Goal: Task Accomplishment & Management: Use online tool/utility

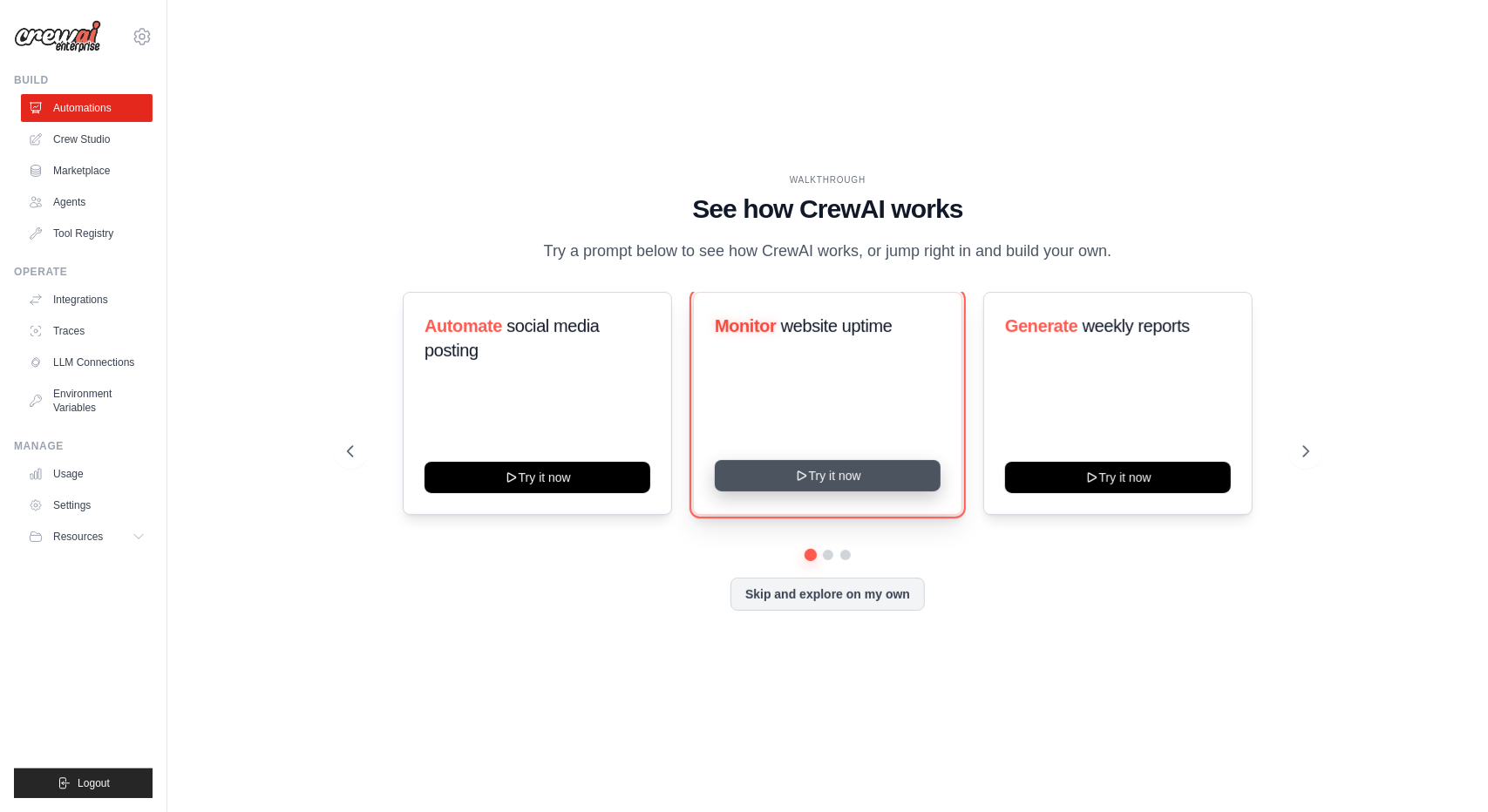
click at [805, 479] on button "Try it now" at bounding box center [827, 475] width 226 height 31
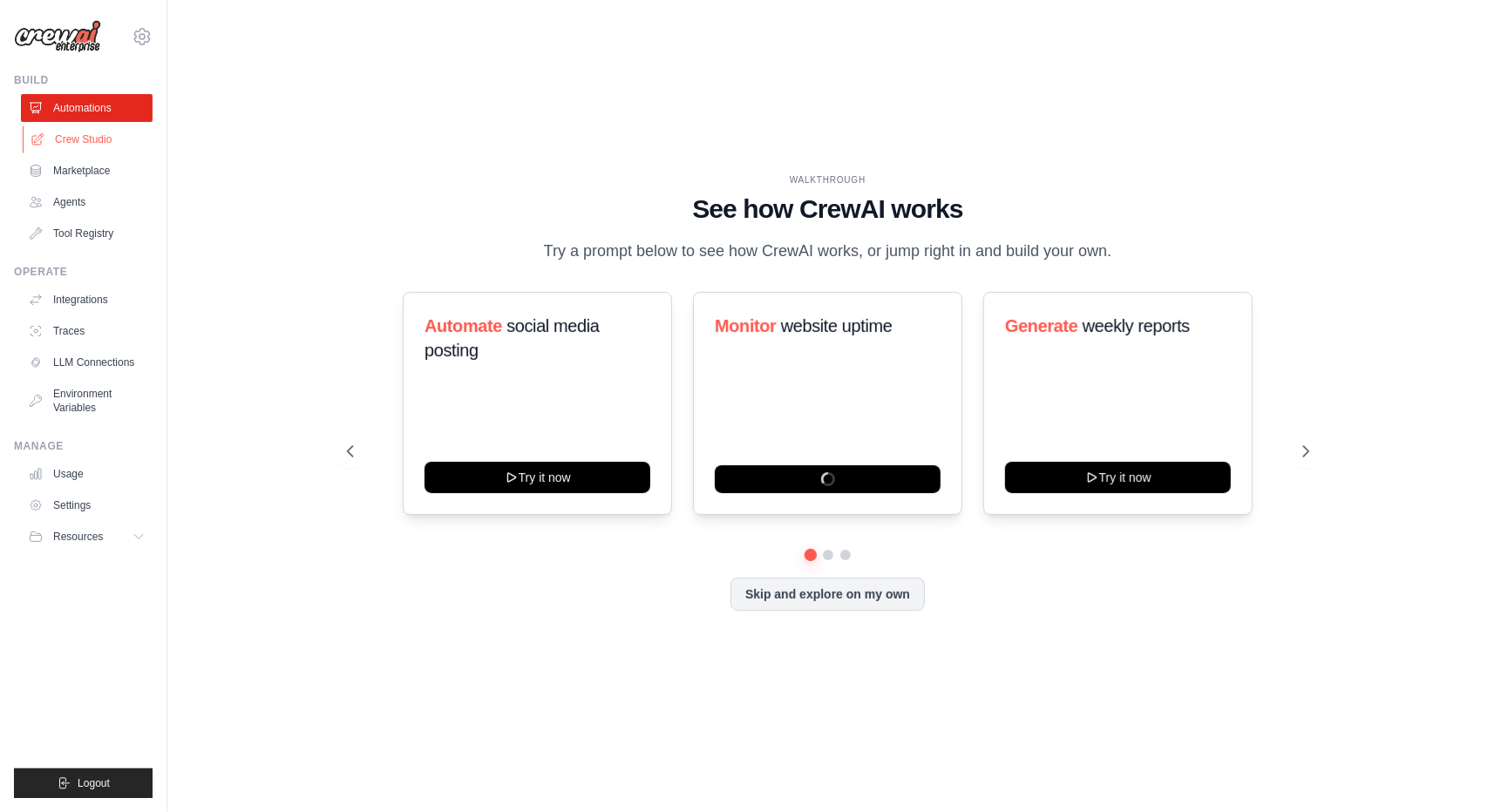
click at [98, 147] on link "Crew Studio" at bounding box center [88, 140] width 132 height 28
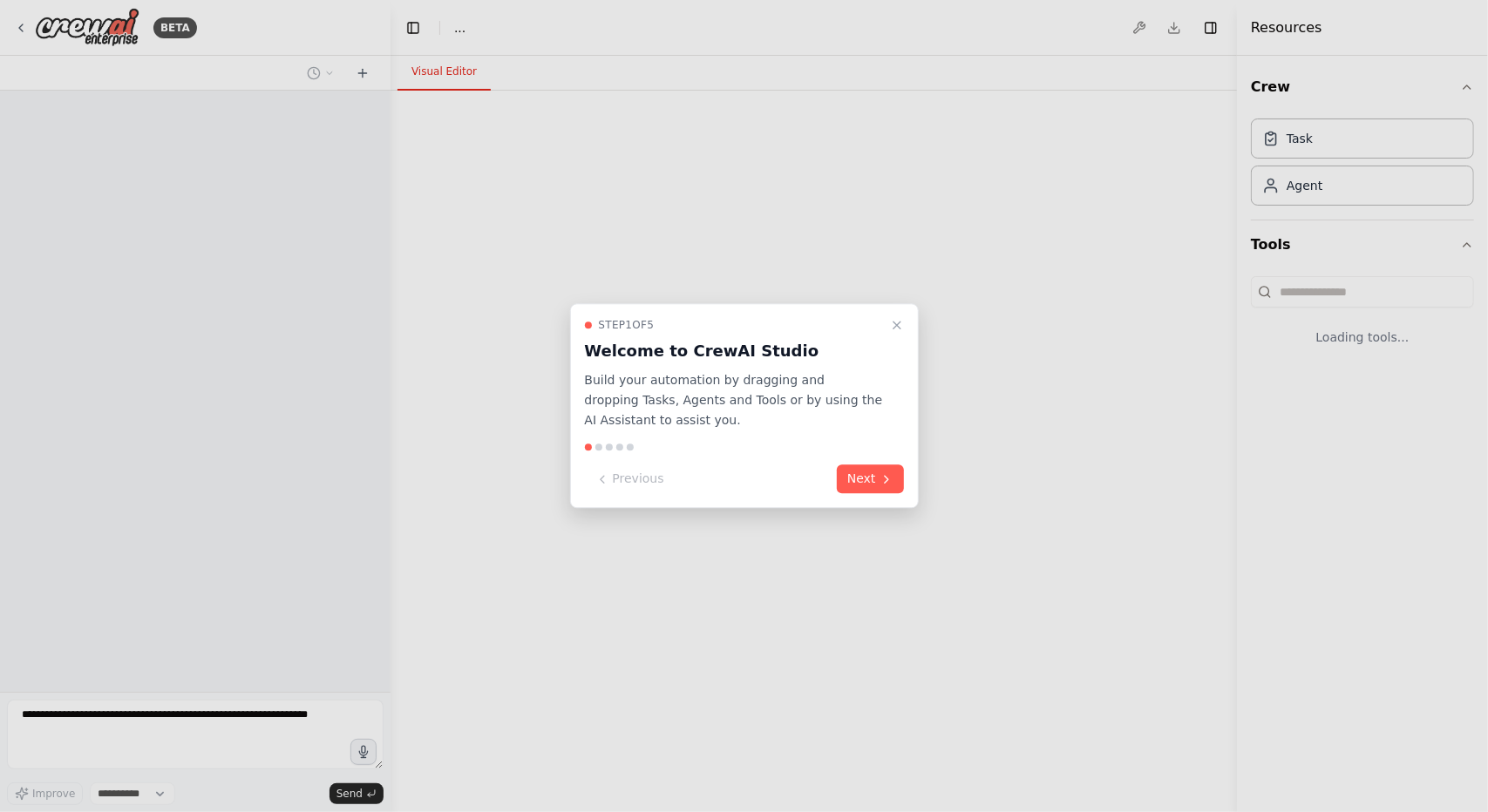
select select "****"
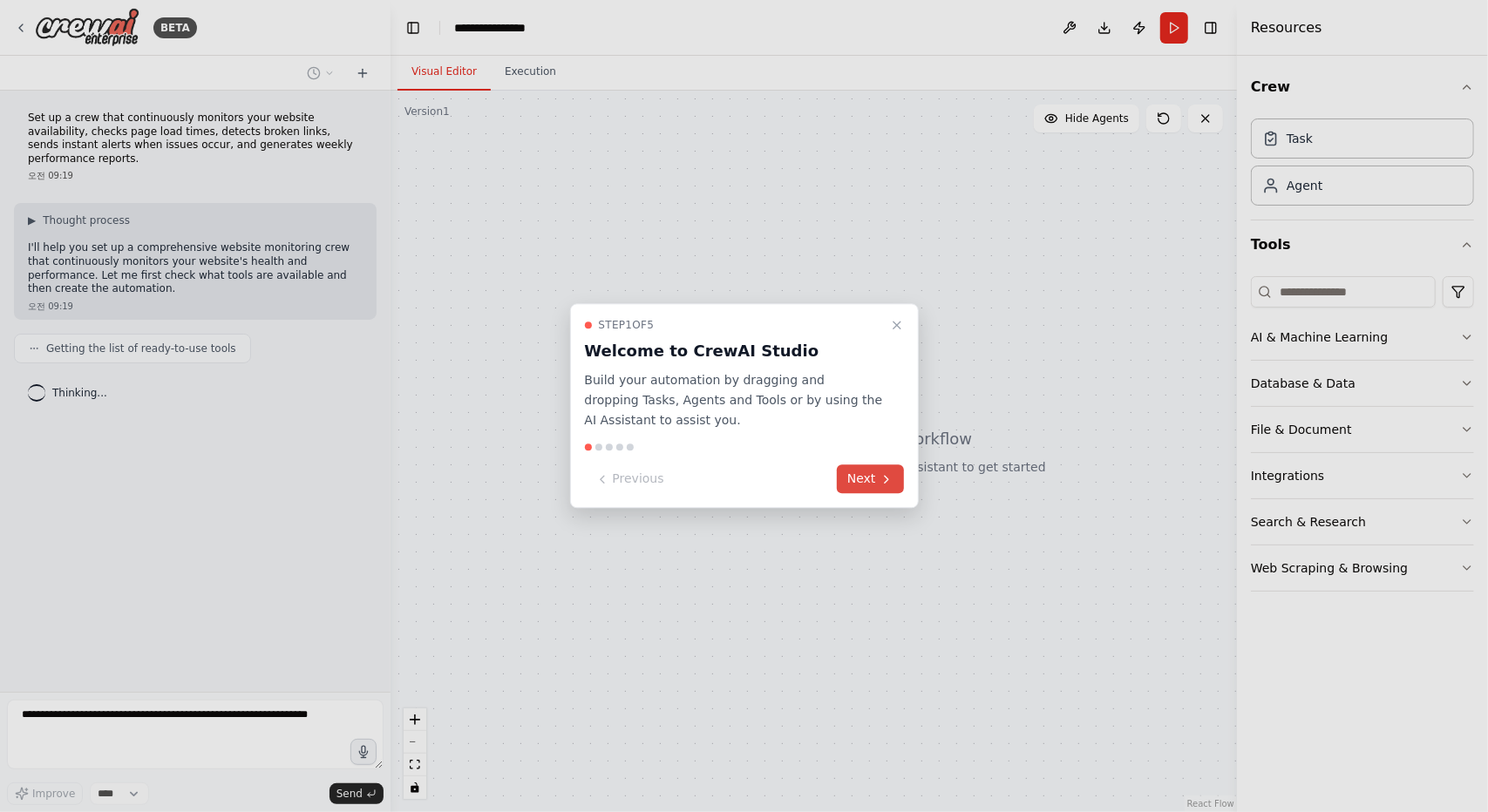
click at [865, 475] on button "Next" at bounding box center [870, 479] width 67 height 29
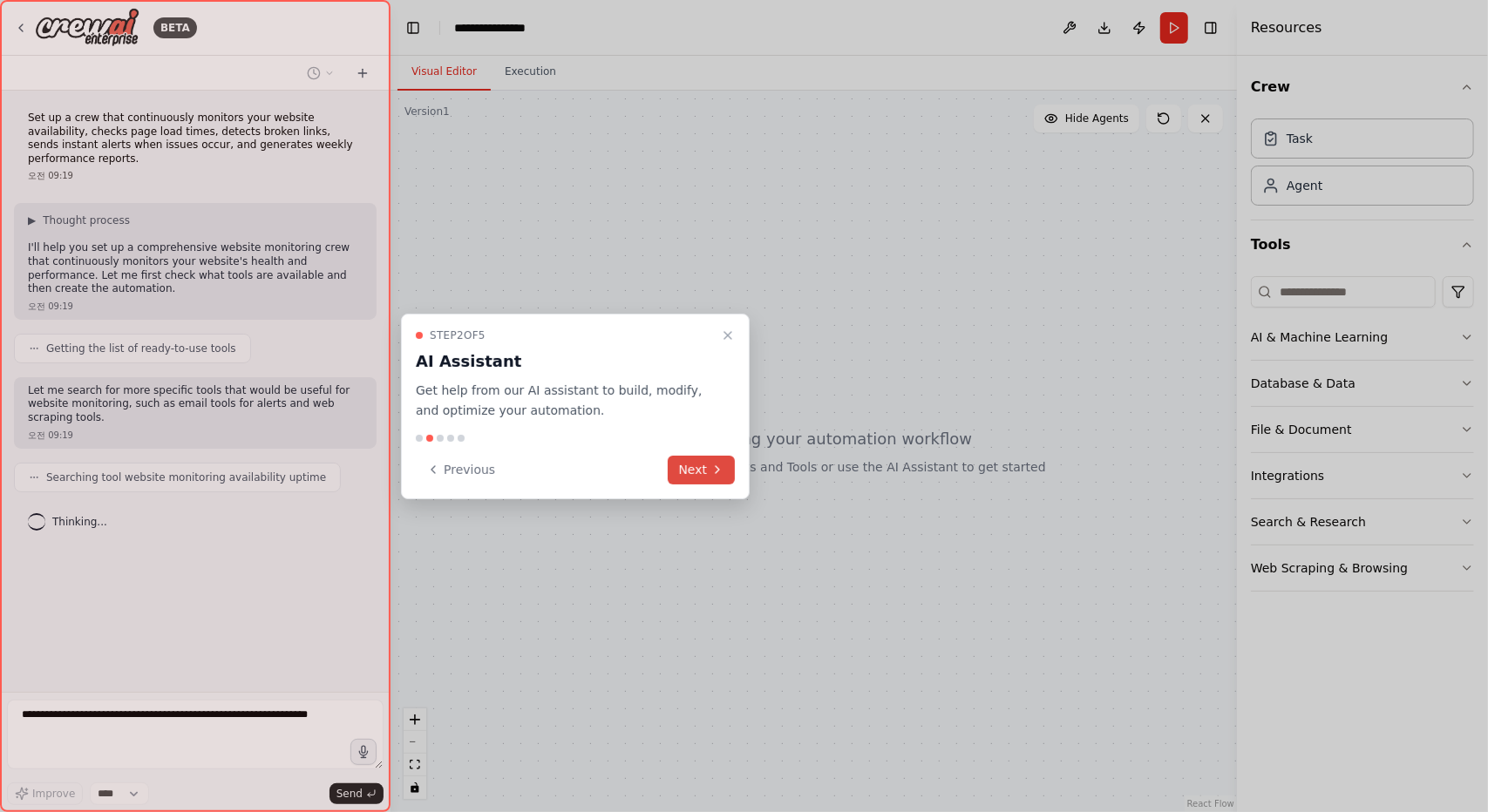
click at [706, 471] on button "Next" at bounding box center [701, 469] width 67 height 29
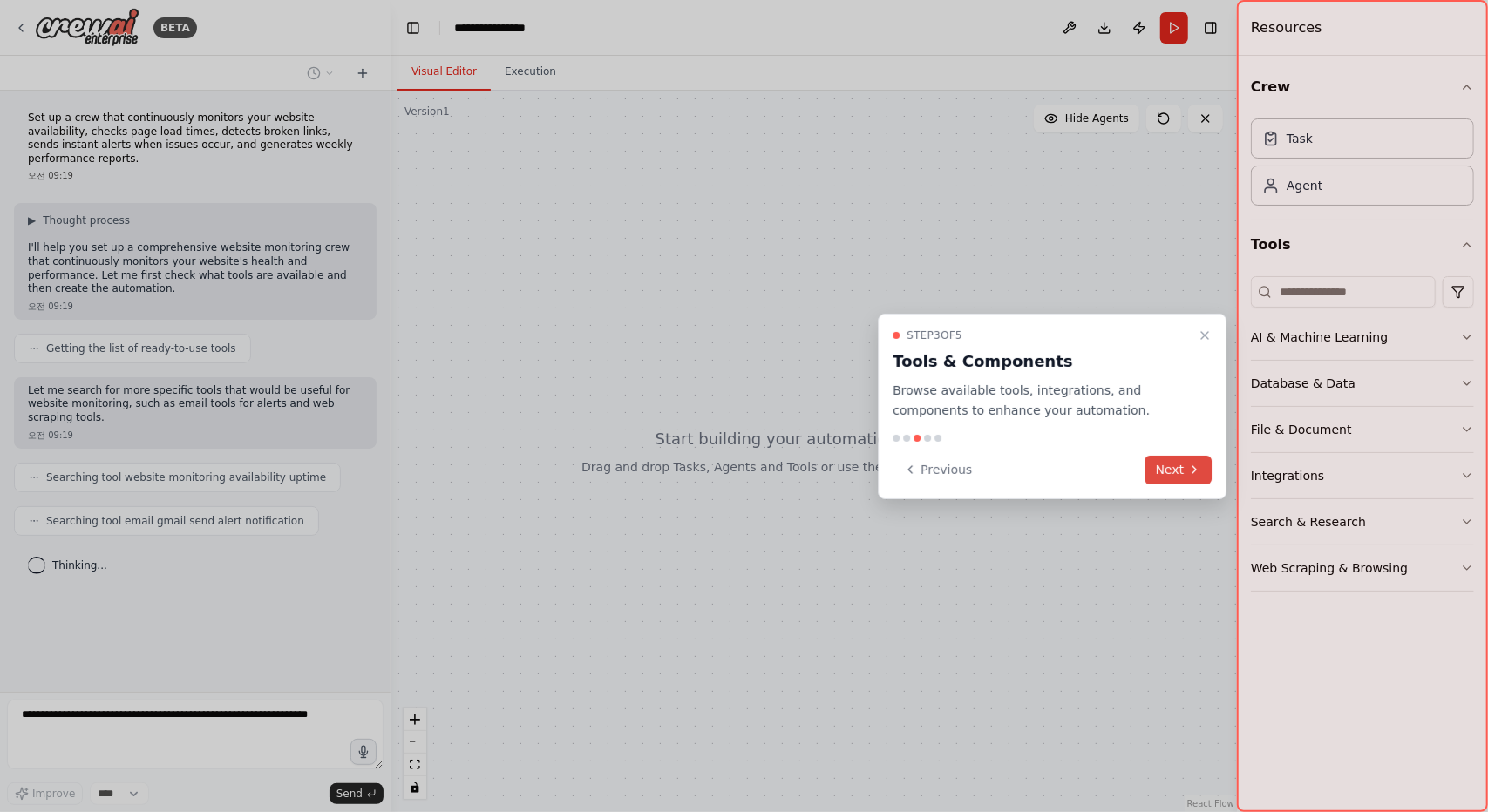
click at [1165, 468] on button "Next" at bounding box center [1179, 469] width 67 height 29
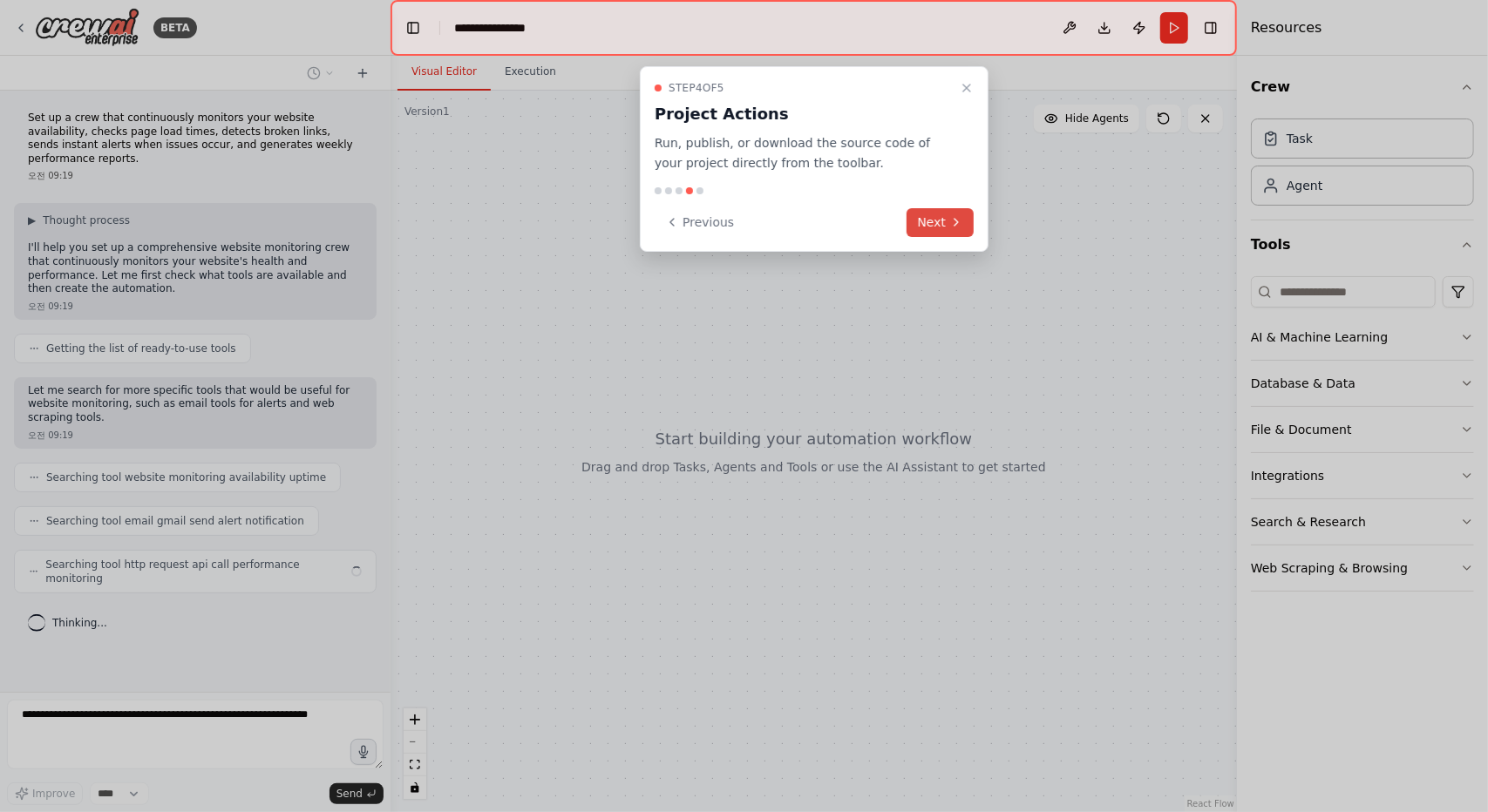
click at [944, 223] on button "Next" at bounding box center [940, 222] width 67 height 29
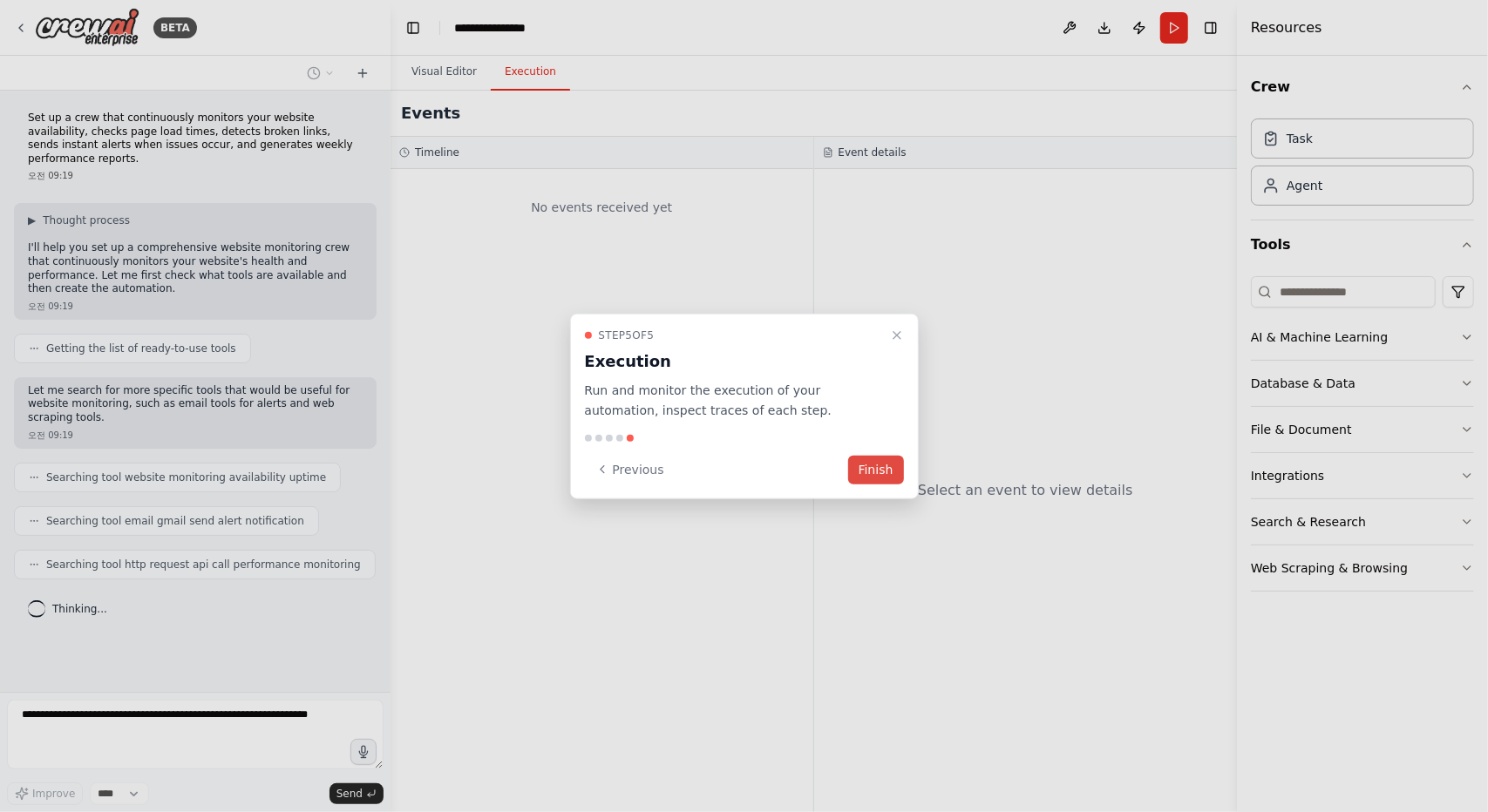
click at [886, 464] on button "Finish" at bounding box center [876, 468] width 56 height 29
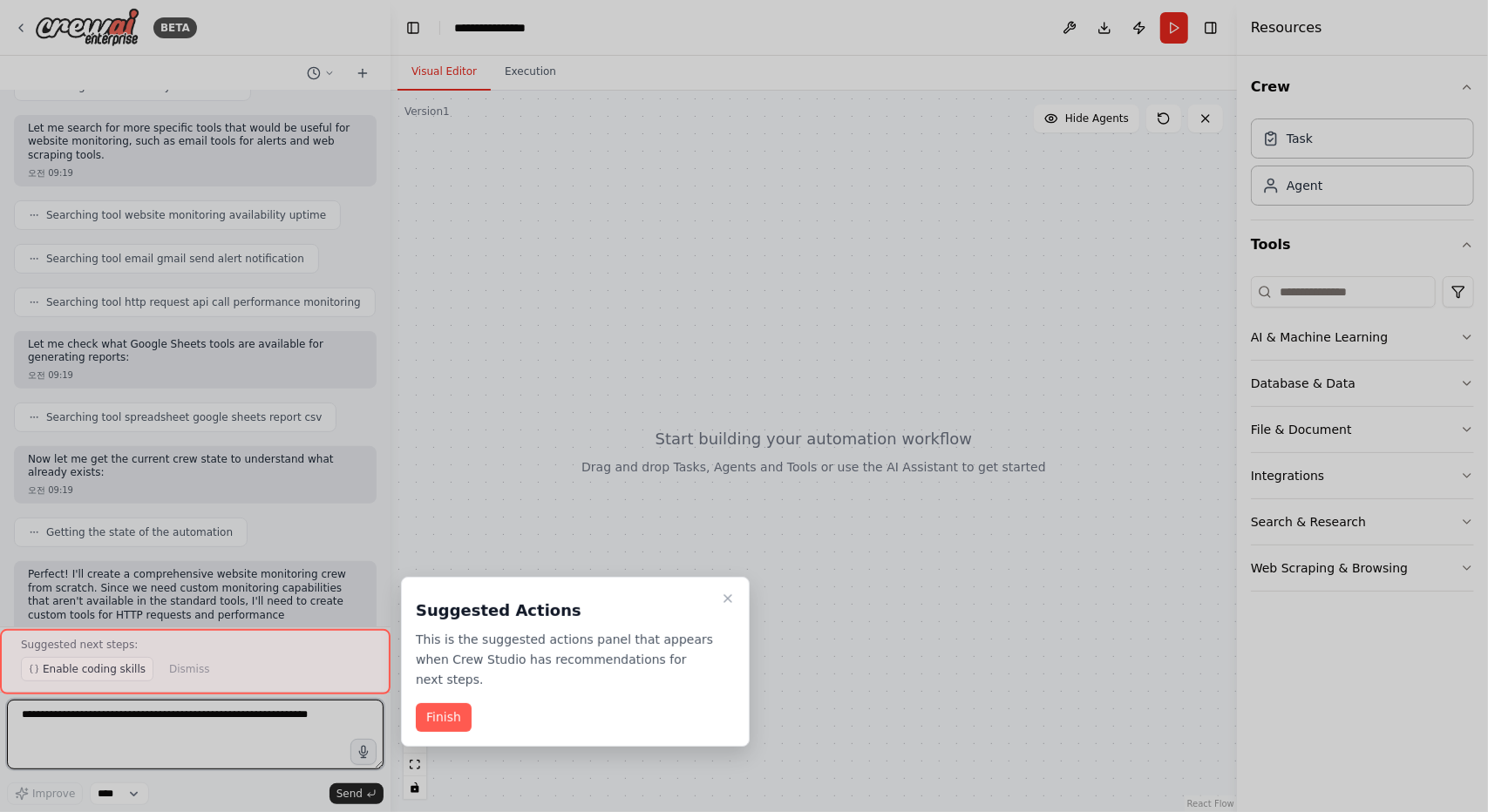
scroll to position [275, 0]
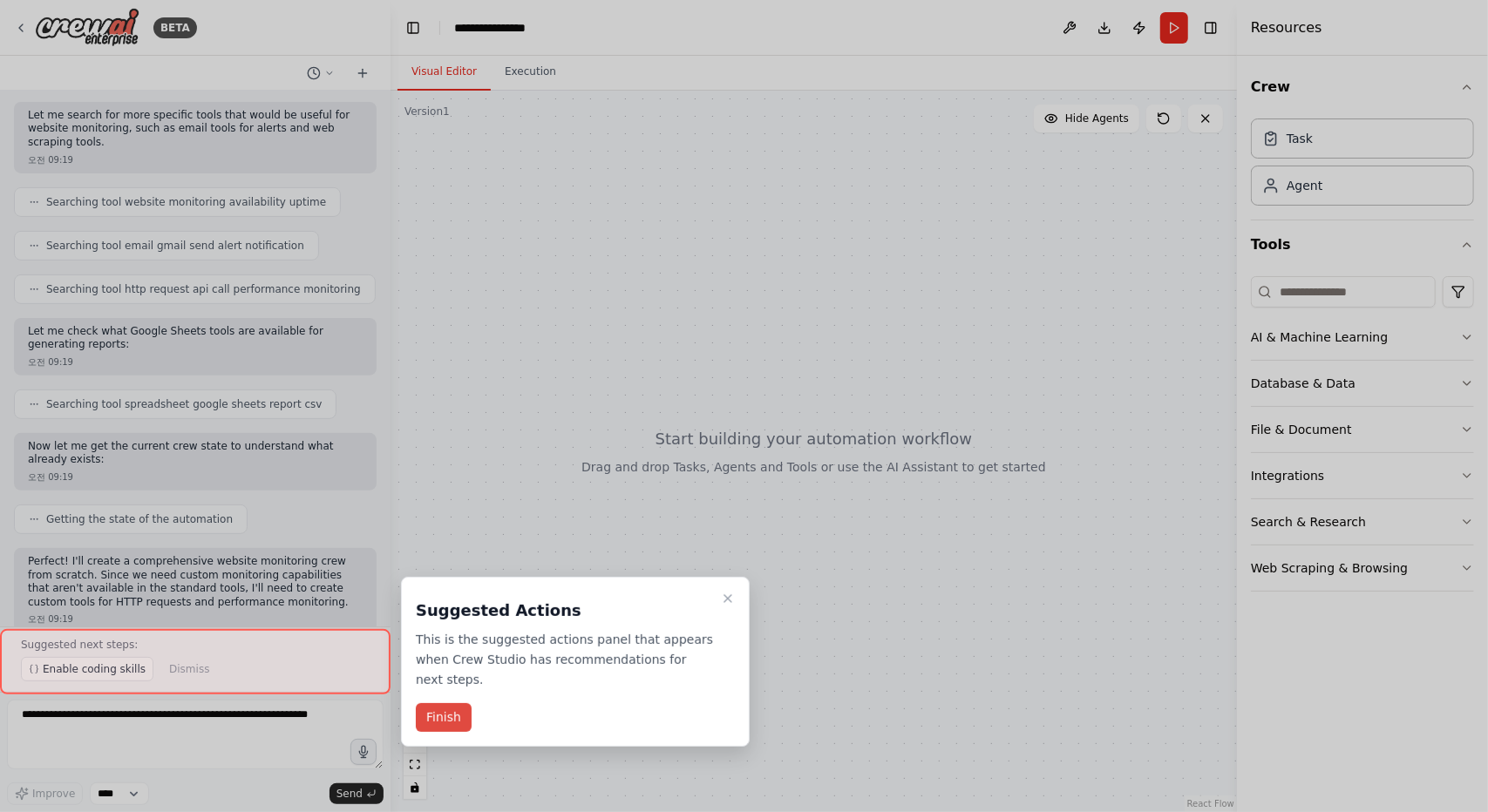
click at [462, 724] on button "Finish" at bounding box center [444, 718] width 56 height 29
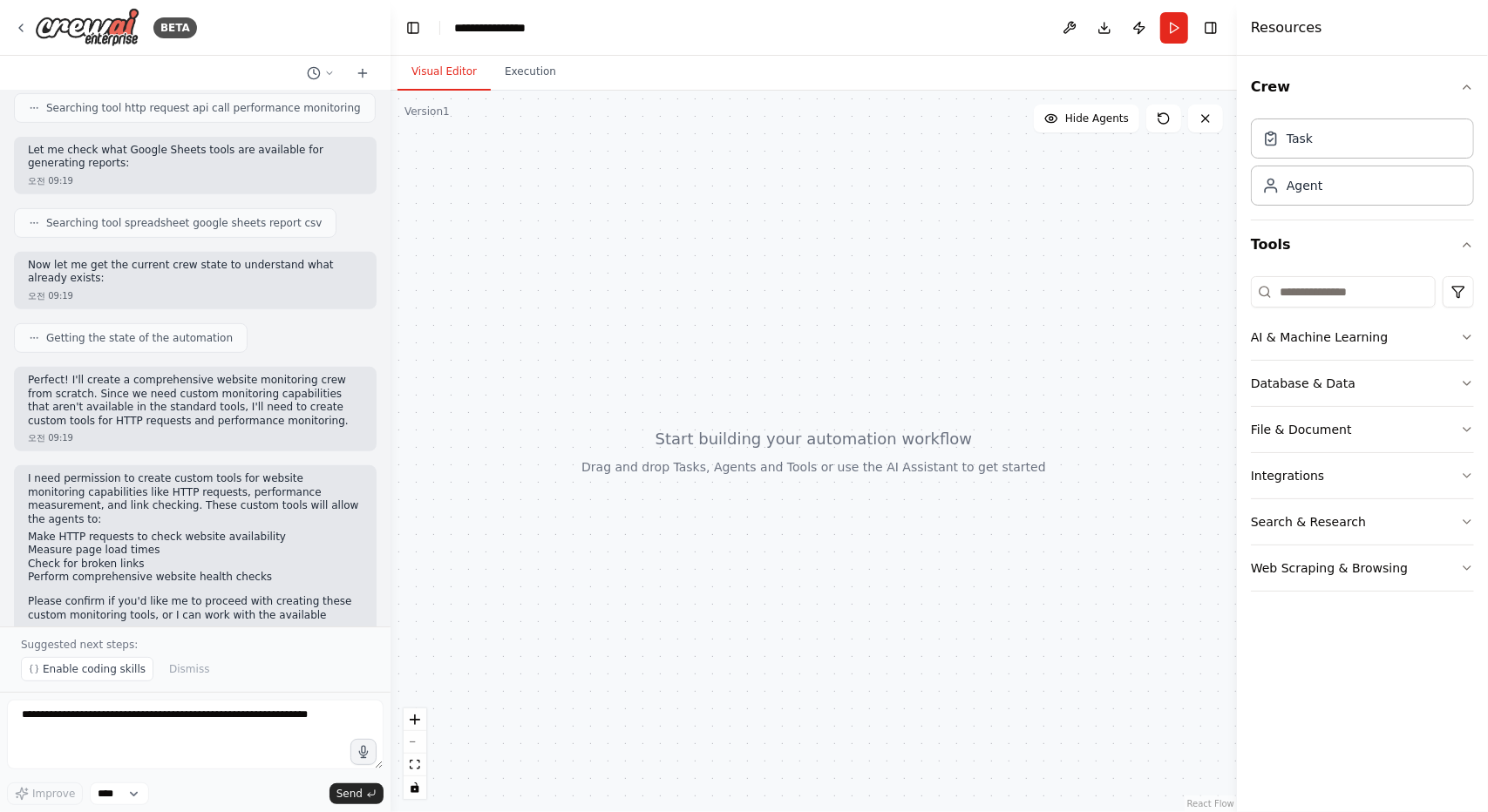
scroll to position [469, 0]
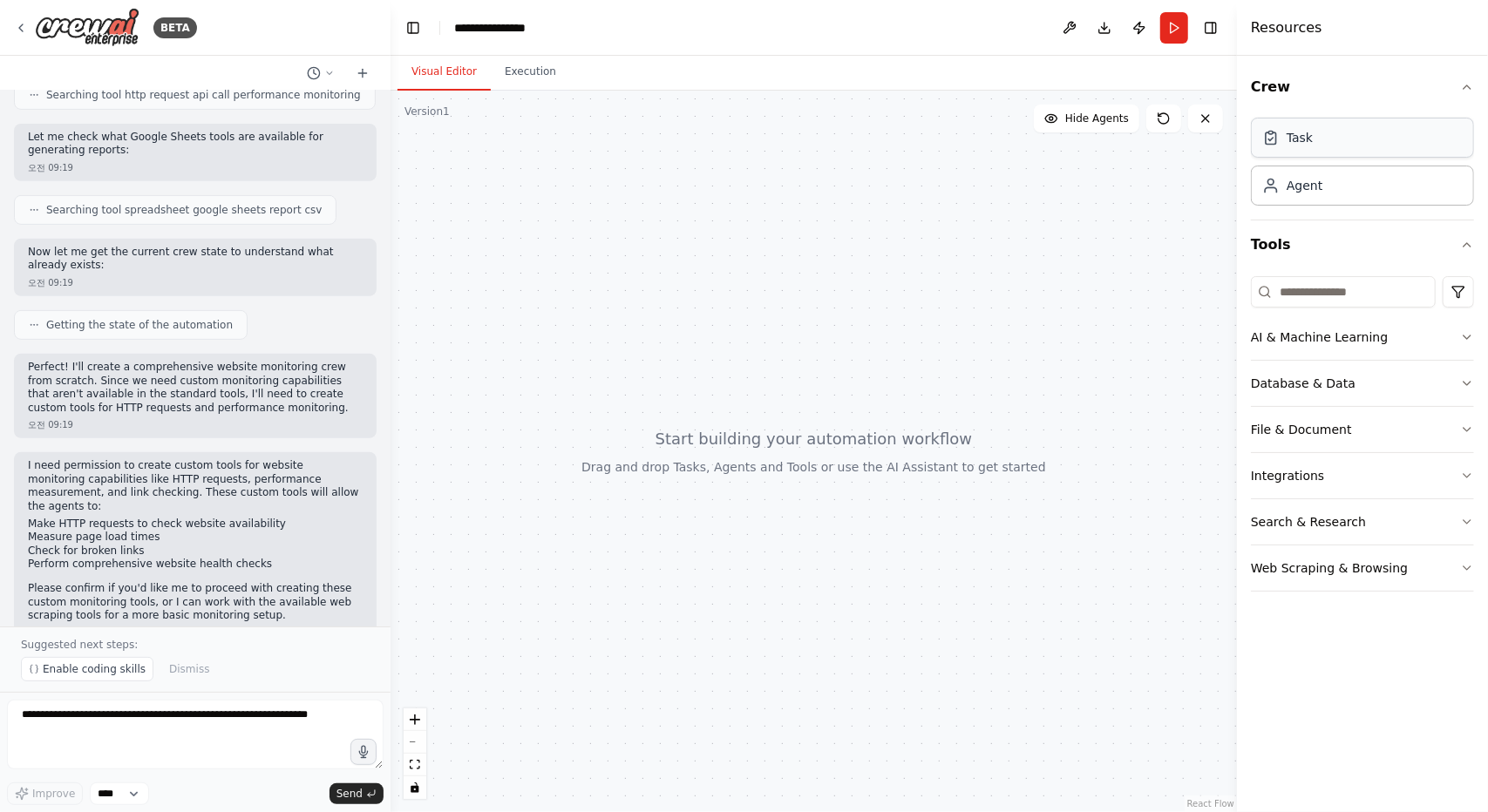
click at [1352, 123] on div "Task" at bounding box center [1362, 138] width 223 height 40
click at [1349, 141] on div "Task" at bounding box center [1362, 138] width 223 height 40
click at [1312, 201] on div "Agent" at bounding box center [1362, 184] width 223 height 40
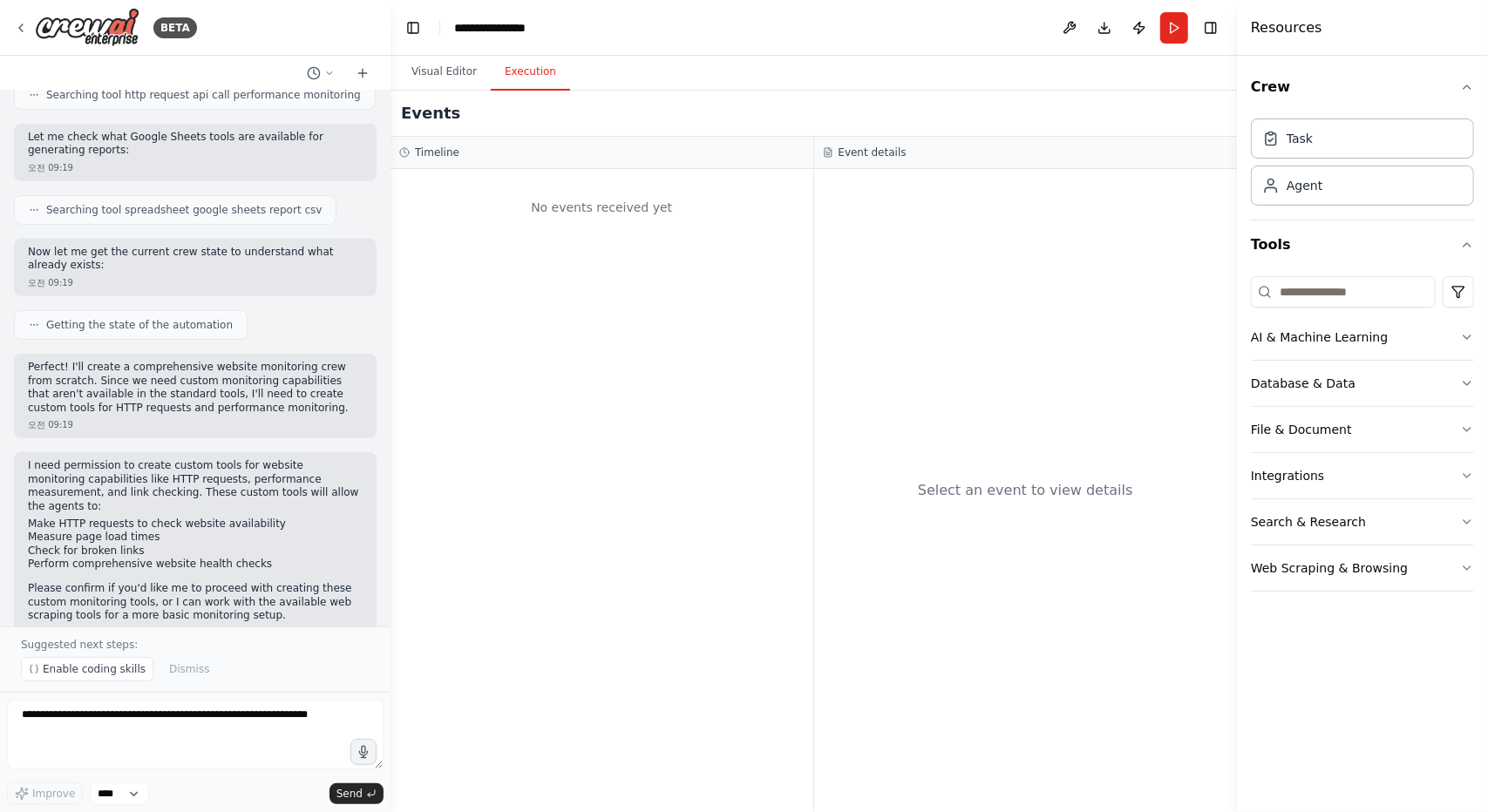
click at [521, 80] on button "Execution" at bounding box center [530, 73] width 80 height 37
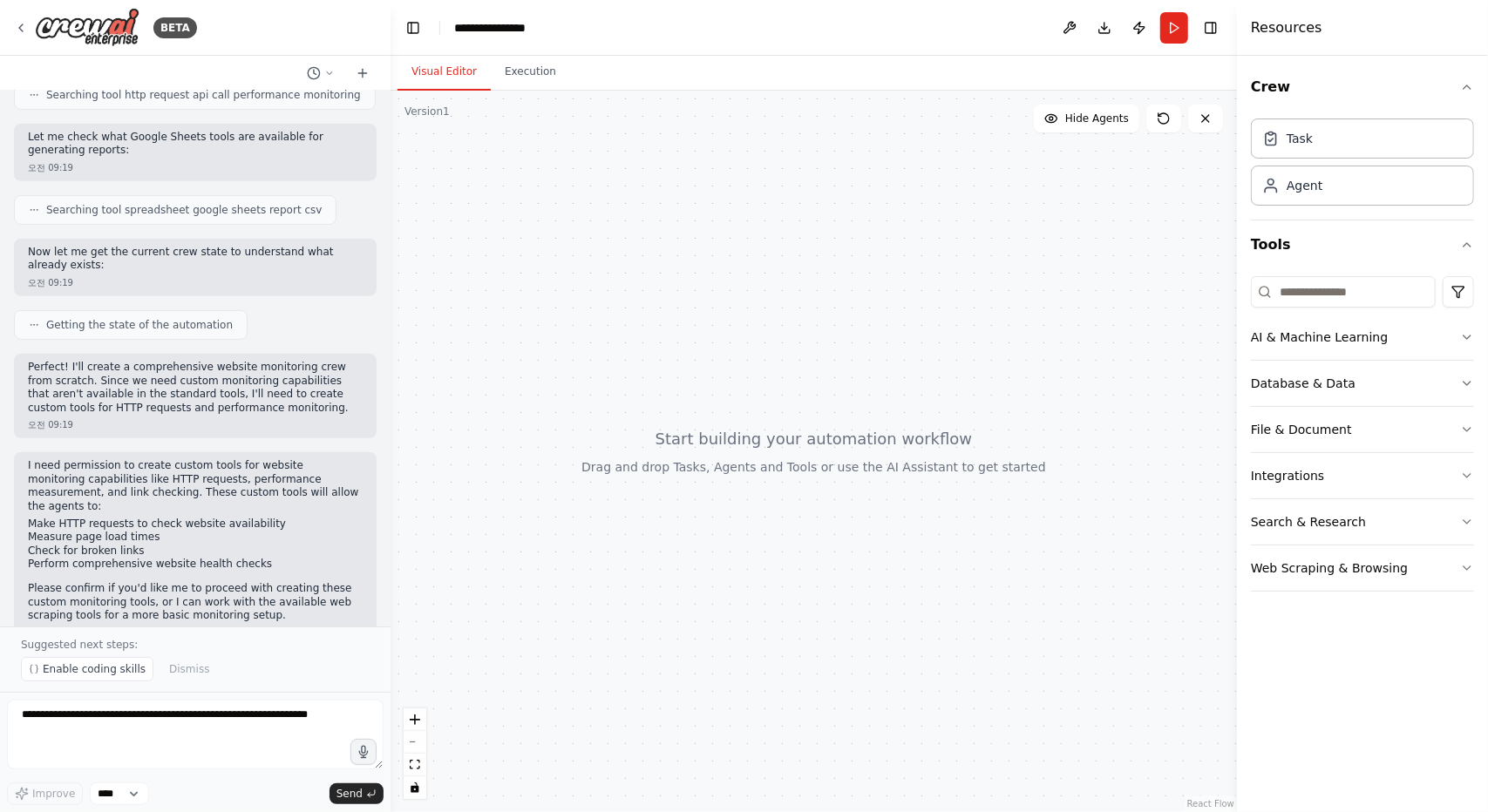
click at [445, 71] on button "Visual Editor" at bounding box center [444, 73] width 94 height 37
click at [1460, 571] on icon "button" at bounding box center [1467, 568] width 14 height 14
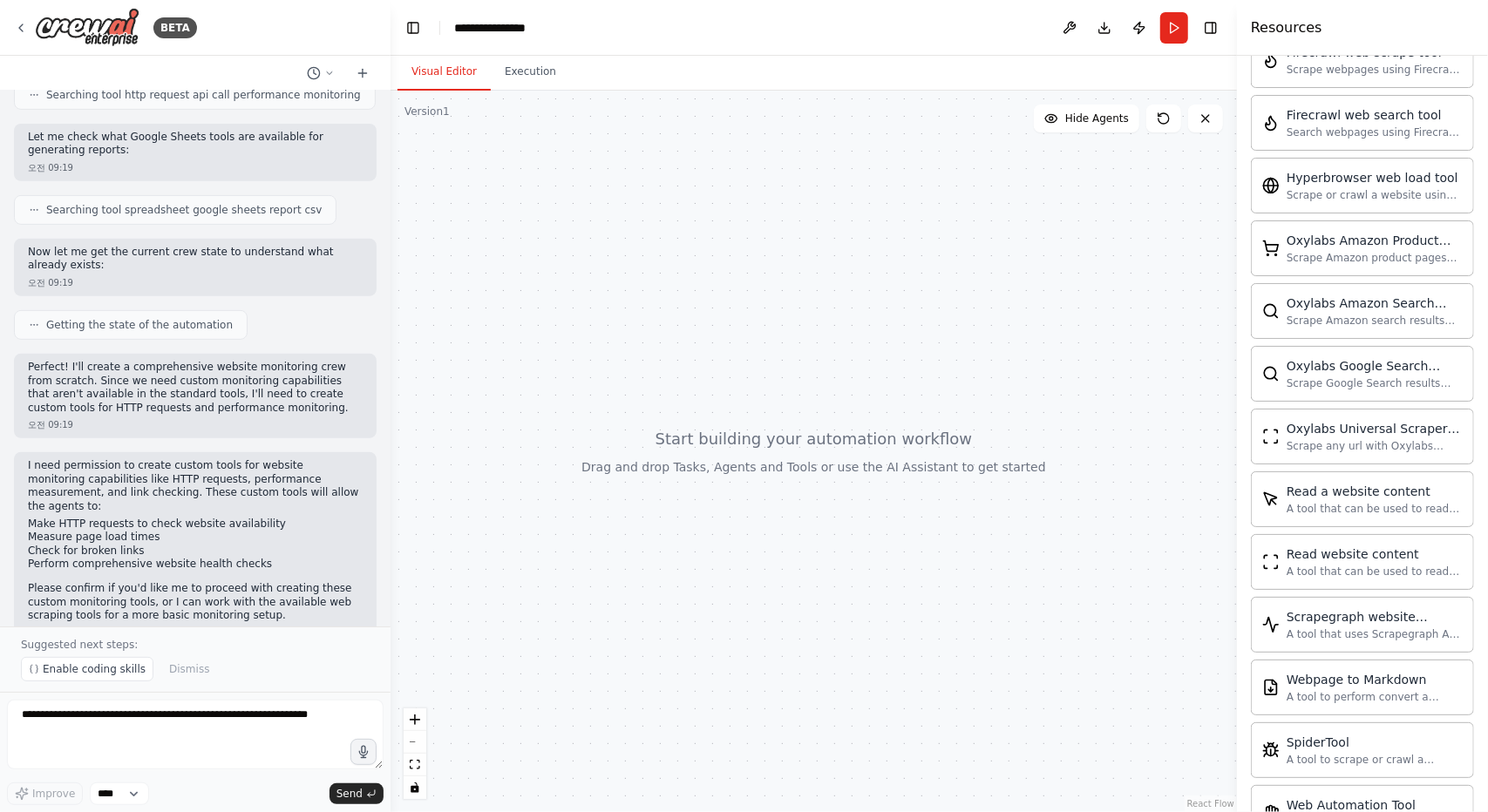
scroll to position [750, 0]
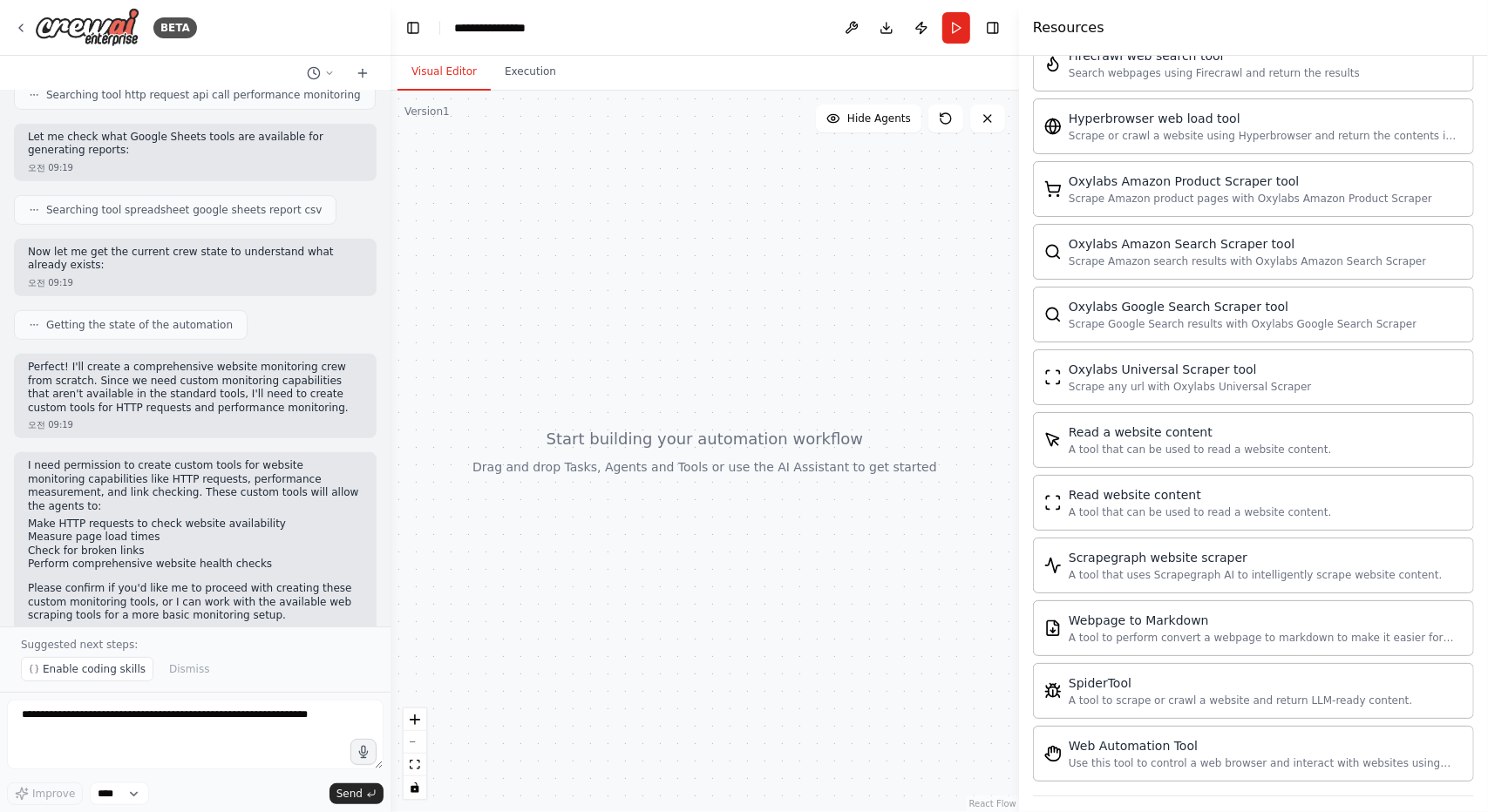
drag, startPoint x: 1241, startPoint y: 485, endPoint x: 1022, endPoint y: 510, distance: 220.4
click at [1019, 511] on div at bounding box center [1022, 406] width 7 height 812
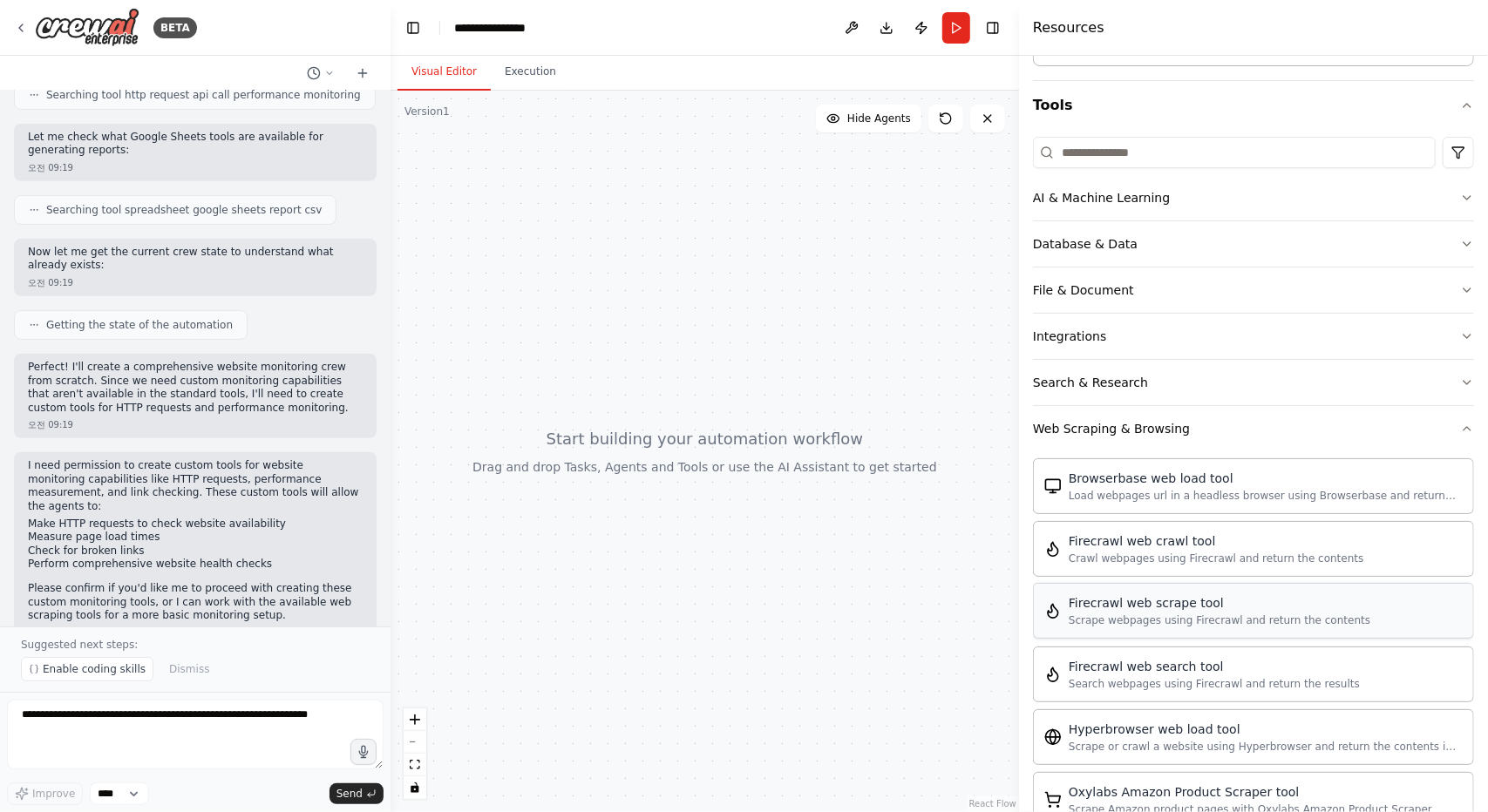
scroll to position [53, 0]
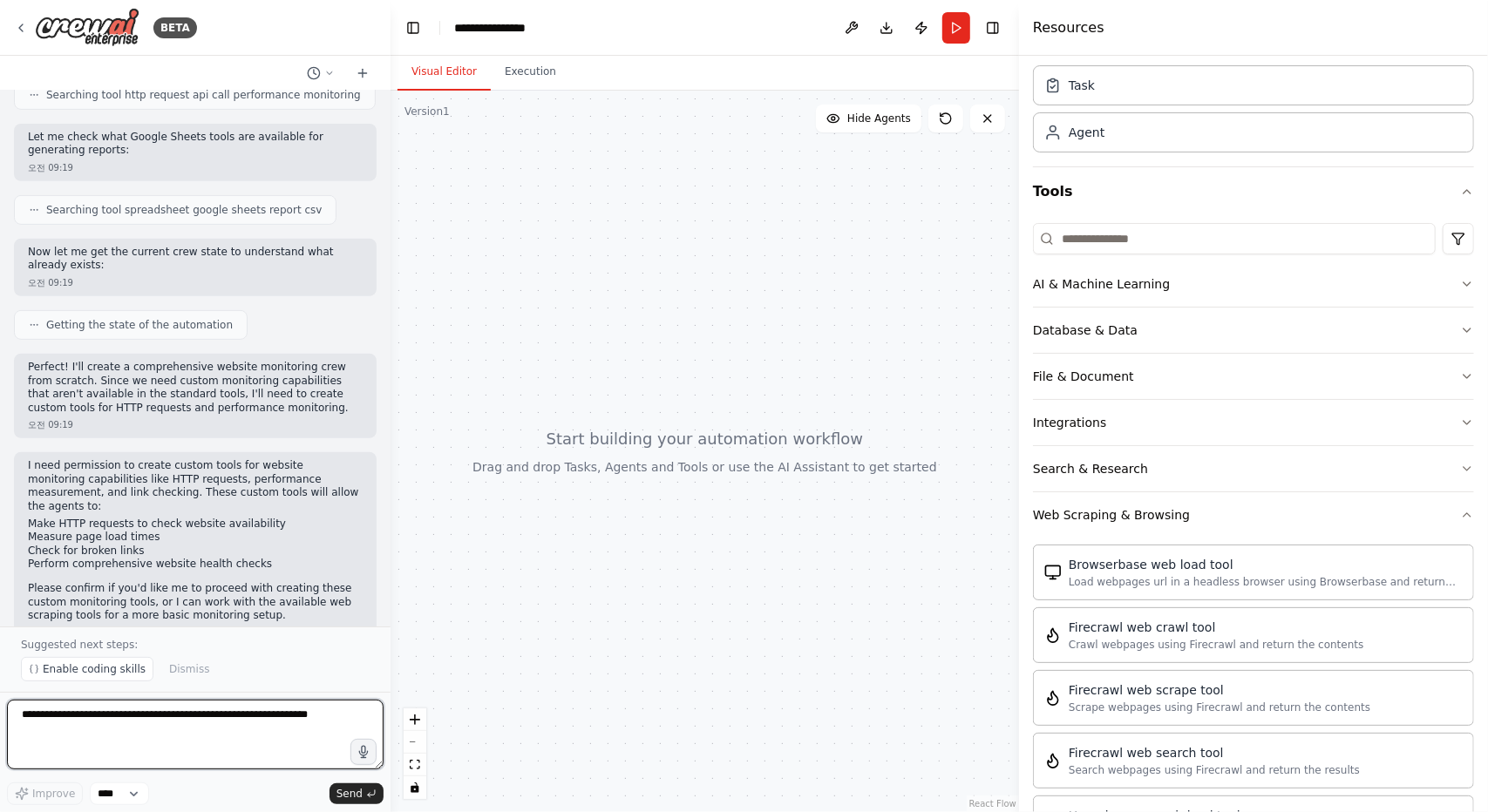
drag, startPoint x: 122, startPoint y: 718, endPoint x: 136, endPoint y: 712, distance: 15.2
click at [126, 717] on textarea at bounding box center [195, 735] width 377 height 70
type textarea "**********"
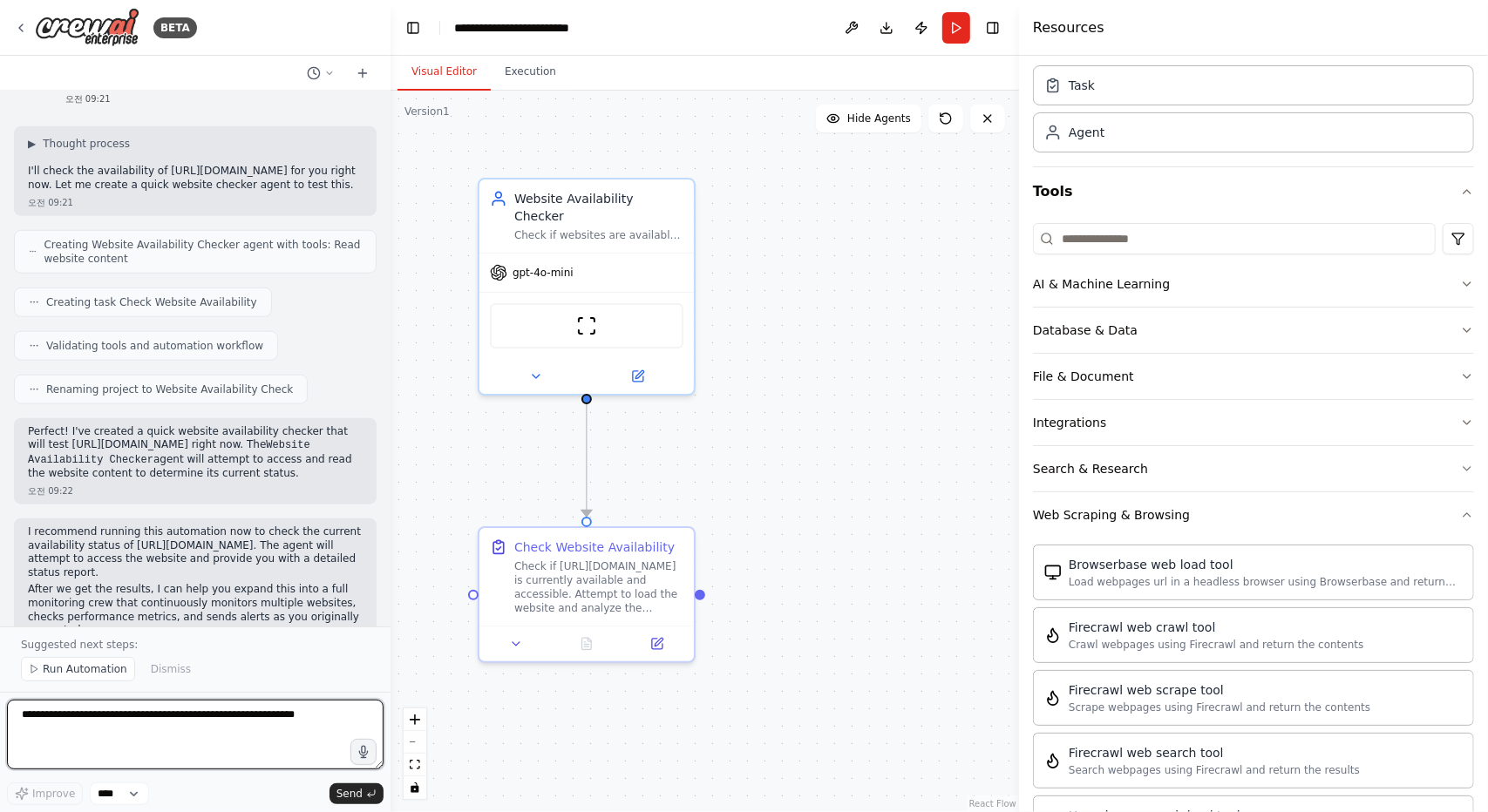
scroll to position [1074, 0]
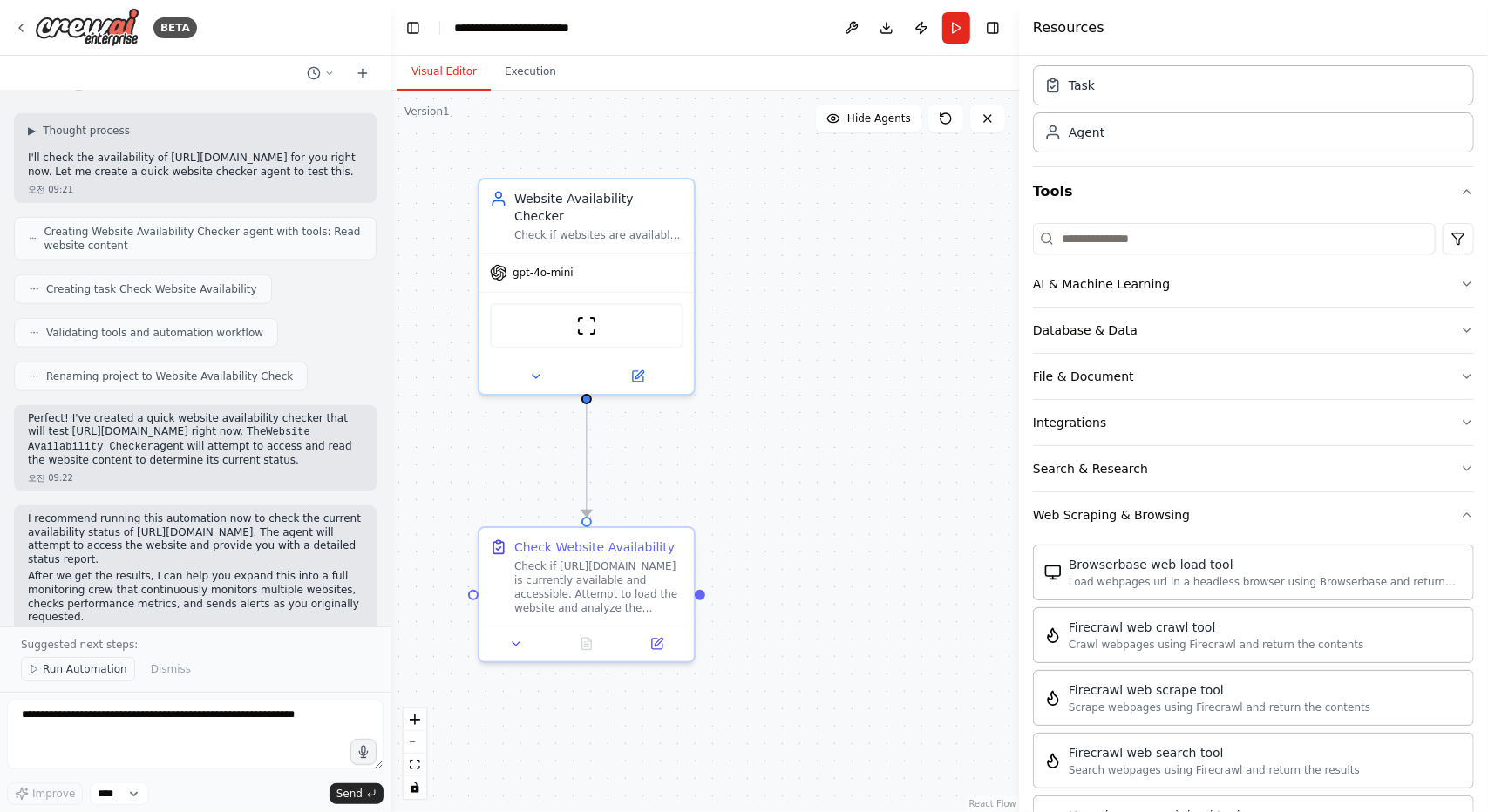
click at [59, 668] on span "Run Automation" at bounding box center [85, 670] width 85 height 14
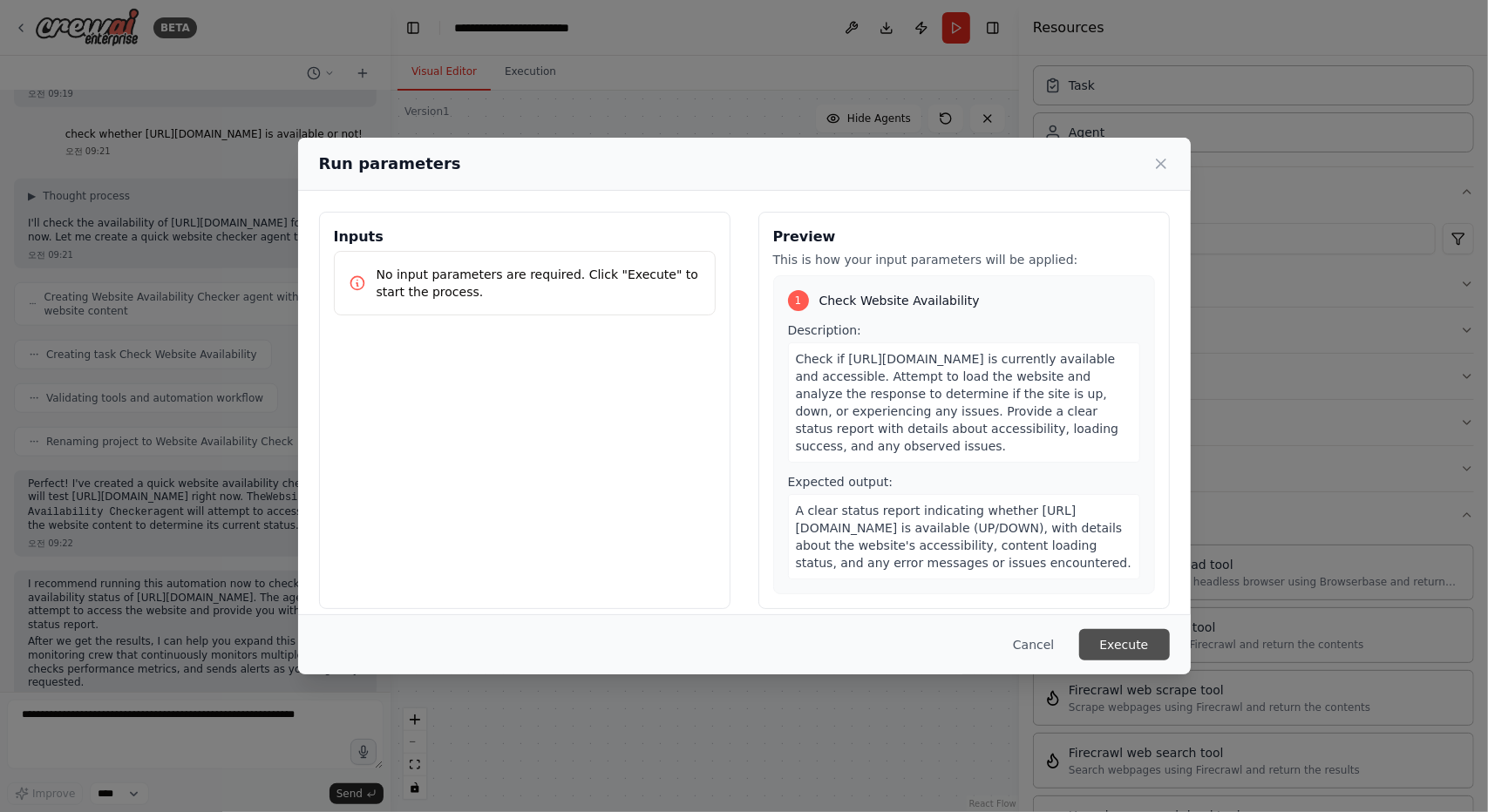
click at [1117, 635] on button "Execute" at bounding box center [1124, 645] width 91 height 31
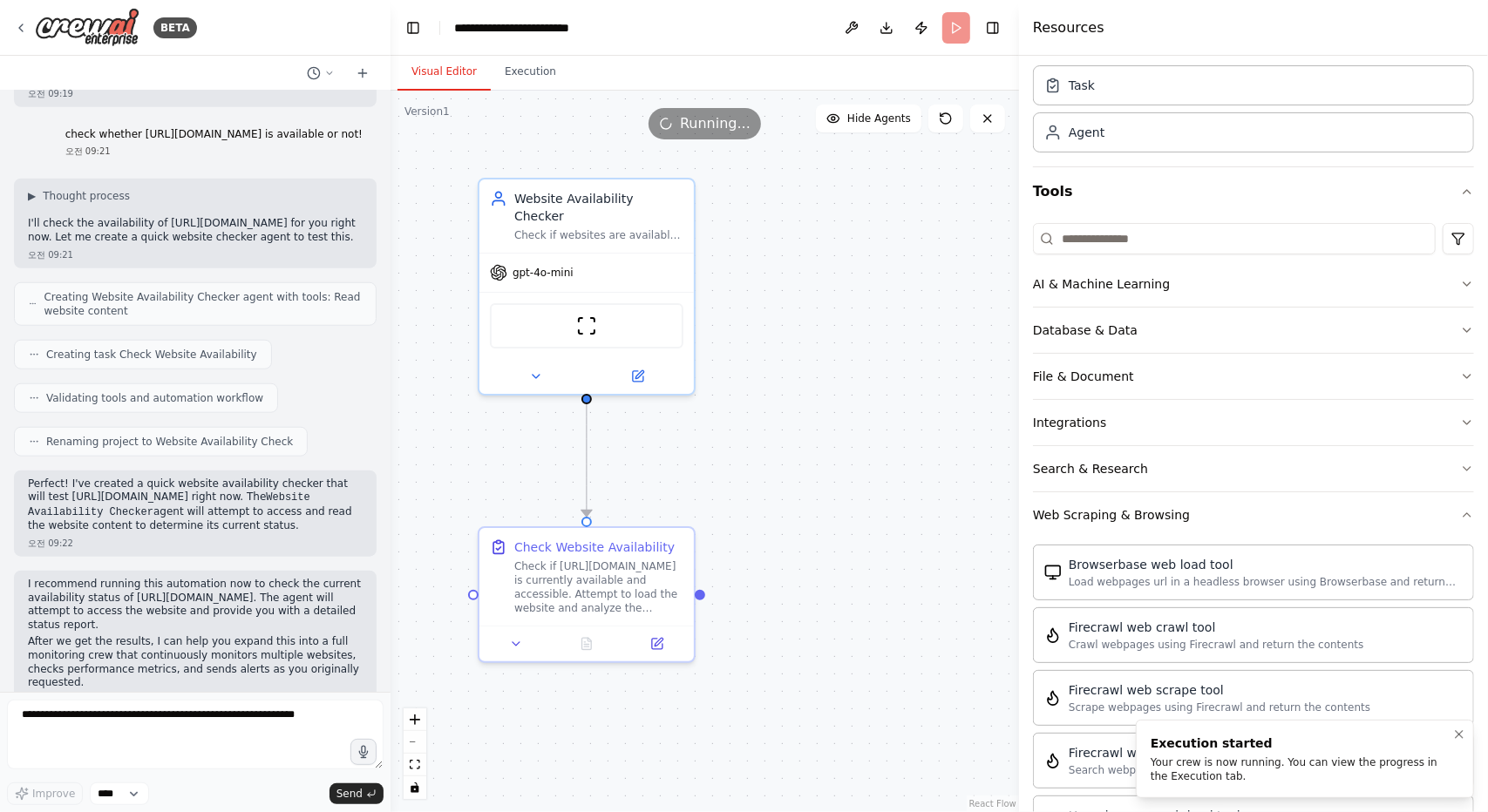
click at [1233, 766] on div "Your crew is now running. You can view the progress in the Execution tab." at bounding box center [1301, 769] width 302 height 28
click at [877, 517] on div ".deletable-edge-delete-btn { width: 20px; height: 20px; border: 0px solid #ffff…" at bounding box center [705, 451] width 629 height 721
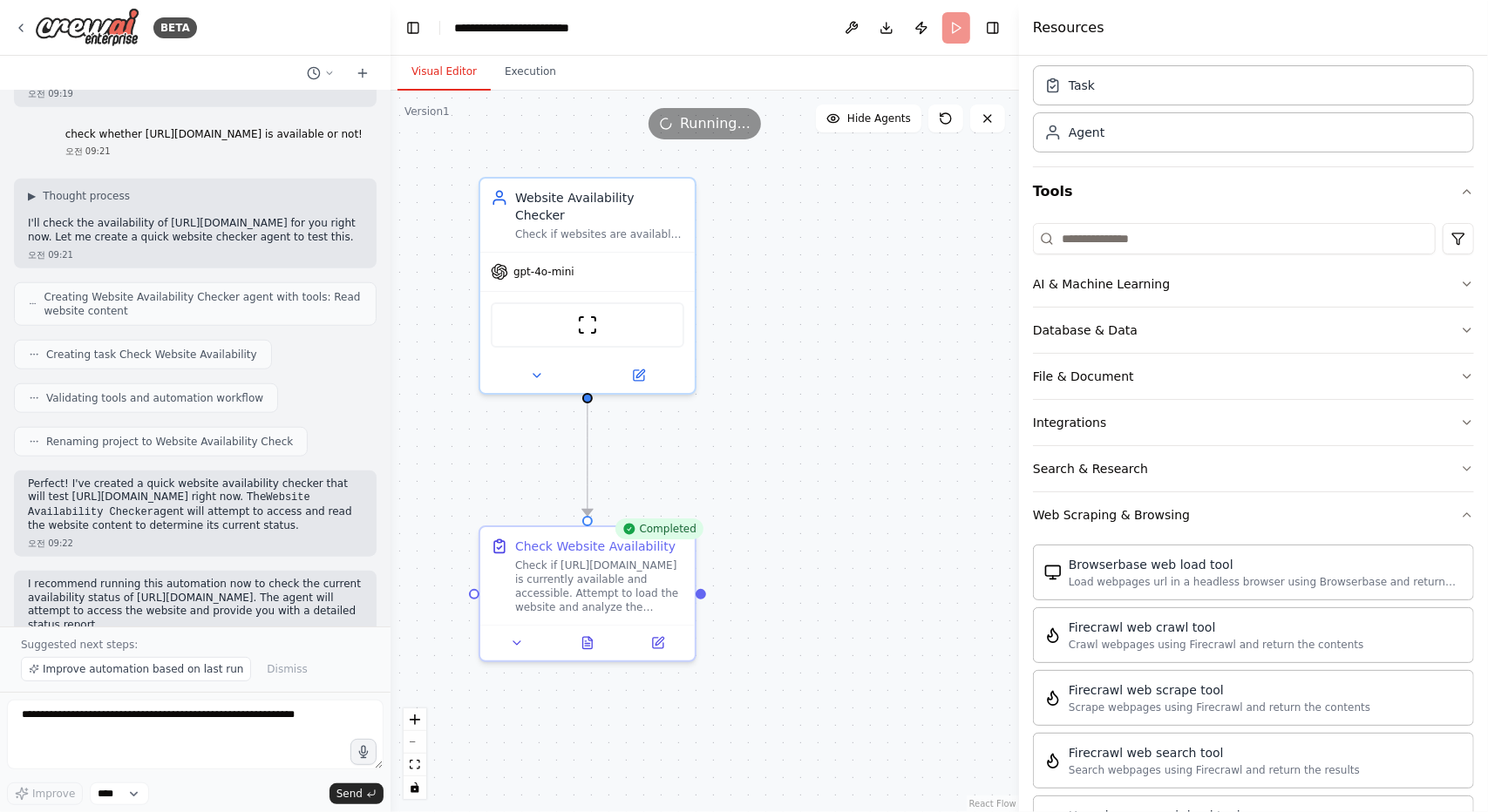
scroll to position [1074, 0]
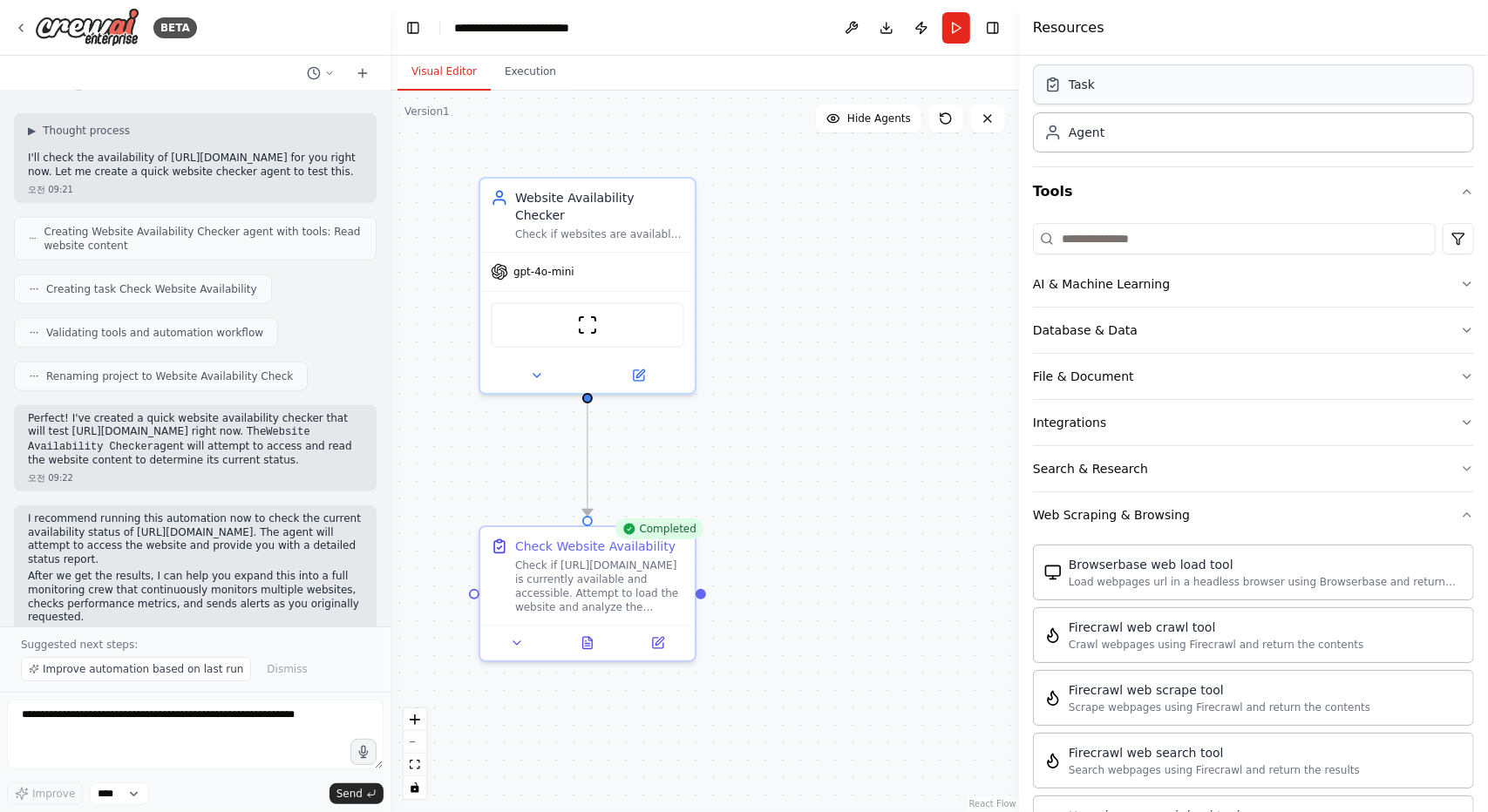
click at [1181, 87] on div "Task" at bounding box center [1253, 85] width 441 height 40
drag, startPoint x: 1132, startPoint y: 142, endPoint x: 1151, endPoint y: 135, distance: 20.2
click at [1133, 142] on div "Agent" at bounding box center [1253, 132] width 441 height 40
click at [1460, 187] on icon "button" at bounding box center [1467, 191] width 14 height 14
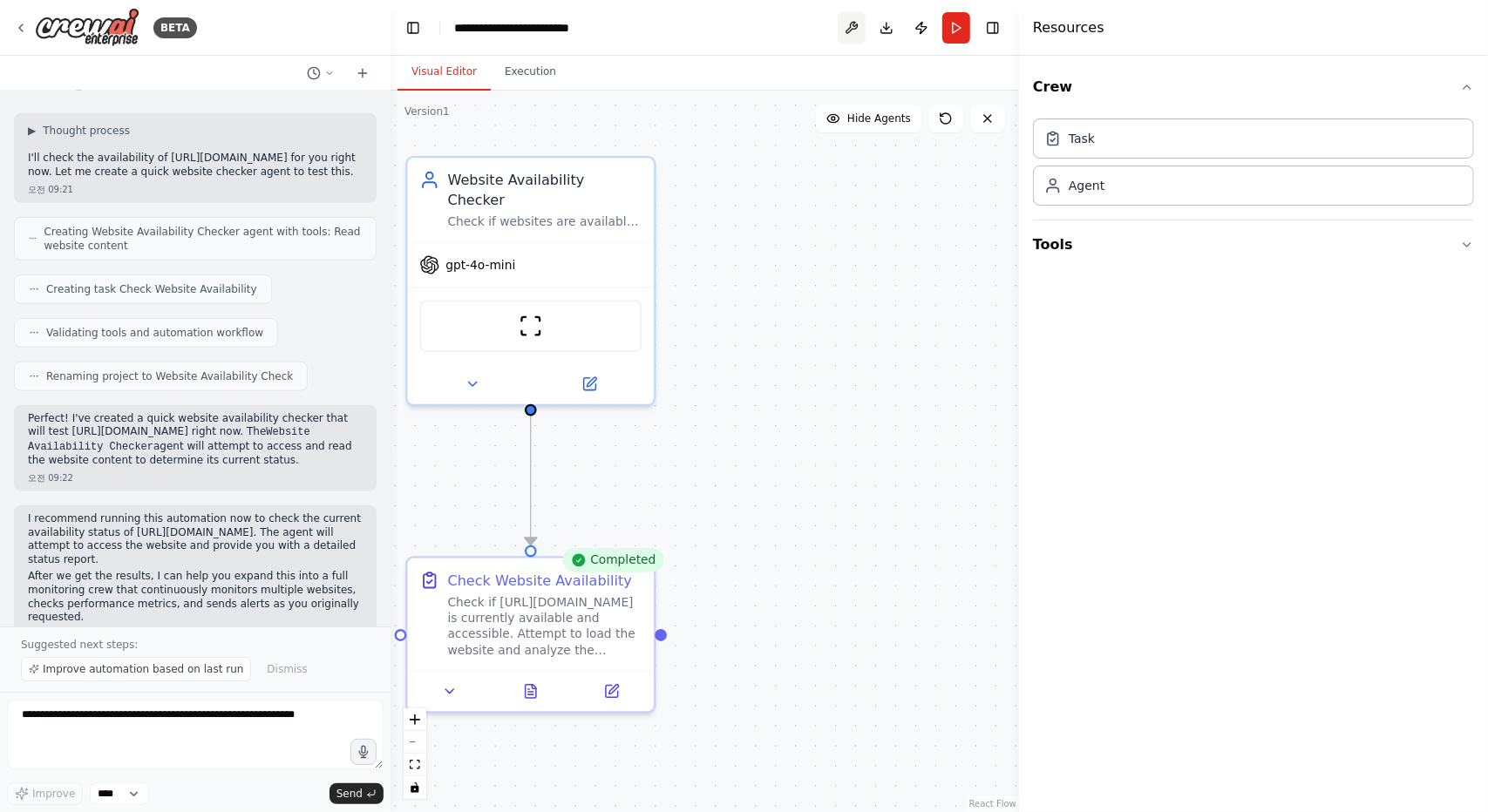
click at [847, 28] on button at bounding box center [852, 28] width 28 height 31
click at [910, 25] on button "Publish" at bounding box center [921, 28] width 28 height 31
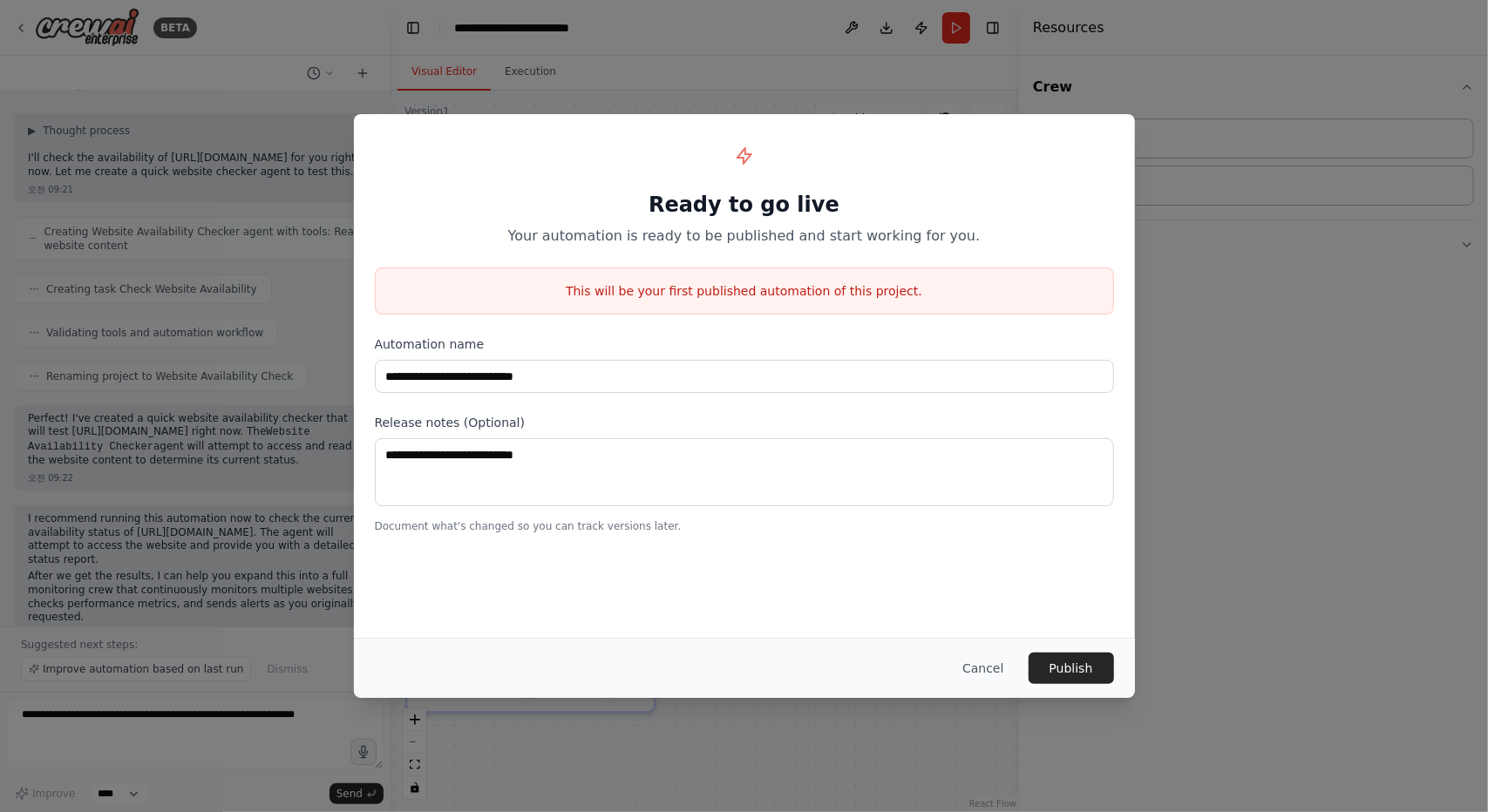
drag, startPoint x: 1074, startPoint y: 678, endPoint x: 1090, endPoint y: 691, distance: 20.6
click at [1074, 684] on button "Publish" at bounding box center [1071, 669] width 86 height 31
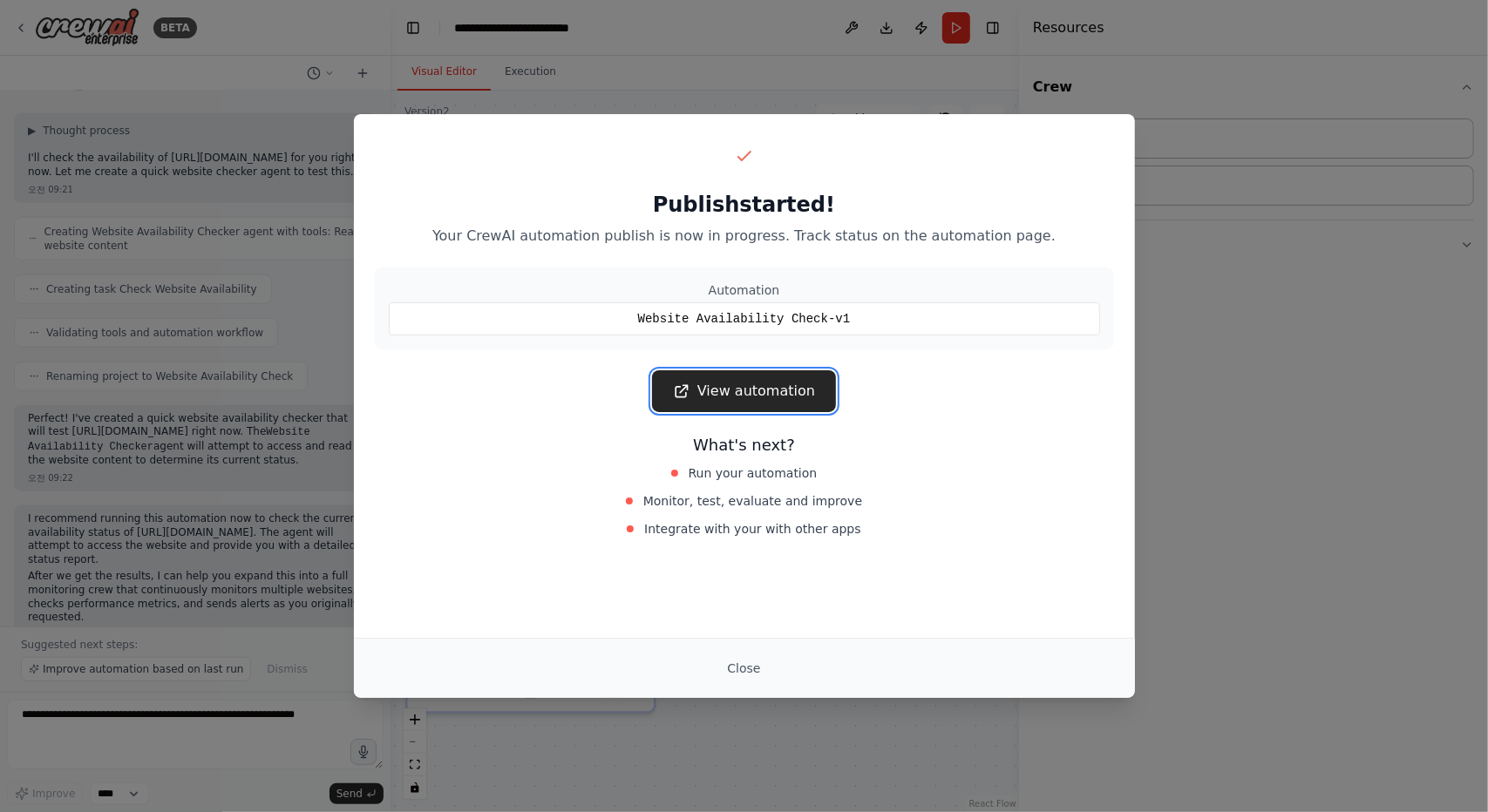
click at [791, 392] on link "View automation" at bounding box center [744, 392] width 184 height 42
click at [752, 679] on button "Close" at bounding box center [743, 669] width 61 height 31
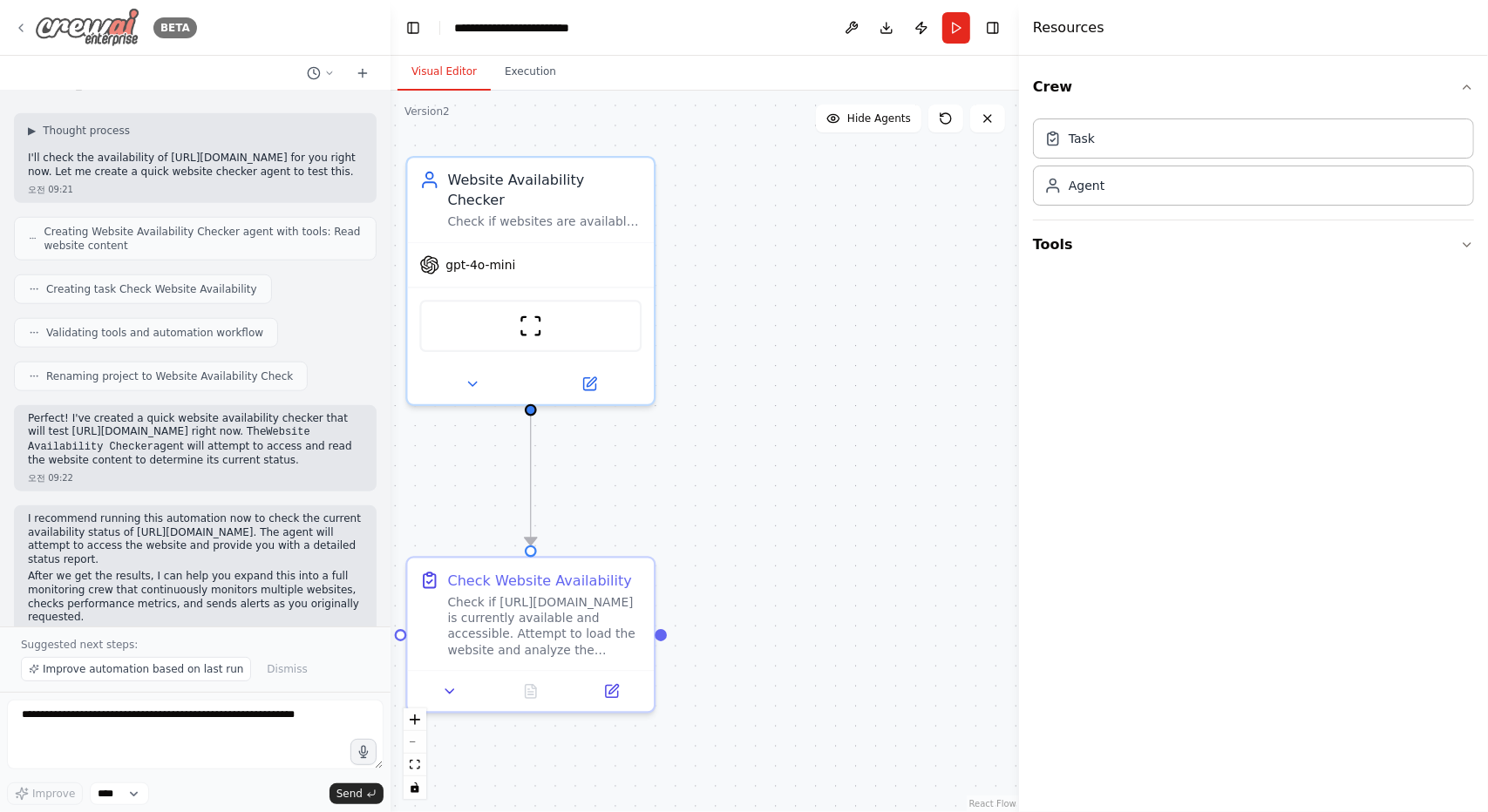
click at [98, 25] on img at bounding box center [87, 27] width 105 height 39
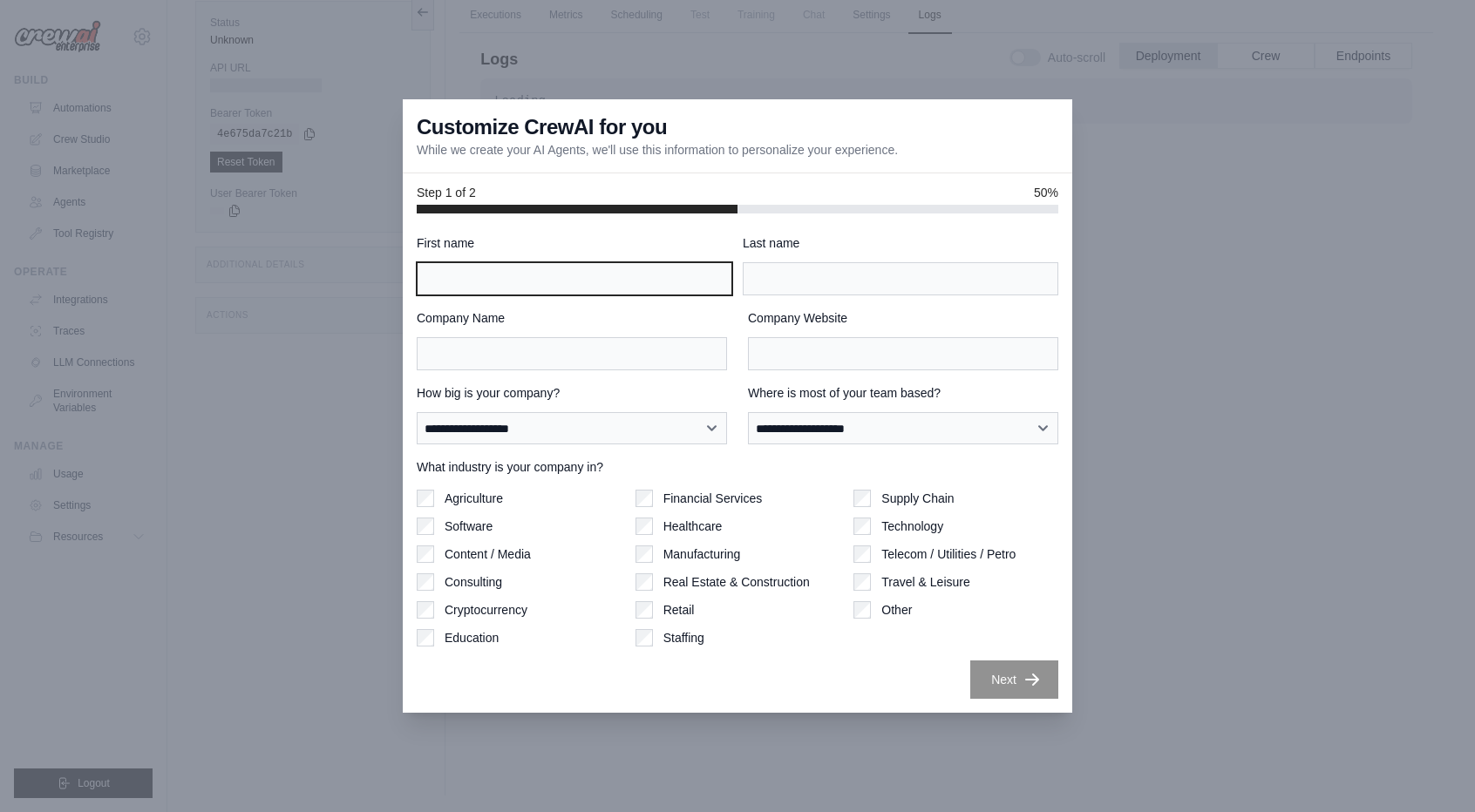
click at [668, 276] on input "First name" at bounding box center [574, 279] width 316 height 33
type input "*"
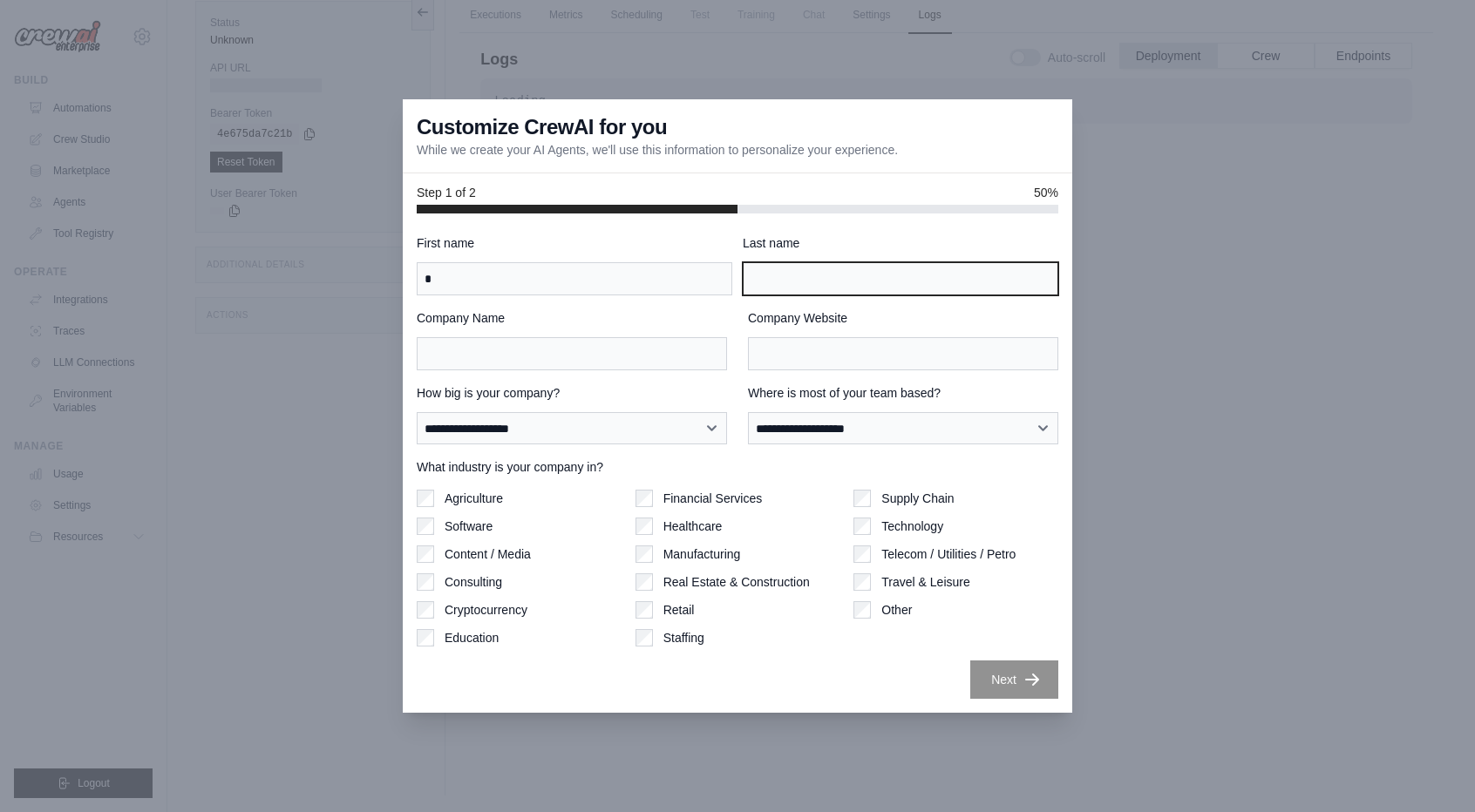
click at [855, 285] on input "Last name" at bounding box center [900, 279] width 316 height 33
type input "*"
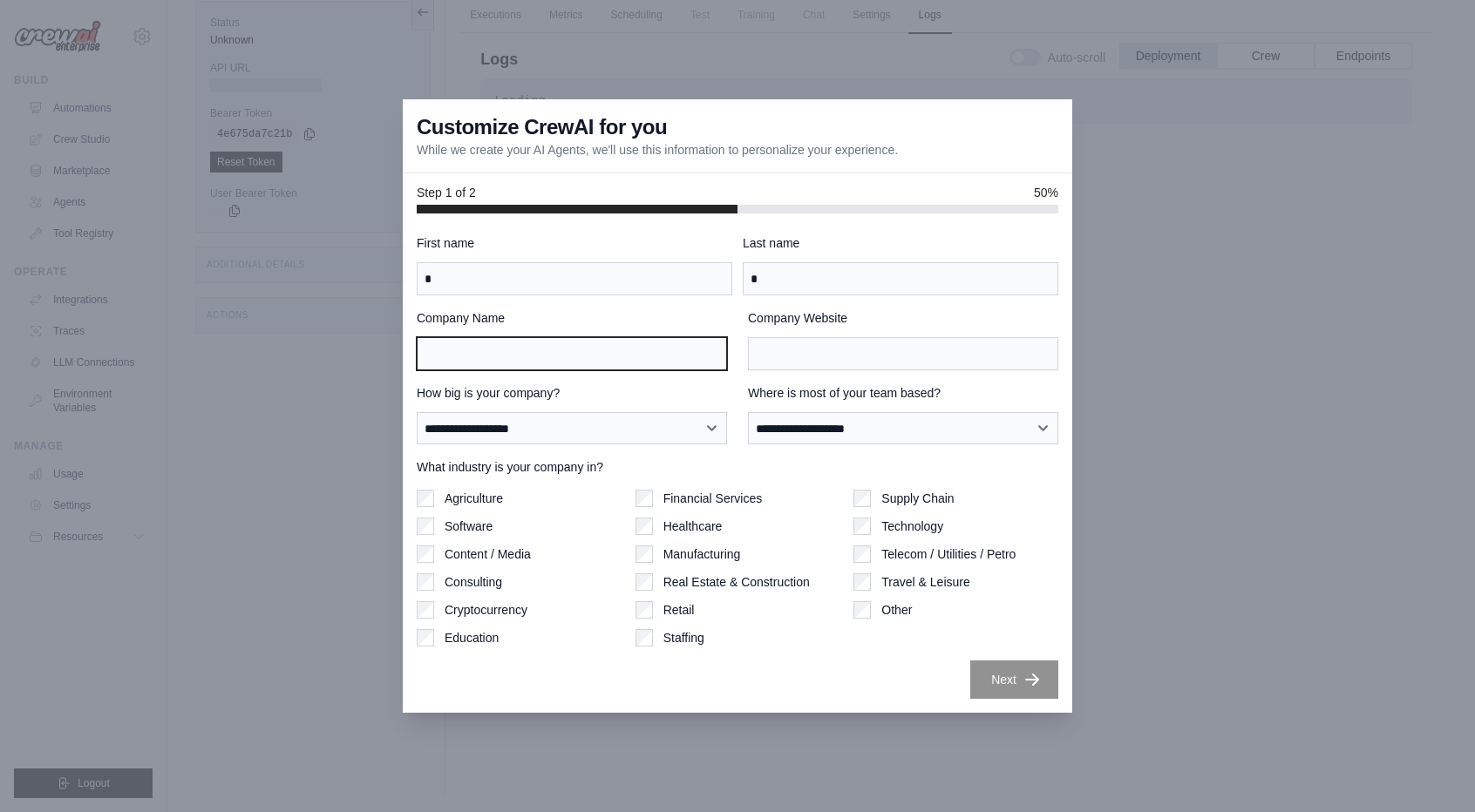
click at [640, 360] on input "Company Name" at bounding box center [572, 354] width 310 height 33
type input "*"
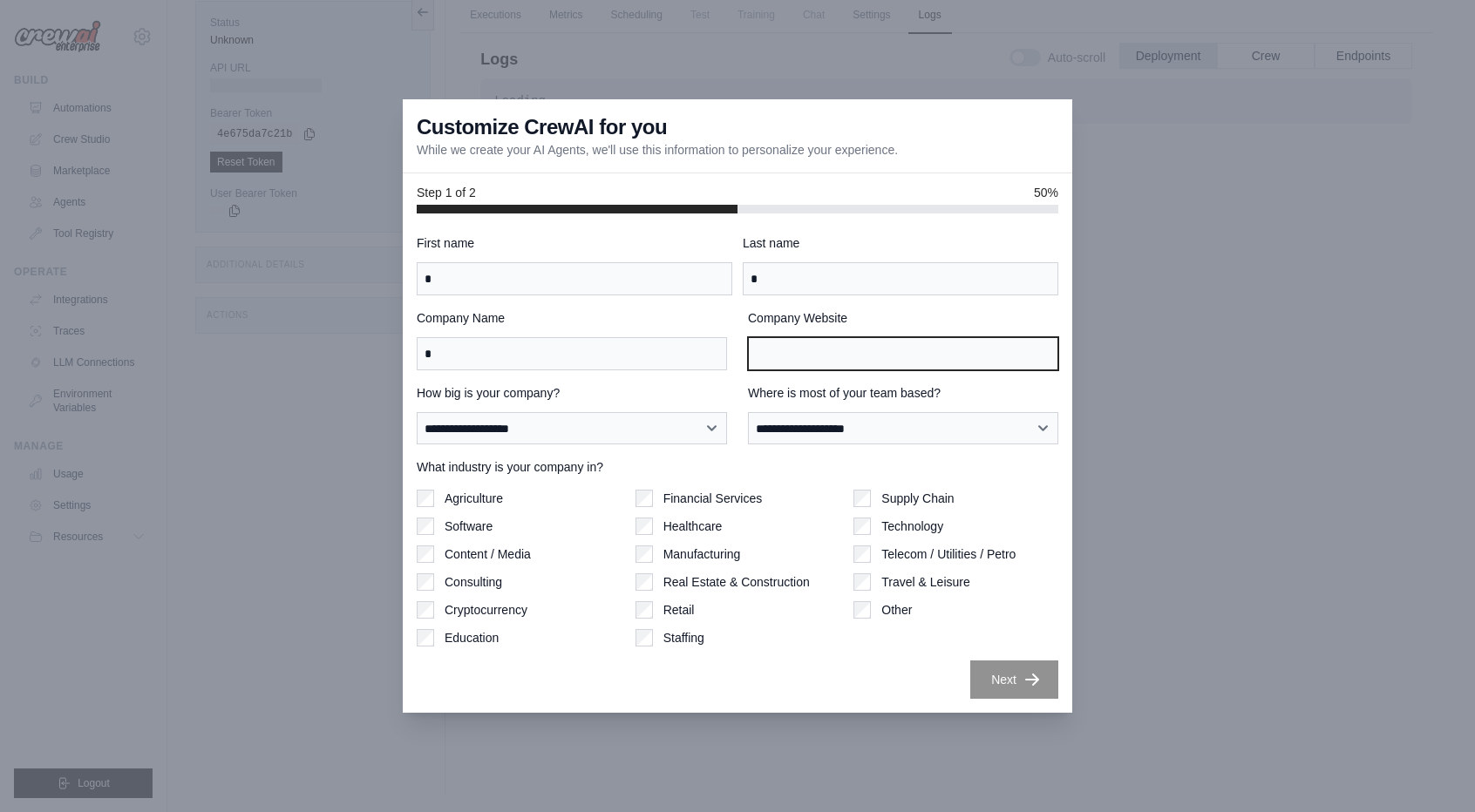
click at [849, 350] on input "Company Website" at bounding box center [902, 354] width 310 height 33
type input "*"
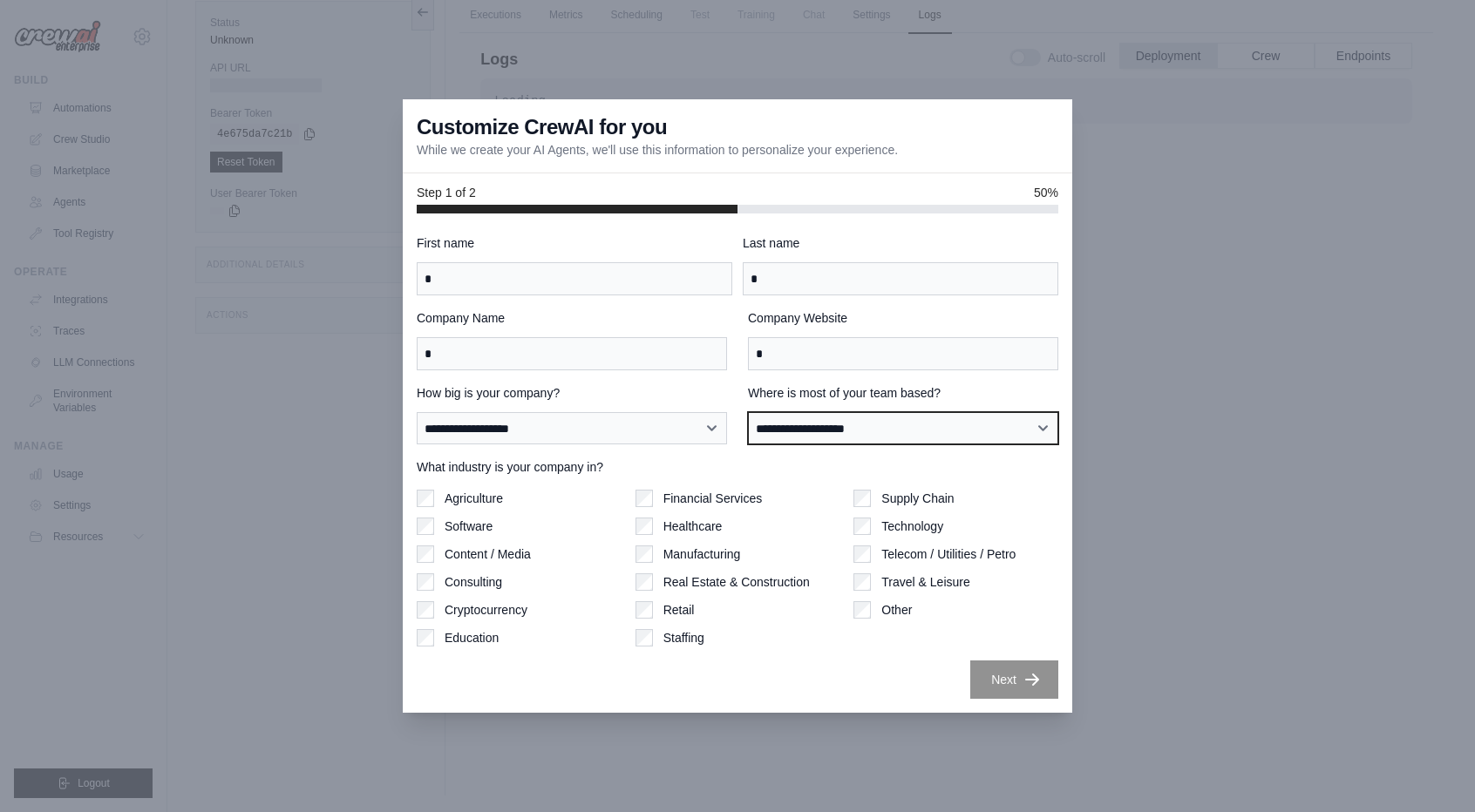
drag, startPoint x: 787, startPoint y: 436, endPoint x: 814, endPoint y: 433, distance: 27.2
click at [788, 436] on select "**********" at bounding box center [902, 428] width 310 height 32
select select "**********"
click at [748, 413] on select "**********" at bounding box center [902, 428] width 310 height 32
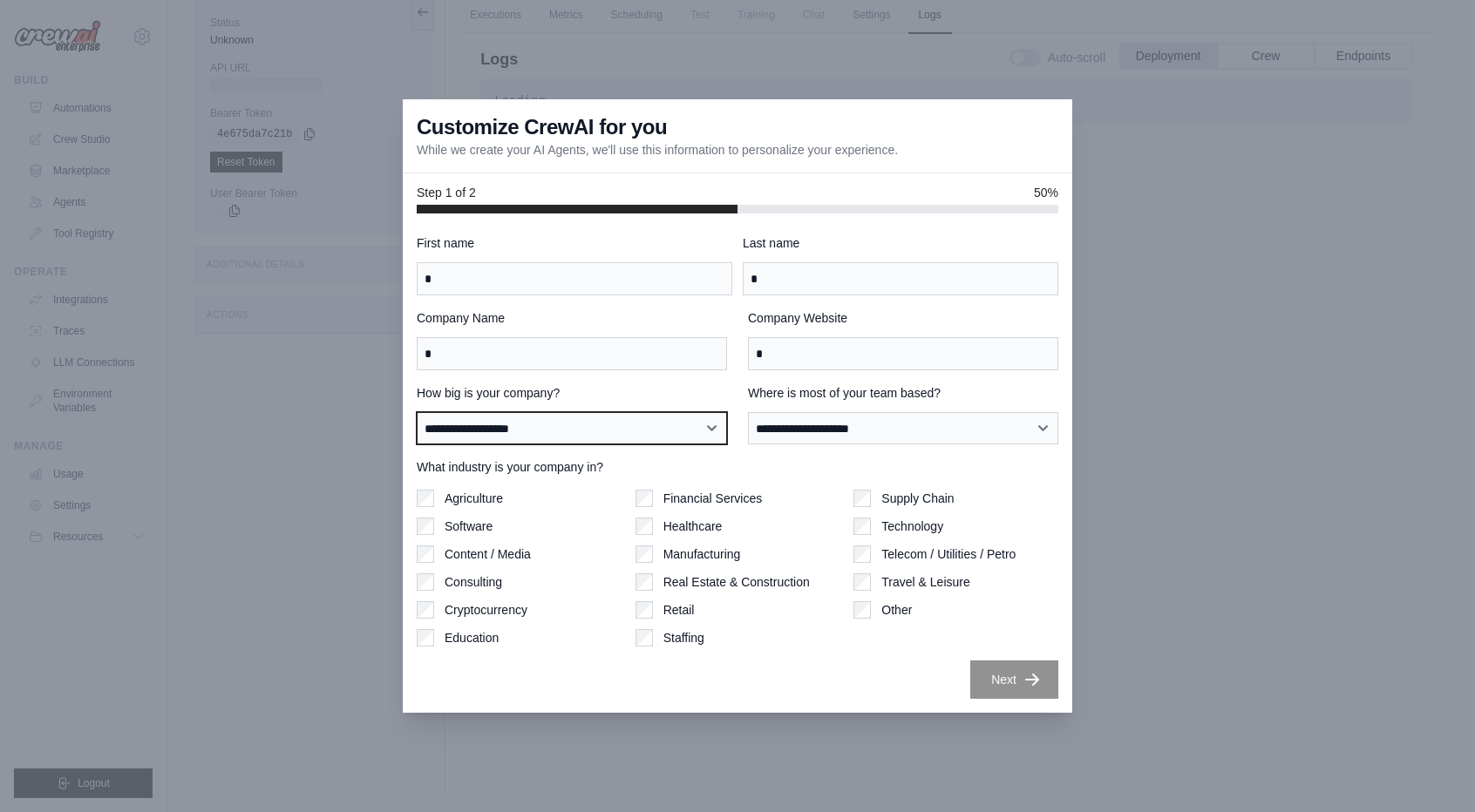
click at [649, 421] on select "**********" at bounding box center [572, 428] width 310 height 32
select select "**********"
click at [417, 413] on select "**********" at bounding box center [572, 428] width 310 height 32
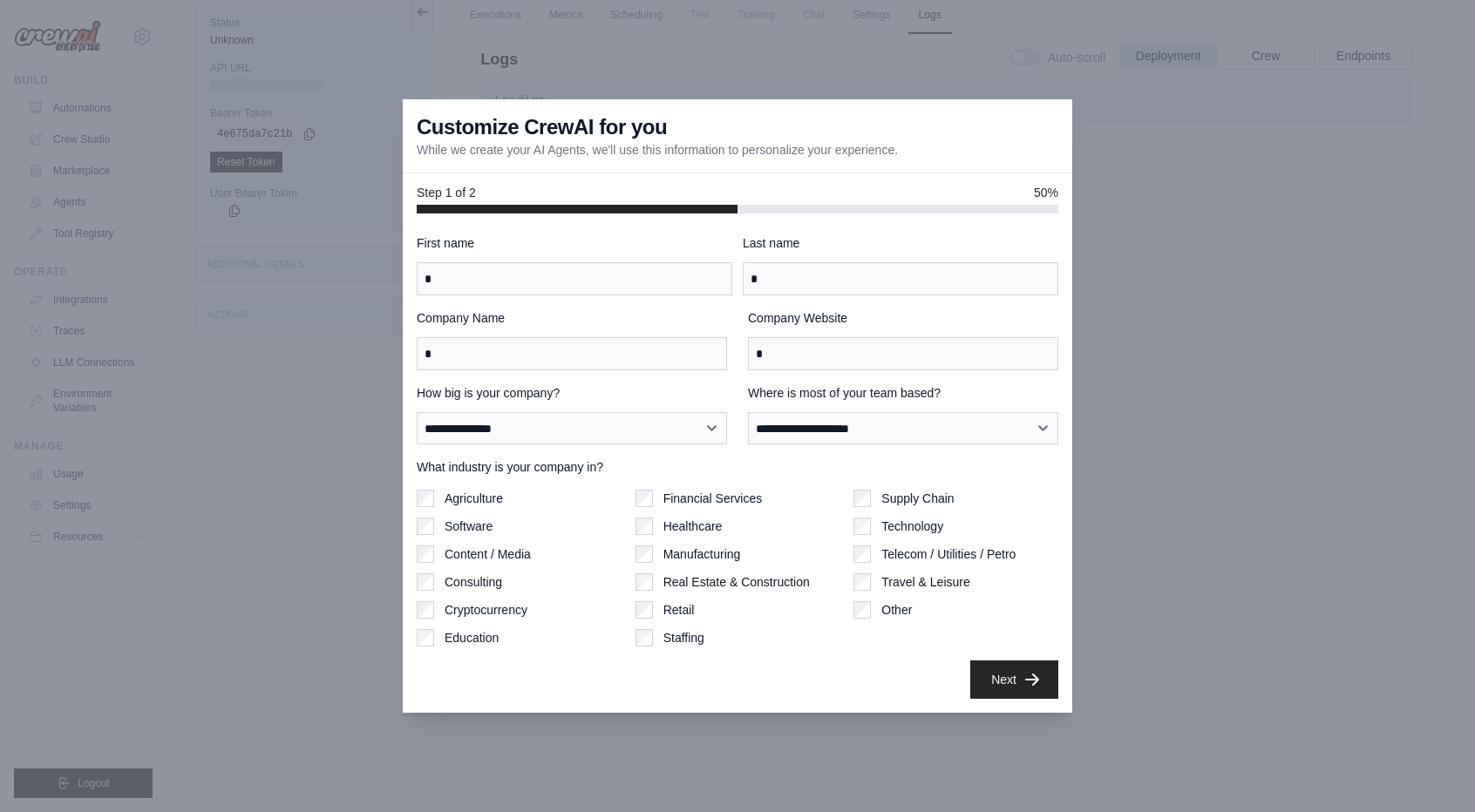
click at [917, 521] on label "Technology" at bounding box center [912, 526] width 62 height 17
click at [691, 489] on label "Financial Services" at bounding box center [713, 498] width 100 height 17
click at [468, 527] on label "Software" at bounding box center [468, 526] width 48 height 17
click at [486, 573] on label "Consulting" at bounding box center [473, 582] width 58 height 17
click at [1016, 679] on button "Next" at bounding box center [1014, 679] width 88 height 38
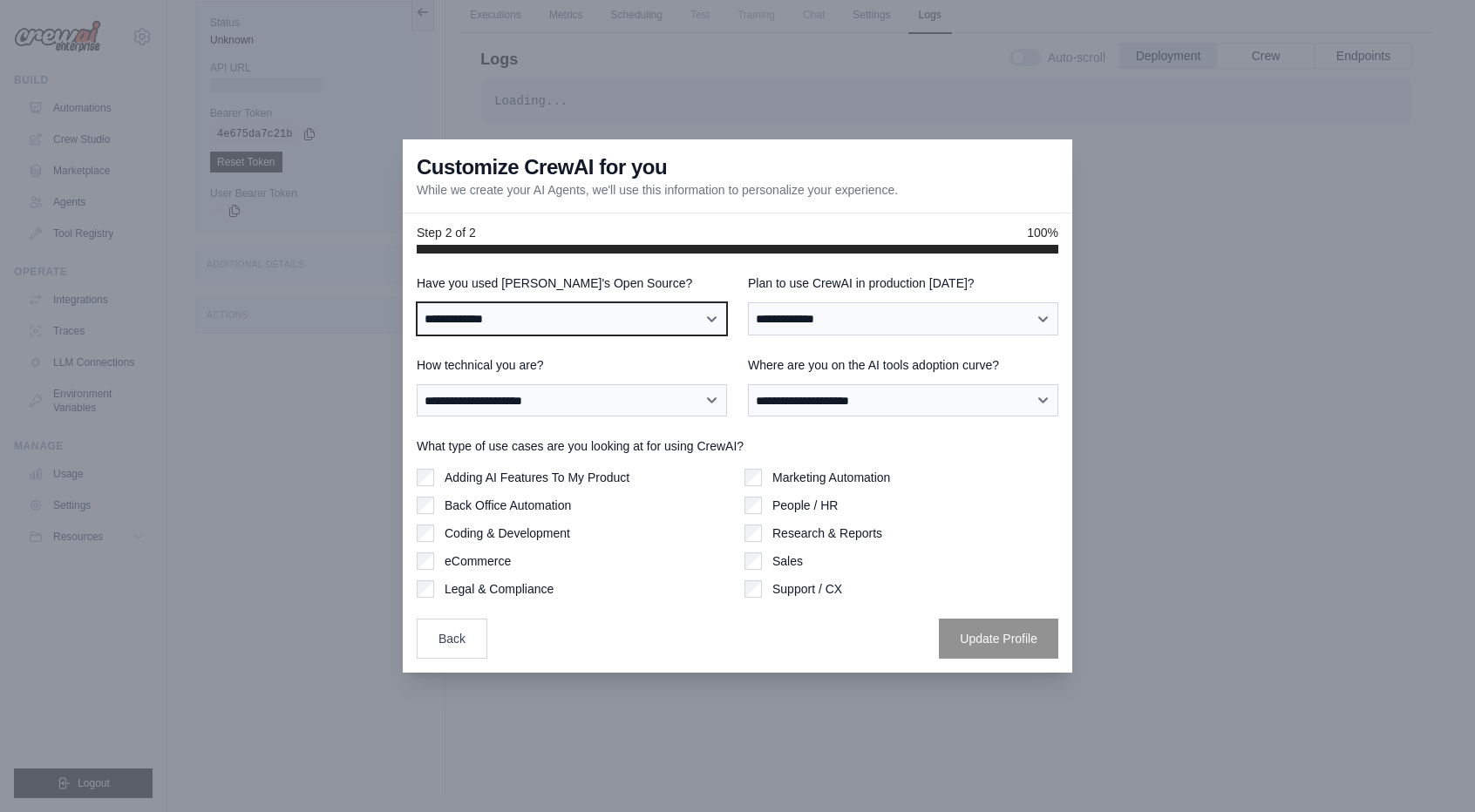
click at [594, 320] on select "**********" at bounding box center [572, 318] width 310 height 32
select select "**********"
click at [417, 302] on select "**********" at bounding box center [572, 318] width 310 height 32
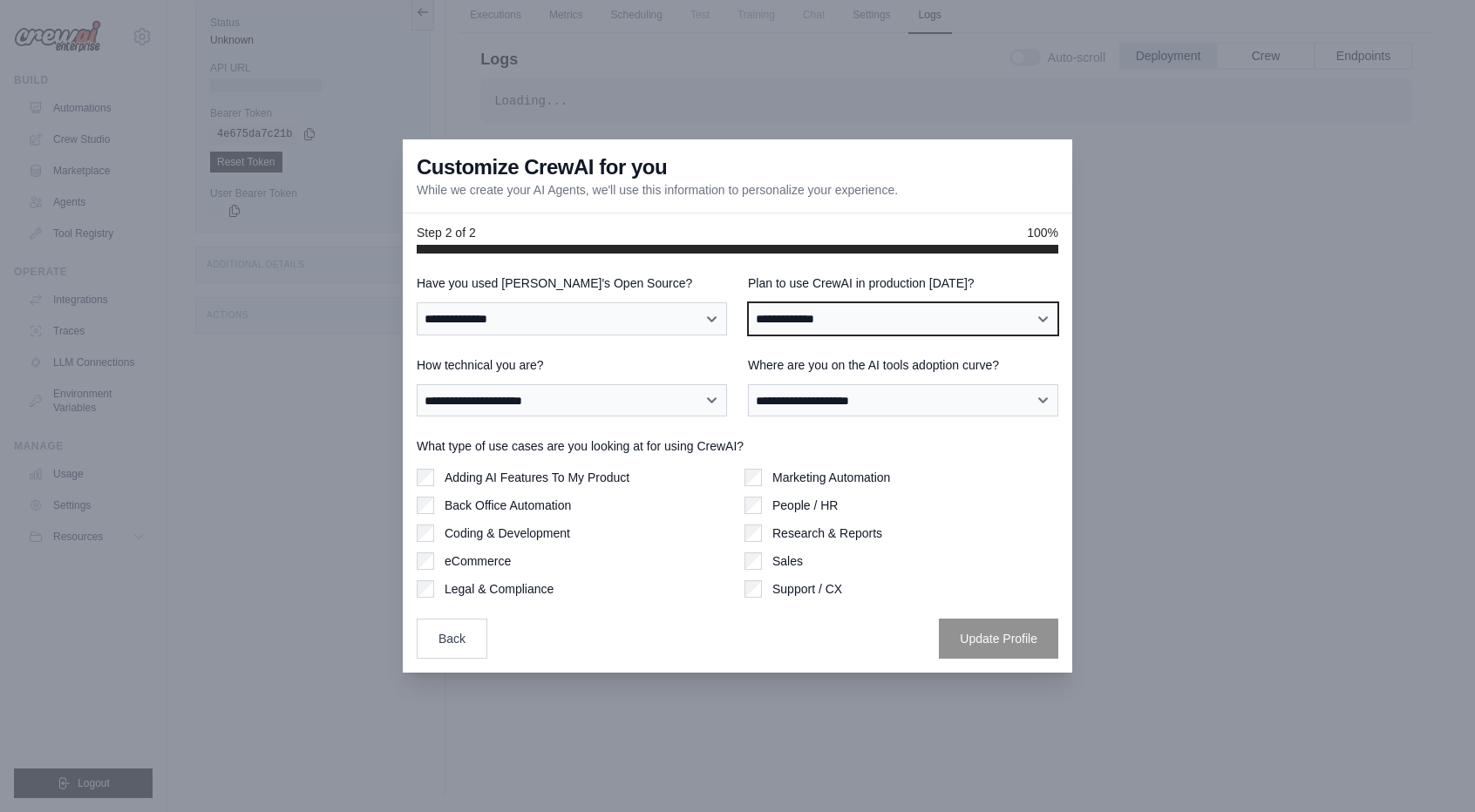
click at [838, 319] on select "**********" at bounding box center [902, 318] width 310 height 32
click at [832, 323] on select "**********" at bounding box center [902, 318] width 310 height 32
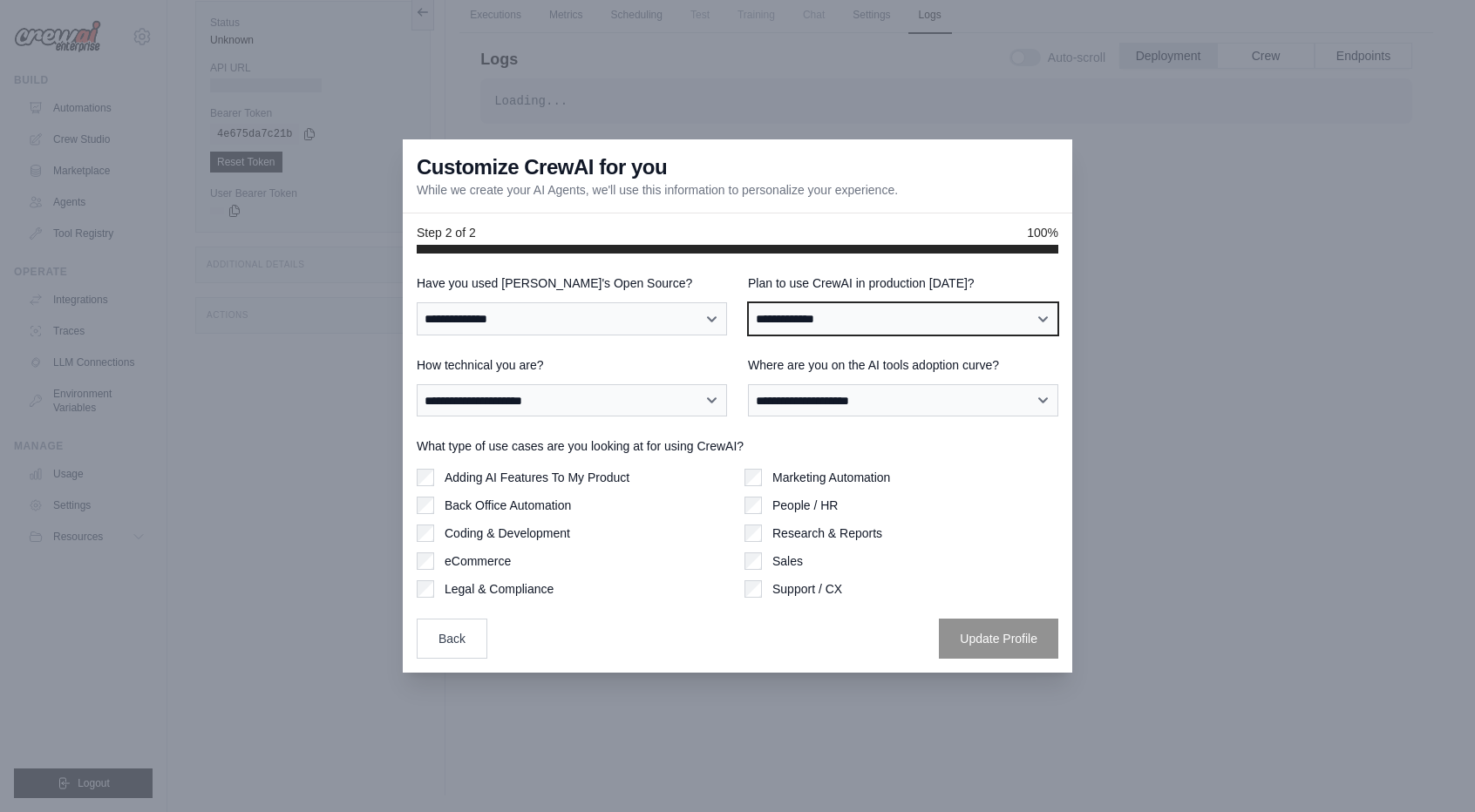
select select "*****"
click at [748, 302] on select "**********" at bounding box center [902, 318] width 310 height 32
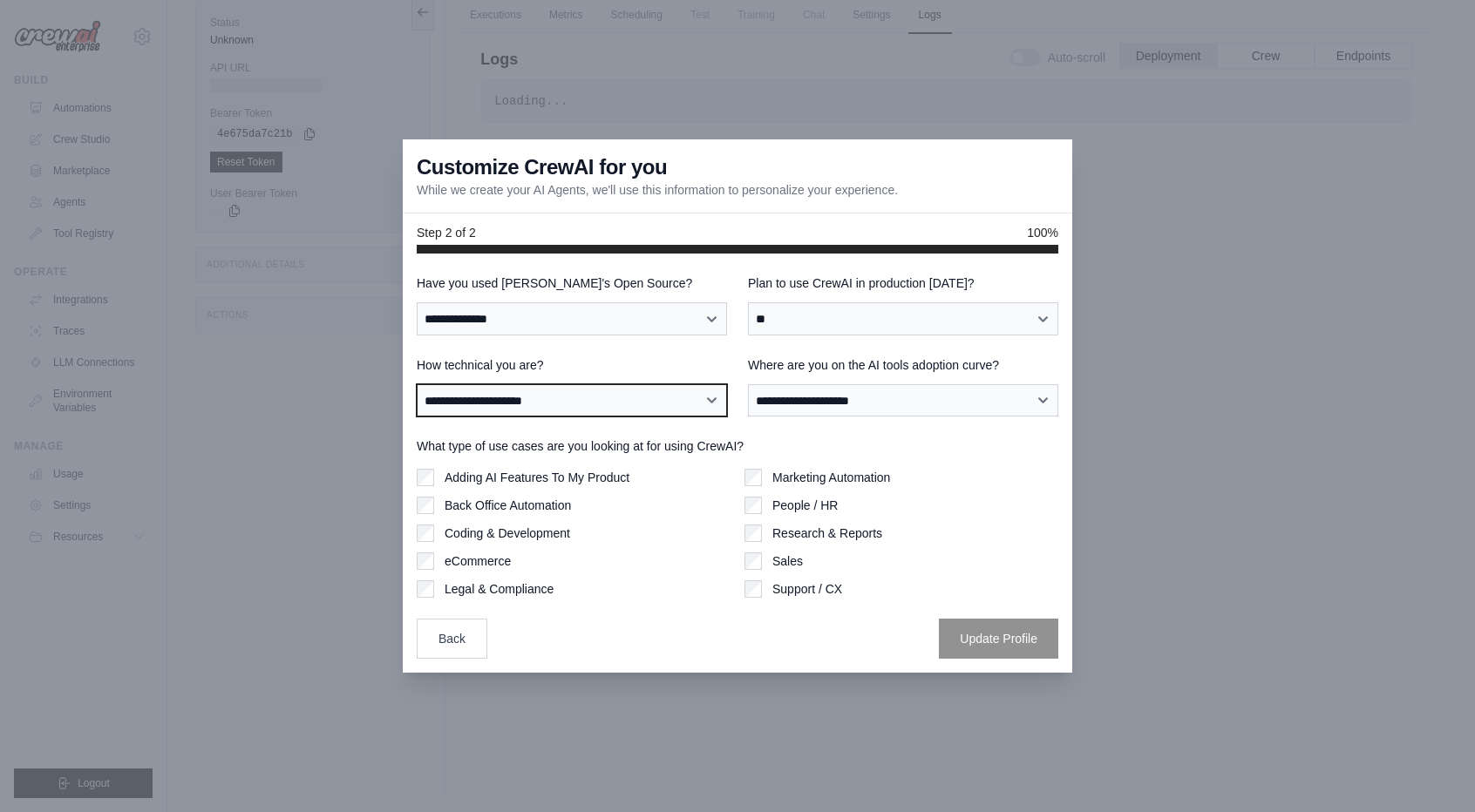
click at [637, 408] on select "**********" at bounding box center [572, 400] width 310 height 32
select select "**********"
click at [417, 385] on select "**********" at bounding box center [572, 400] width 310 height 32
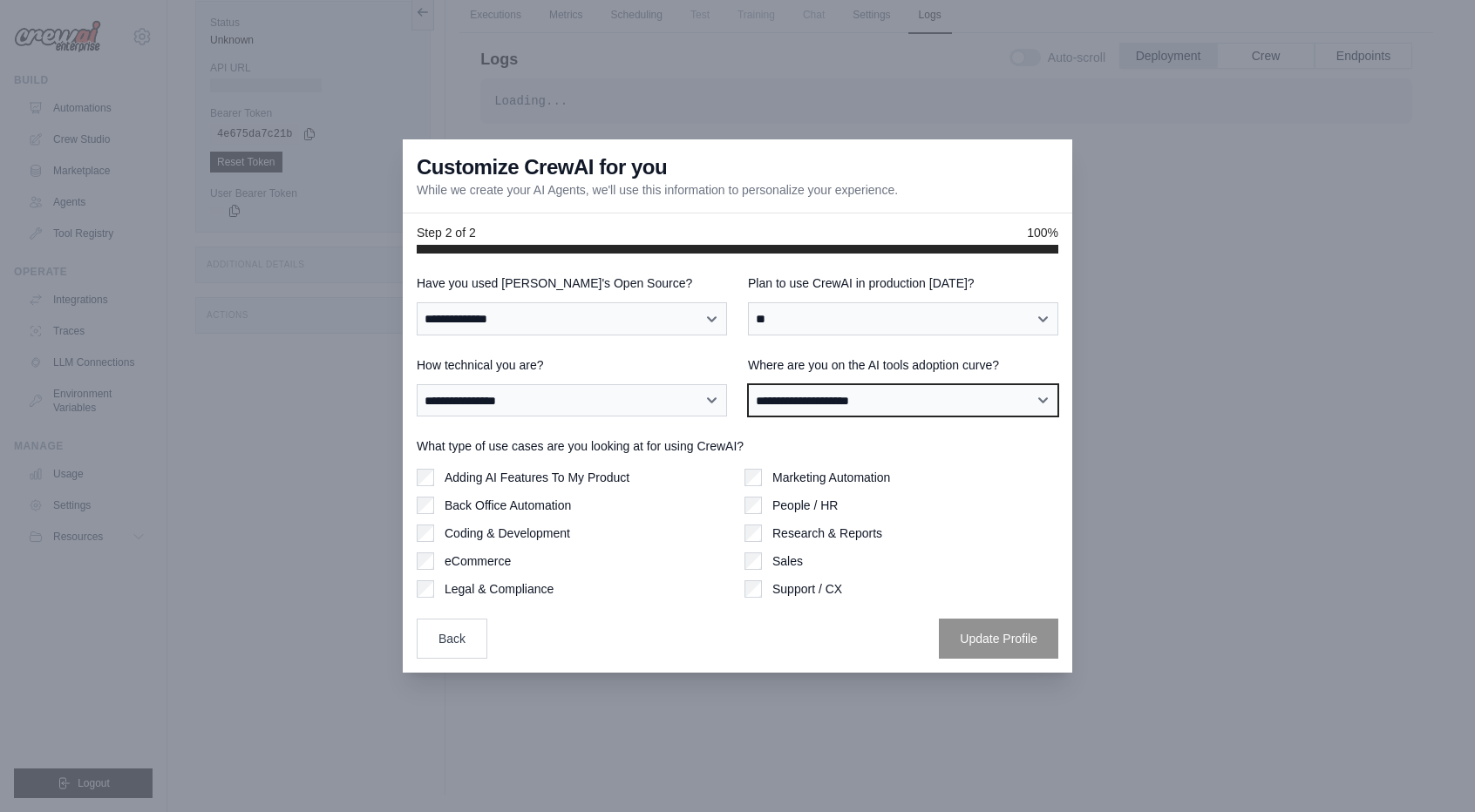
click at [767, 399] on select "**********" at bounding box center [902, 400] width 310 height 32
click at [910, 398] on select "**********" at bounding box center [902, 400] width 310 height 32
select select "**********"
click at [748, 385] on select "**********" at bounding box center [902, 400] width 310 height 32
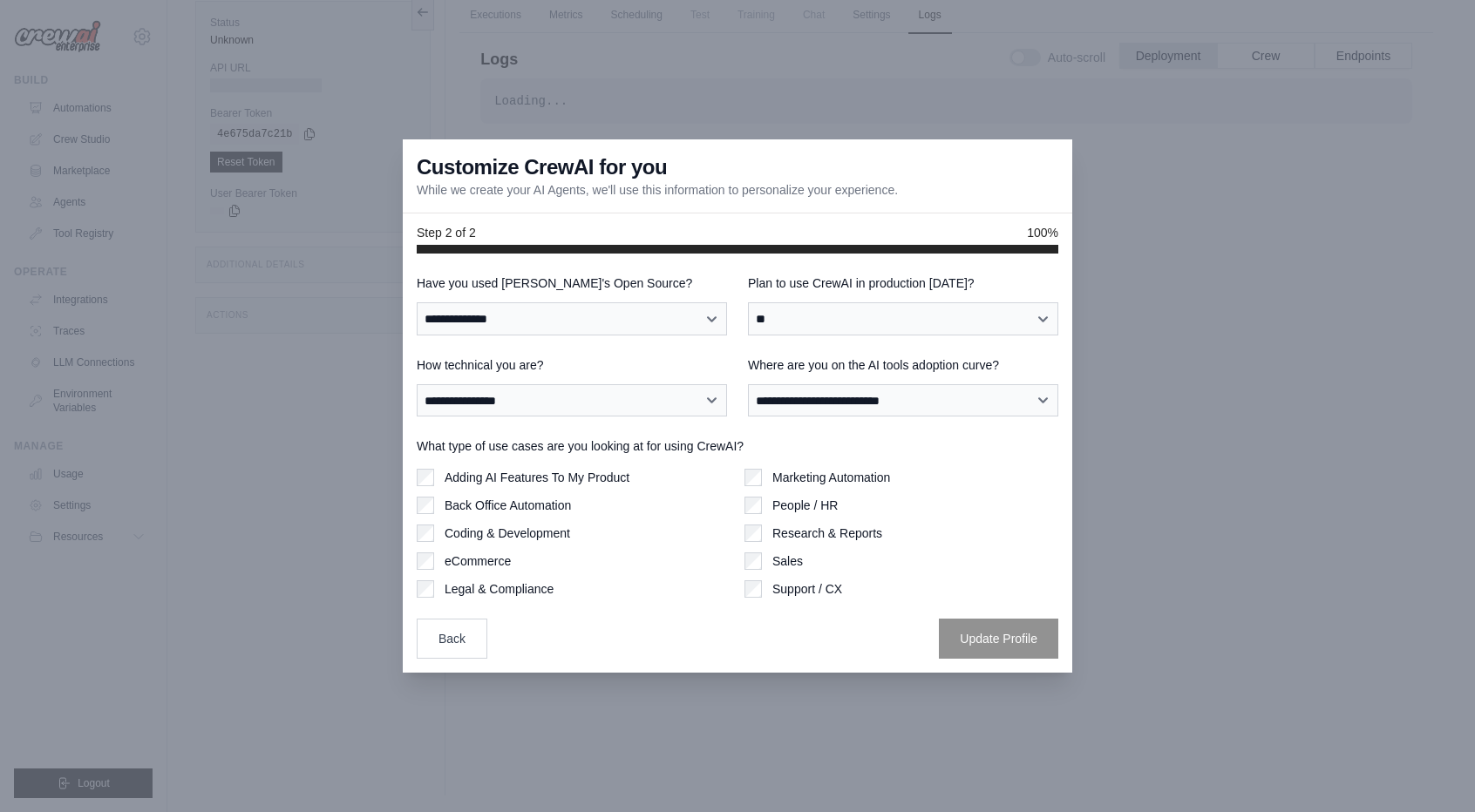
click at [603, 480] on label "Adding AI Features To My Product" at bounding box center [536, 477] width 184 height 17
click at [1019, 646] on button "Update Profile" at bounding box center [998, 638] width 120 height 40
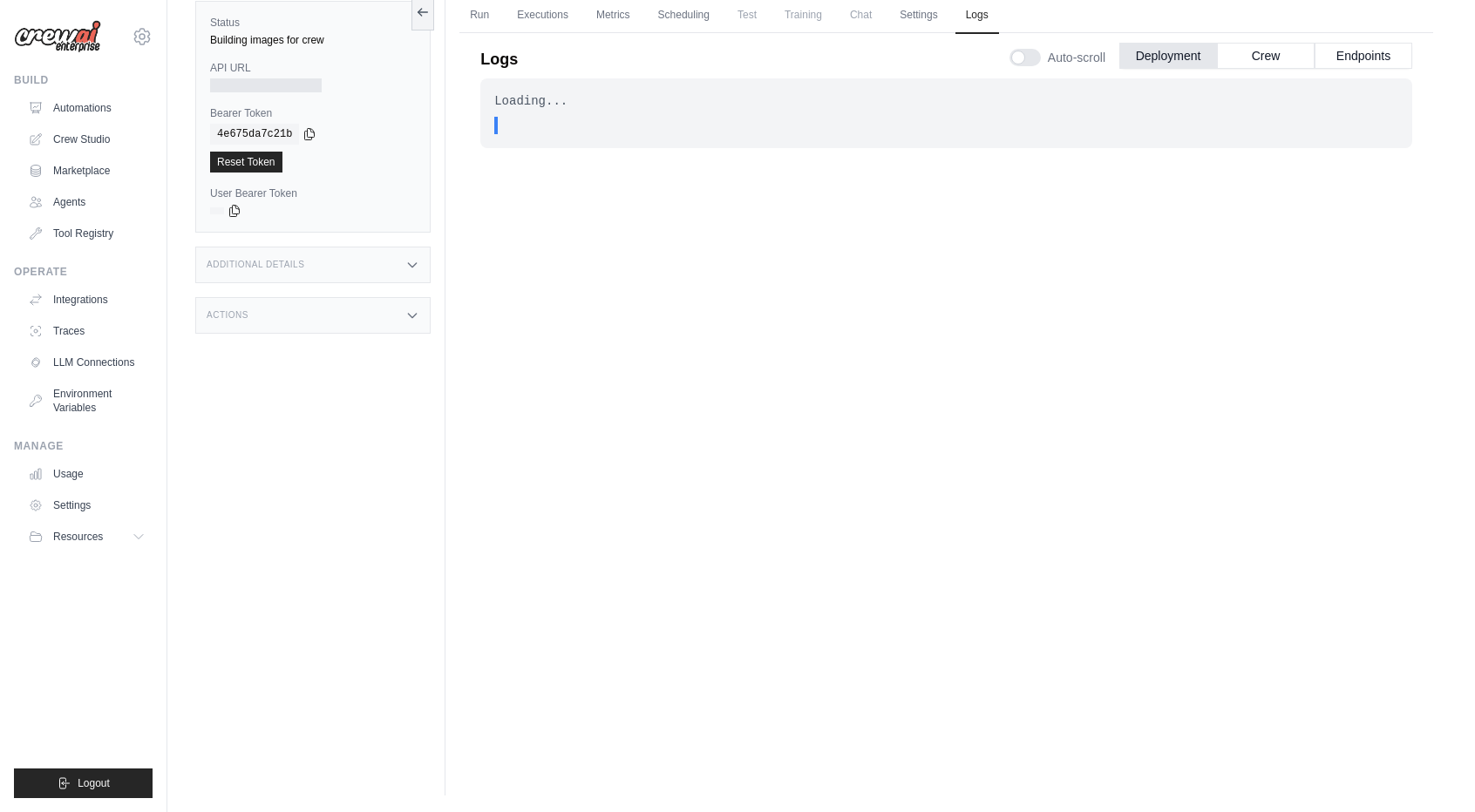
click at [719, 371] on div "Loading... . . . In Progress" at bounding box center [946, 392] width 932 height 628
click at [741, 141] on div "Loading... . . . In Progress" at bounding box center [946, 114] width 932 height 70
click at [1147, 60] on button "Deployment" at bounding box center [1168, 55] width 98 height 26
click at [1291, 57] on button "Crew" at bounding box center [1266, 55] width 98 height 26
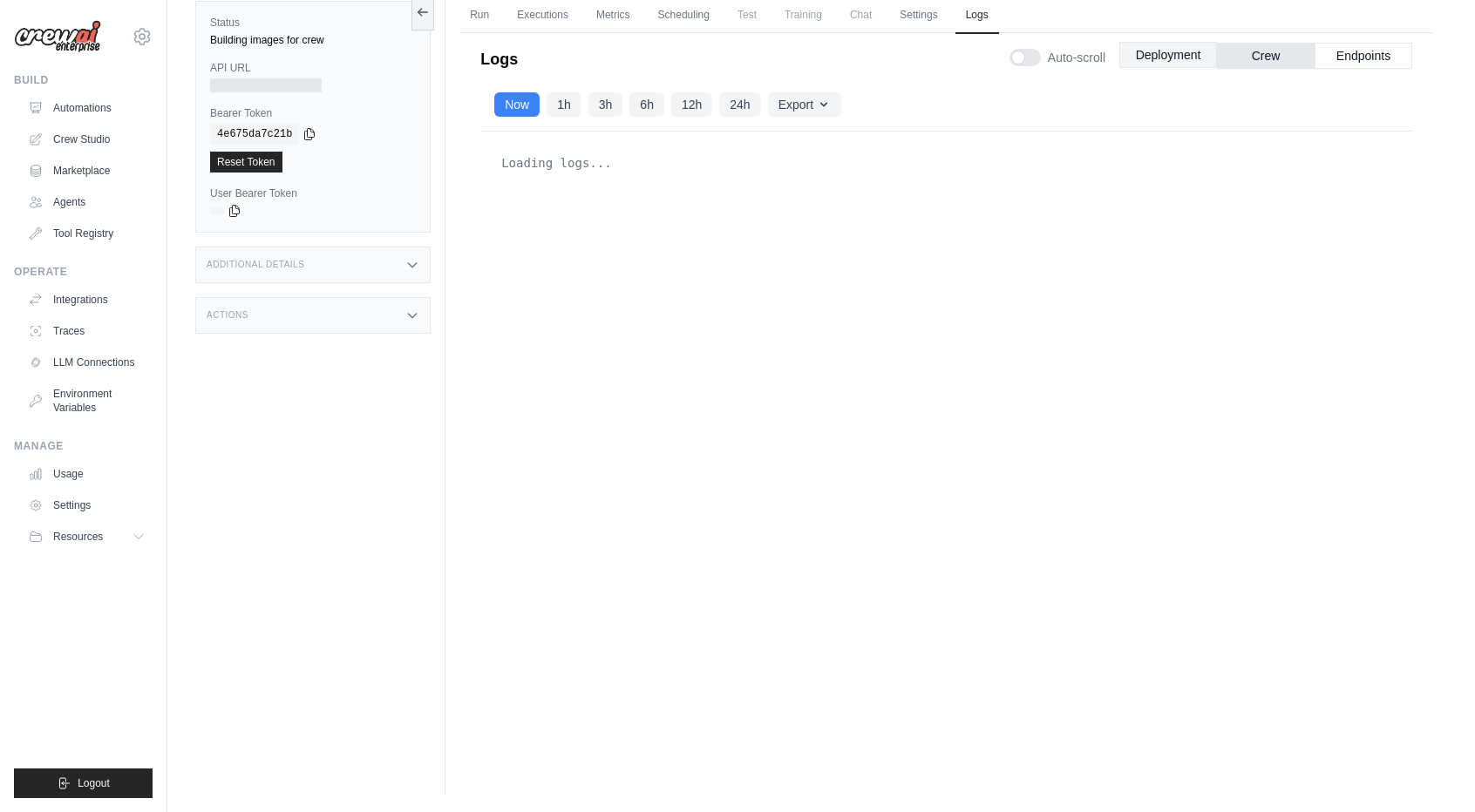
click at [1163, 48] on button "Deployment" at bounding box center [1168, 55] width 98 height 26
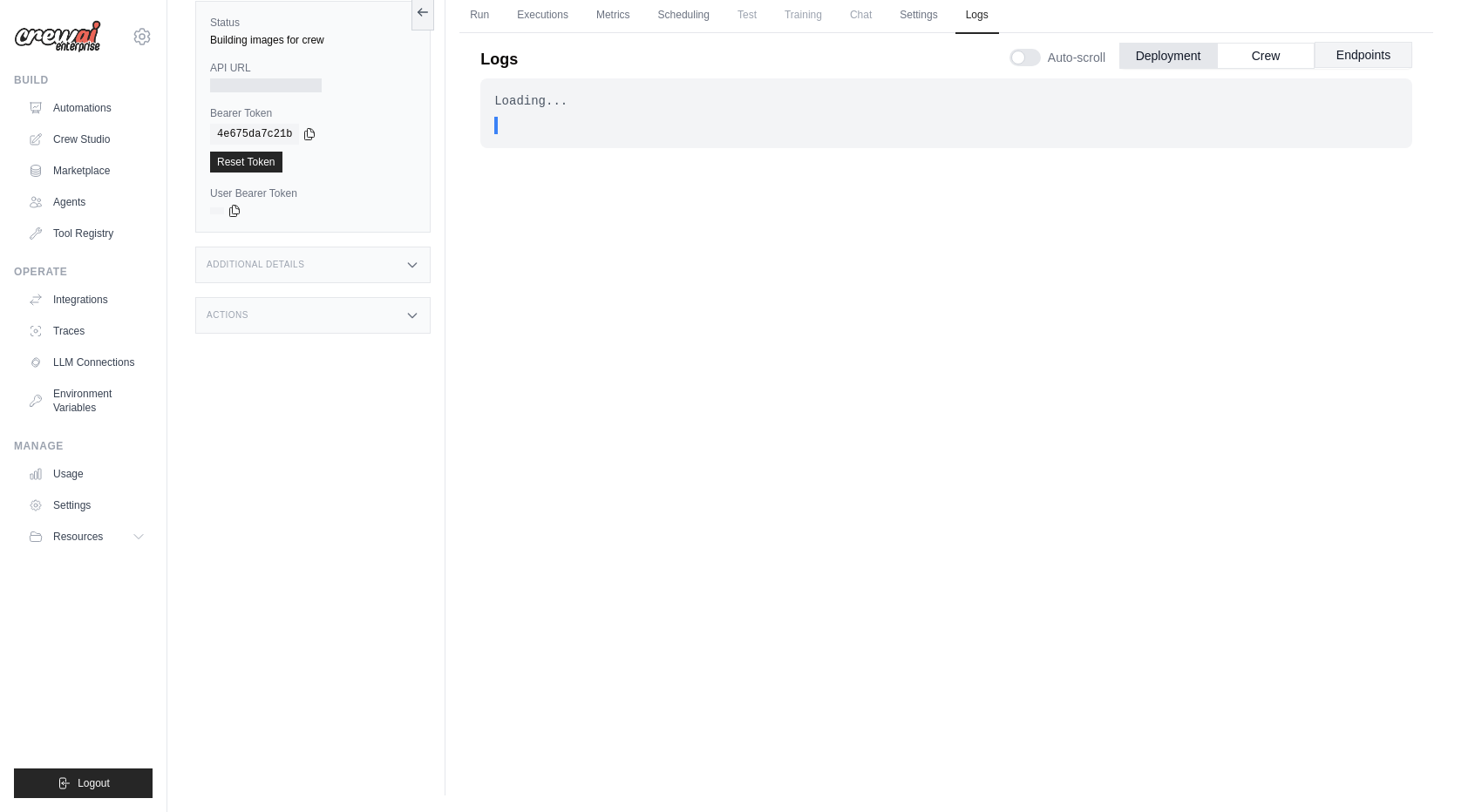
click at [1367, 52] on button "Endpoints" at bounding box center [1363, 55] width 98 height 26
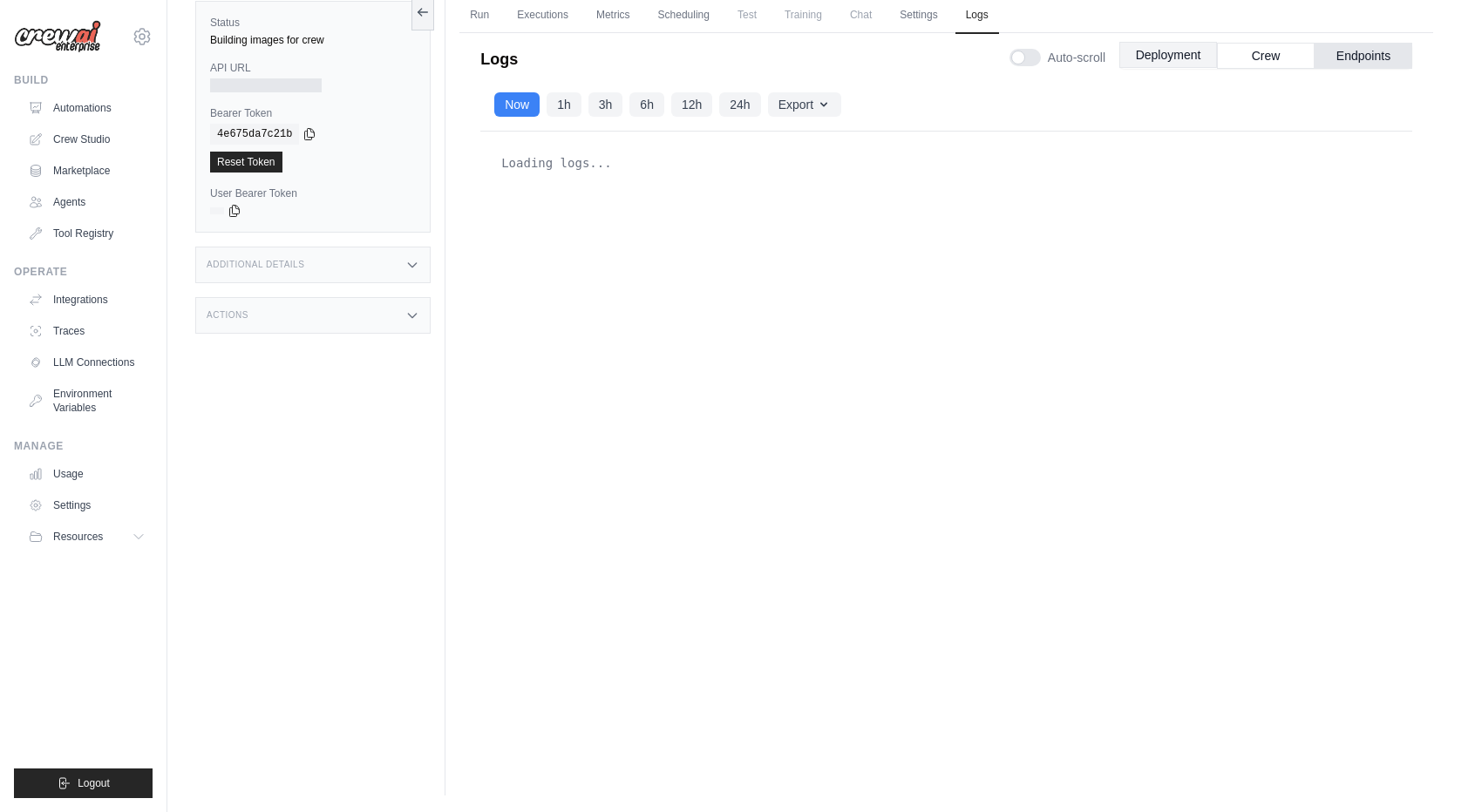
click at [1159, 44] on button "Deployment" at bounding box center [1168, 55] width 98 height 26
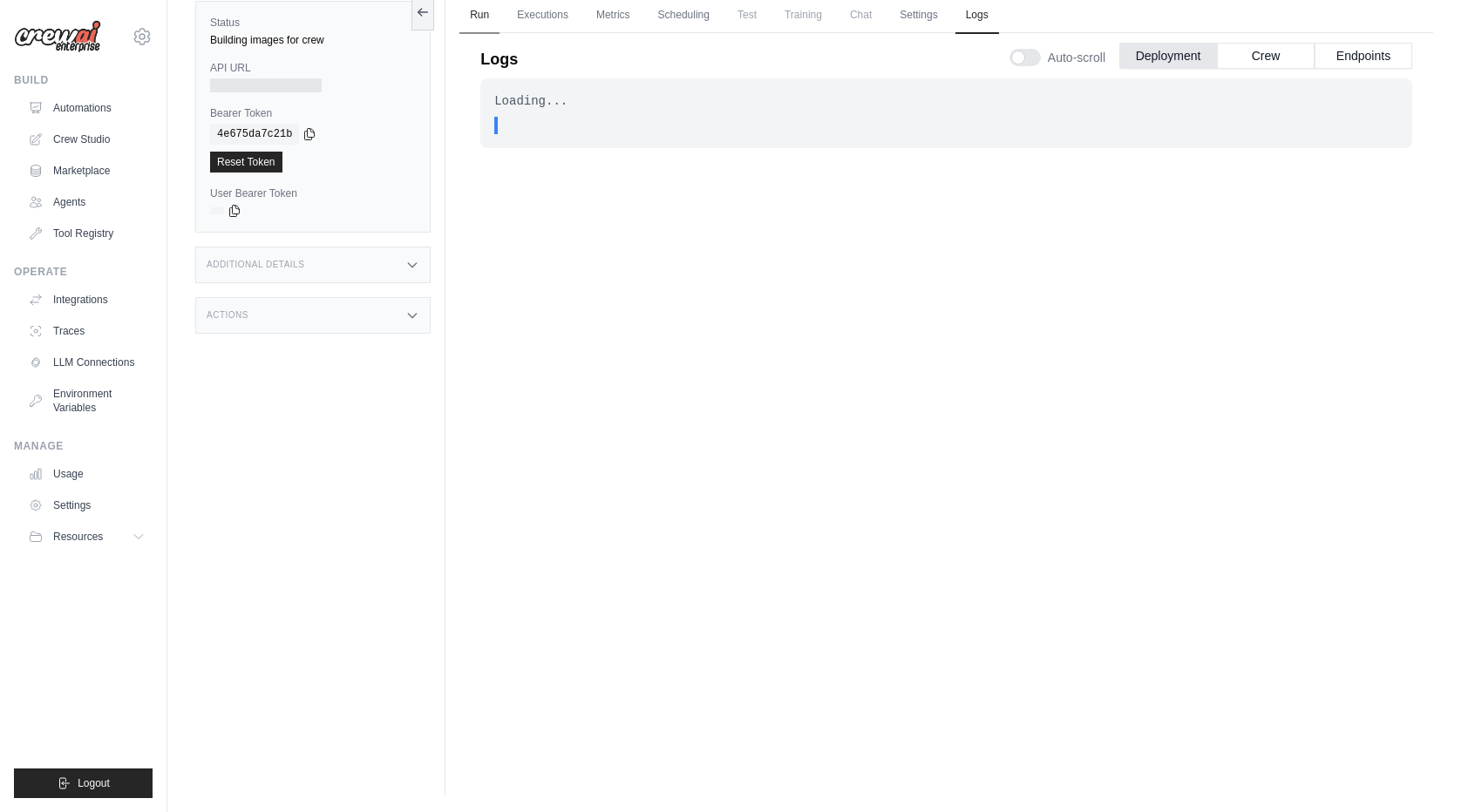
click at [475, 13] on link "Run" at bounding box center [479, 16] width 40 height 37
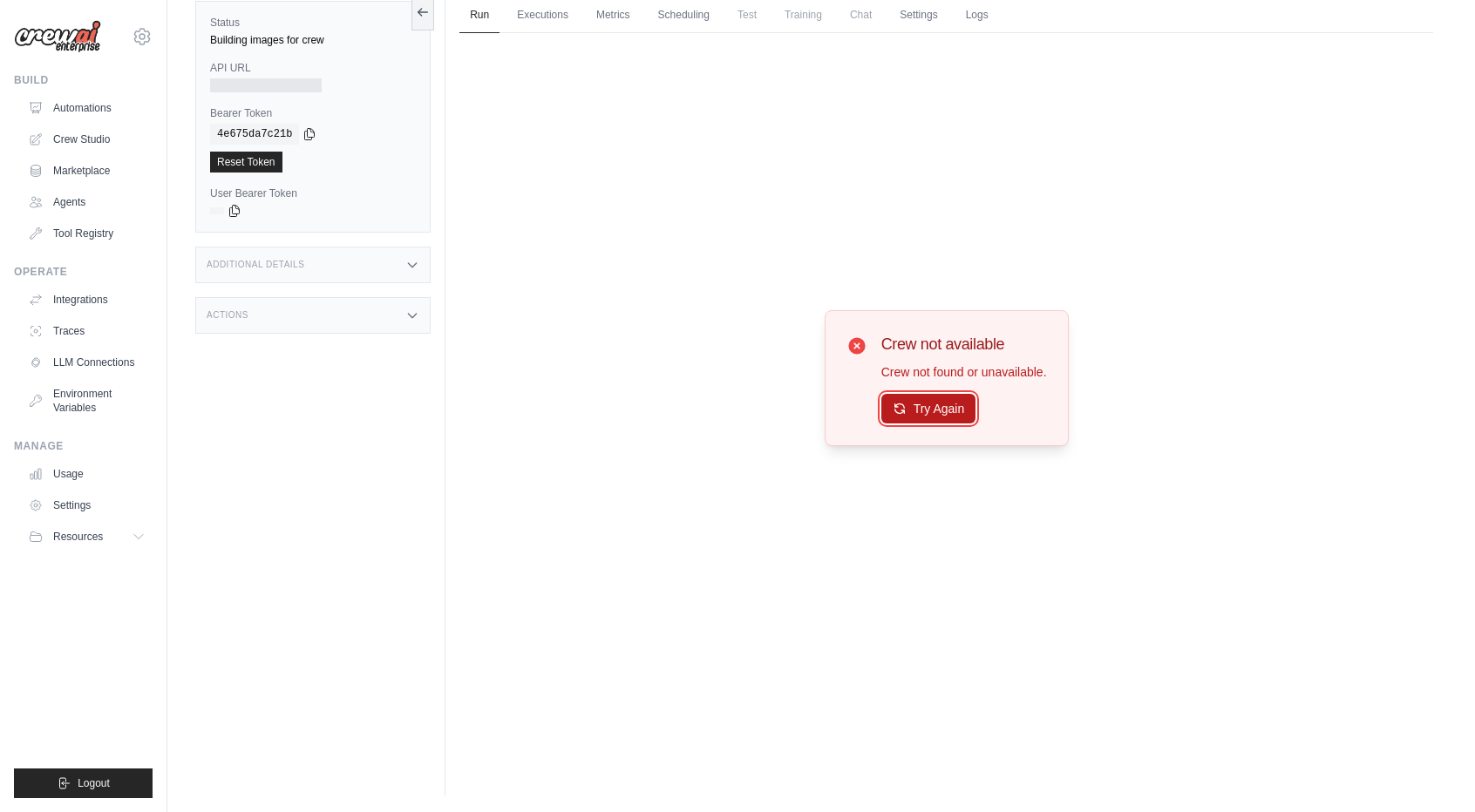
click at [897, 414] on icon at bounding box center [900, 409] width 14 height 14
click at [539, 23] on link "Executions" at bounding box center [542, 16] width 73 height 37
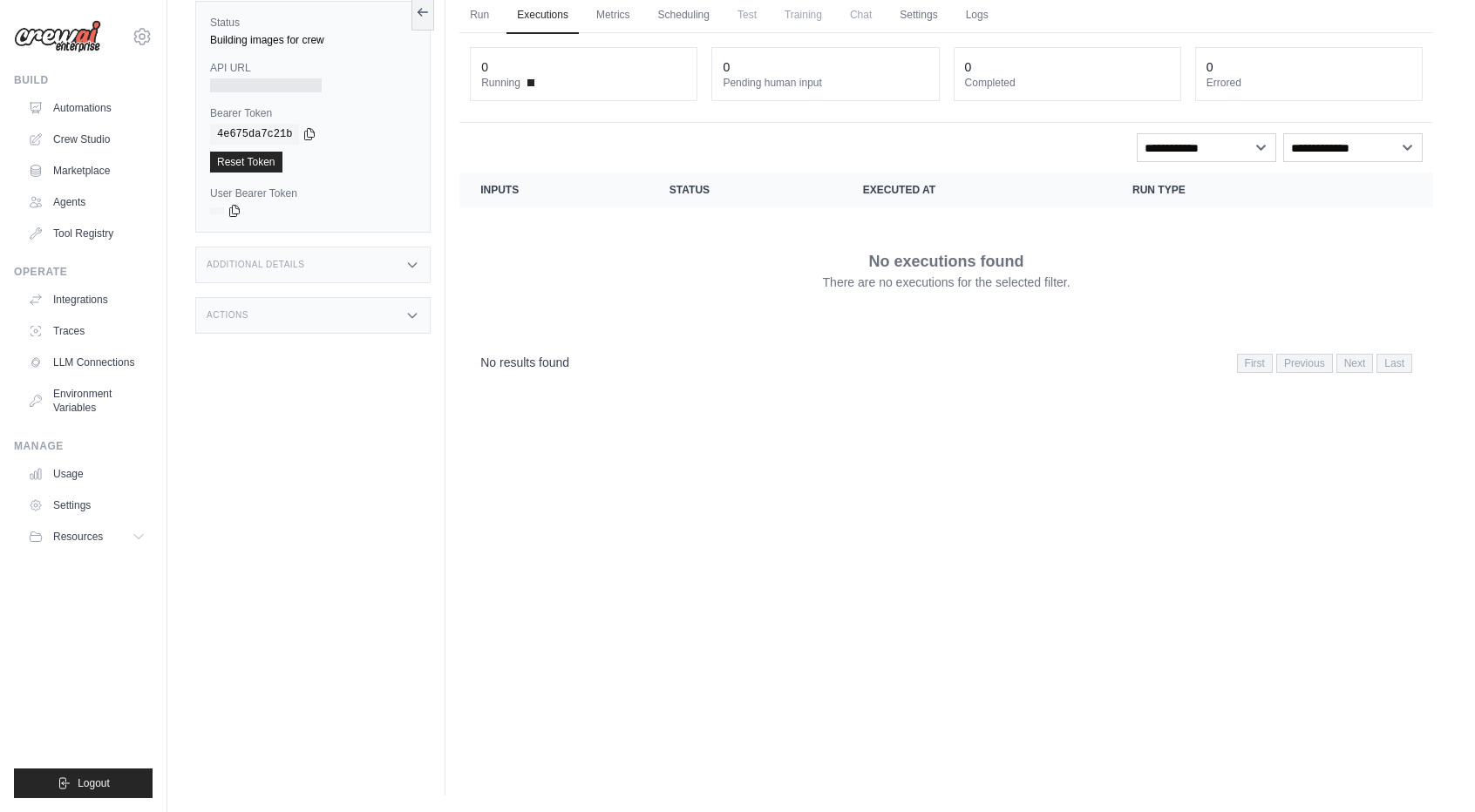
click at [271, 83] on div at bounding box center [266, 86] width 112 height 14
click at [332, 263] on div "Additional Details" at bounding box center [312, 265] width 235 height 37
click at [335, 260] on div "Additional Details" at bounding box center [312, 265] width 235 height 37
click at [111, 106] on link "Automations" at bounding box center [88, 108] width 132 height 28
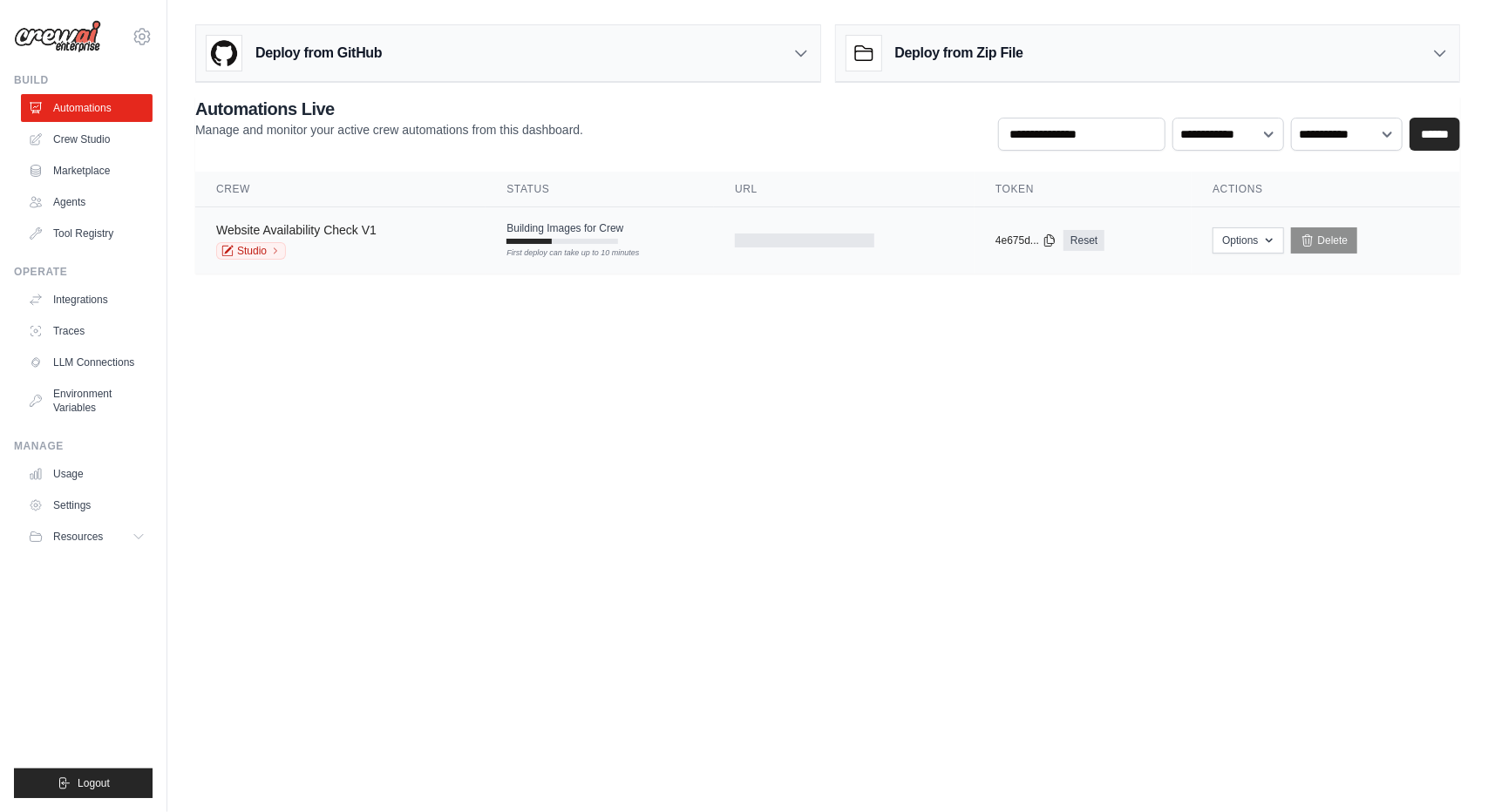
click at [363, 232] on link "Website Availability Check V1" at bounding box center [296, 230] width 160 height 14
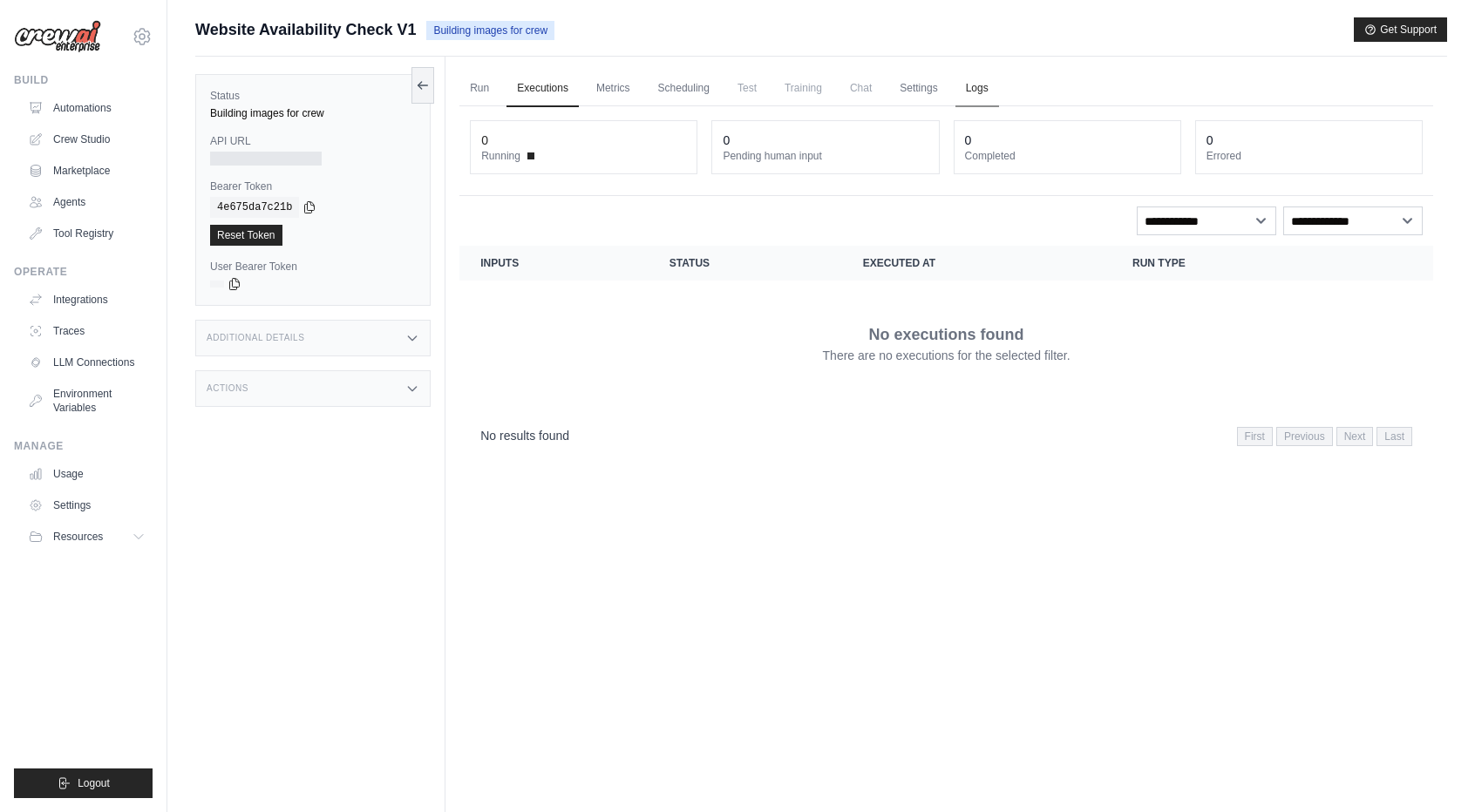
click at [994, 94] on link "Logs" at bounding box center [978, 89] width 44 height 37
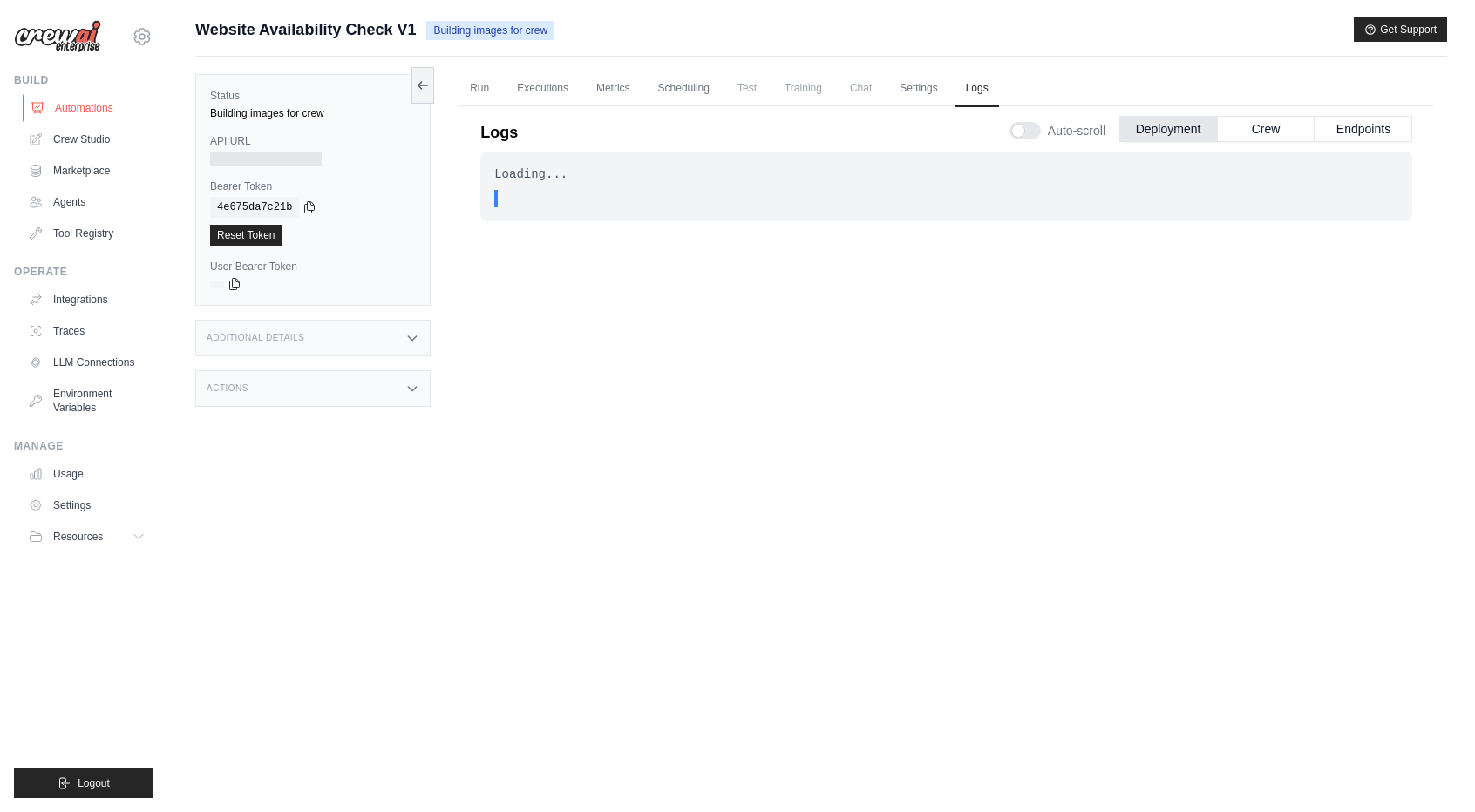
click at [59, 111] on link "Automations" at bounding box center [88, 108] width 132 height 28
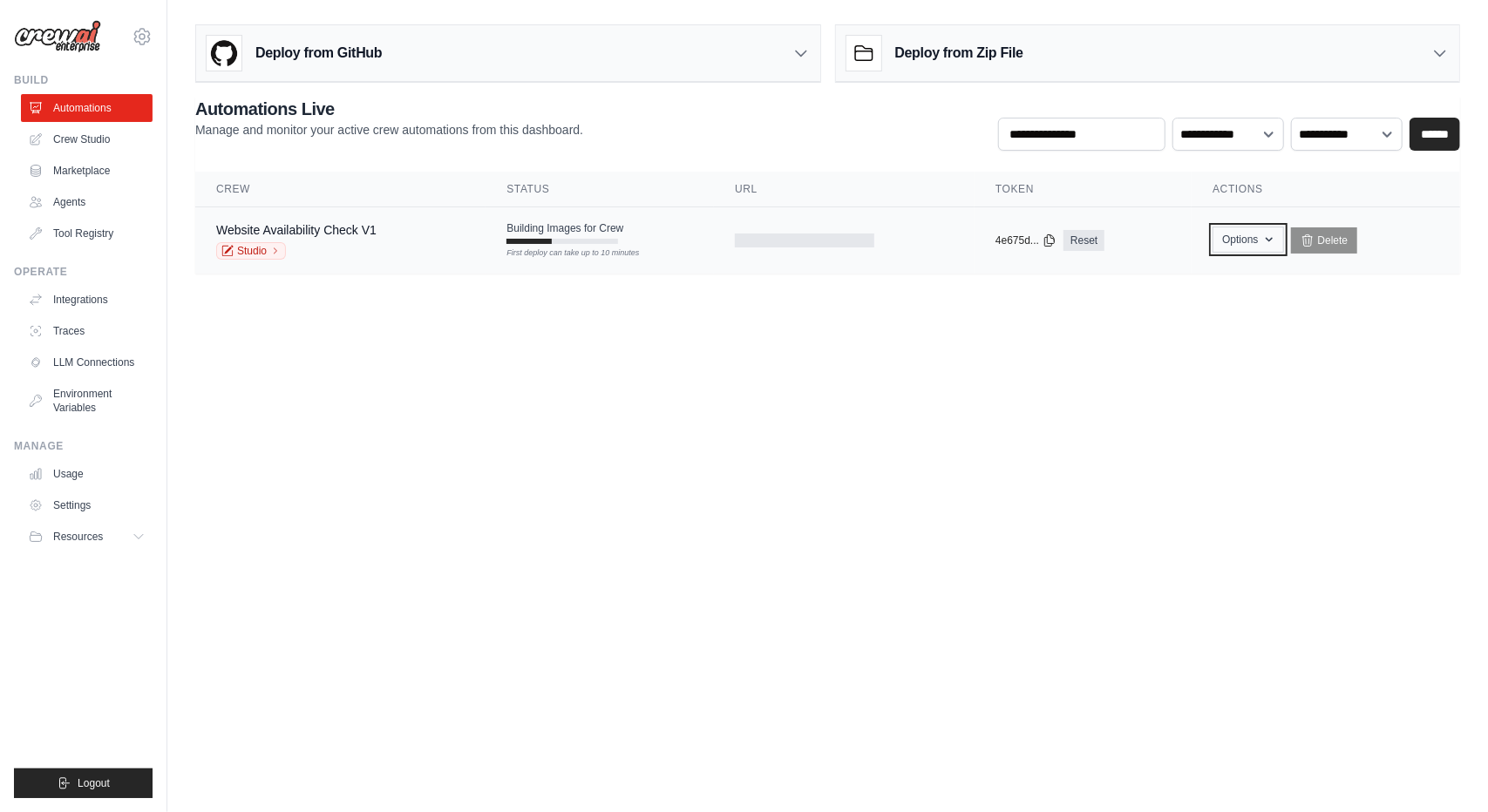
click at [1262, 236] on button "Options" at bounding box center [1248, 239] width 71 height 26
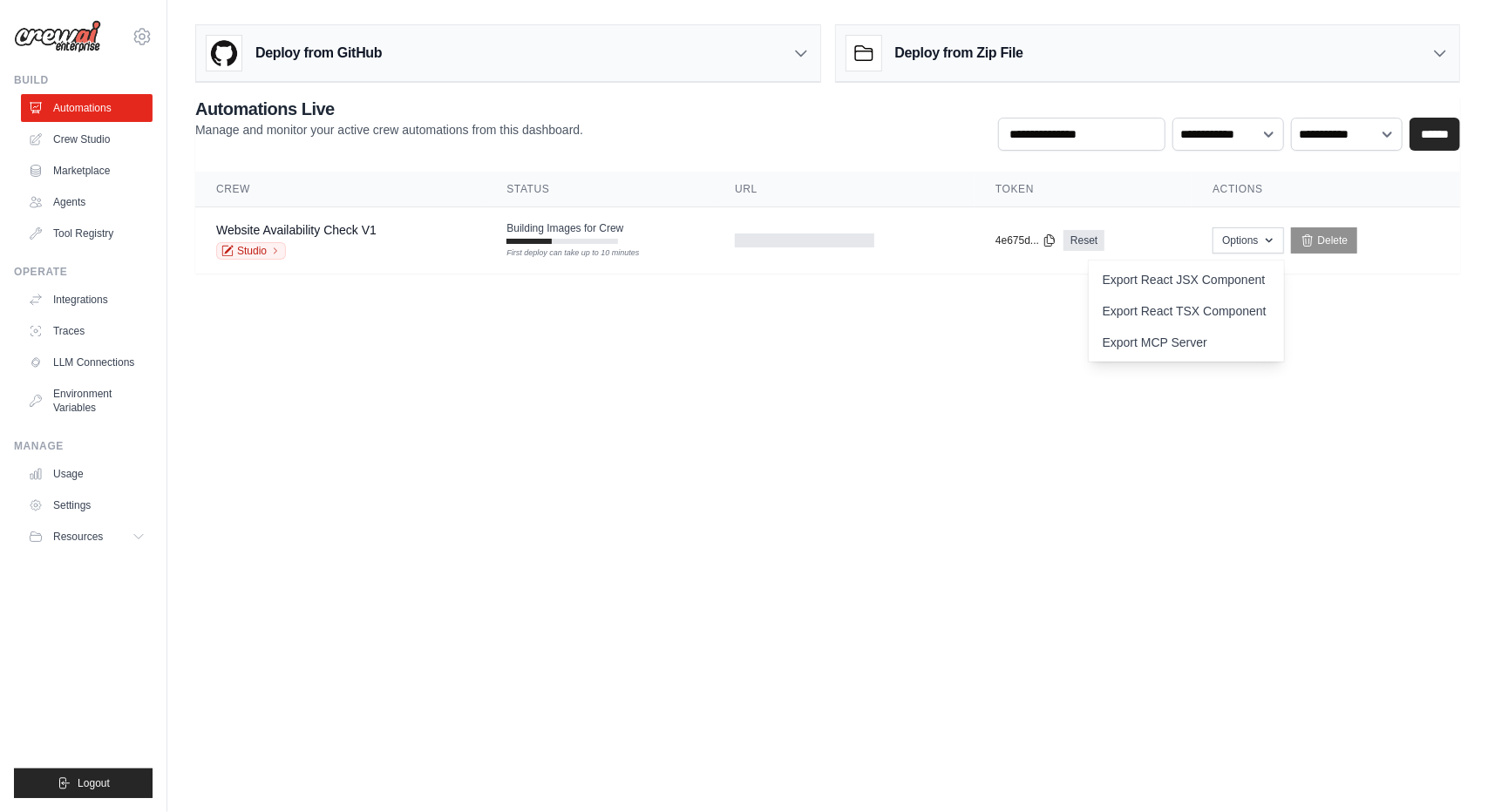
drag, startPoint x: 601, startPoint y: 378, endPoint x: 610, endPoint y: 369, distance: 12.7
click at [601, 377] on body "steelblu@hanmail.net Settings Build Automations Crew Studio" at bounding box center [744, 406] width 1488 height 812
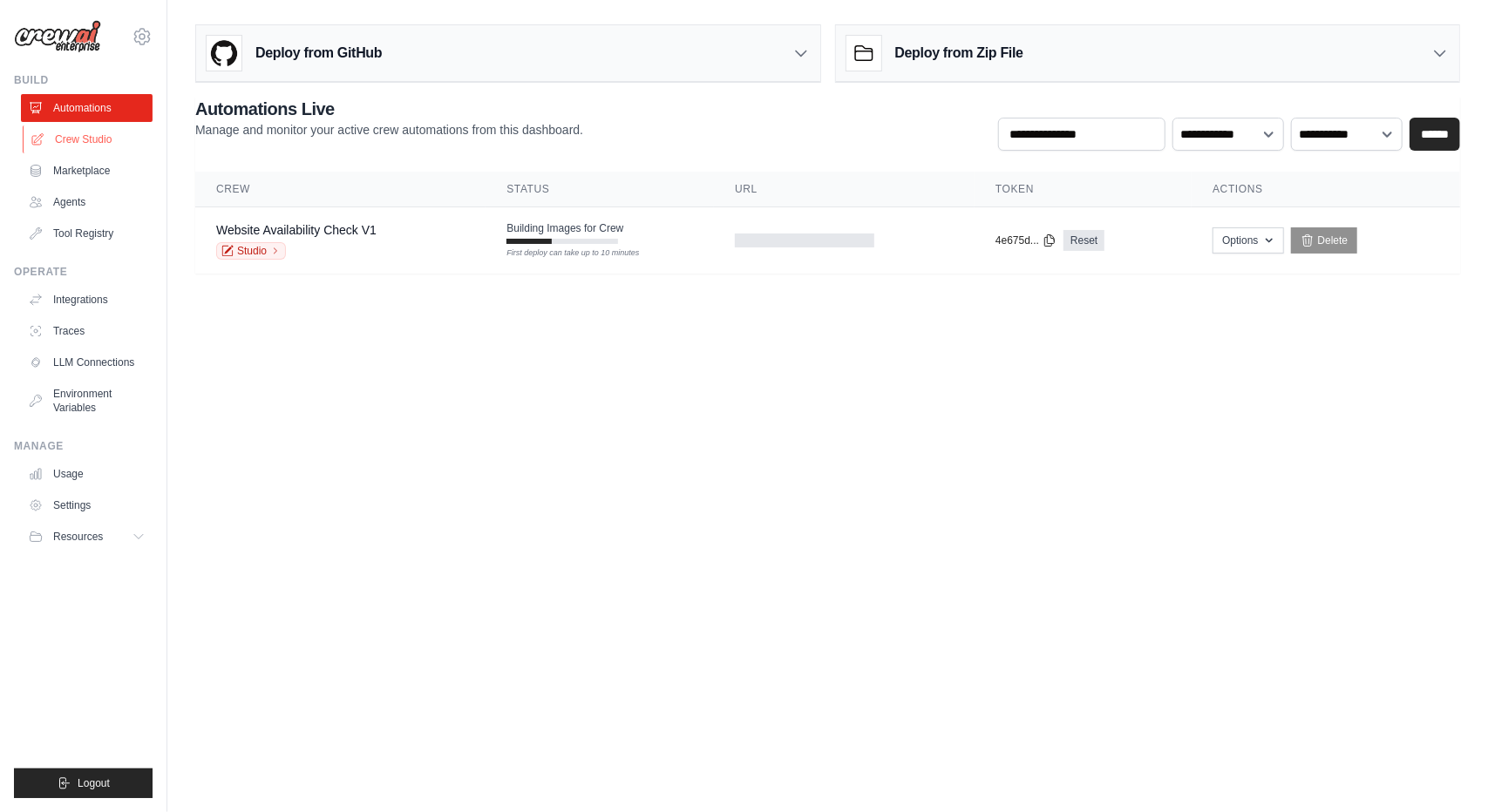
click at [102, 142] on link "Crew Studio" at bounding box center [88, 140] width 132 height 28
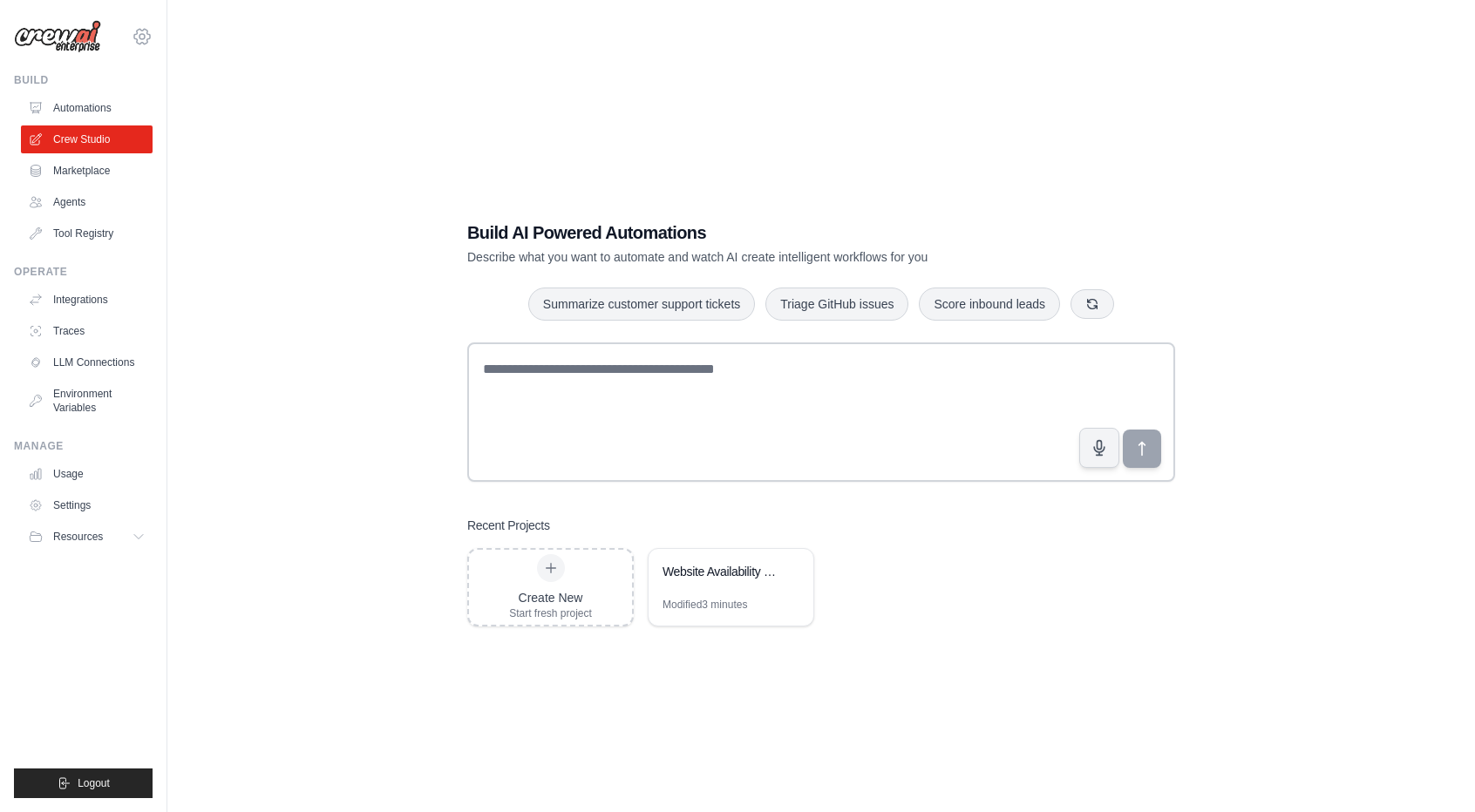
click at [151, 39] on icon at bounding box center [143, 37] width 21 height 21
click at [120, 119] on link "Settings" at bounding box center [142, 118] width 153 height 31
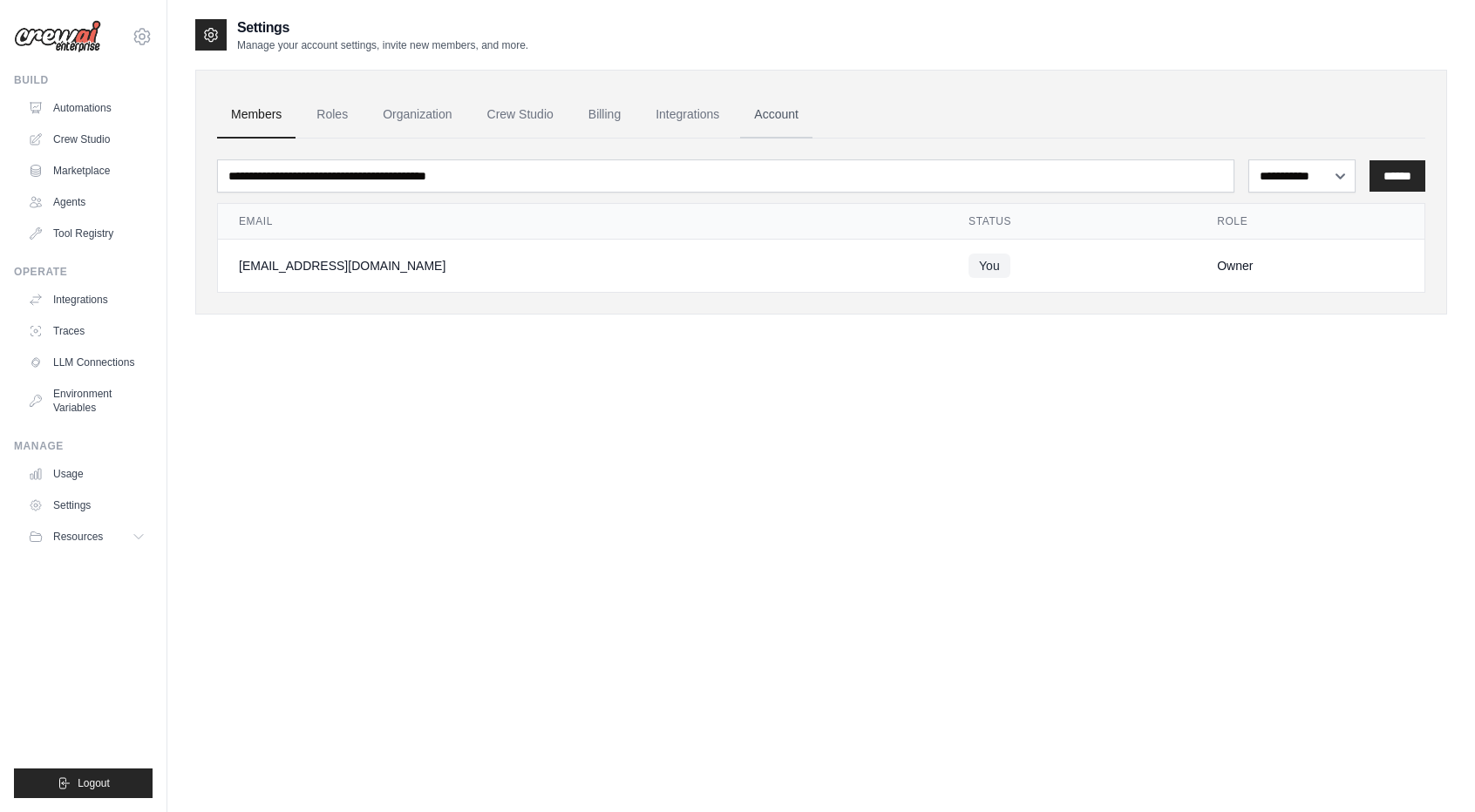
click at [803, 111] on link "Account" at bounding box center [776, 115] width 73 height 47
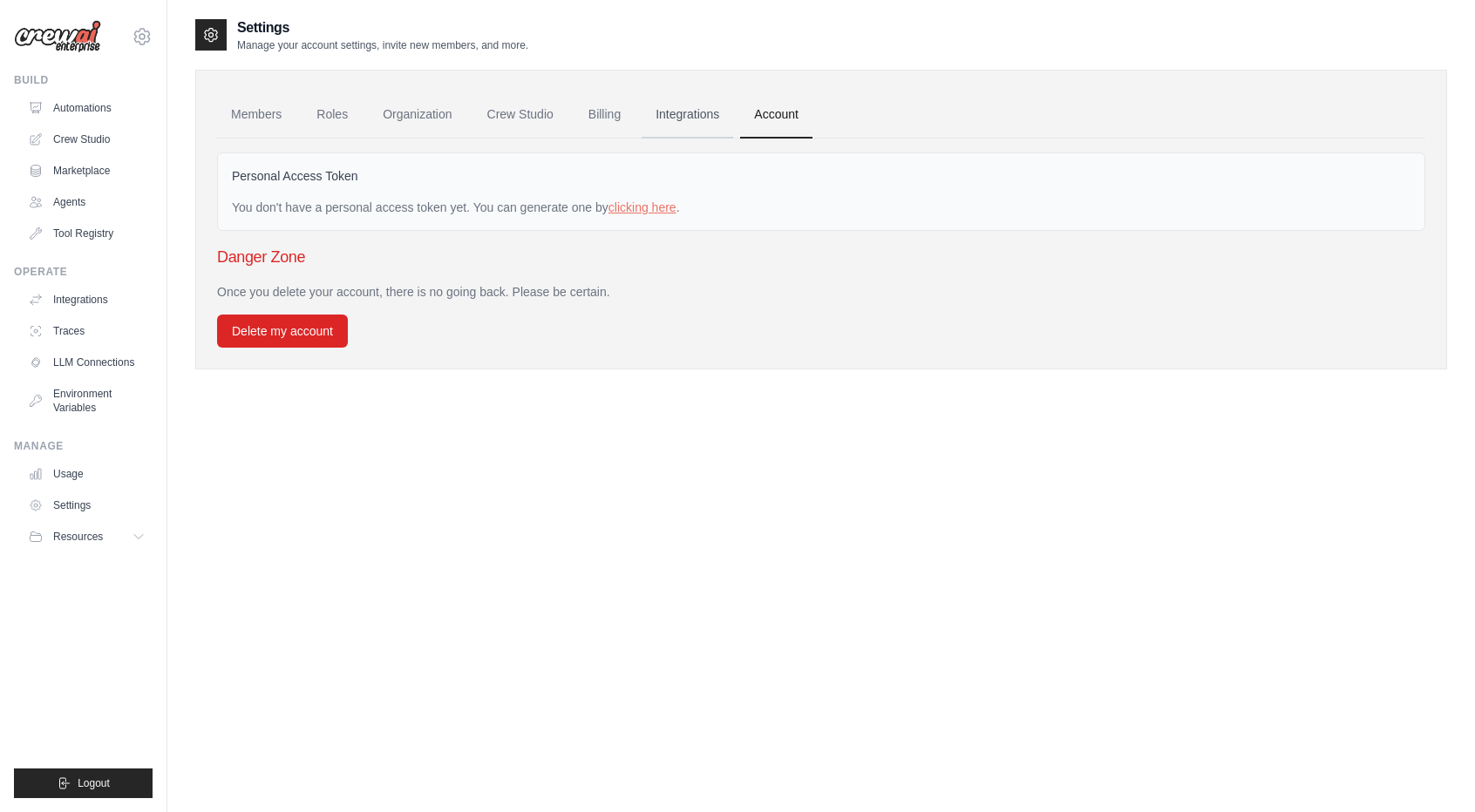
click at [693, 107] on link "Integrations" at bounding box center [687, 115] width 92 height 47
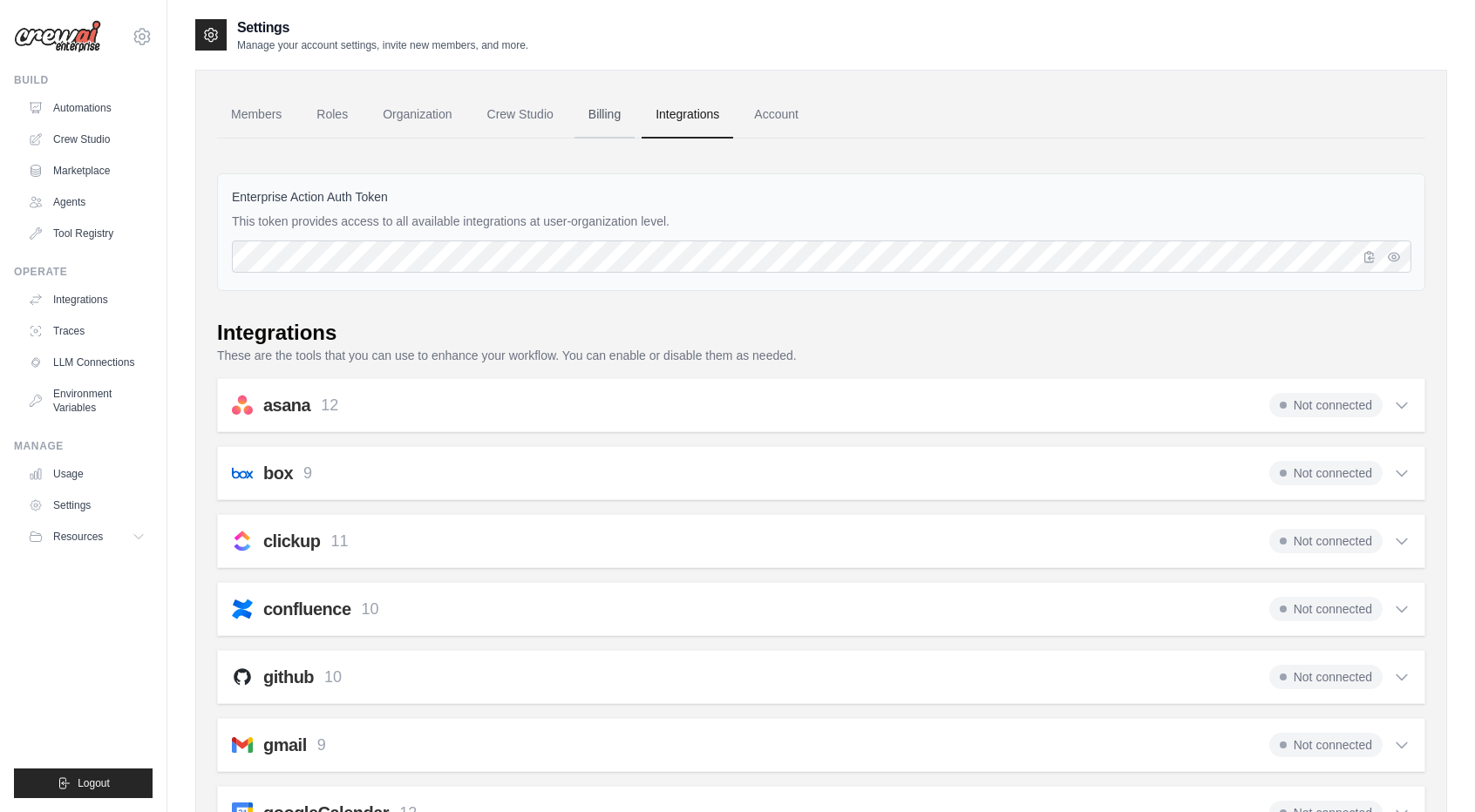
click at [623, 109] on link "Billing" at bounding box center [604, 115] width 60 height 47
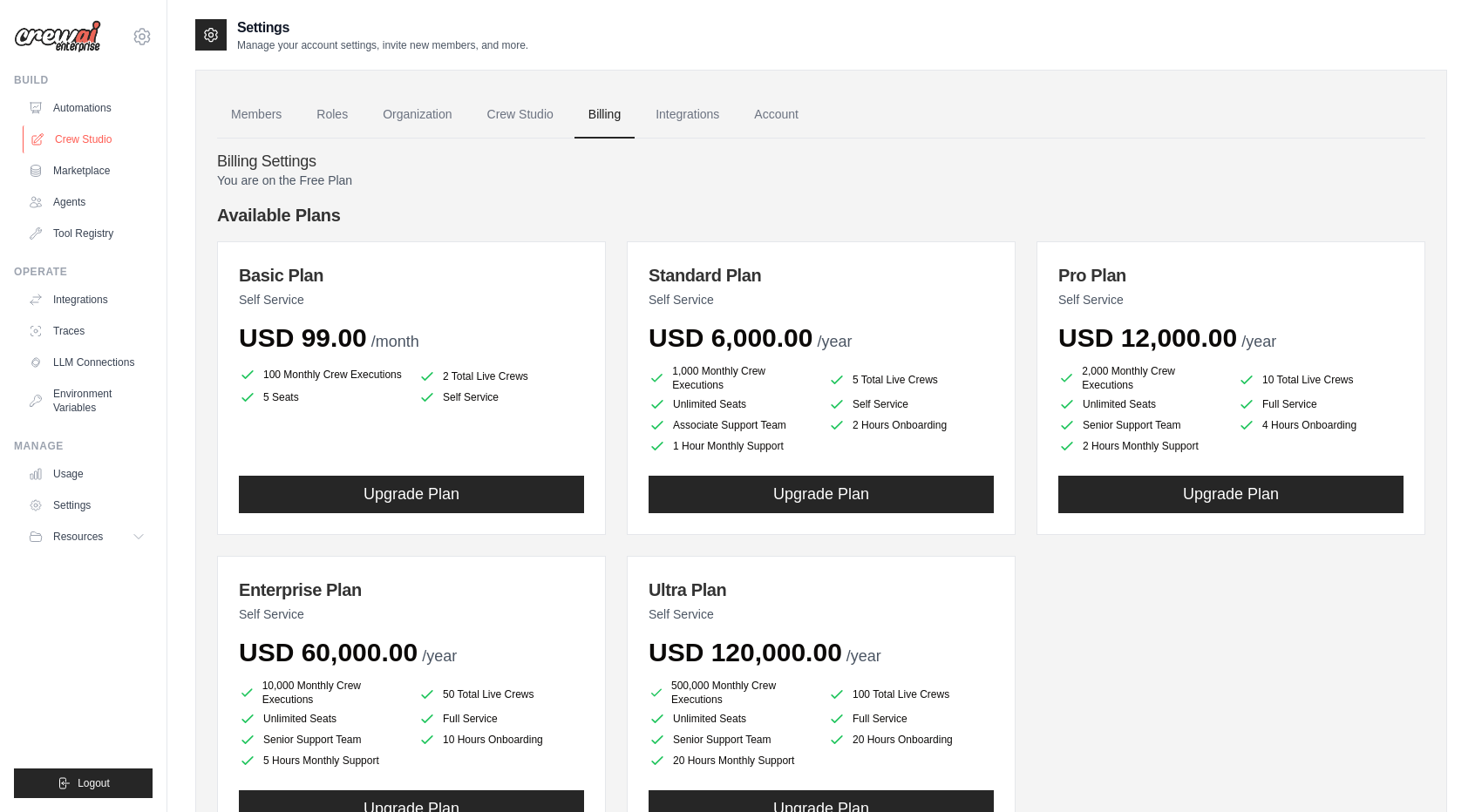
click at [66, 132] on link "Crew Studio" at bounding box center [88, 140] width 132 height 28
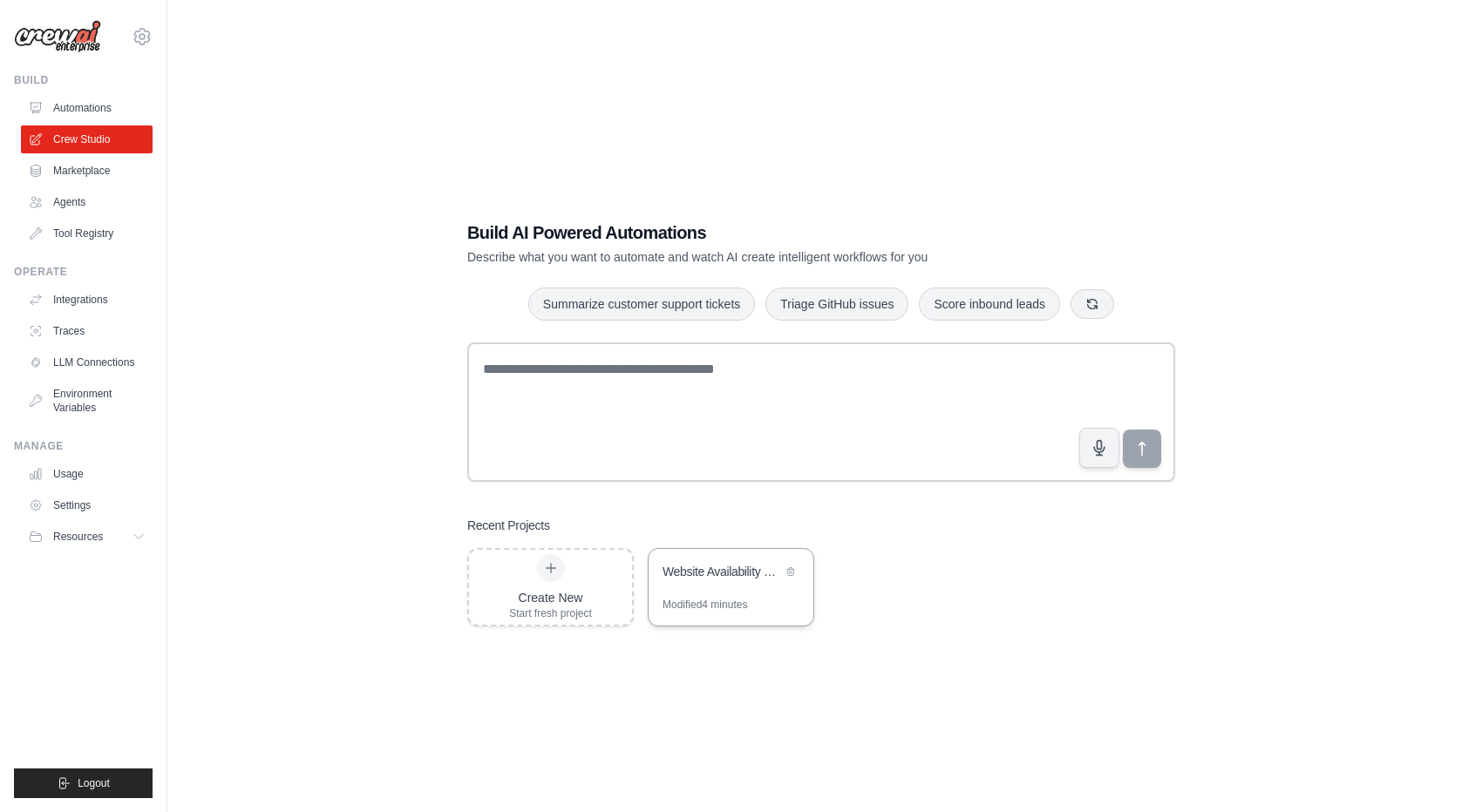
drag, startPoint x: 728, startPoint y: 593, endPoint x: 737, endPoint y: 589, distance: 9.8
click at [729, 593] on div "Website Availability Check" at bounding box center [731, 573] width 164 height 49
click at [72, 32] on img at bounding box center [58, 37] width 87 height 33
click at [68, 34] on img at bounding box center [58, 37] width 87 height 33
click at [107, 113] on link "Automations" at bounding box center [88, 108] width 132 height 28
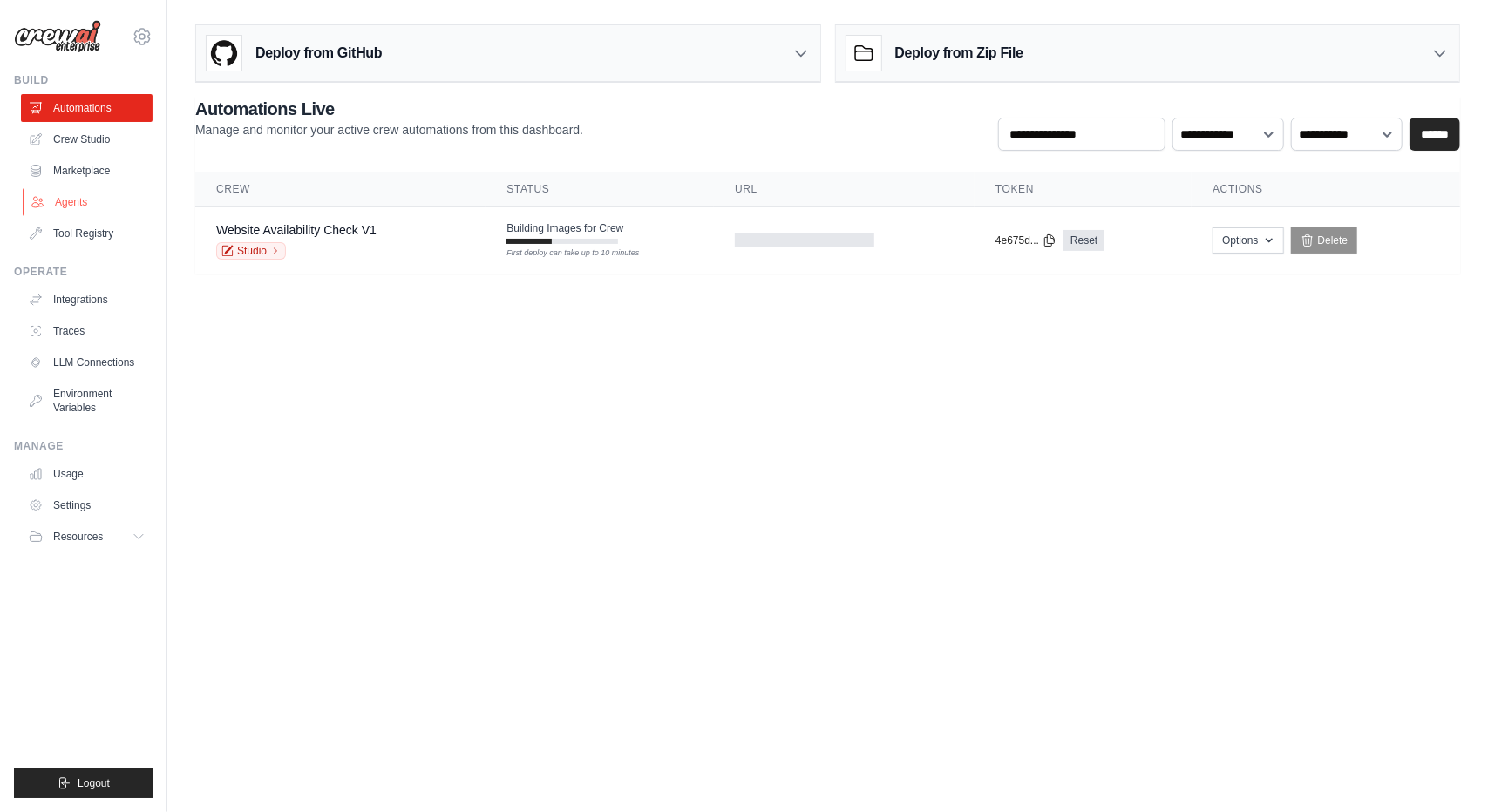
click at [71, 191] on link "Agents" at bounding box center [88, 202] width 132 height 28
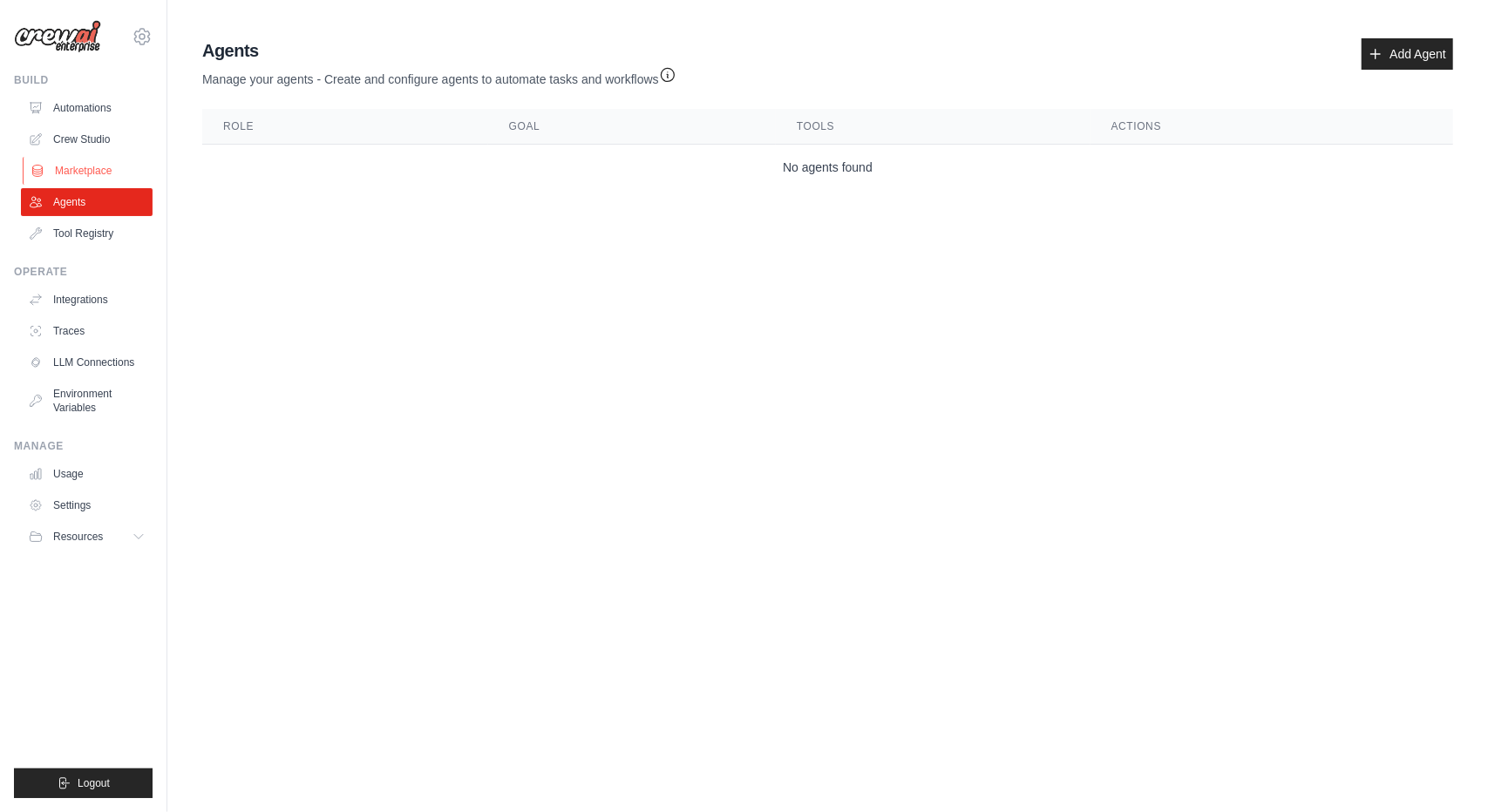
click at [112, 170] on link "Marketplace" at bounding box center [88, 170] width 132 height 28
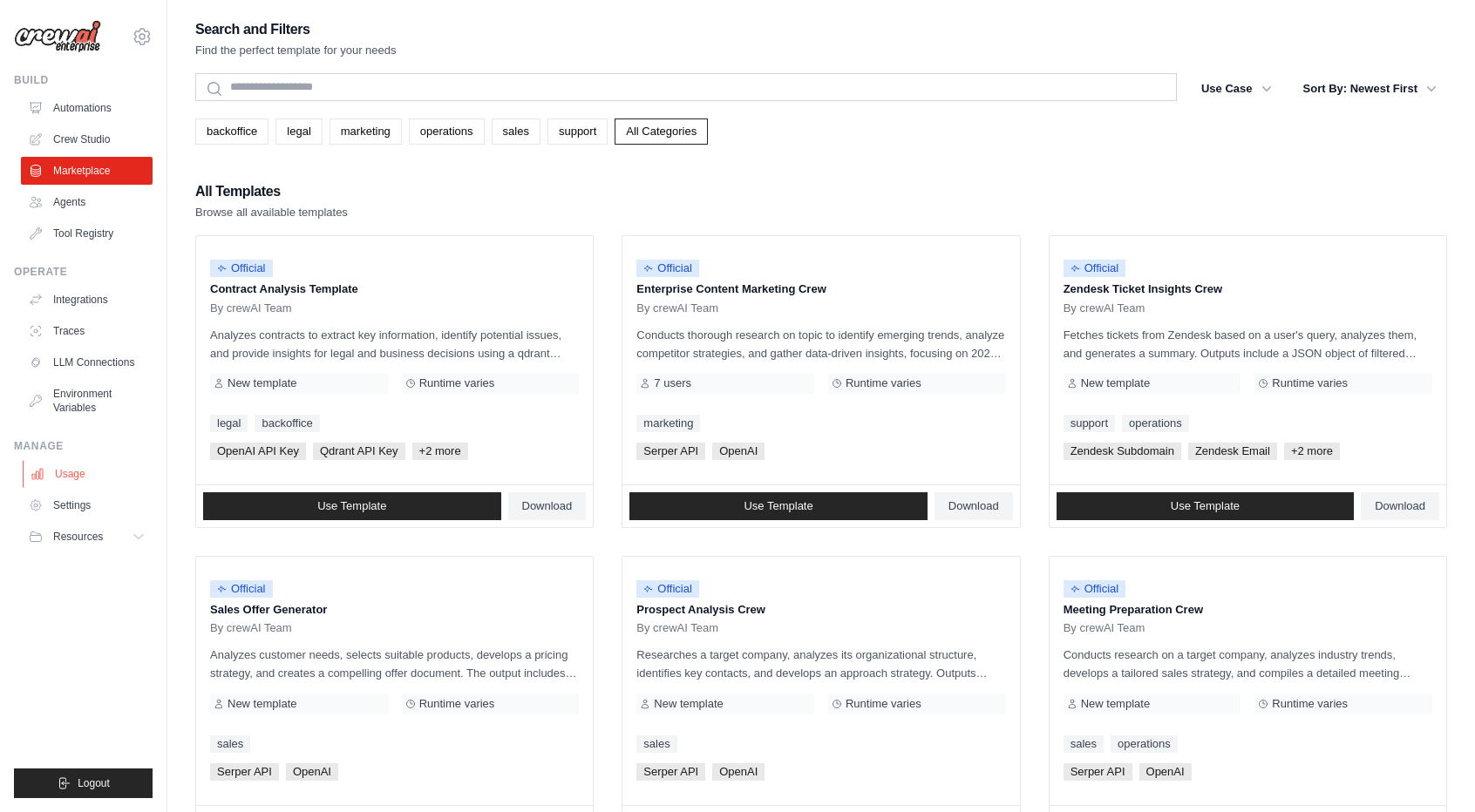
click at [66, 473] on link "Usage" at bounding box center [88, 474] width 132 height 28
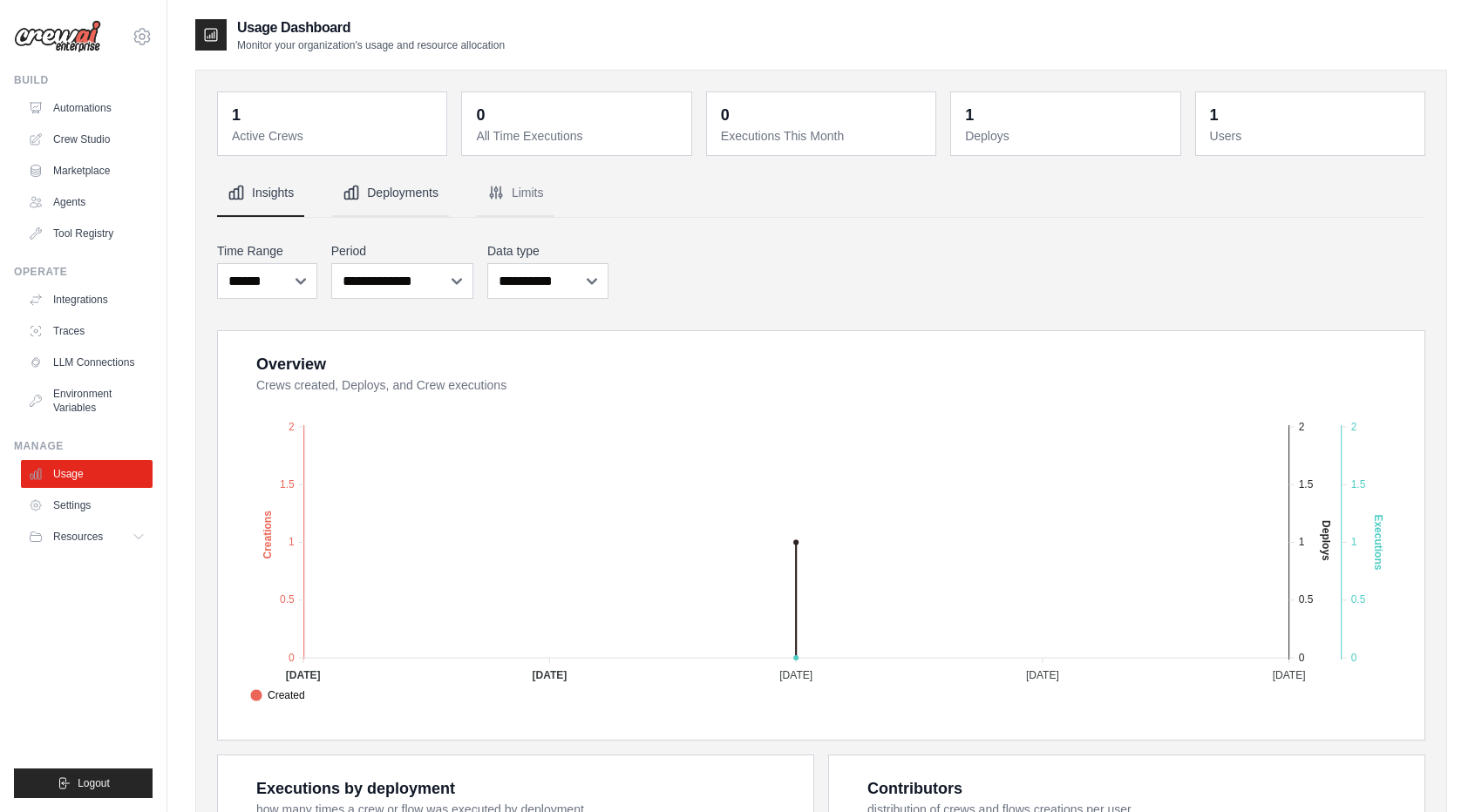
click at [377, 191] on button "Deployments" at bounding box center [391, 193] width 117 height 47
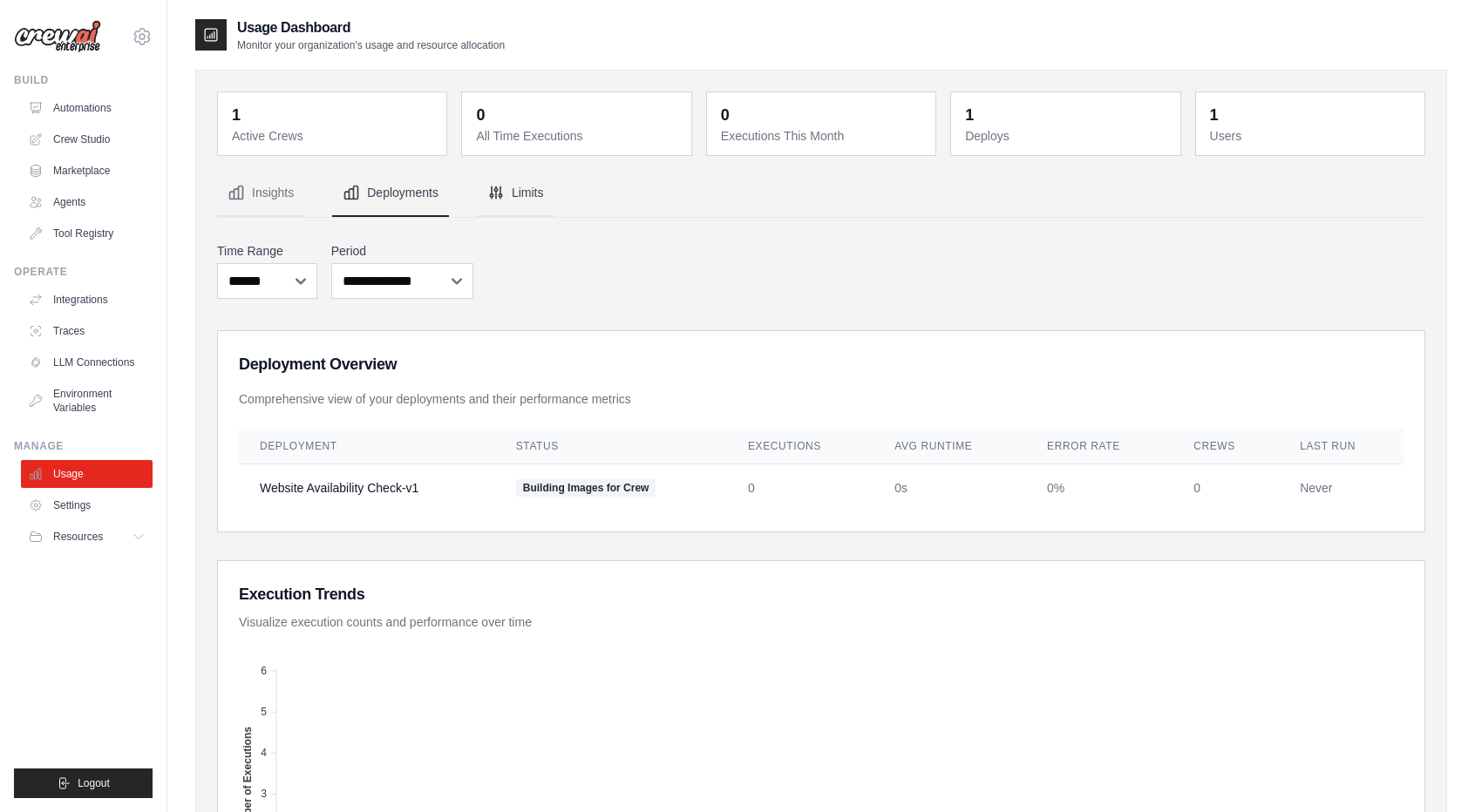
click at [524, 194] on button "Limits" at bounding box center [515, 193] width 78 height 47
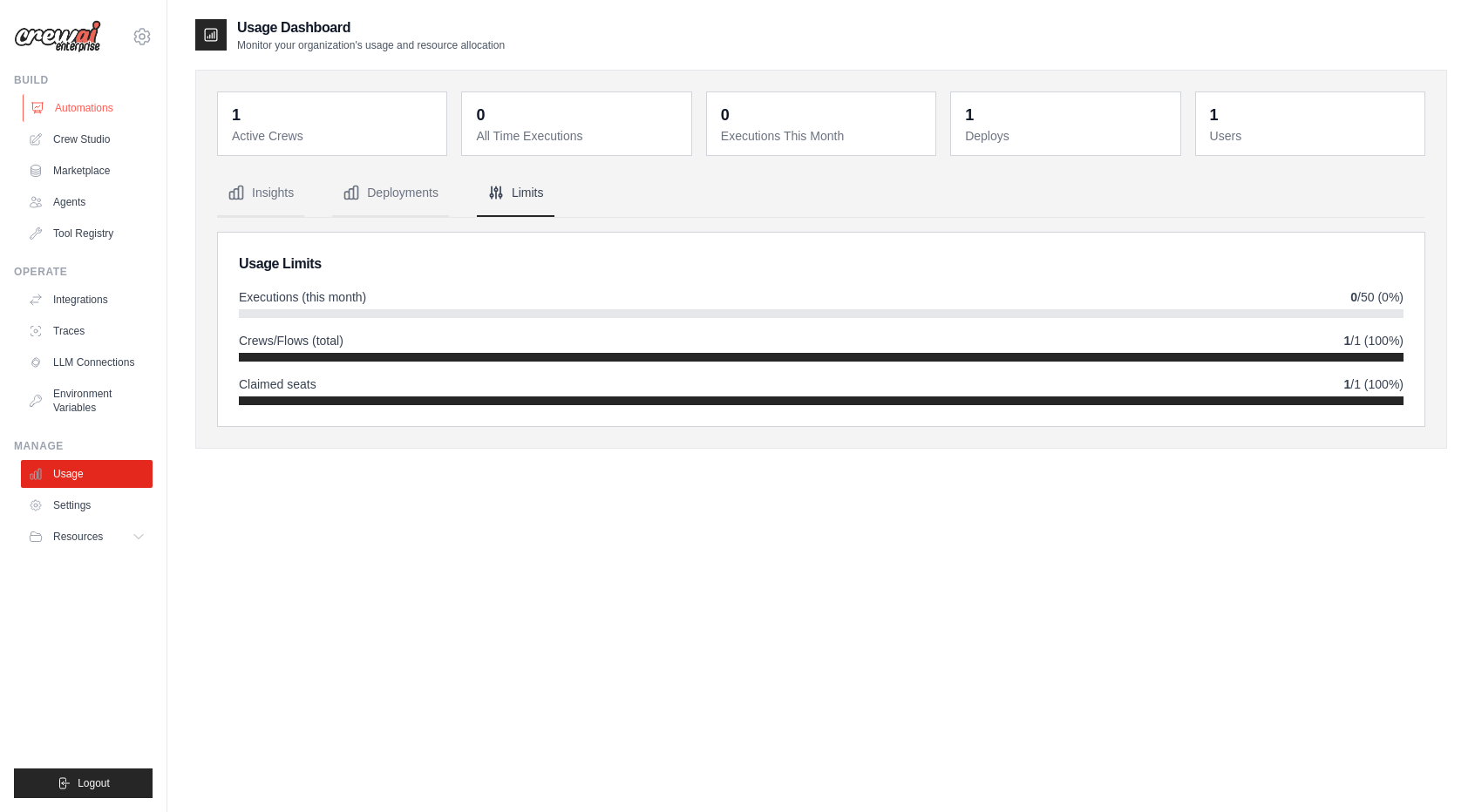
click at [108, 108] on link "Automations" at bounding box center [88, 108] width 132 height 28
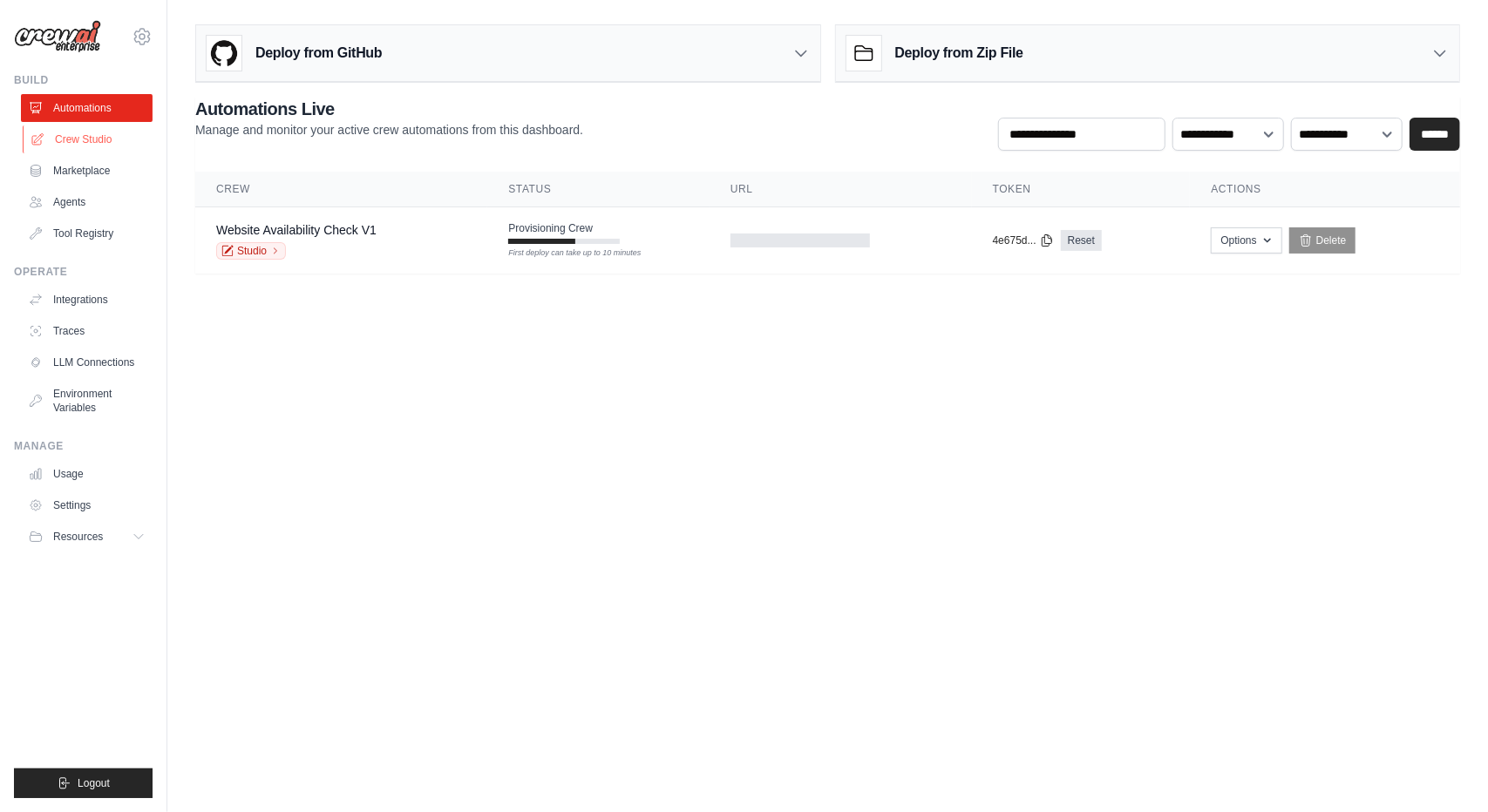
click at [115, 149] on link "Crew Studio" at bounding box center [88, 140] width 132 height 28
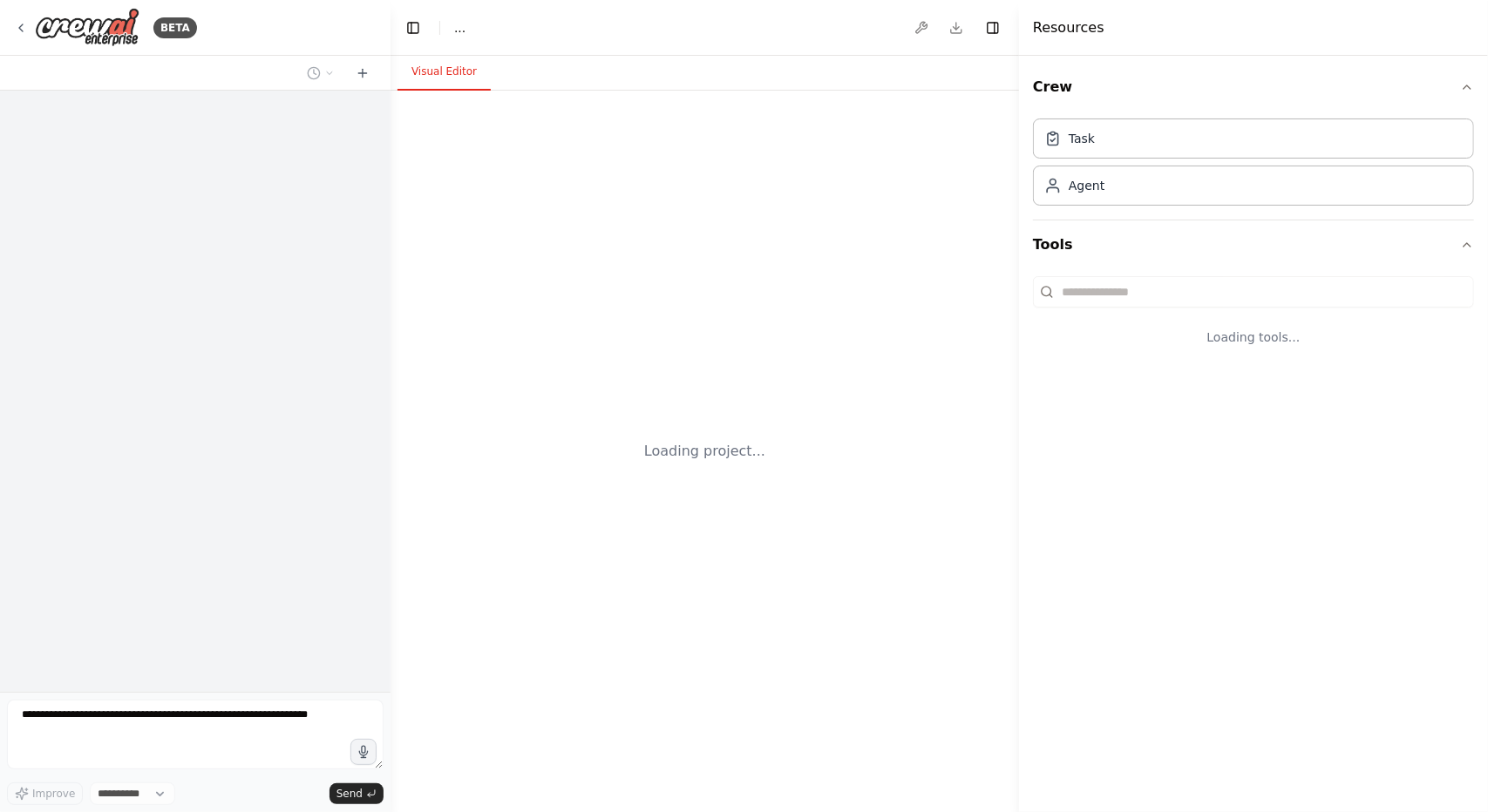
select select "****"
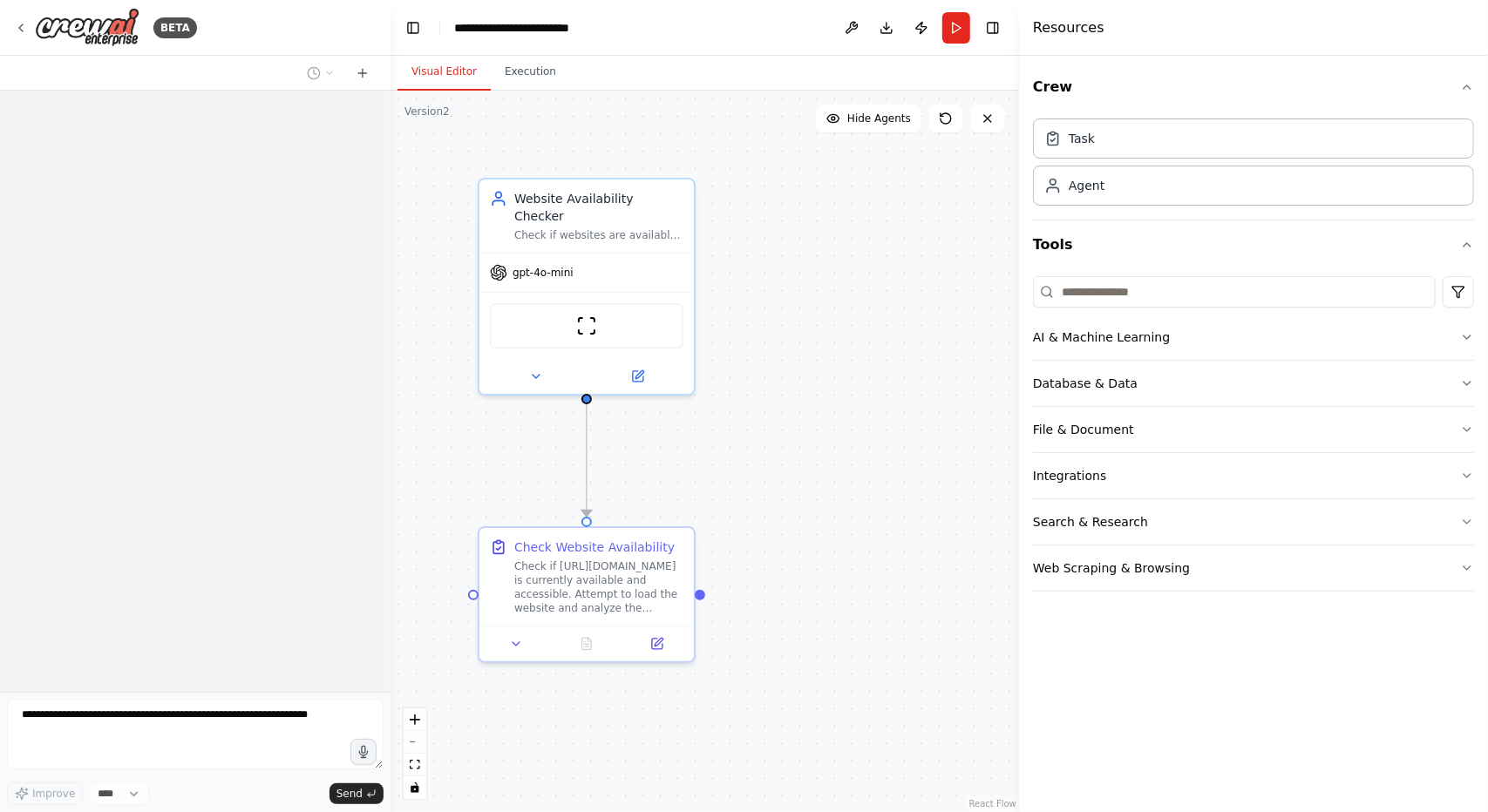
scroll to position [1023, 0]
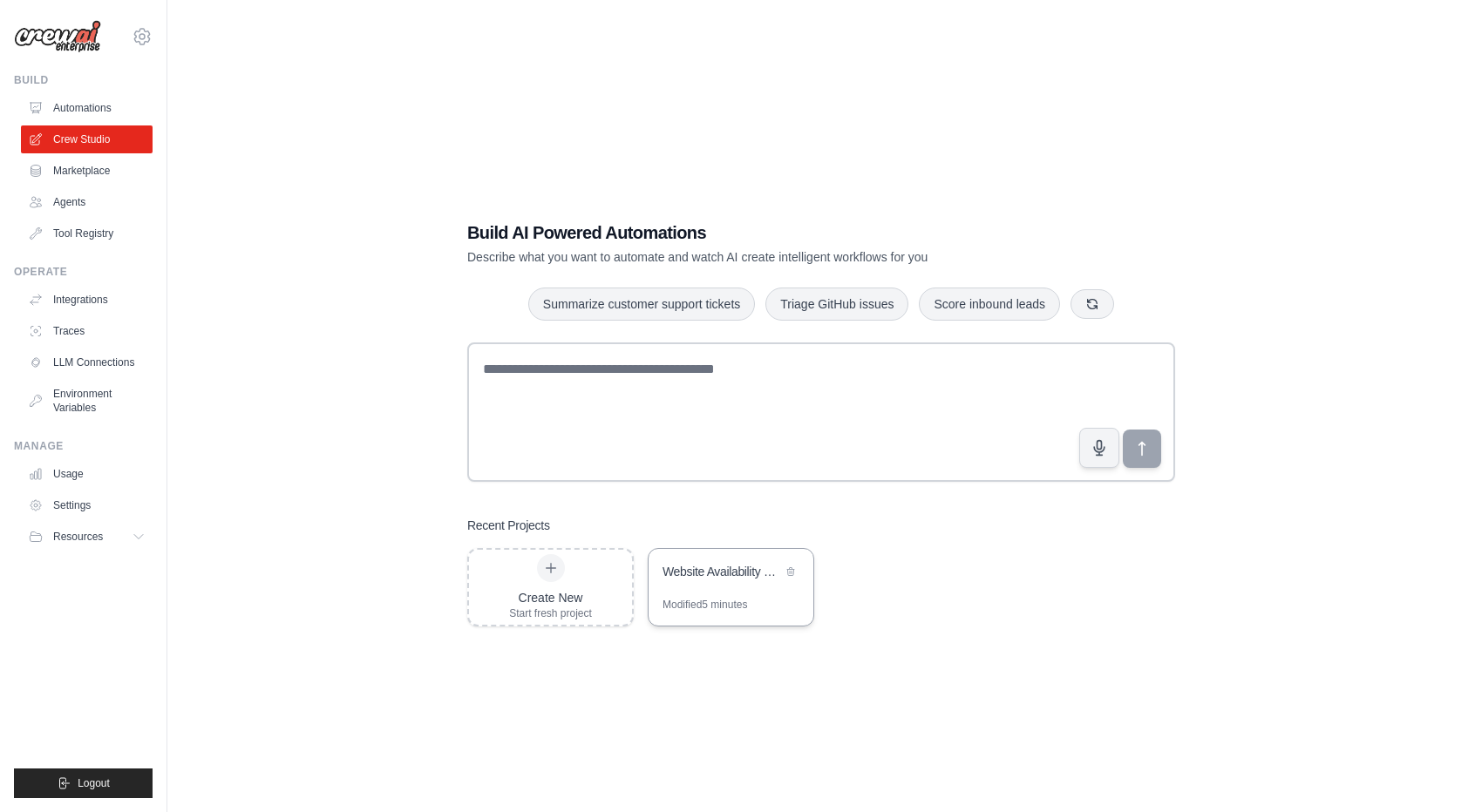
click at [665, 589] on div "Website Availability Check" at bounding box center [731, 573] width 164 height 49
click at [100, 99] on link "Automations" at bounding box center [88, 108] width 132 height 28
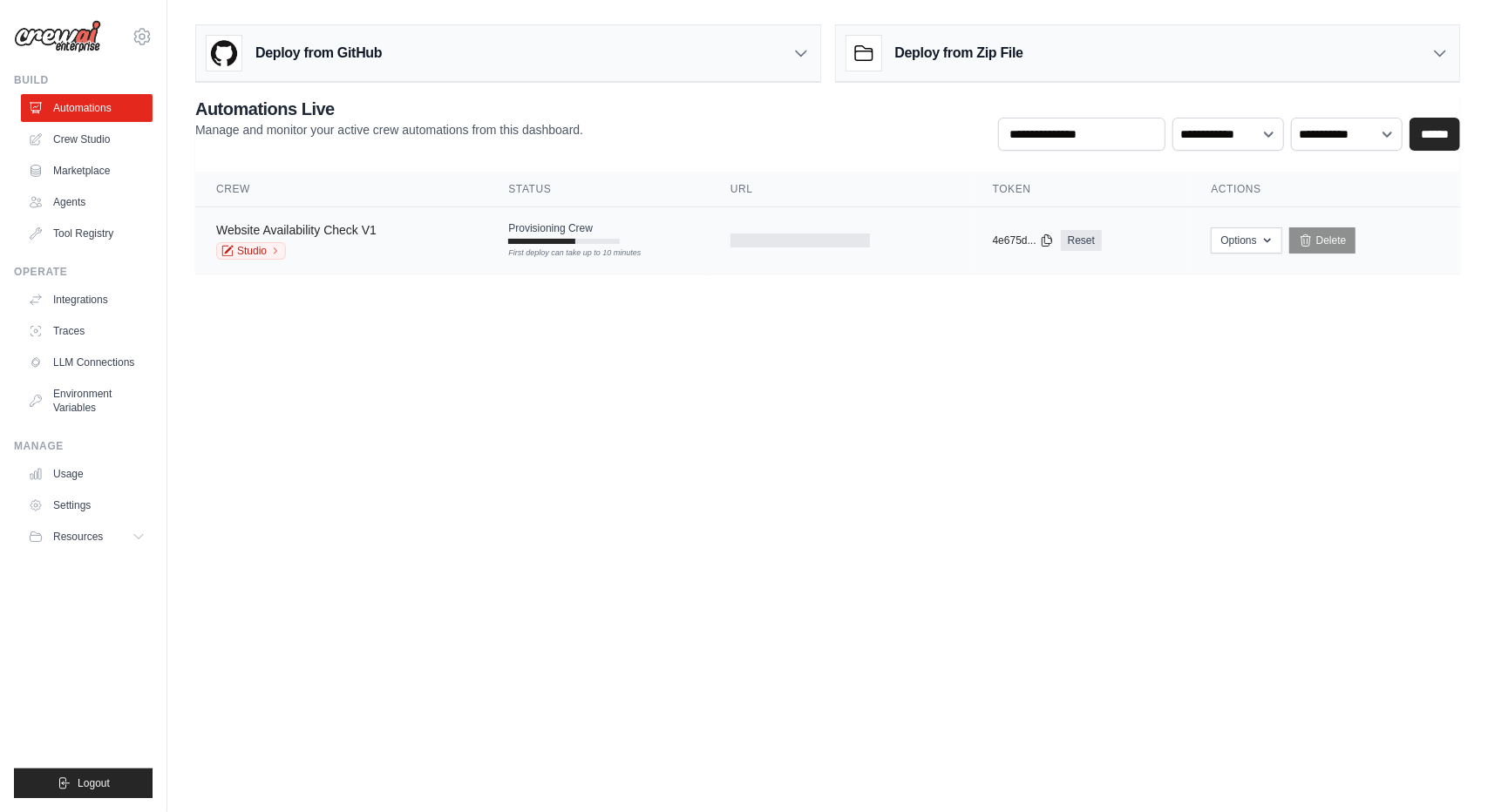
click at [360, 236] on link "Website Availability Check V1" at bounding box center [296, 230] width 160 height 14
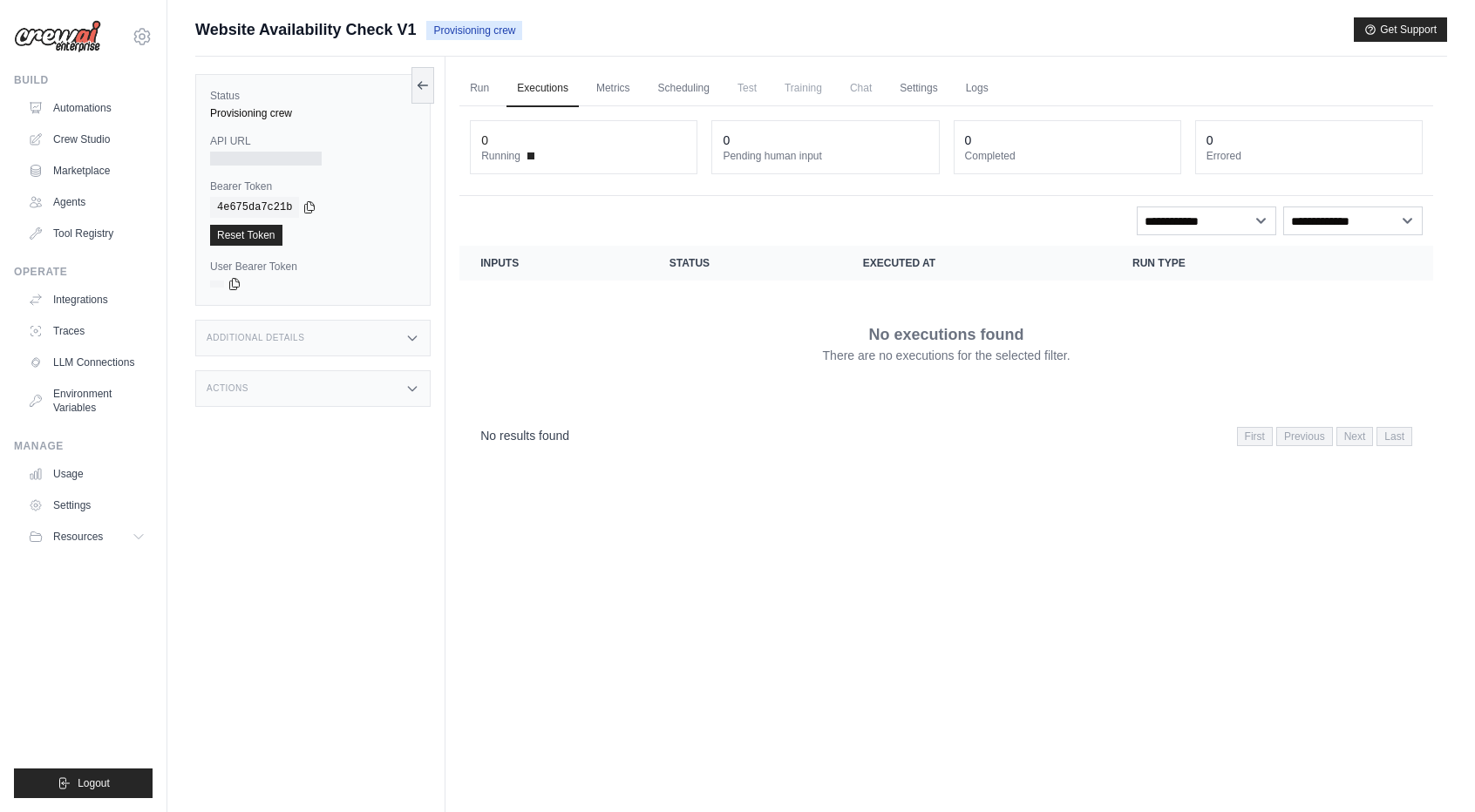
click at [545, 164] on div "0 Running" at bounding box center [583, 148] width 226 height 52
click at [622, 88] on link "Metrics" at bounding box center [613, 89] width 55 height 37
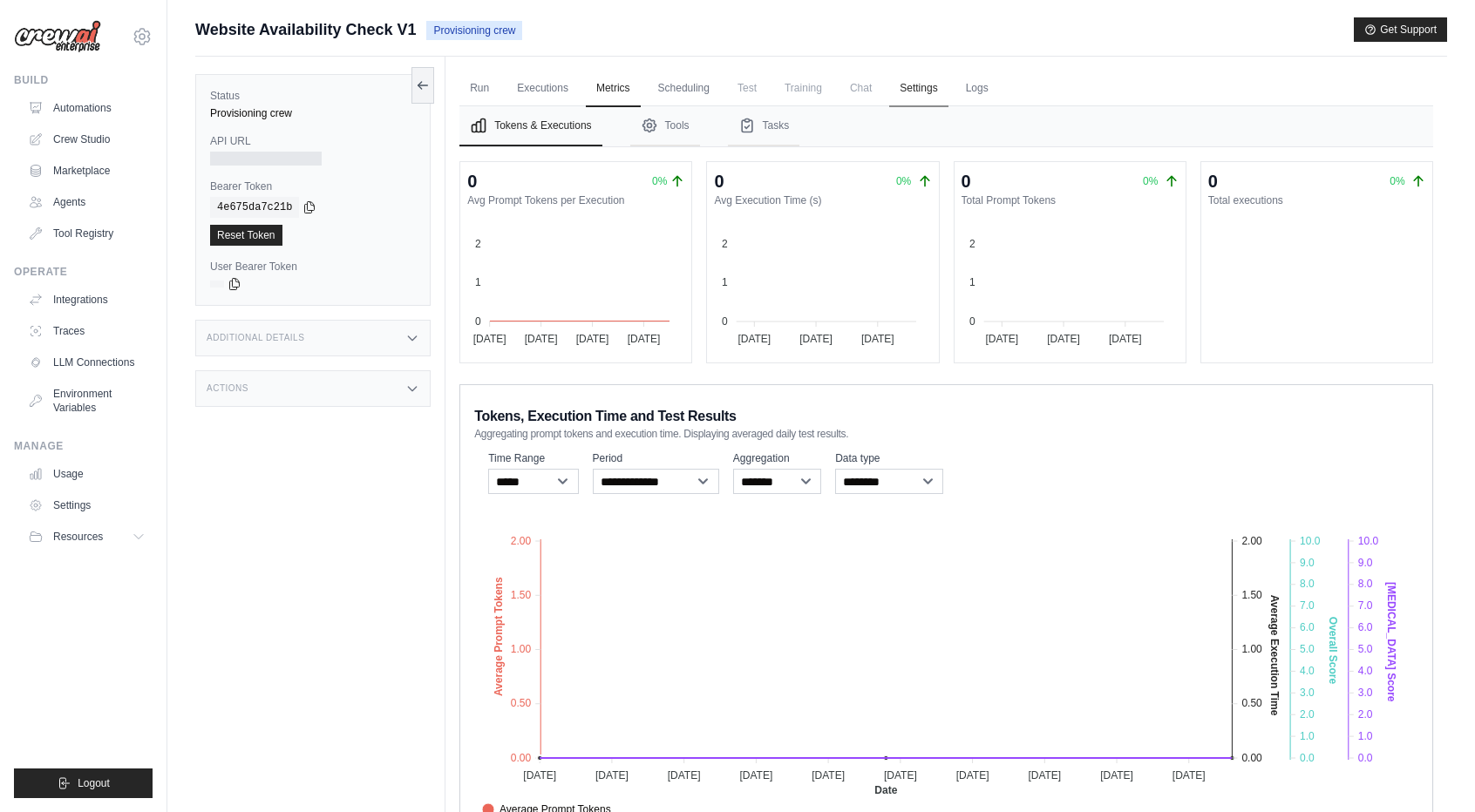
click at [921, 89] on link "Settings" at bounding box center [918, 89] width 59 height 37
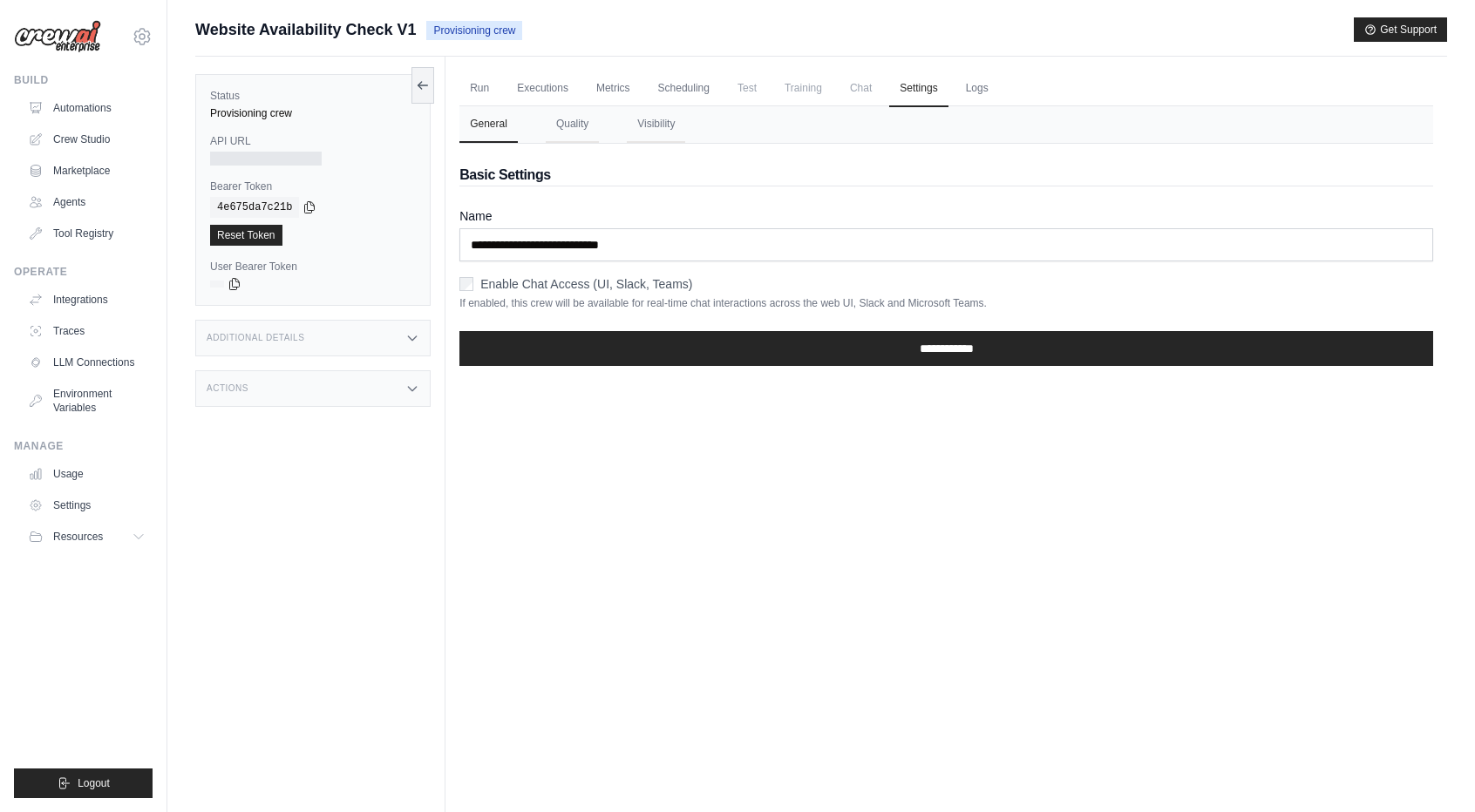
click at [453, 283] on div "Run Executions Metrics Scheduling Test Training Chat Settings Logs 0 Running 0 …" at bounding box center [945, 462] width 1001 height 812
click at [481, 282] on label "Enable Chat Access (UI, Slack, Teams)" at bounding box center [586, 284] width 212 height 17
click at [495, 283] on label "Enable Chat Access (UI, Slack, Teams)" at bounding box center [586, 284] width 212 height 17
click at [992, 85] on link "Logs" at bounding box center [978, 89] width 44 height 37
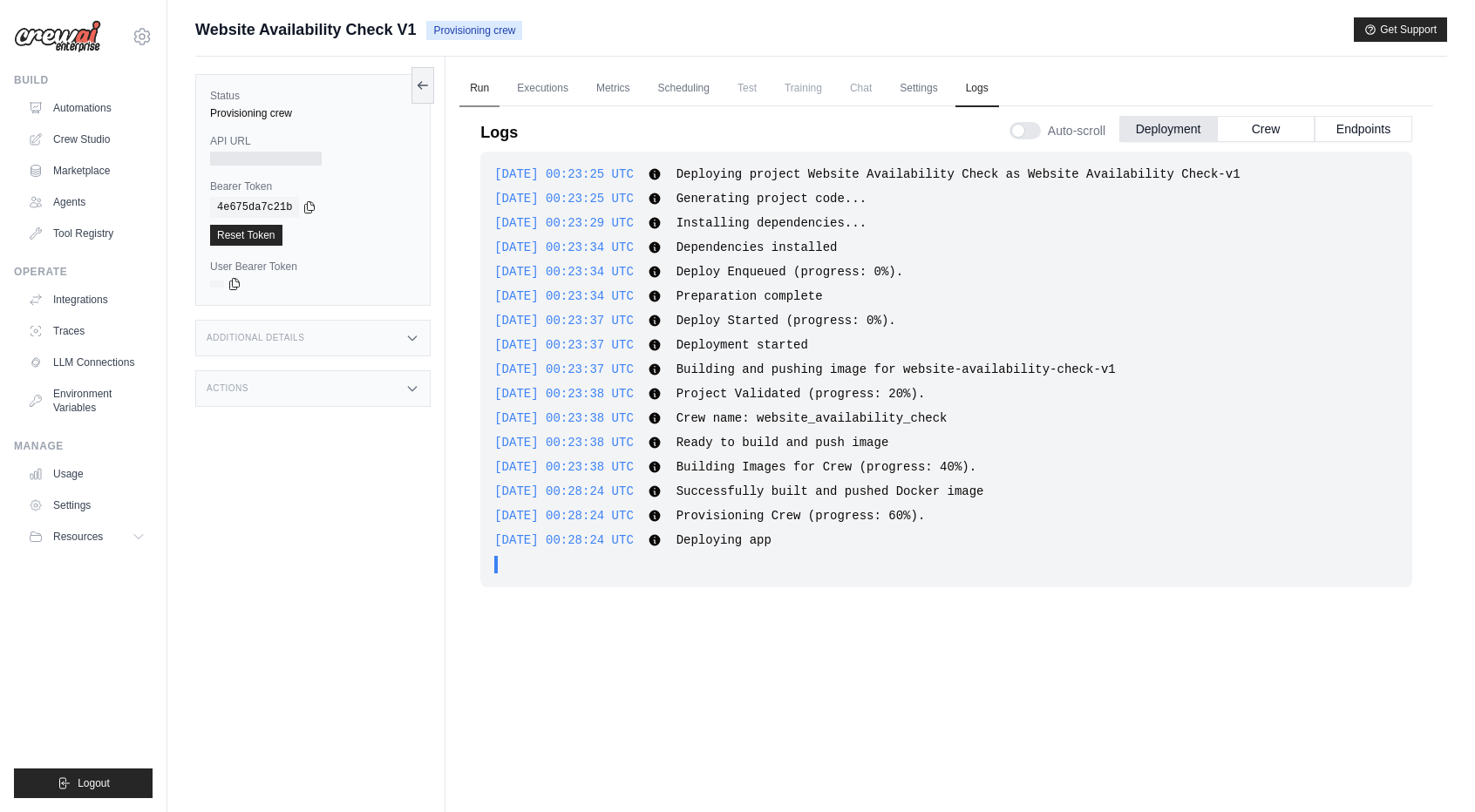
click at [483, 96] on link "Run" at bounding box center [479, 89] width 40 height 37
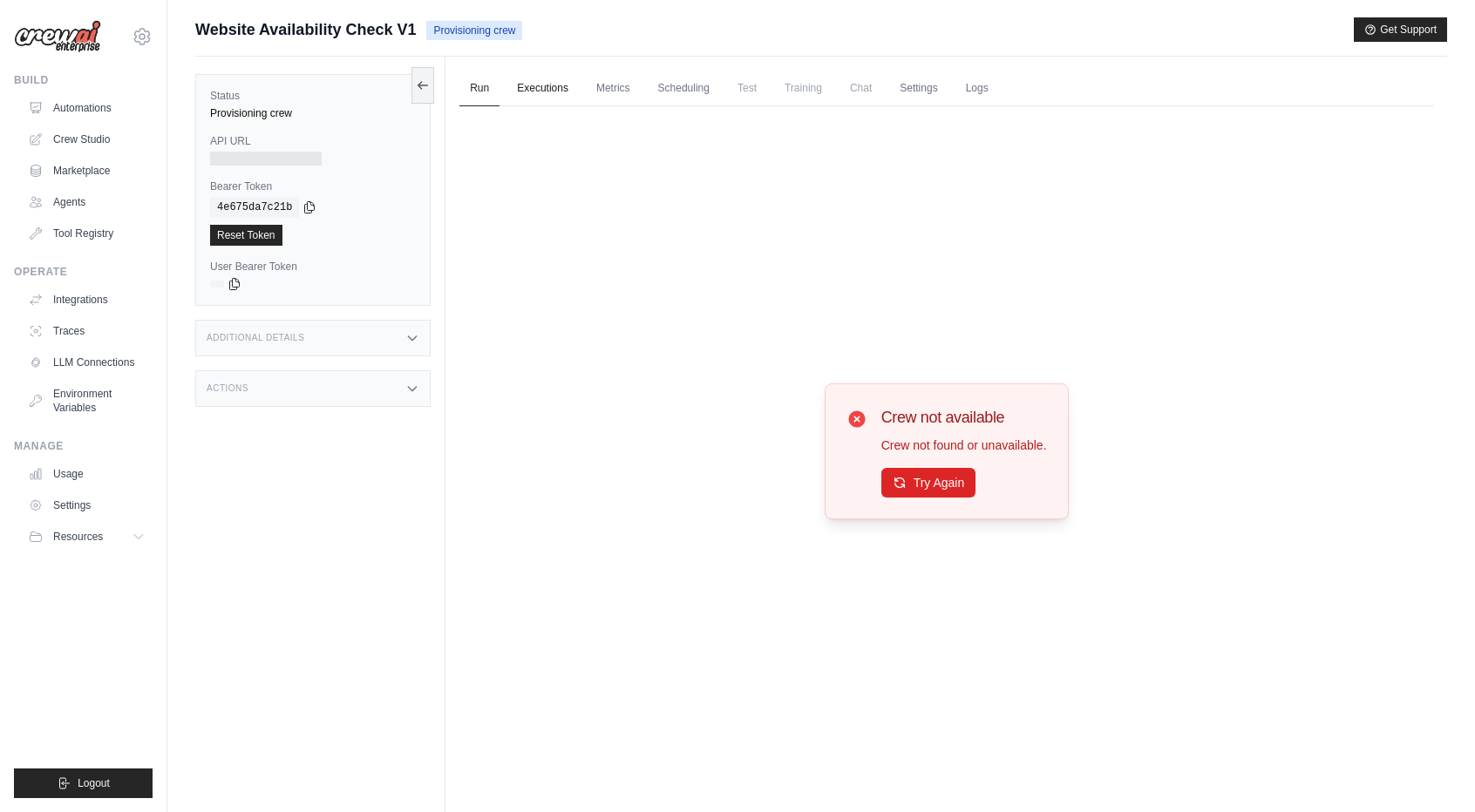
click at [560, 85] on link "Executions" at bounding box center [542, 89] width 73 height 37
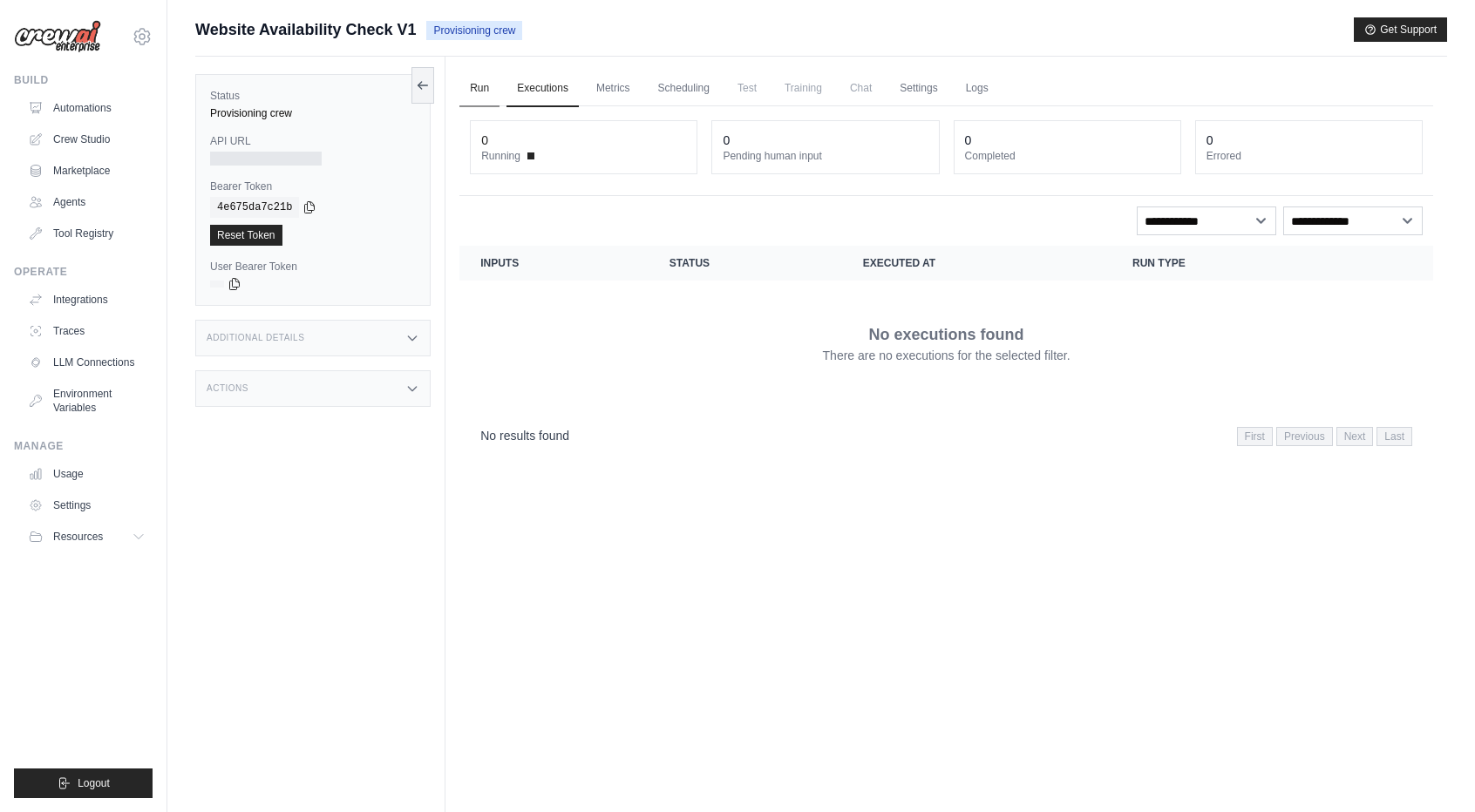
click at [474, 91] on link "Run" at bounding box center [479, 89] width 40 height 37
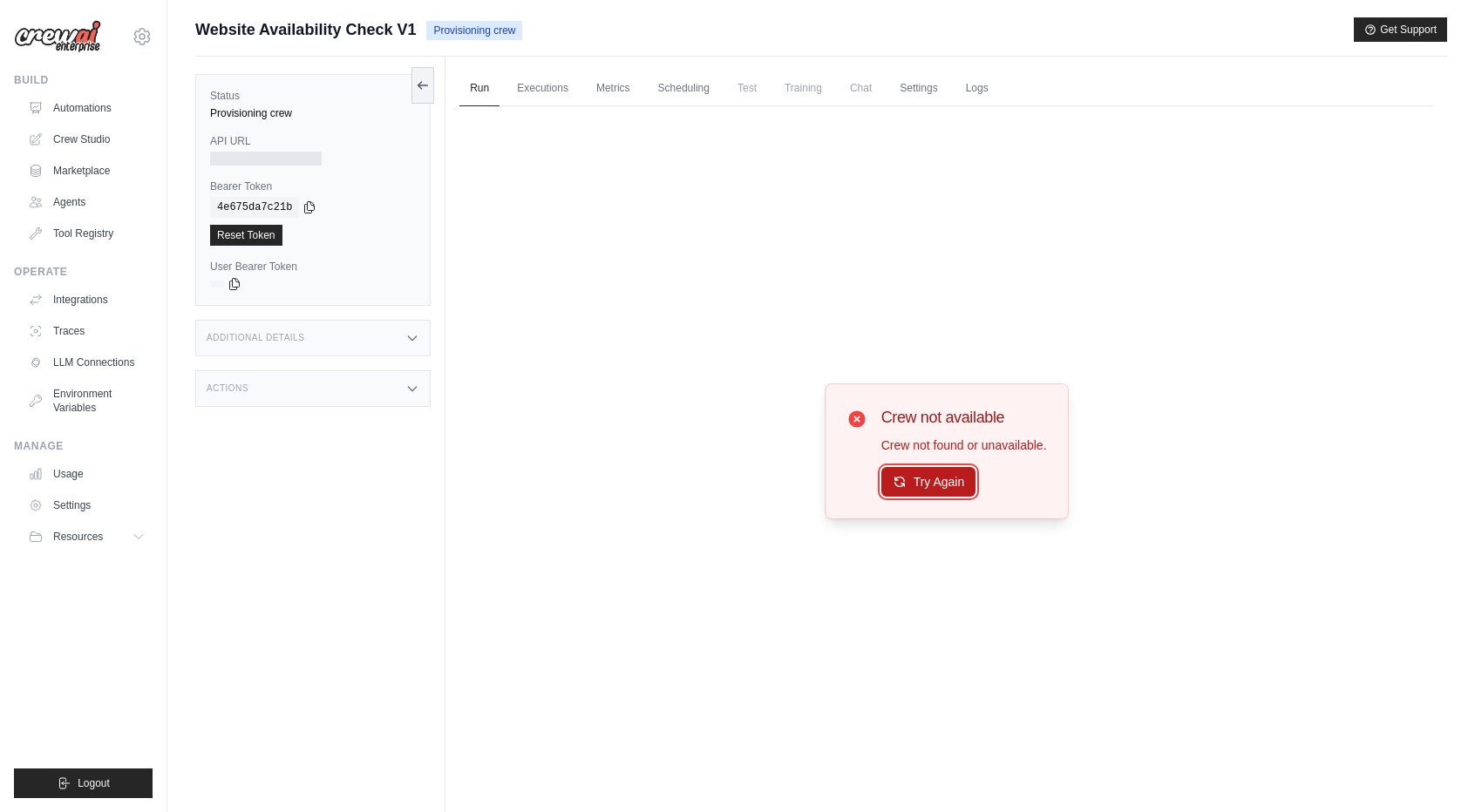
click at [919, 485] on button "Try Again" at bounding box center [929, 482] width 95 height 30
click at [758, 98] on span "Test" at bounding box center [747, 88] width 40 height 35
click at [670, 83] on link "Scheduling" at bounding box center [684, 89] width 73 height 37
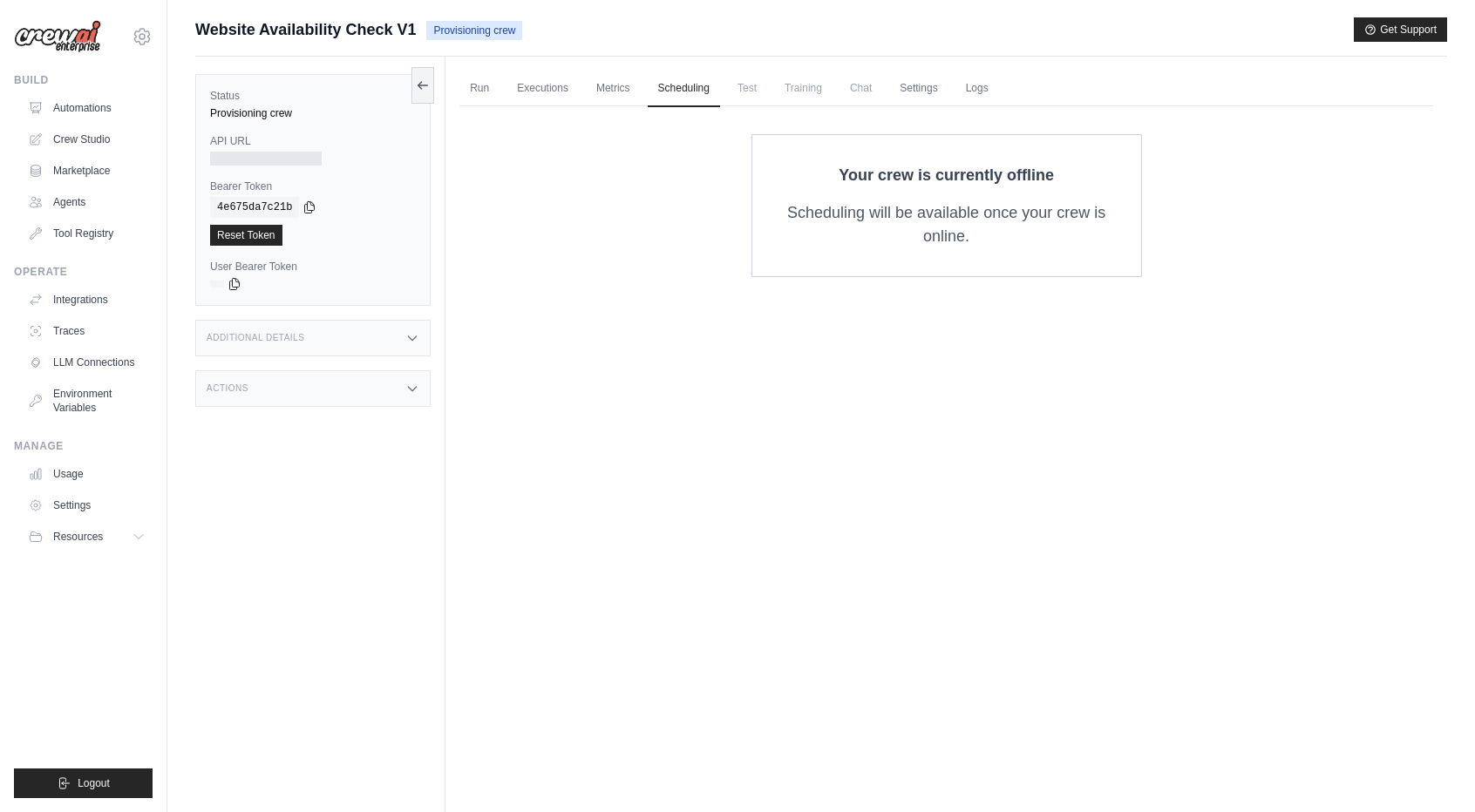
click at [812, 371] on div "Run Executions Metrics Scheduling Test Training Chat Settings Logs 0 Running 0 …" at bounding box center [945, 462] width 1001 height 812
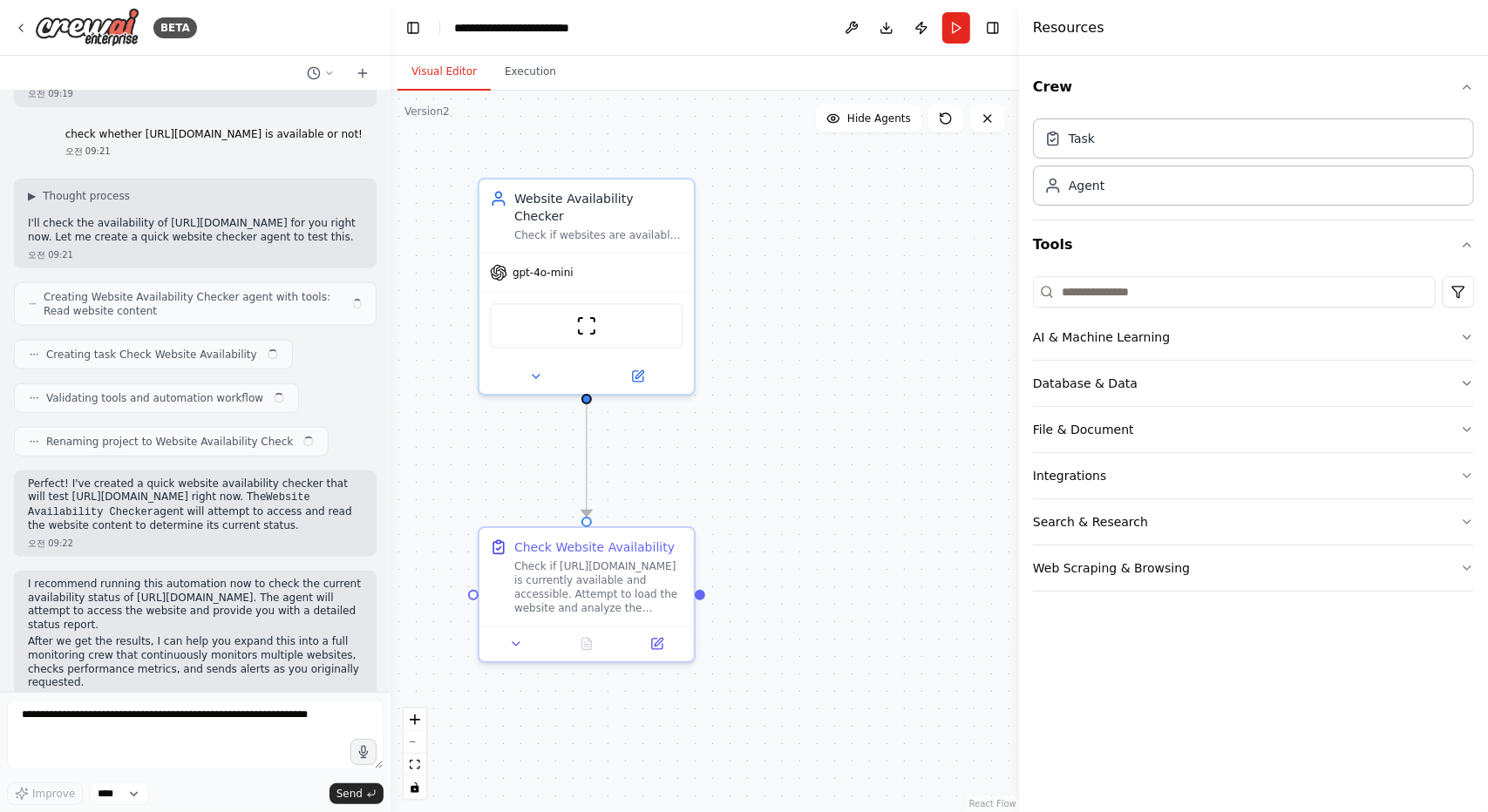
click at [795, 353] on div ".deletable-edge-delete-btn { width: 20px; height: 20px; border: 0px solid #ffff…" at bounding box center [705, 451] width 629 height 721
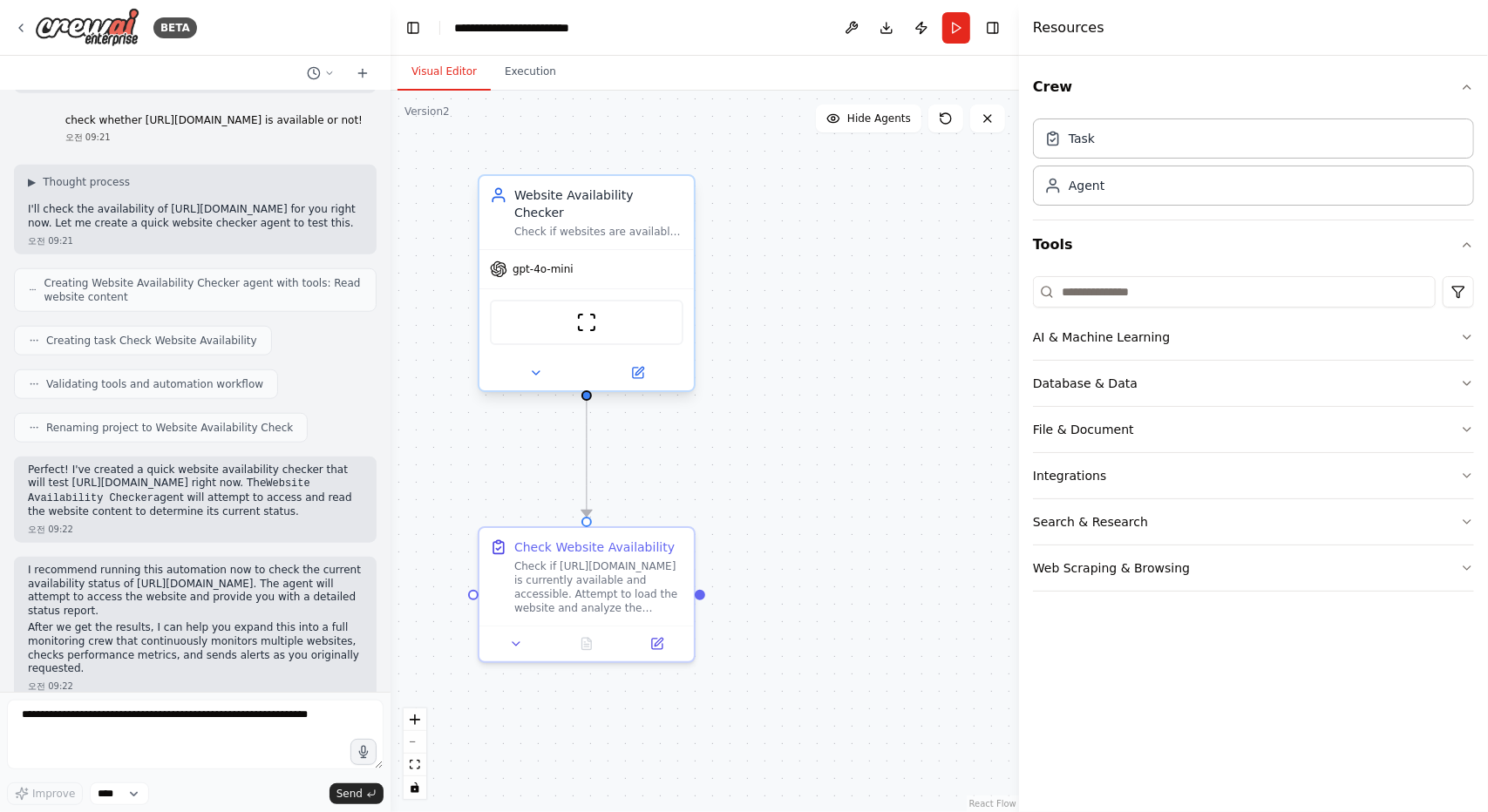
scroll to position [1009, 0]
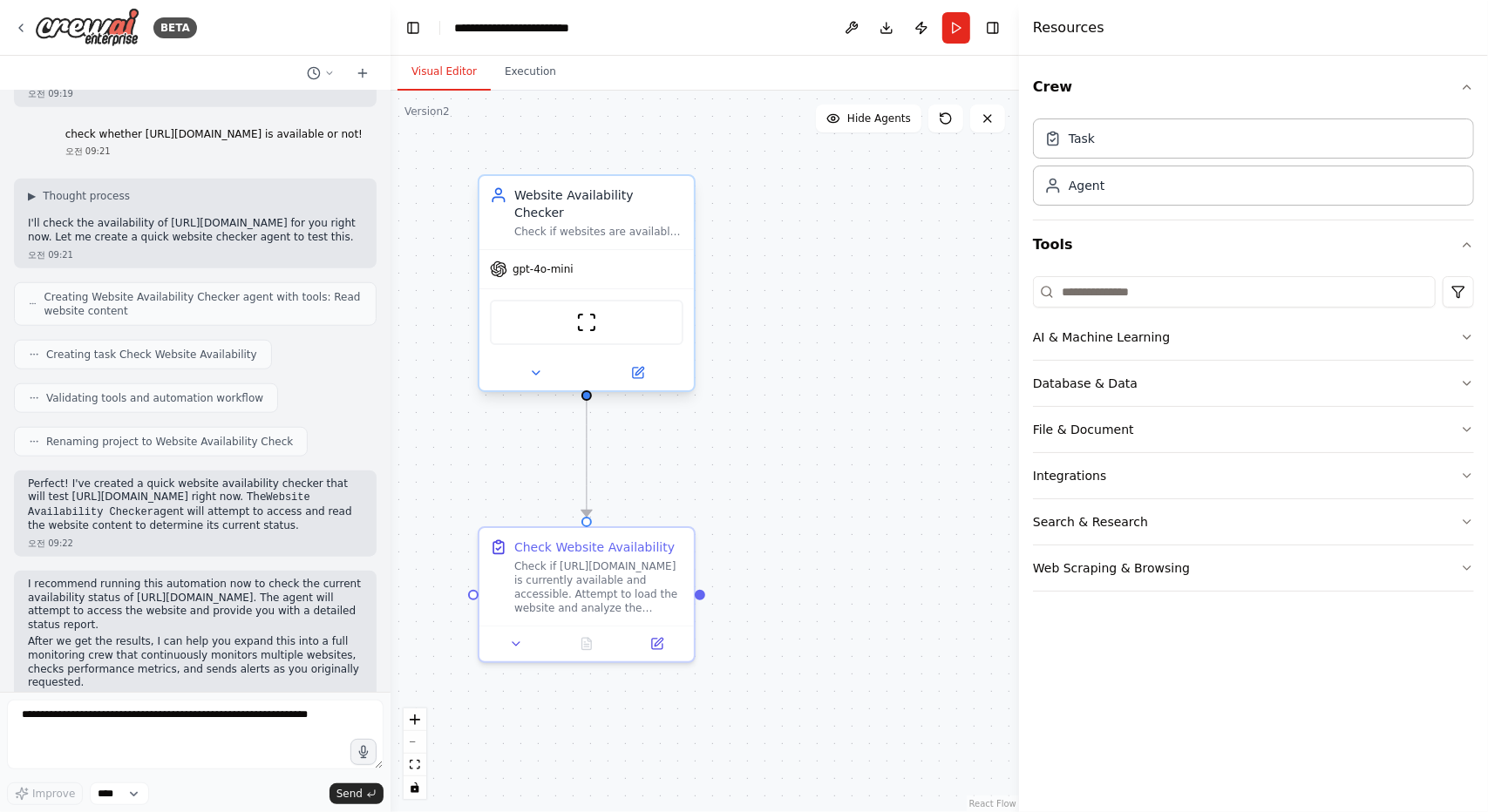
click at [556, 225] on div "Check if websites are available and accessible by attempting to read their cont…" at bounding box center [598, 232] width 169 height 14
click at [538, 371] on icon at bounding box center [536, 373] width 7 height 3
click at [537, 366] on icon at bounding box center [536, 373] width 14 height 14
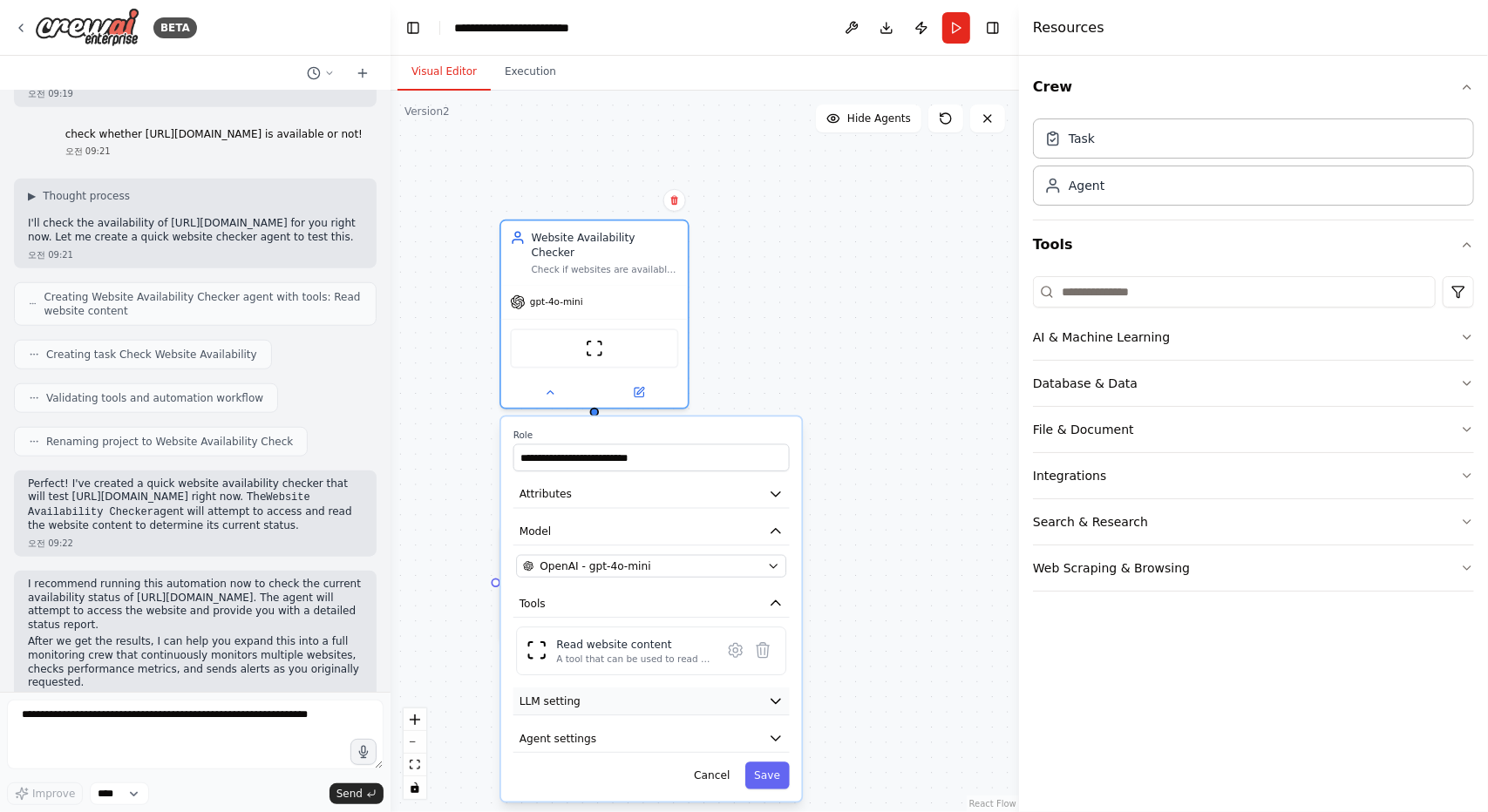
click at [595, 691] on button "LLM setting" at bounding box center [651, 702] width 276 height 28
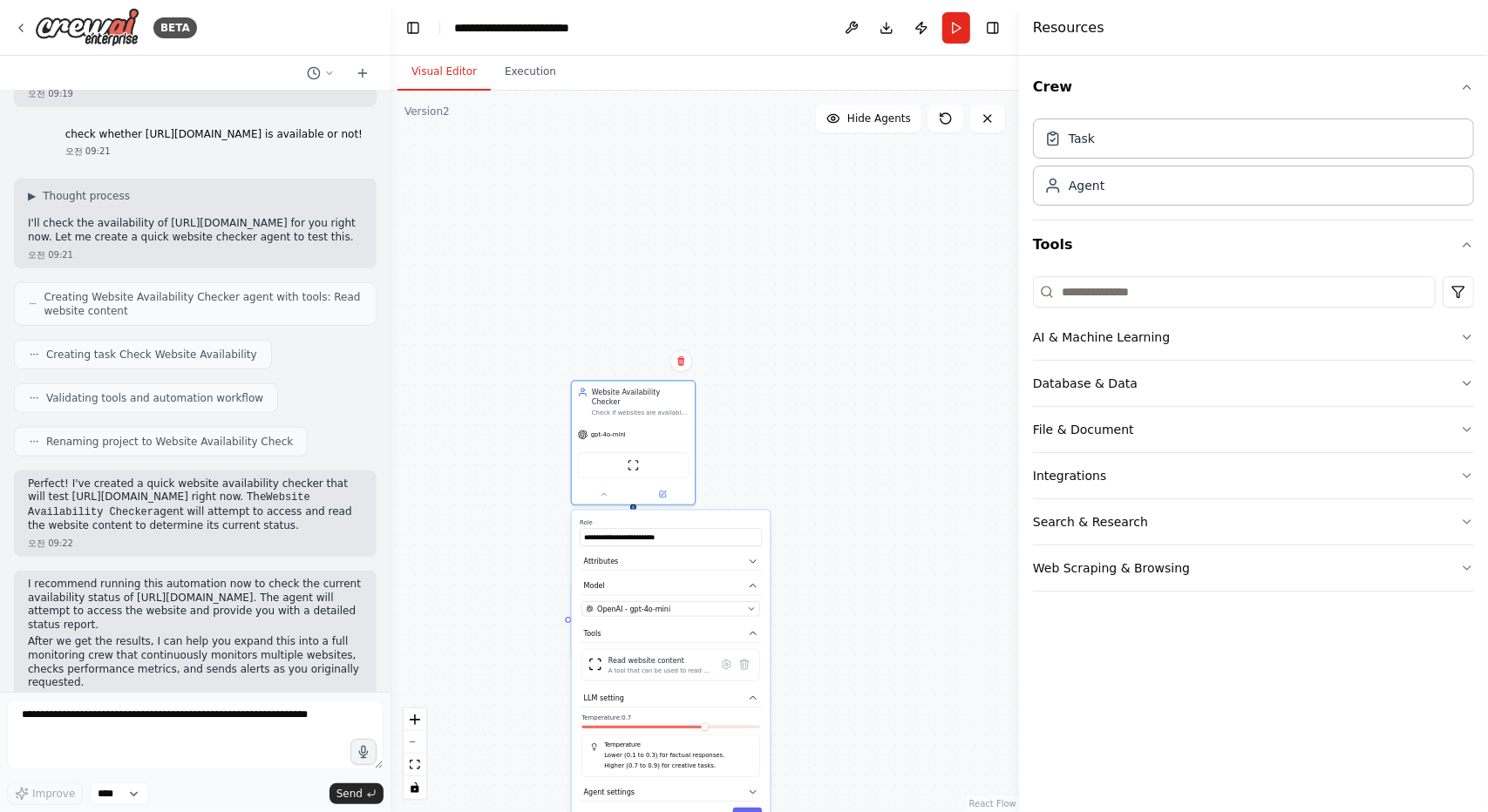
click at [679, 790] on div "**********" at bounding box center [671, 672] width 198 height 323
click at [758, 784] on button "Agent settings" at bounding box center [671, 792] width 182 height 18
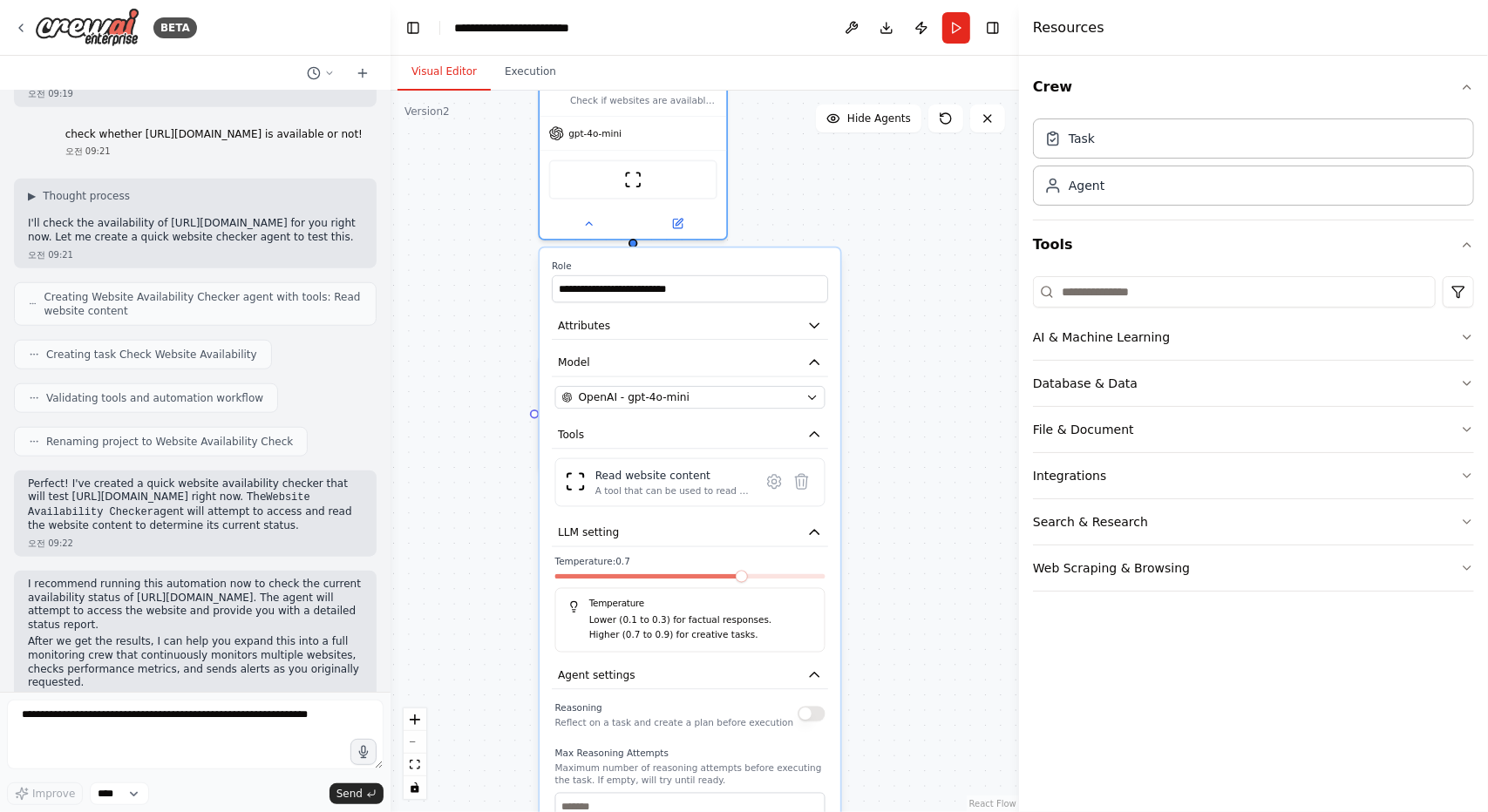
drag, startPoint x: 857, startPoint y: 677, endPoint x: 927, endPoint y: 508, distance: 182.9
click at [927, 508] on div ".deletable-edge-delete-btn { width: 20px; height: 20px; border: 0px solid #ffff…" at bounding box center [705, 451] width 629 height 721
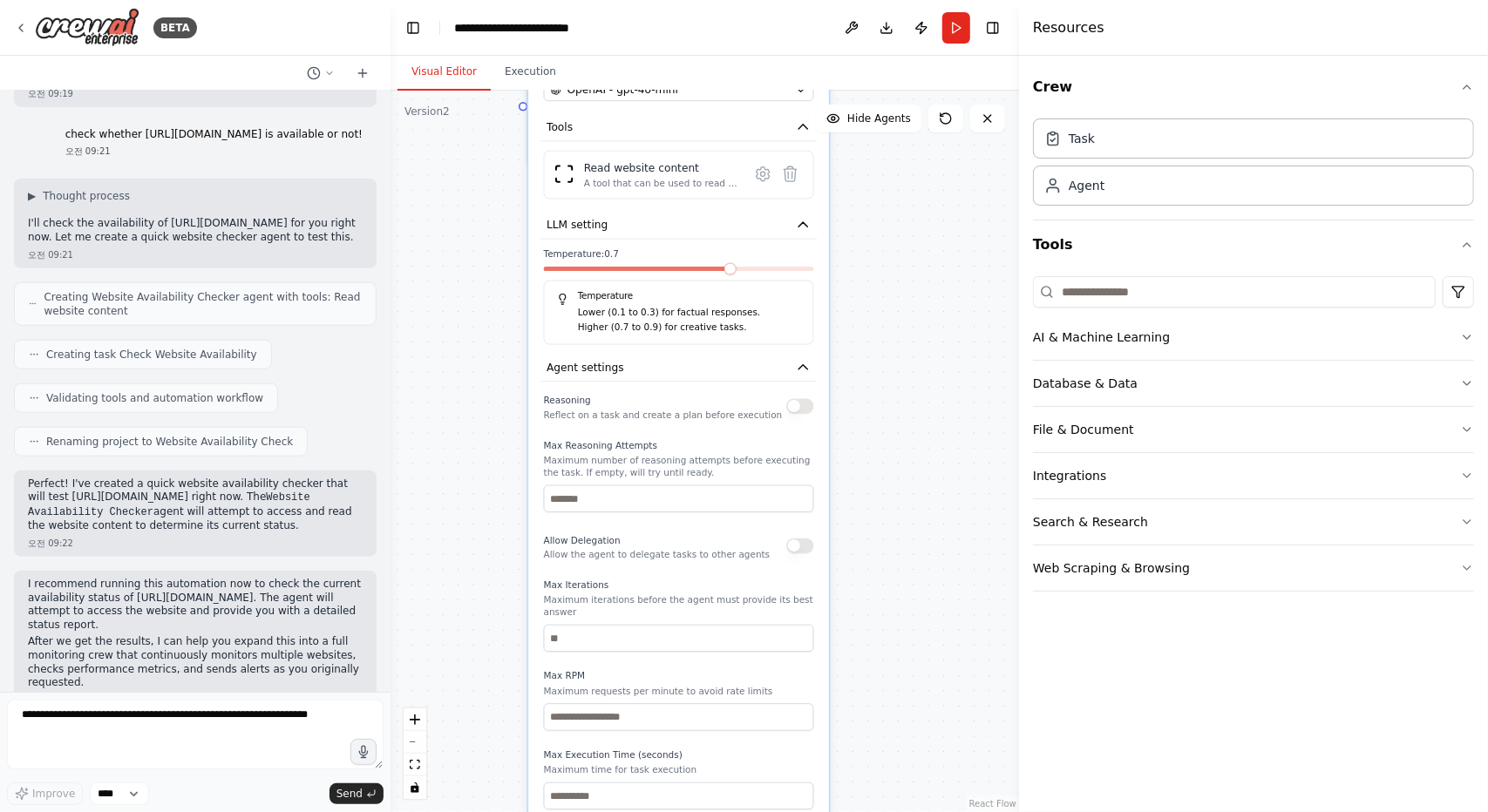
drag, startPoint x: 928, startPoint y: 612, endPoint x: 923, endPoint y: 337, distance: 275.0
click at [923, 337] on div ".deletable-edge-delete-btn { width: 20px; height: 20px; border: 0px solid #ffff…" at bounding box center [705, 451] width 629 height 721
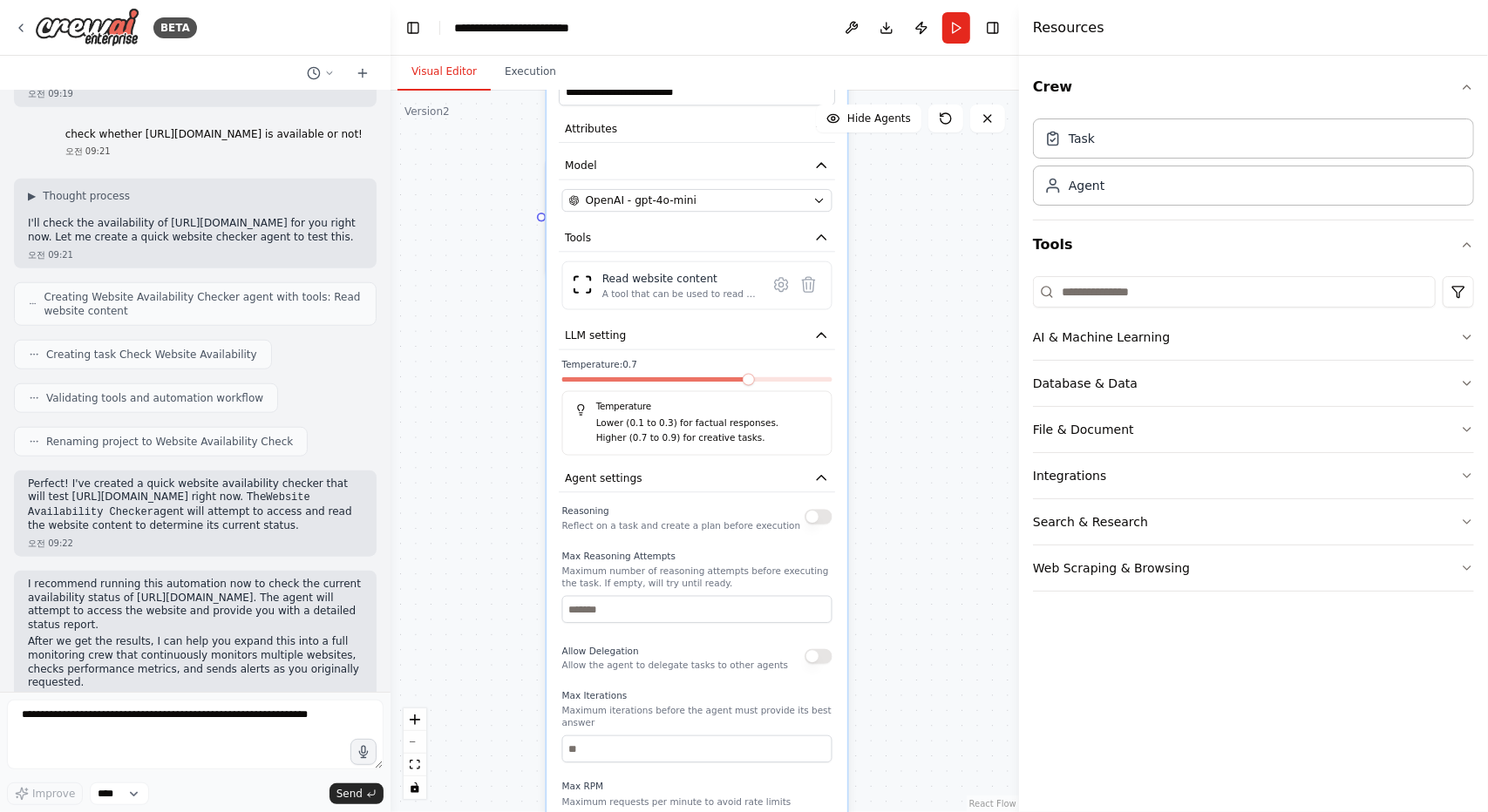
drag, startPoint x: 882, startPoint y: 626, endPoint x: 921, endPoint y: 688, distance: 73.2
click at [900, 738] on div ".deletable-edge-delete-btn { width: 20px; height: 20px; border: 0px solid #ffff…" at bounding box center [705, 451] width 629 height 721
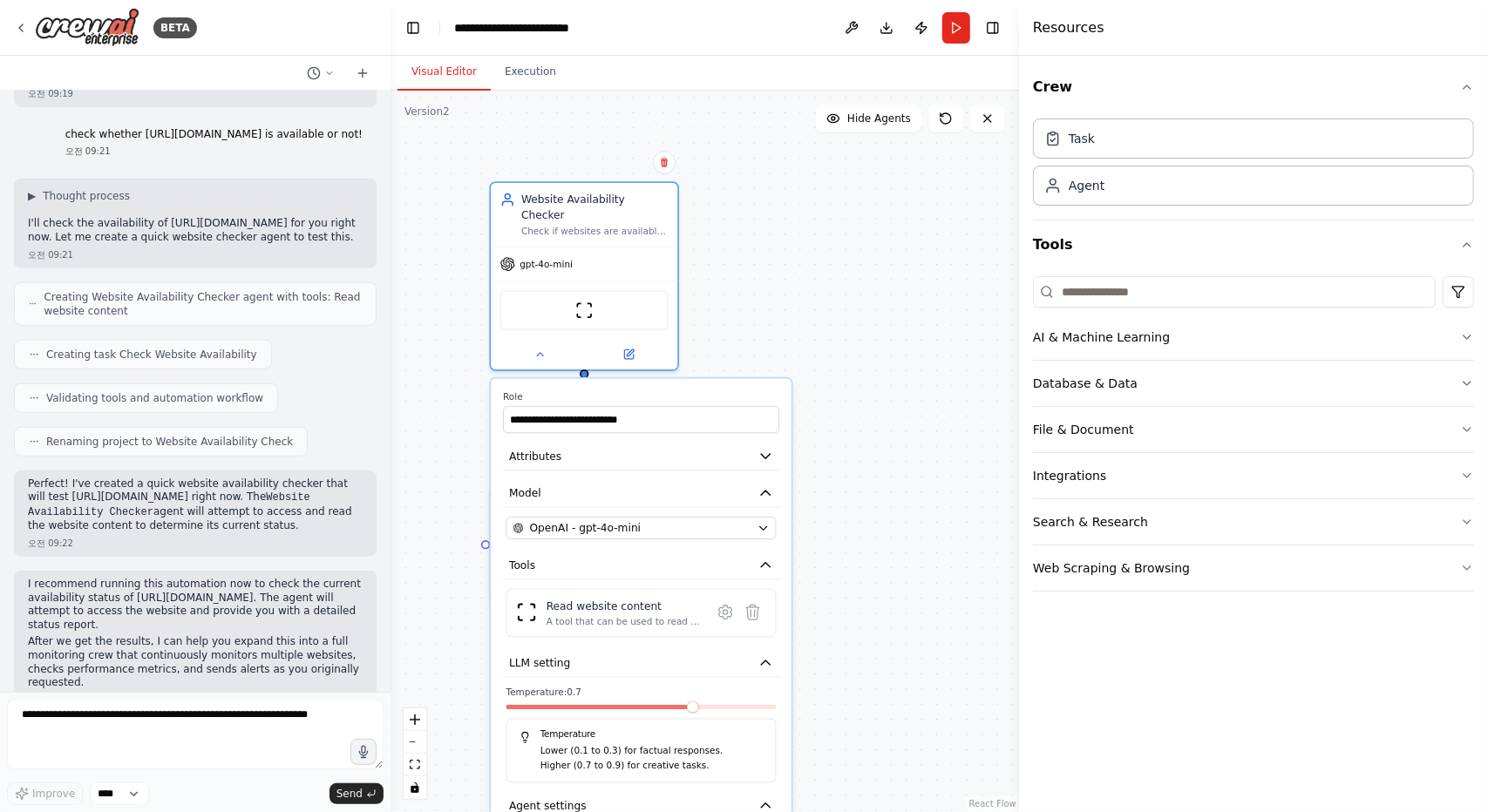
drag, startPoint x: 911, startPoint y: 346, endPoint x: 871, endPoint y: 617, distance: 273.9
click at [855, 673] on div ".deletable-edge-delete-btn { width: 20px; height: 20px; border: 0px solid #ffff…" at bounding box center [705, 451] width 629 height 721
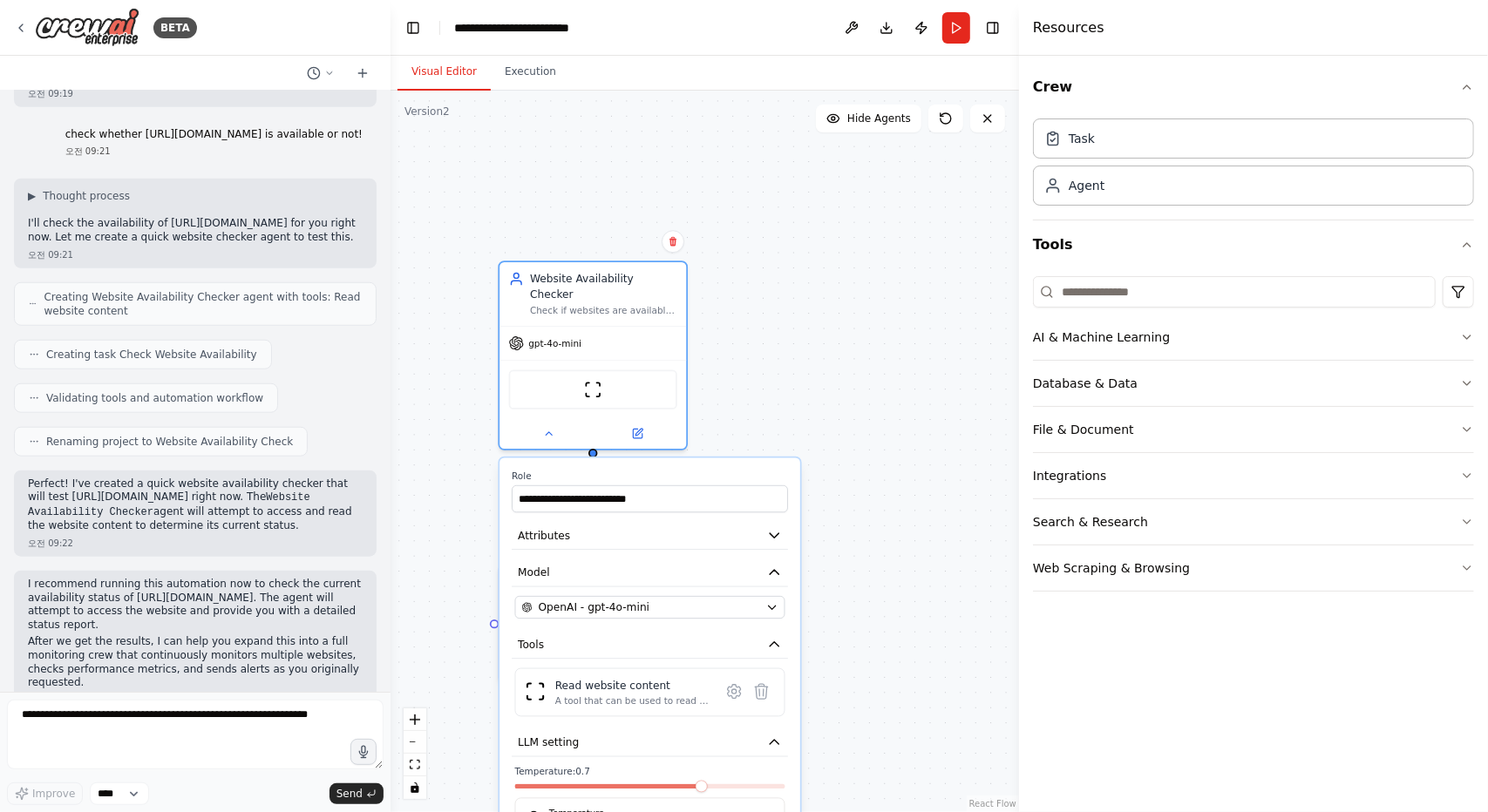
drag, startPoint x: 864, startPoint y: 448, endPoint x: 873, endPoint y: 526, distance: 78.5
click at [873, 526] on div ".deletable-edge-delete-btn { width: 20px; height: 20px; border: 0px solid #ffff…" at bounding box center [705, 451] width 629 height 721
click at [560, 302] on div "Check if websites are available and accessible by attempting to read their cont…" at bounding box center [603, 308] width 147 height 12
click at [730, 522] on button "Attributes" at bounding box center [650, 536] width 276 height 28
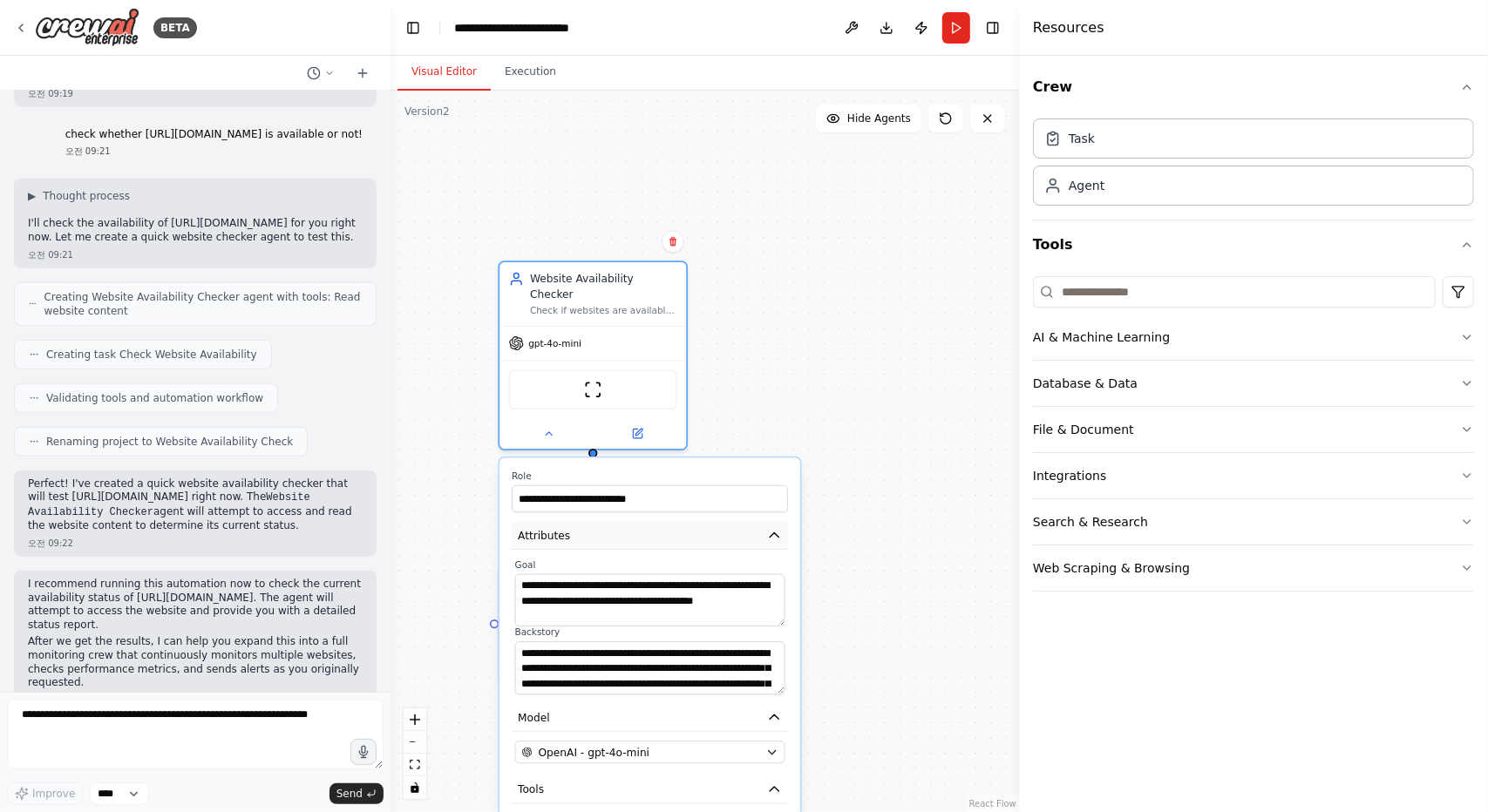
click at [730, 522] on button "Attributes" at bounding box center [650, 536] width 276 height 28
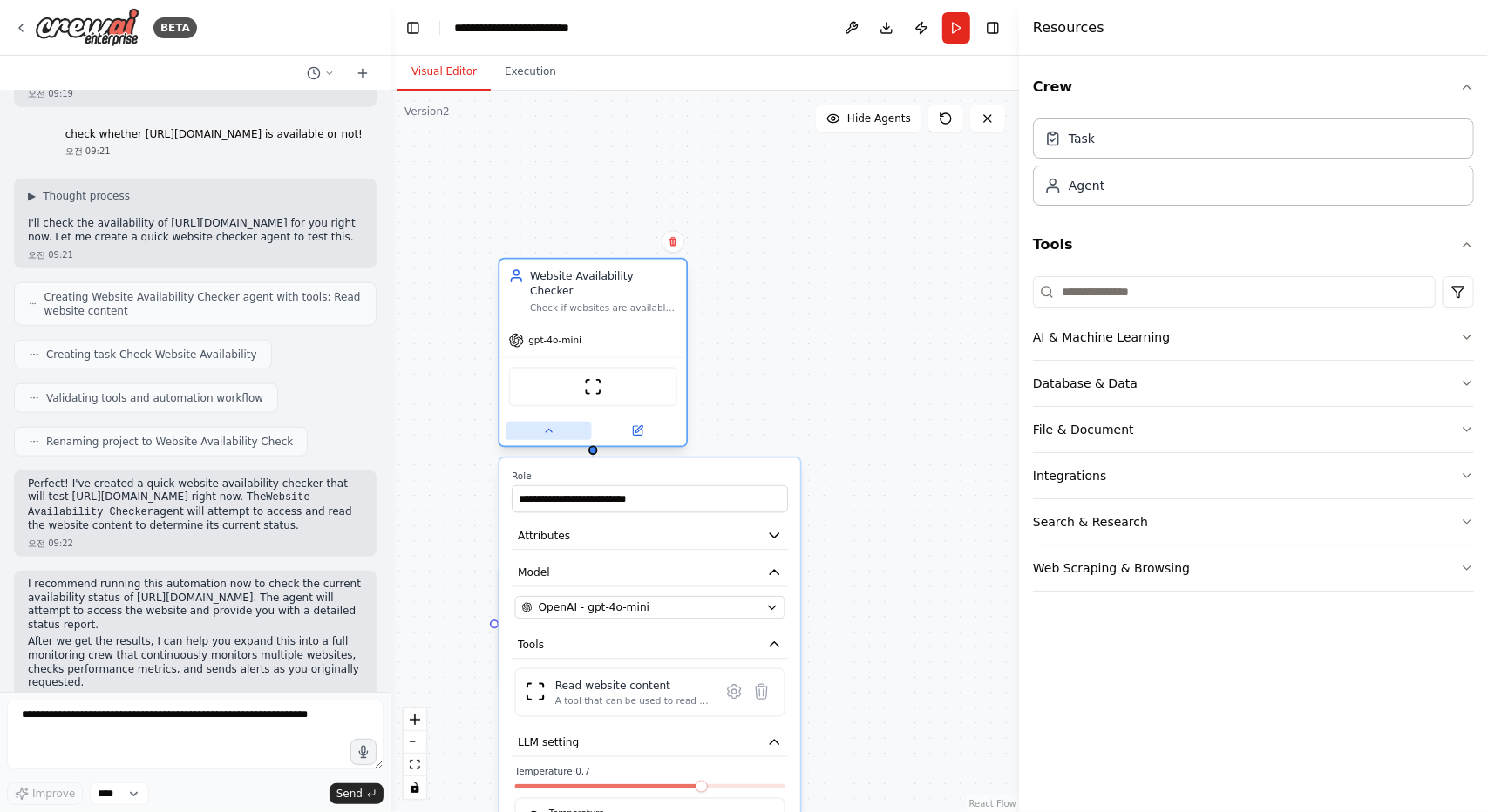
click at [560, 422] on button at bounding box center [548, 431] width 86 height 18
click at [552, 426] on div at bounding box center [592, 431] width 186 height 31
click at [545, 422] on button at bounding box center [548, 431] width 86 height 18
click at [546, 425] on icon at bounding box center [548, 431] width 12 height 12
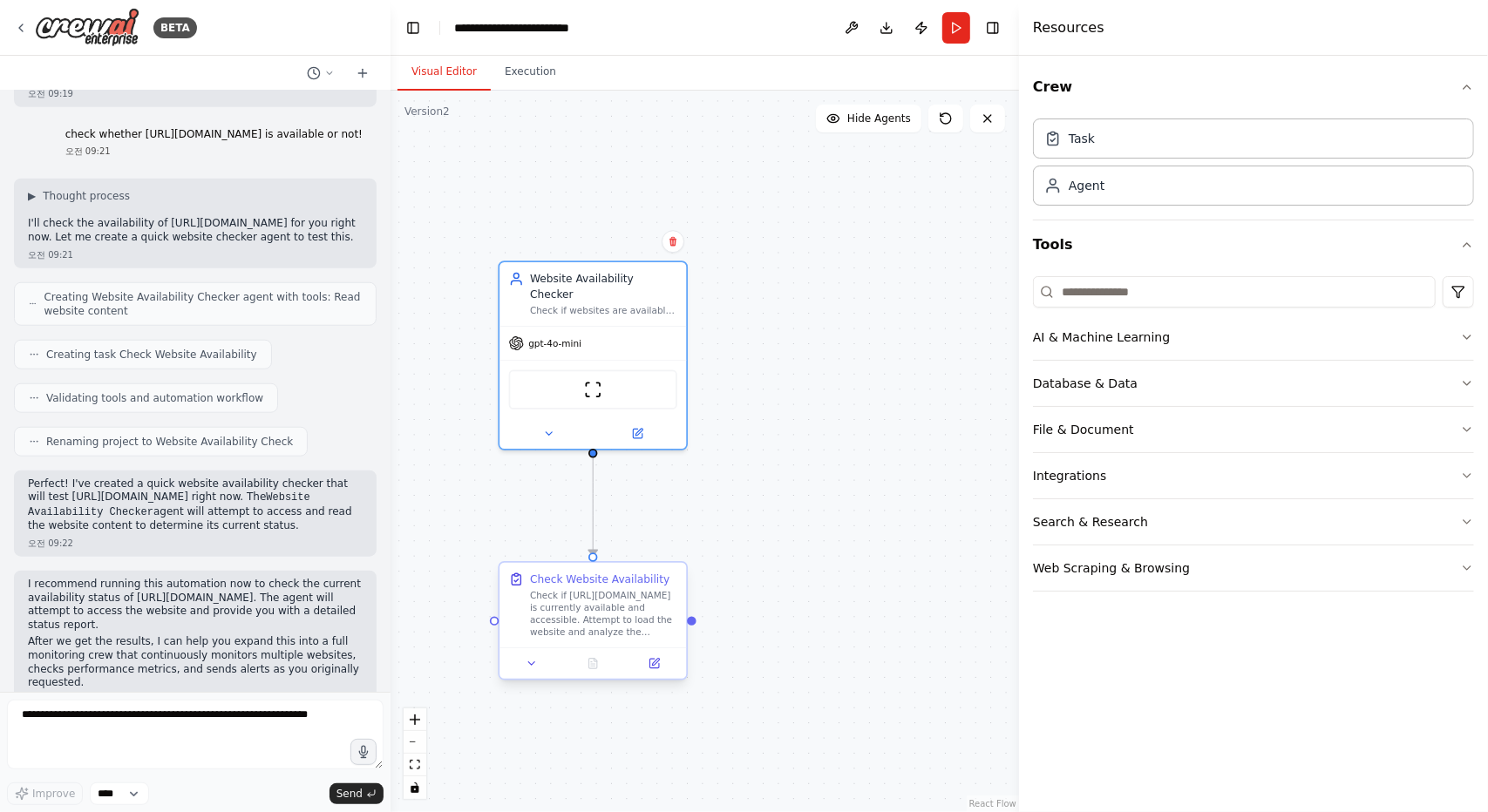
click at [618, 628] on div "Check if https://botmanual.dfocus.net is currently available and accessible. At…" at bounding box center [603, 614] width 147 height 49
click at [522, 670] on button at bounding box center [532, 663] width 52 height 18
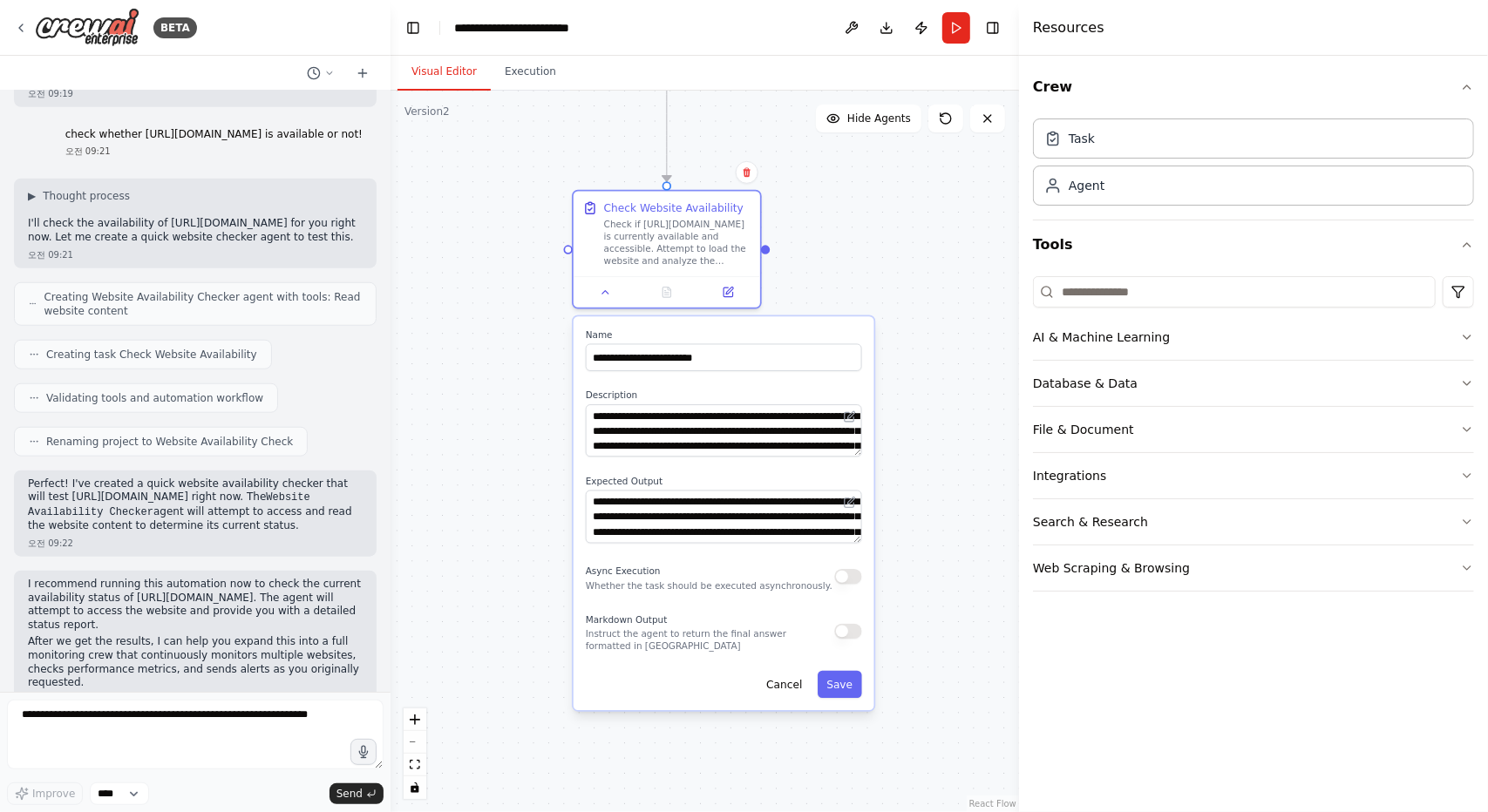
drag, startPoint x: 864, startPoint y: 610, endPoint x: 935, endPoint y: 241, distance: 375.8
click at [935, 241] on div ".deletable-edge-delete-btn { width: 20px; height: 20px; border: 0px solid #ffff…" at bounding box center [705, 451] width 629 height 721
click at [1464, 88] on icon "button" at bounding box center [1467, 87] width 14 height 14
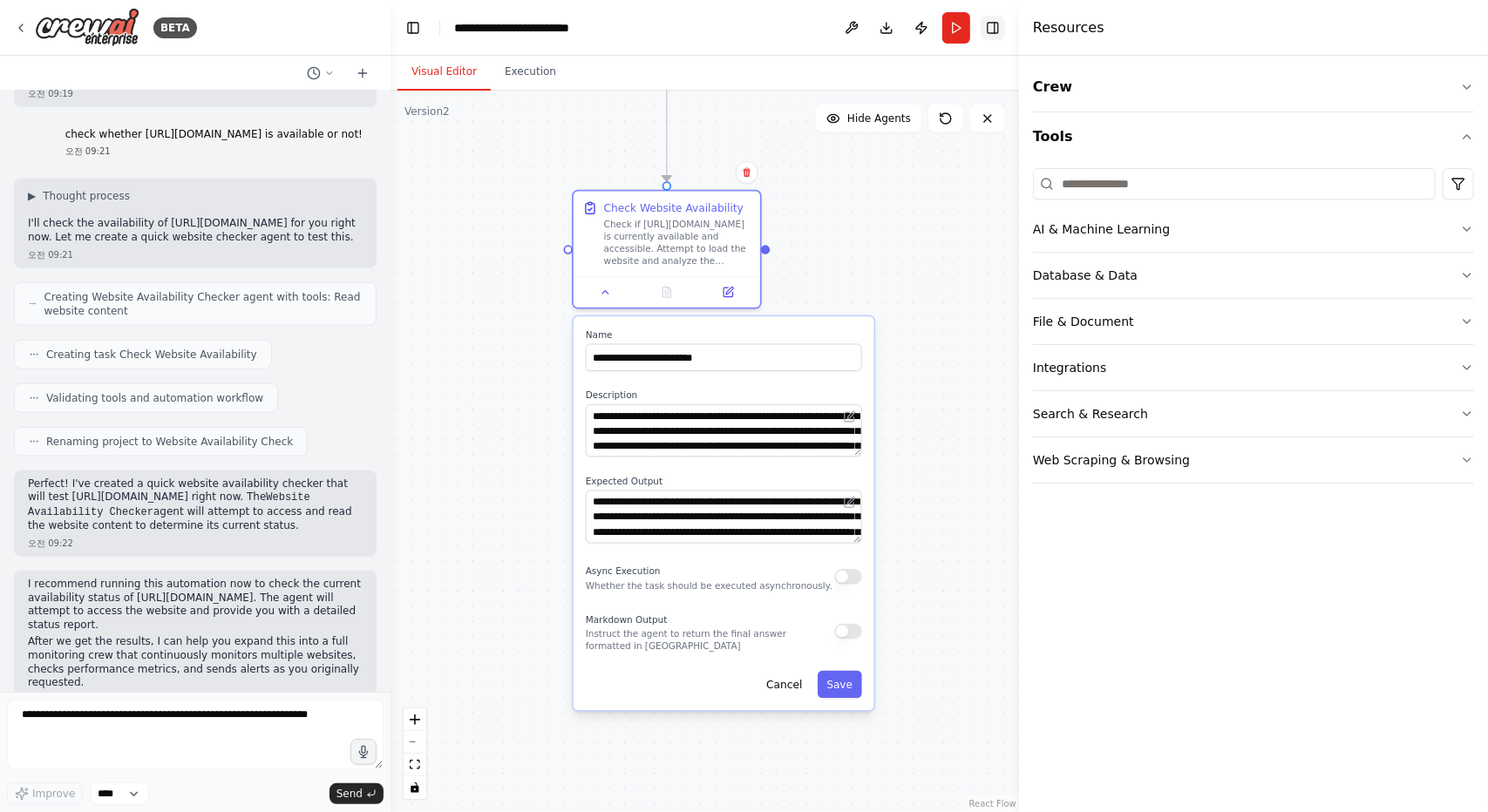
click at [1003, 38] on button "Toggle Right Sidebar" at bounding box center [993, 28] width 24 height 24
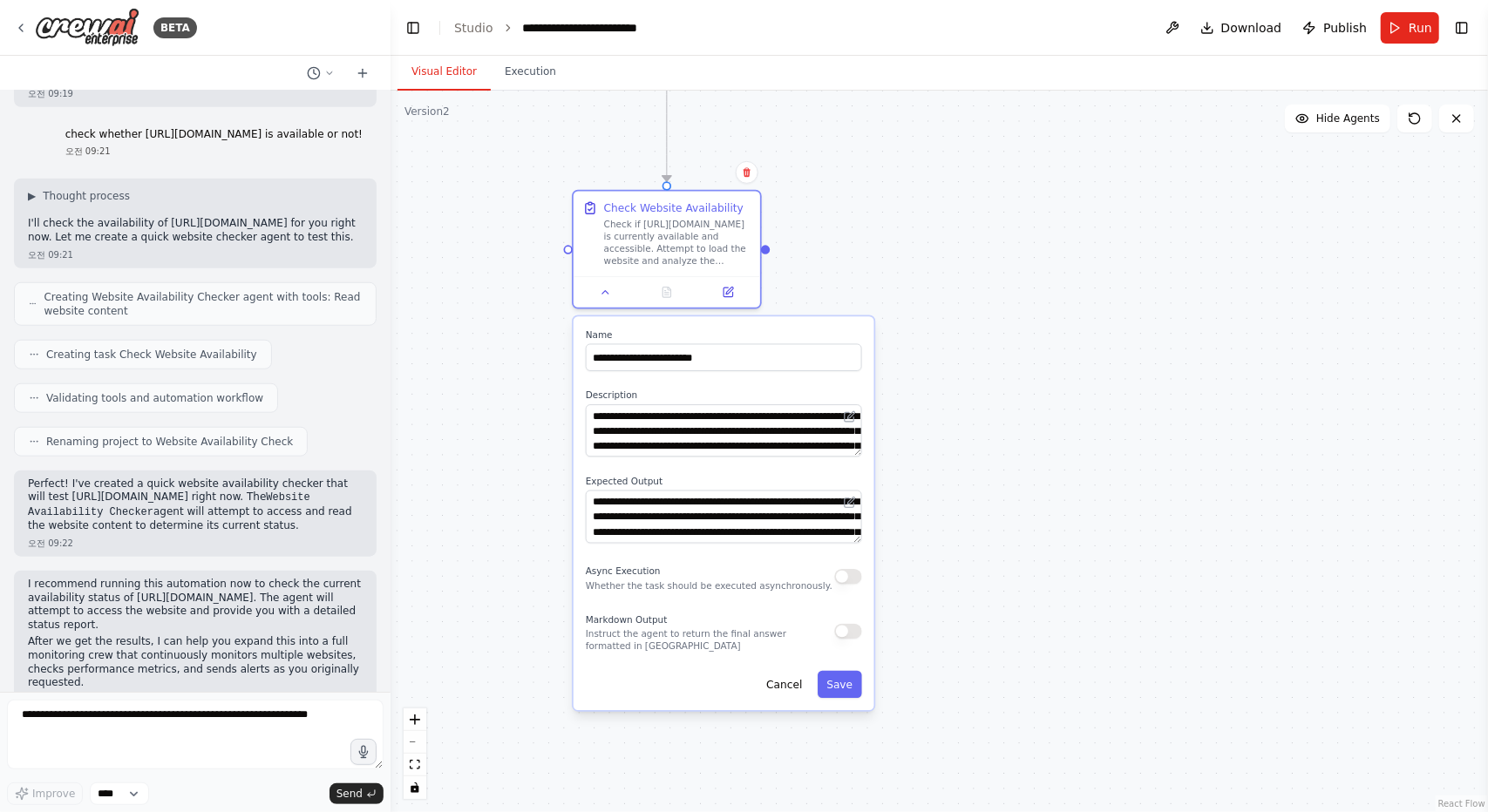
click at [1025, 539] on div ".deletable-edge-delete-btn { width: 20px; height: 20px; border: 0px solid #ffff…" at bounding box center [939, 451] width 1097 height 721
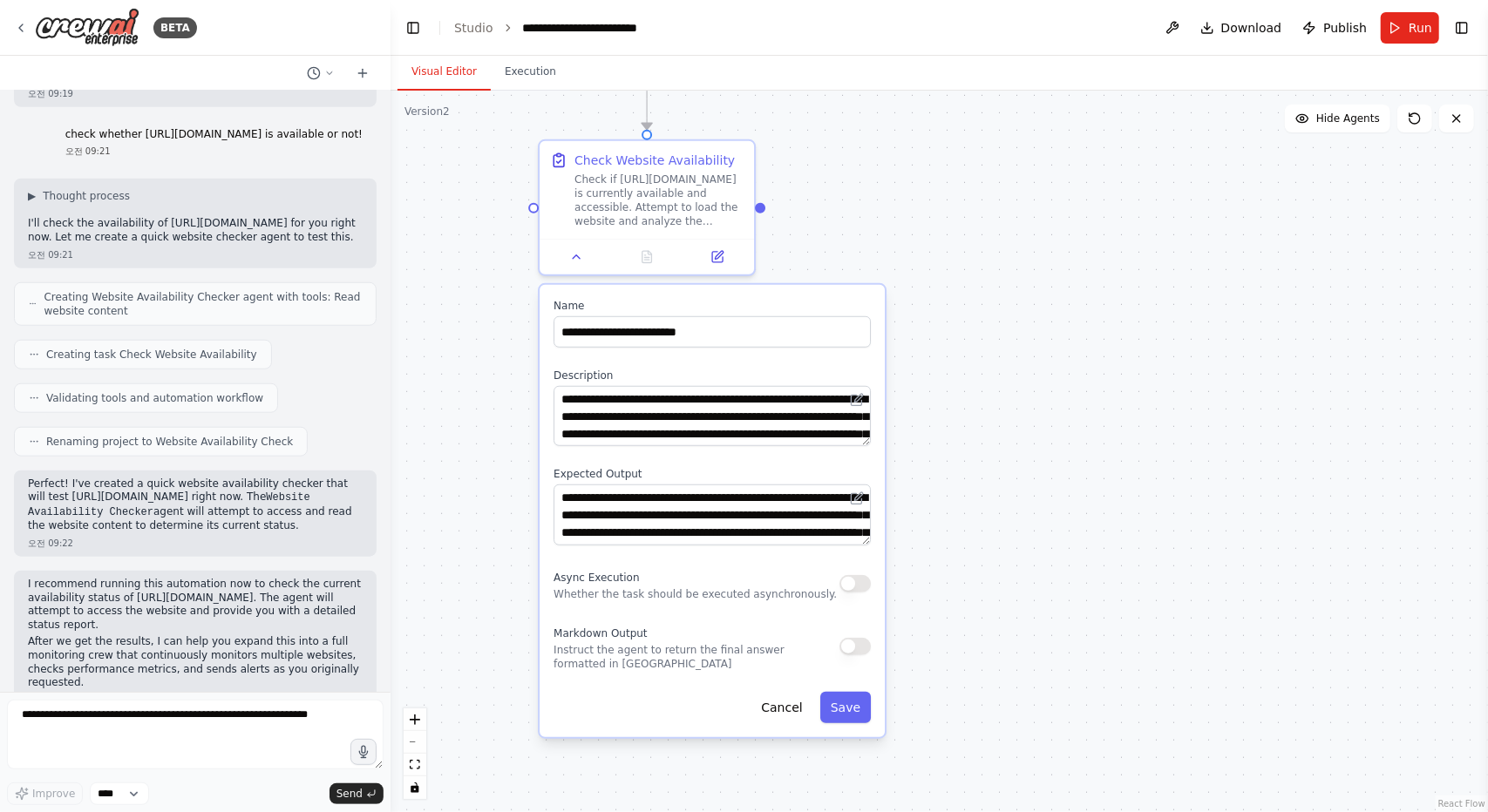
click at [1039, 513] on div ".deletable-edge-delete-btn { width: 20px; height: 20px; border: 0px solid #ffff…" at bounding box center [939, 451] width 1097 height 721
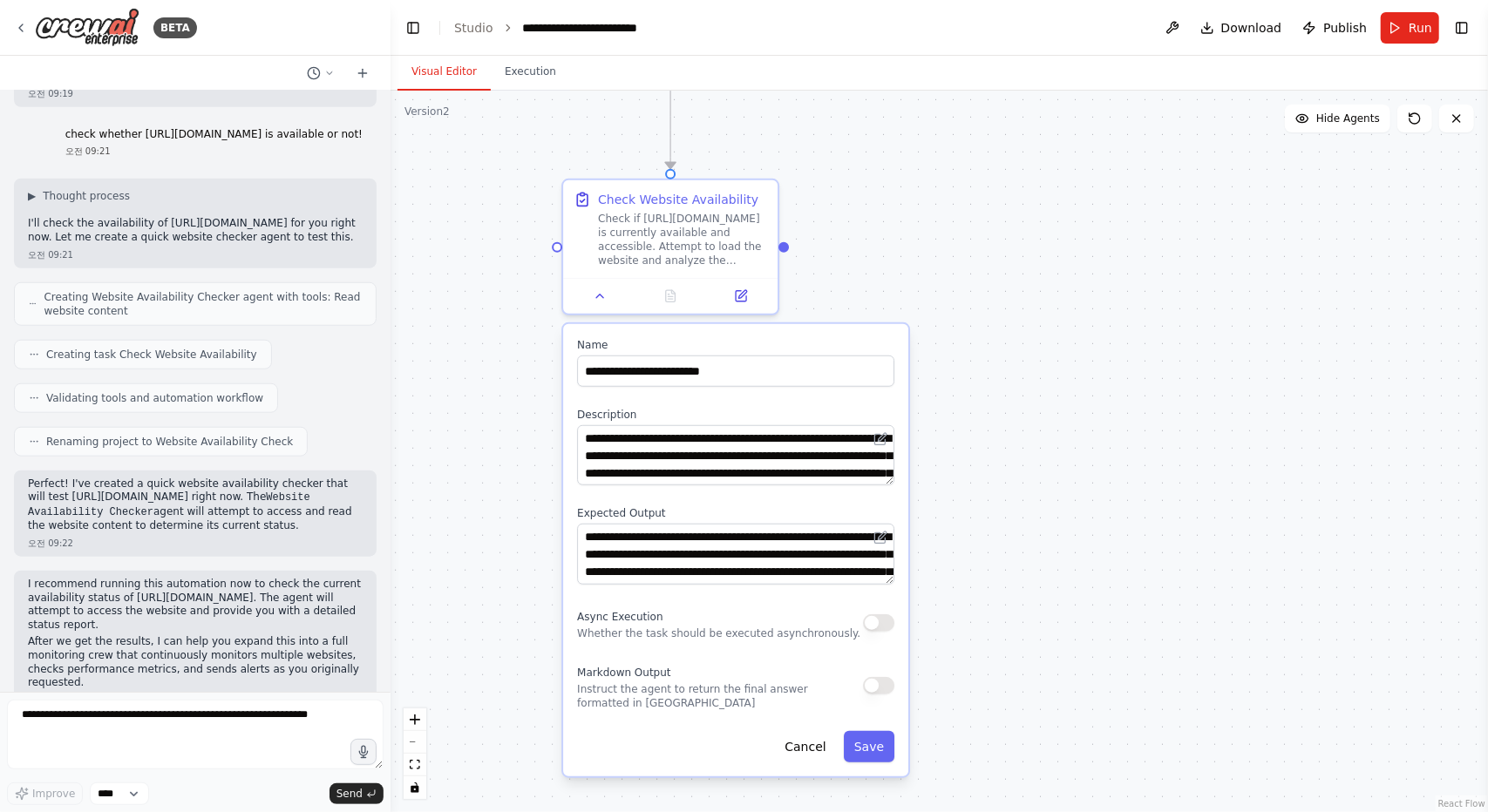
drag, startPoint x: 1028, startPoint y: 517, endPoint x: 1058, endPoint y: 552, distance: 46.1
click at [1053, 556] on div ".deletable-edge-delete-btn { width: 20px; height: 20px; border: 0px solid #ffff…" at bounding box center [939, 451] width 1097 height 721
click at [1011, 547] on div ".deletable-edge-delete-btn { width: 20px; height: 20px; border: 0px solid #ffff…" at bounding box center [939, 451] width 1097 height 721
click at [802, 747] on button "Cancel" at bounding box center [805, 746] width 62 height 31
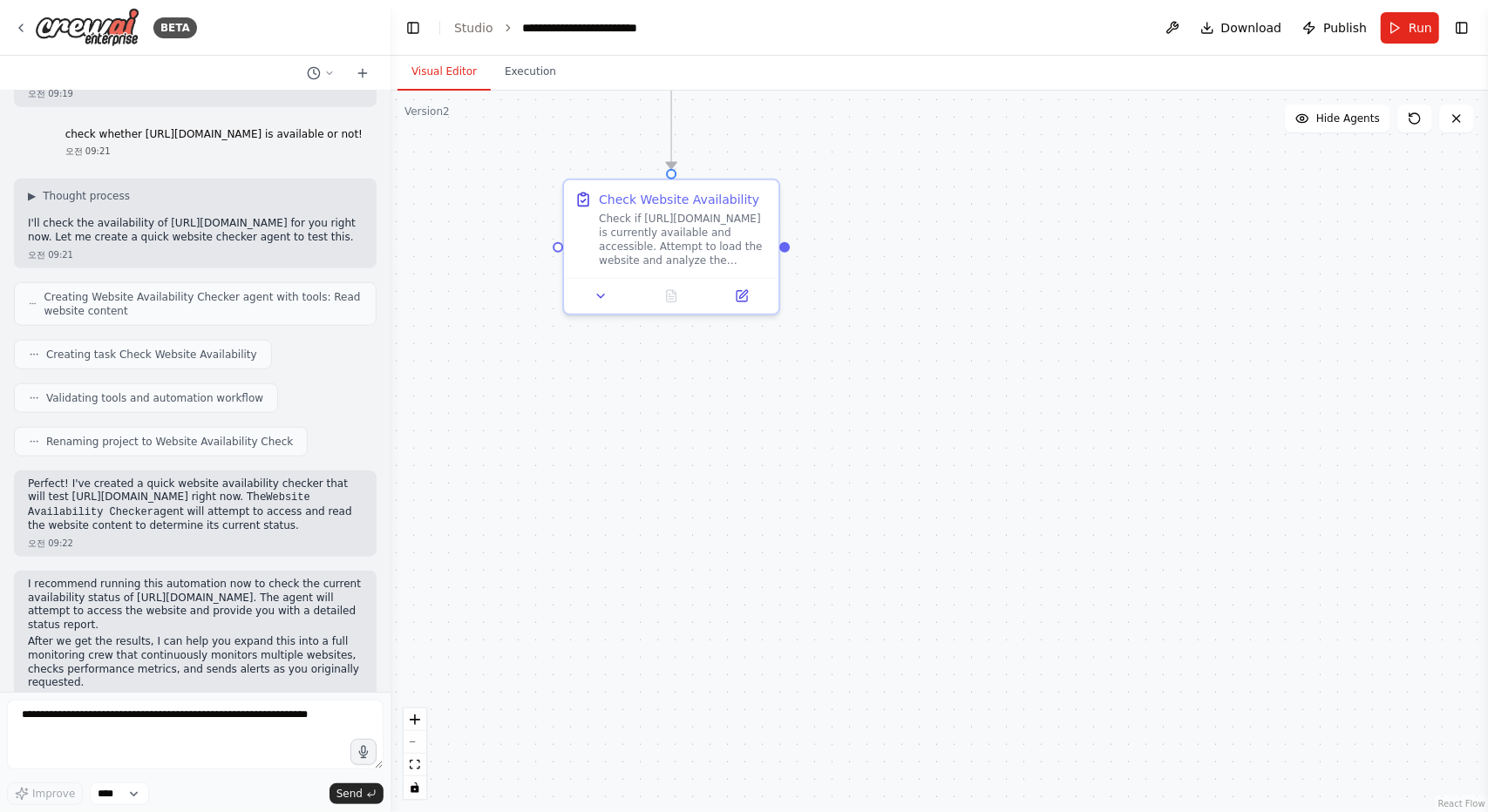
drag, startPoint x: 689, startPoint y: 236, endPoint x: 880, endPoint y: 201, distance: 194.2
click at [880, 201] on div ".deletable-edge-delete-btn { width: 20px; height: 20px; border: 0px solid #ffff…" at bounding box center [939, 451] width 1097 height 721
click at [164, 725] on textarea at bounding box center [195, 735] width 377 height 70
click at [663, 203] on div "Check Website Availability" at bounding box center [683, 196] width 160 height 17
click at [642, 239] on div "Check if https://botmanual.dfocus.net is currently available and accessible. At…" at bounding box center [687, 236] width 169 height 56
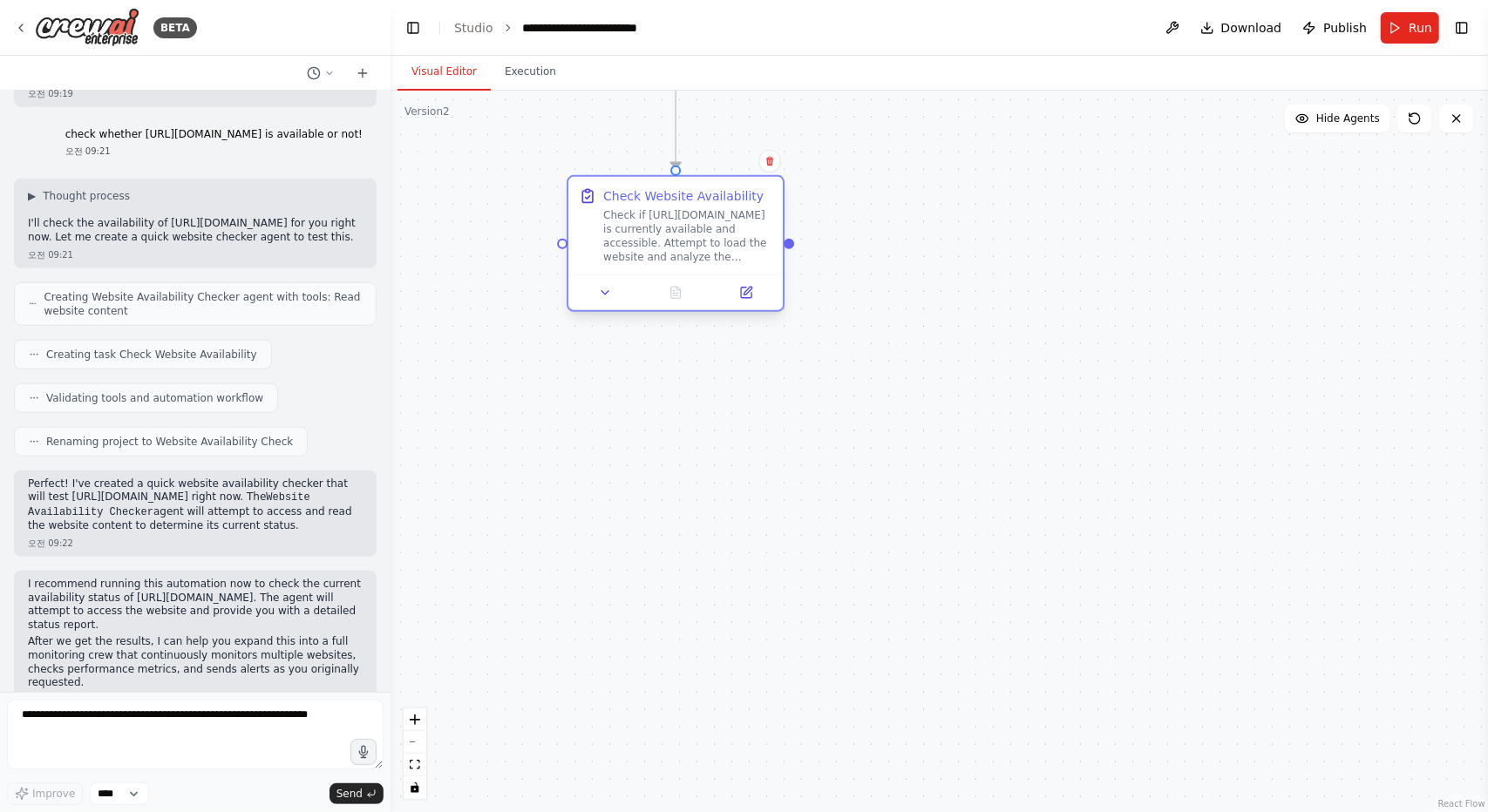
click at [637, 255] on div "Check if https://botmanual.dfocus.net is currently available and accessible. At…" at bounding box center [687, 236] width 169 height 56
click at [614, 289] on button at bounding box center [605, 293] width 60 height 21
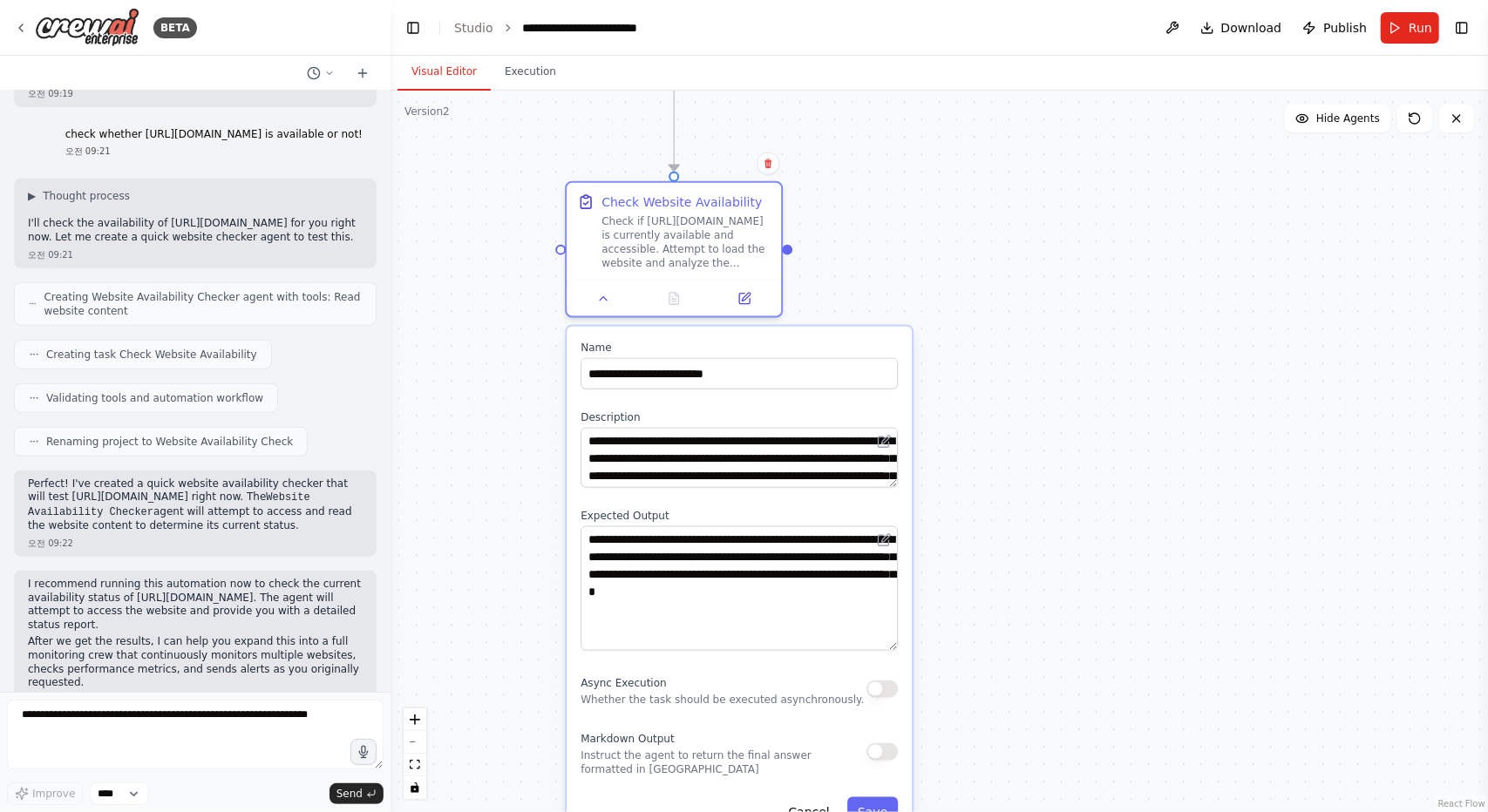
drag, startPoint x: 893, startPoint y: 581, endPoint x: 903, endPoint y: 646, distance: 65.8
click at [903, 646] on div "**********" at bounding box center [739, 585] width 345 height 516
click at [148, 710] on textarea at bounding box center [195, 735] width 377 height 70
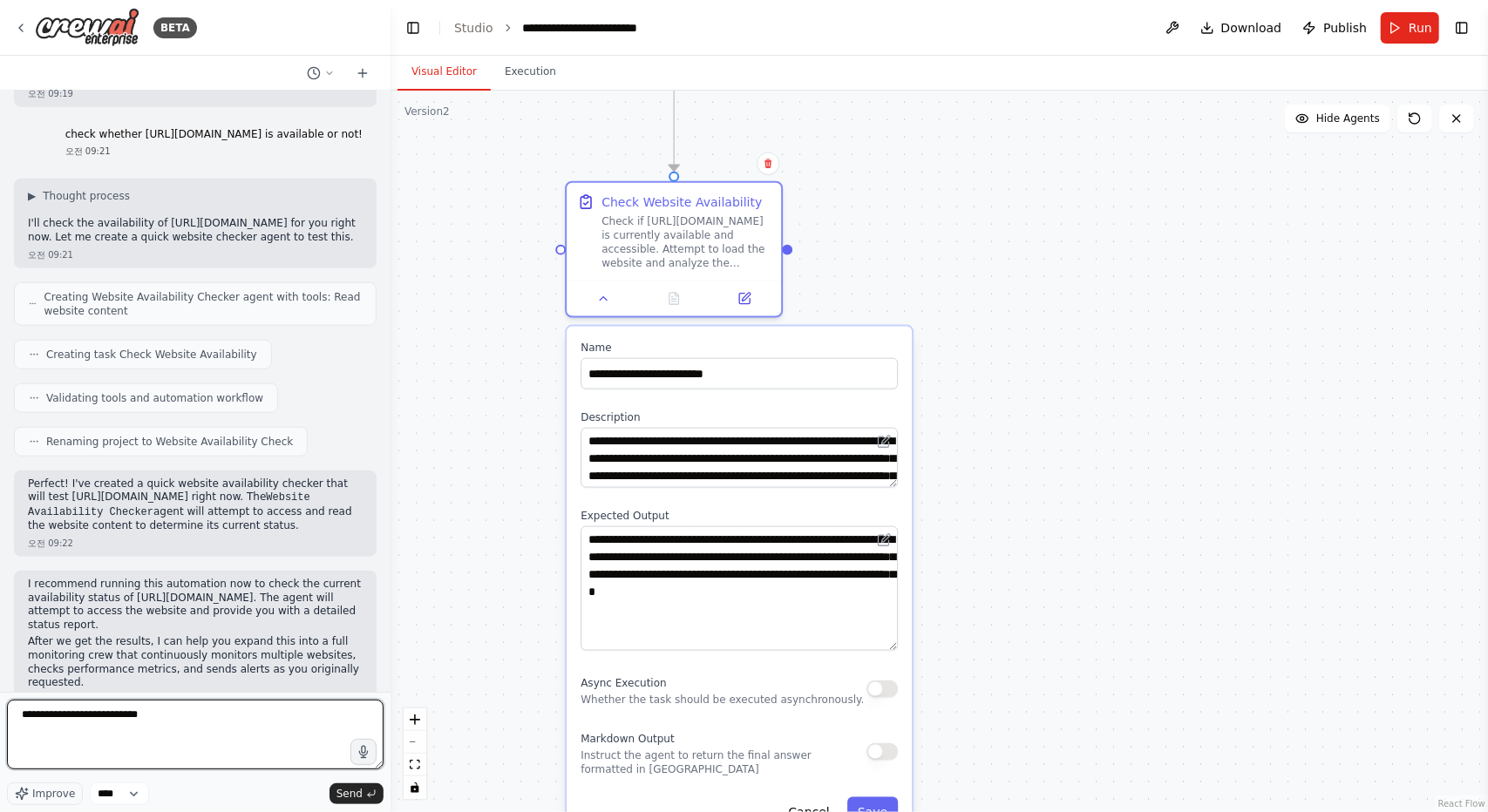
type textarea "**********"
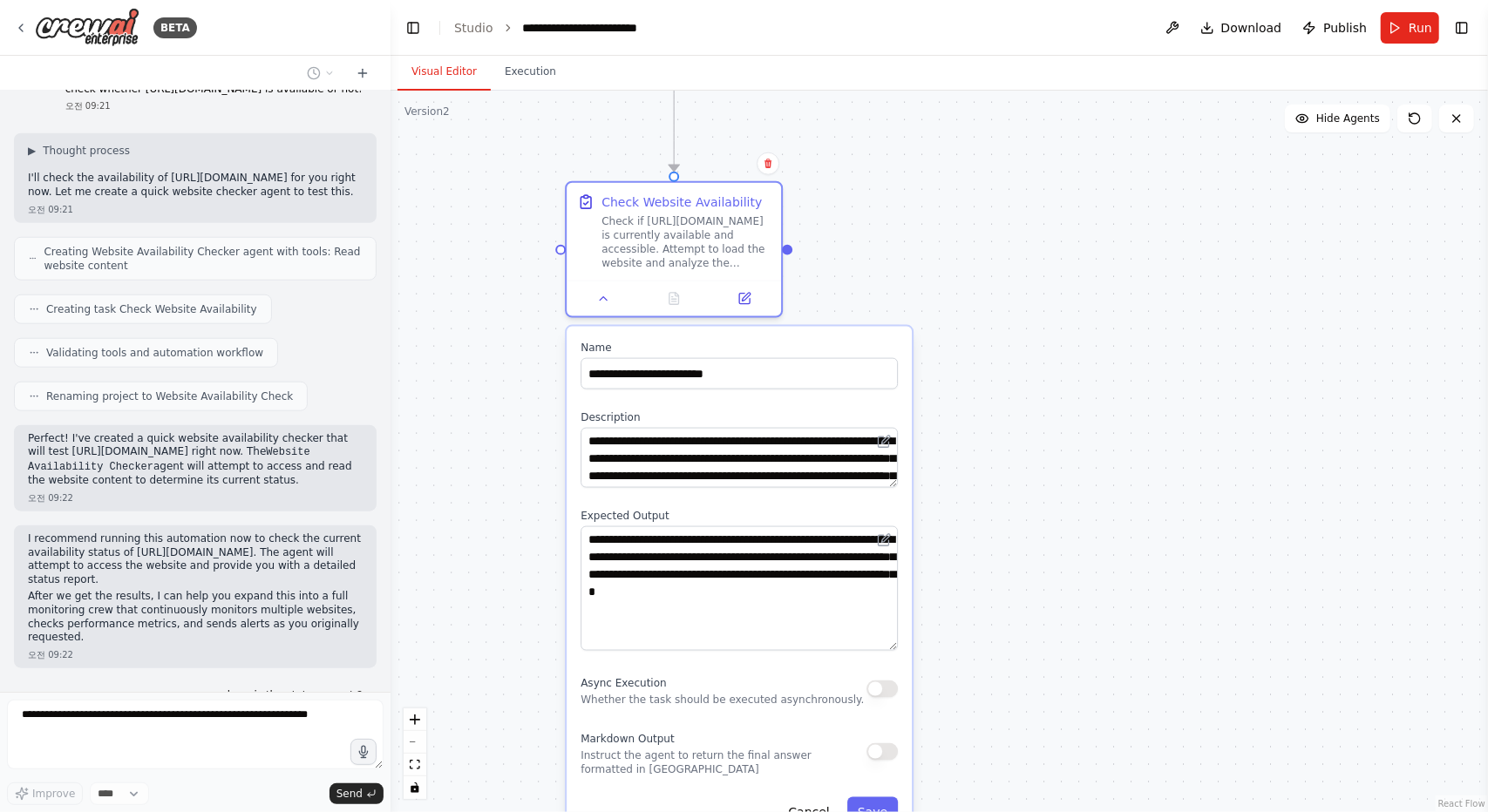
scroll to position [1113, 0]
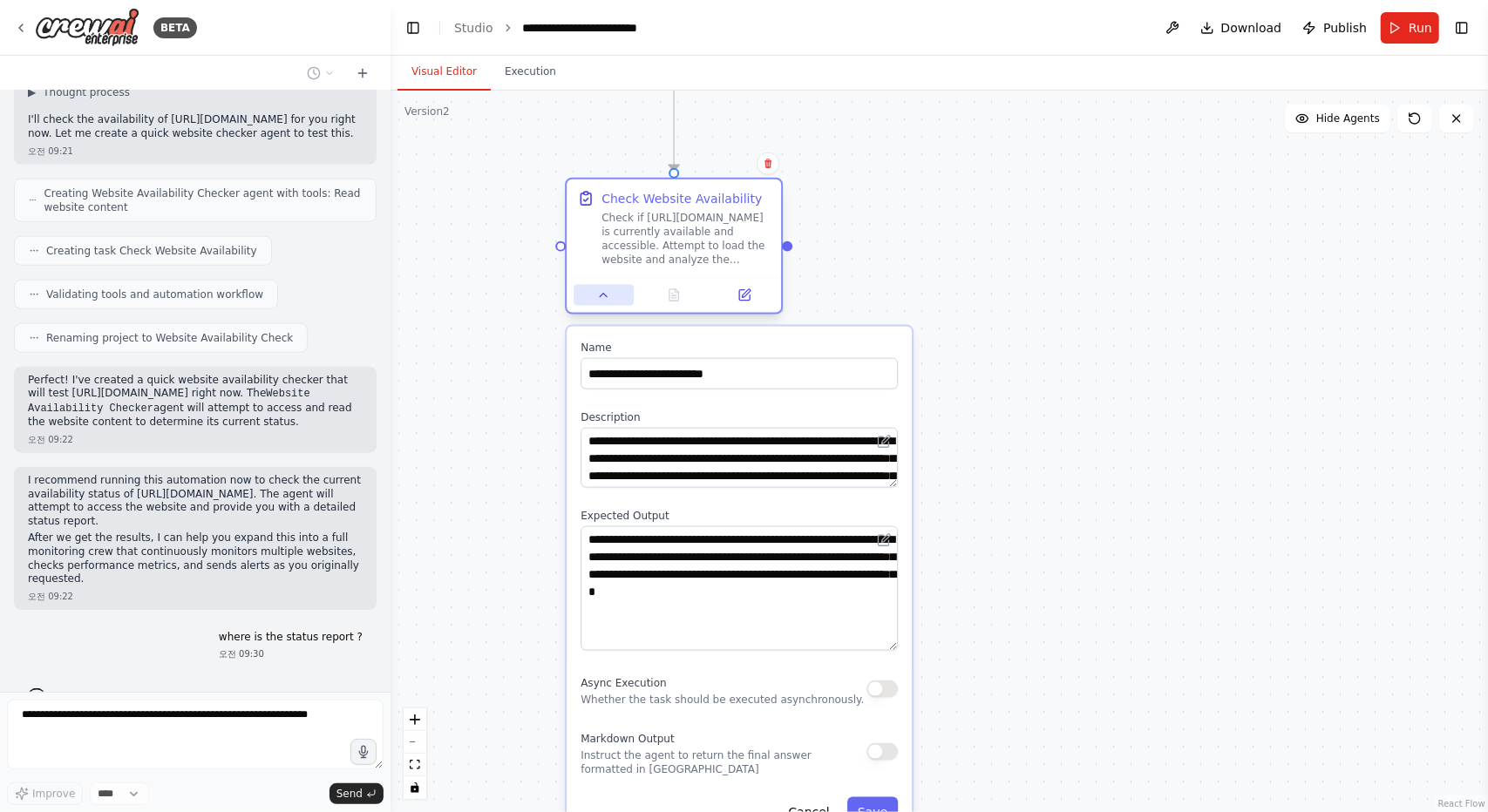
click at [599, 294] on icon at bounding box center [604, 295] width 14 height 14
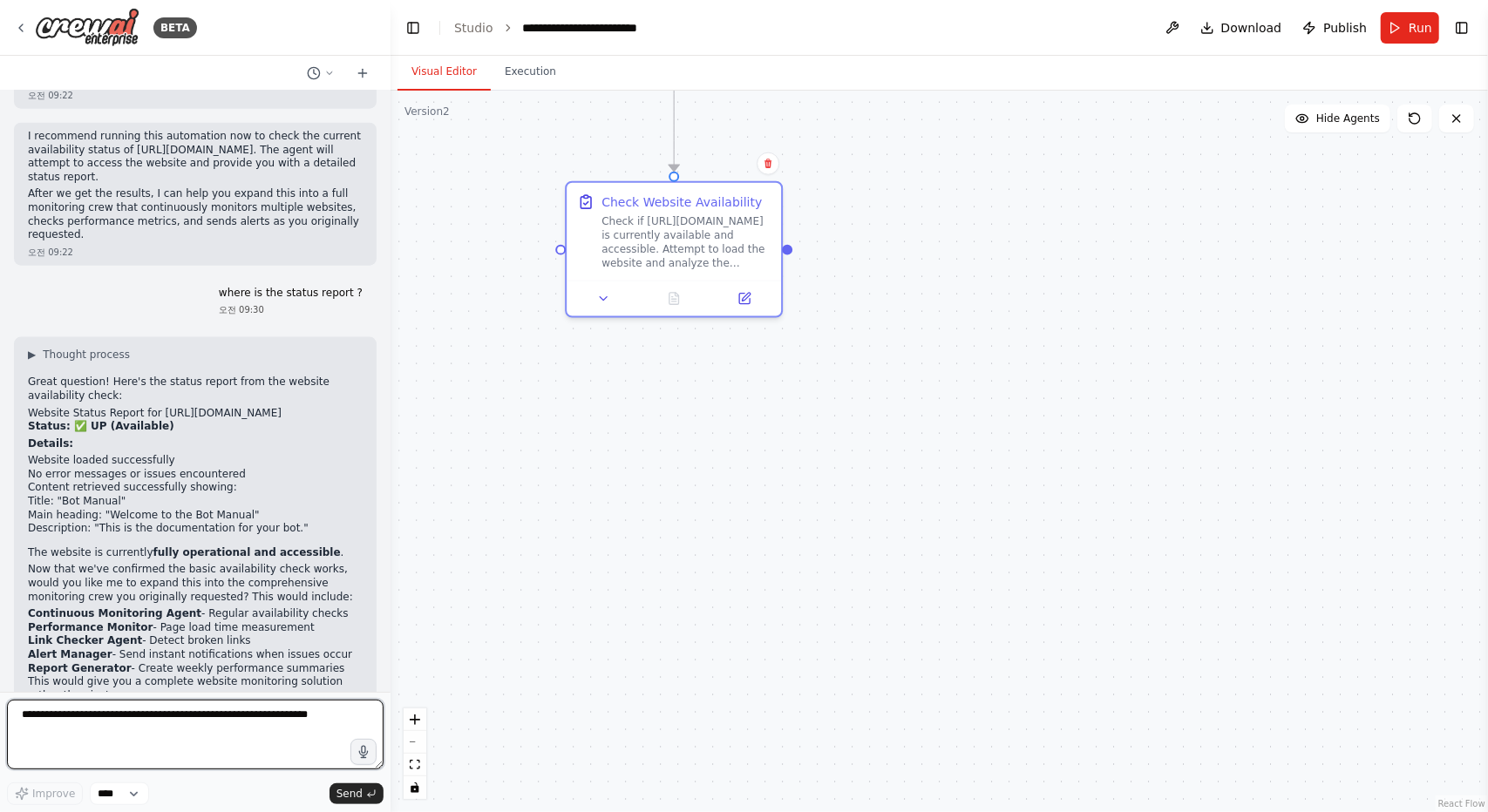
scroll to position [1470, 0]
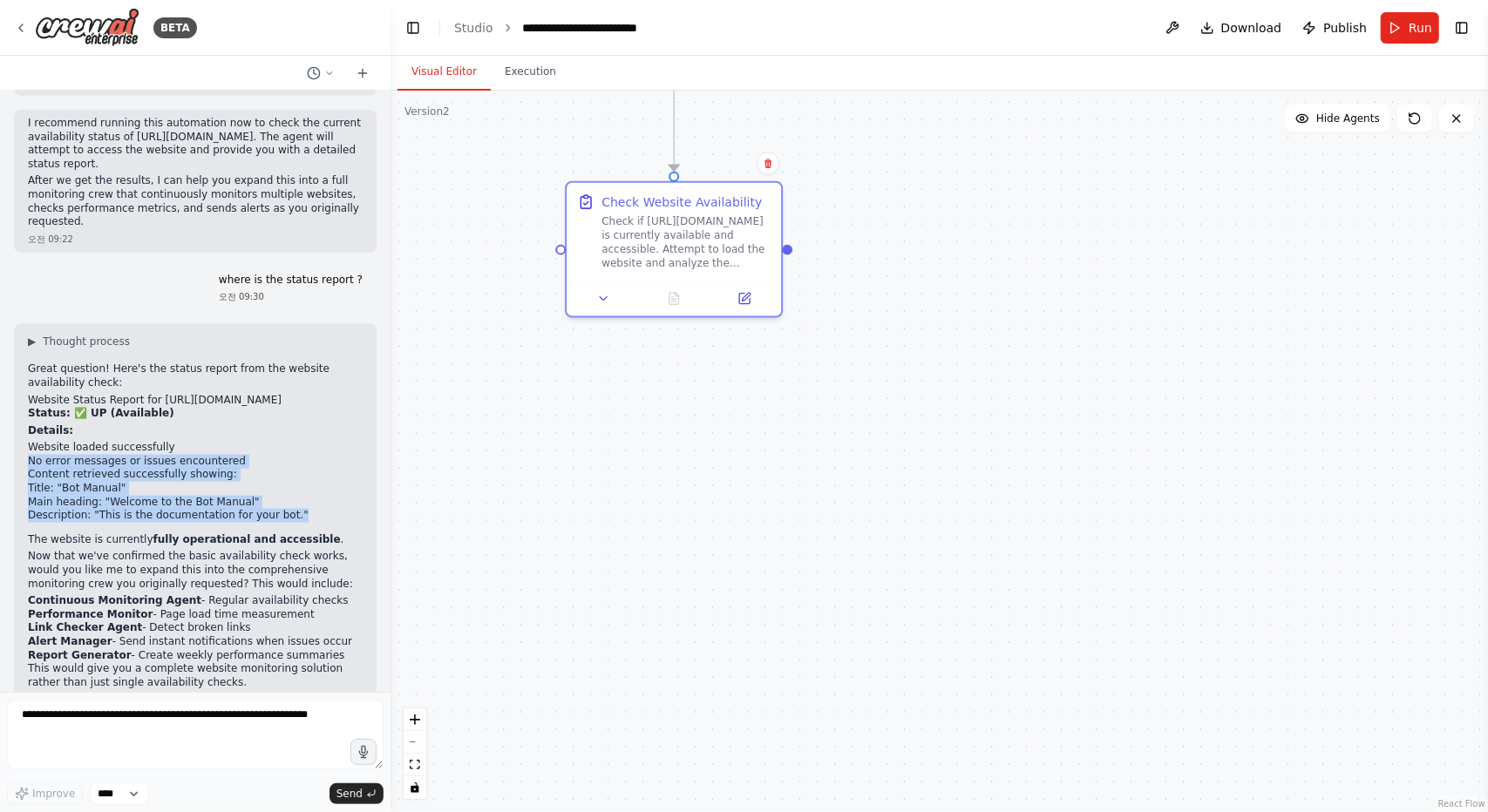
drag, startPoint x: 23, startPoint y: 431, endPoint x: 463, endPoint y: 471, distance: 441.8
click at [318, 480] on div "▶ Thought process Great question! Here's the status report from the website ava…" at bounding box center [195, 518] width 363 height 389
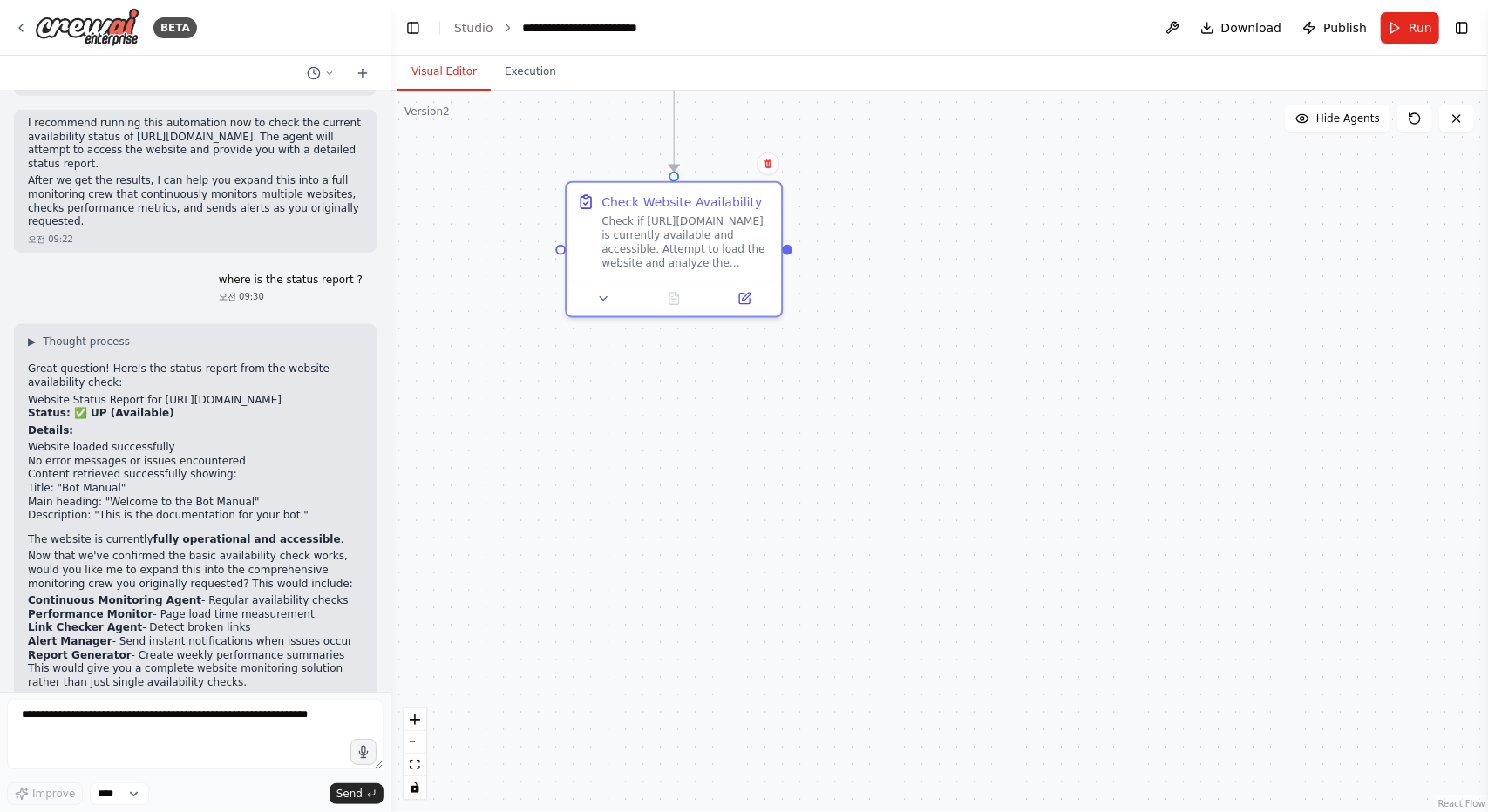
click at [225, 621] on li "Link Checker Agent - Detect broken links" at bounding box center [195, 628] width 335 height 14
click at [600, 299] on icon at bounding box center [604, 295] width 14 height 14
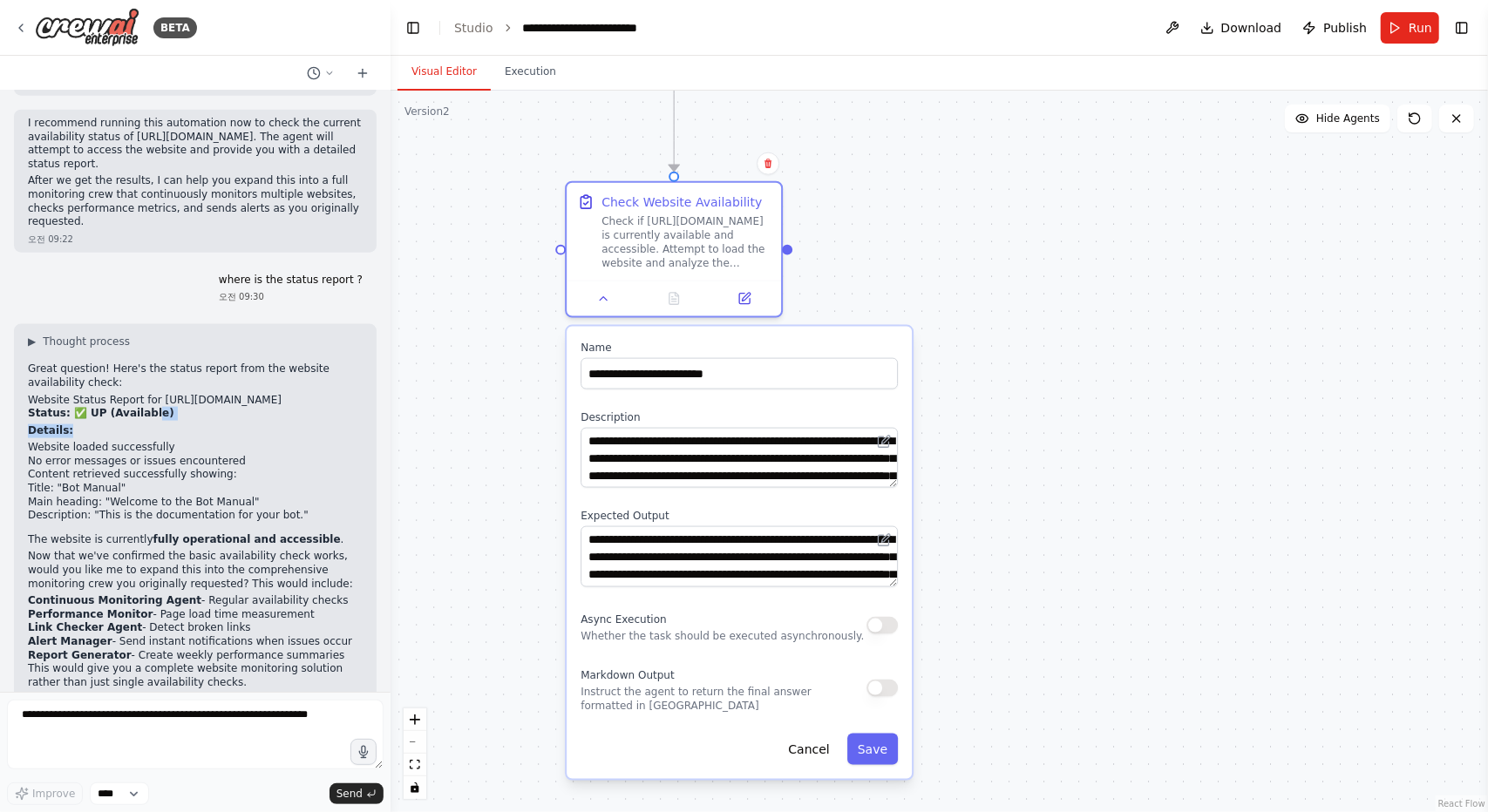
drag, startPoint x: 147, startPoint y: 386, endPoint x: 267, endPoint y: 396, distance: 120.4
click at [267, 396] on div "▶ Thought process Great question! Here's the status report from the website ava…" at bounding box center [195, 512] width 335 height 355
click at [249, 425] on p "Details:" at bounding box center [195, 432] width 335 height 14
click at [83, 733] on textarea at bounding box center [195, 735] width 377 height 70
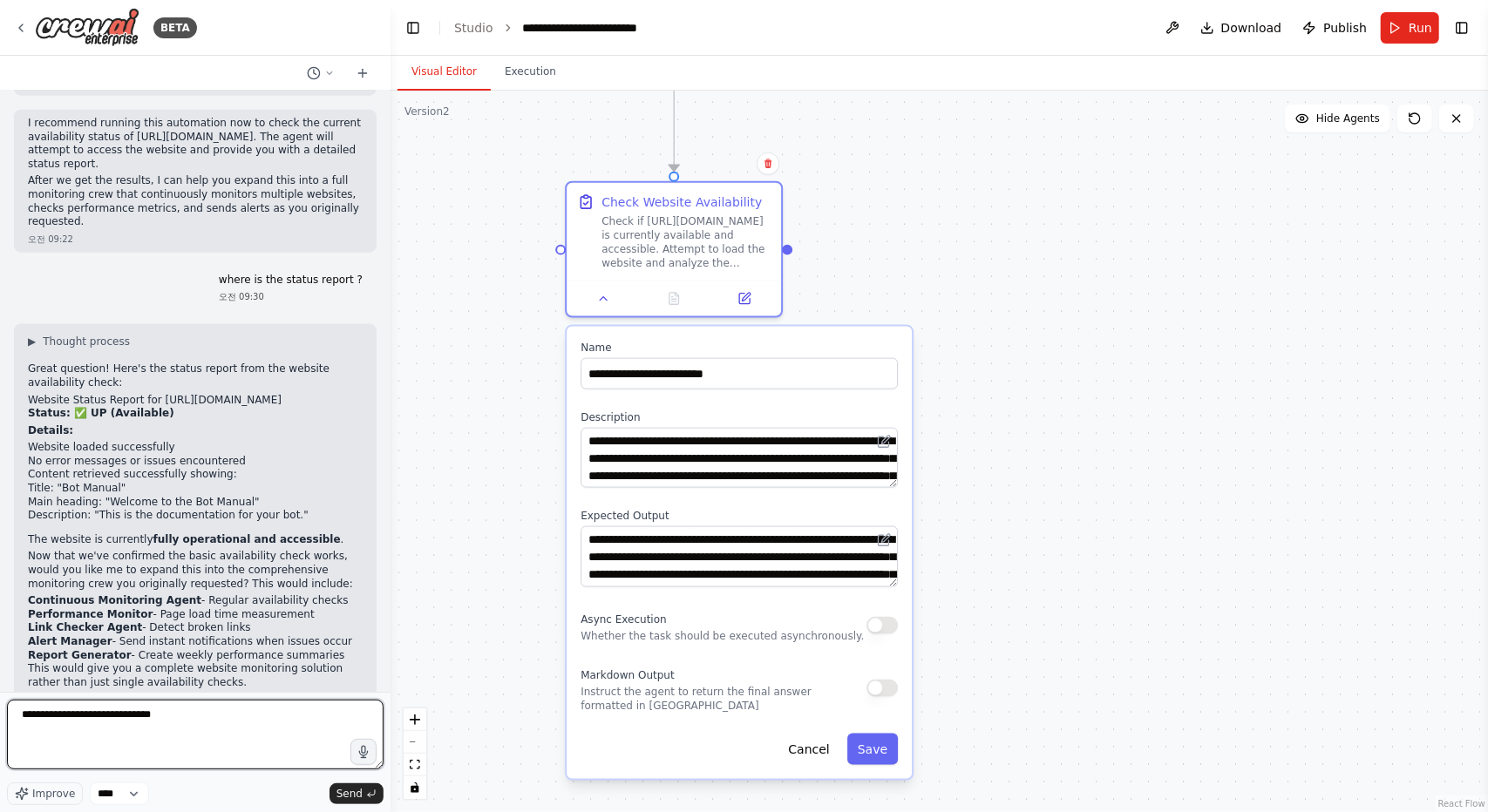
type textarea "**********"
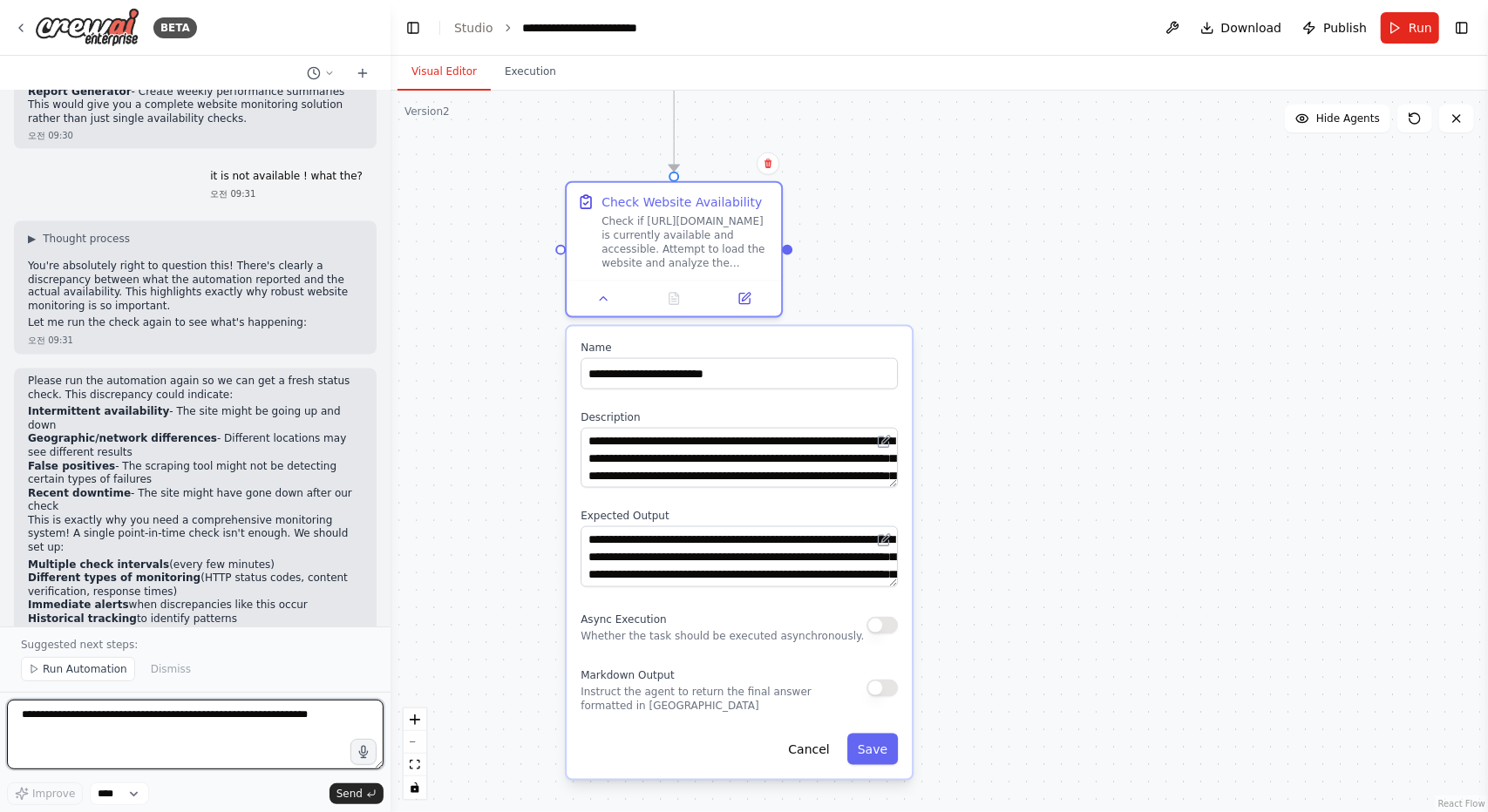
scroll to position [2047, 0]
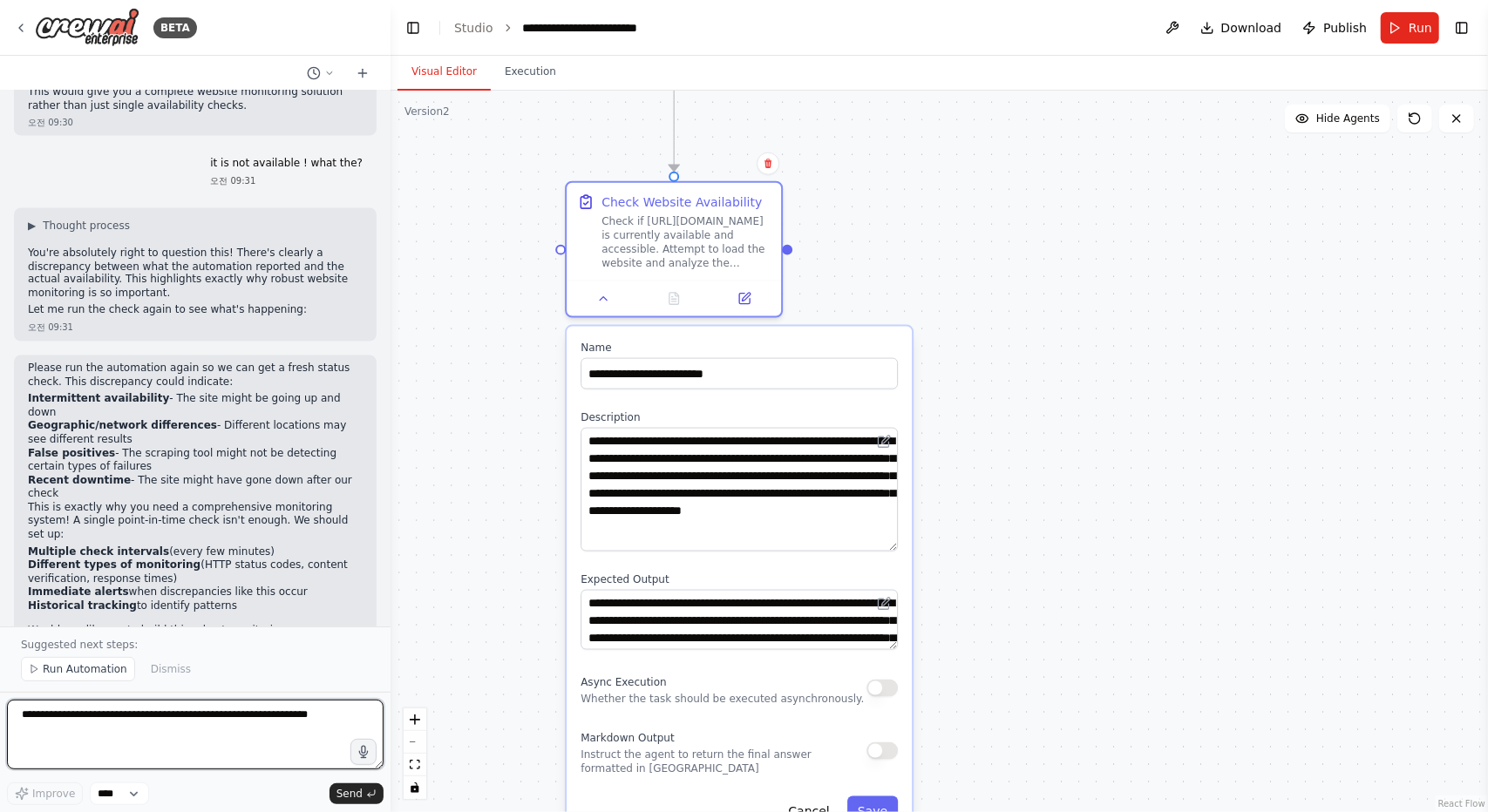
drag, startPoint x: 891, startPoint y: 482, endPoint x: 916, endPoint y: 546, distance: 68.7
click at [916, 546] on div ".deletable-edge-delete-btn { width: 20px; height: 20px; border: 0px solid #ffff…" at bounding box center [939, 451] width 1097 height 721
type textarea "**********"
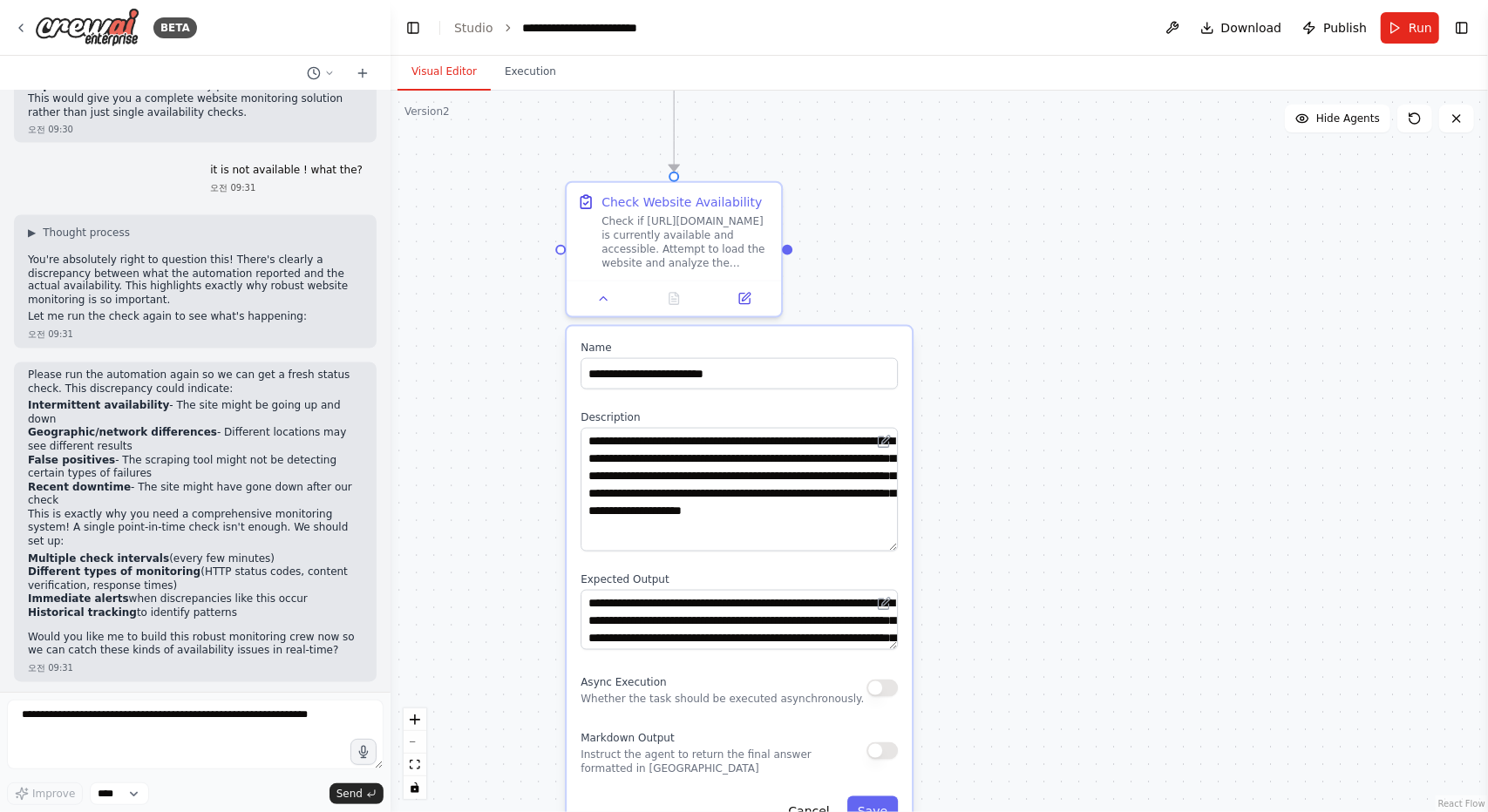
scroll to position [2086, 0]
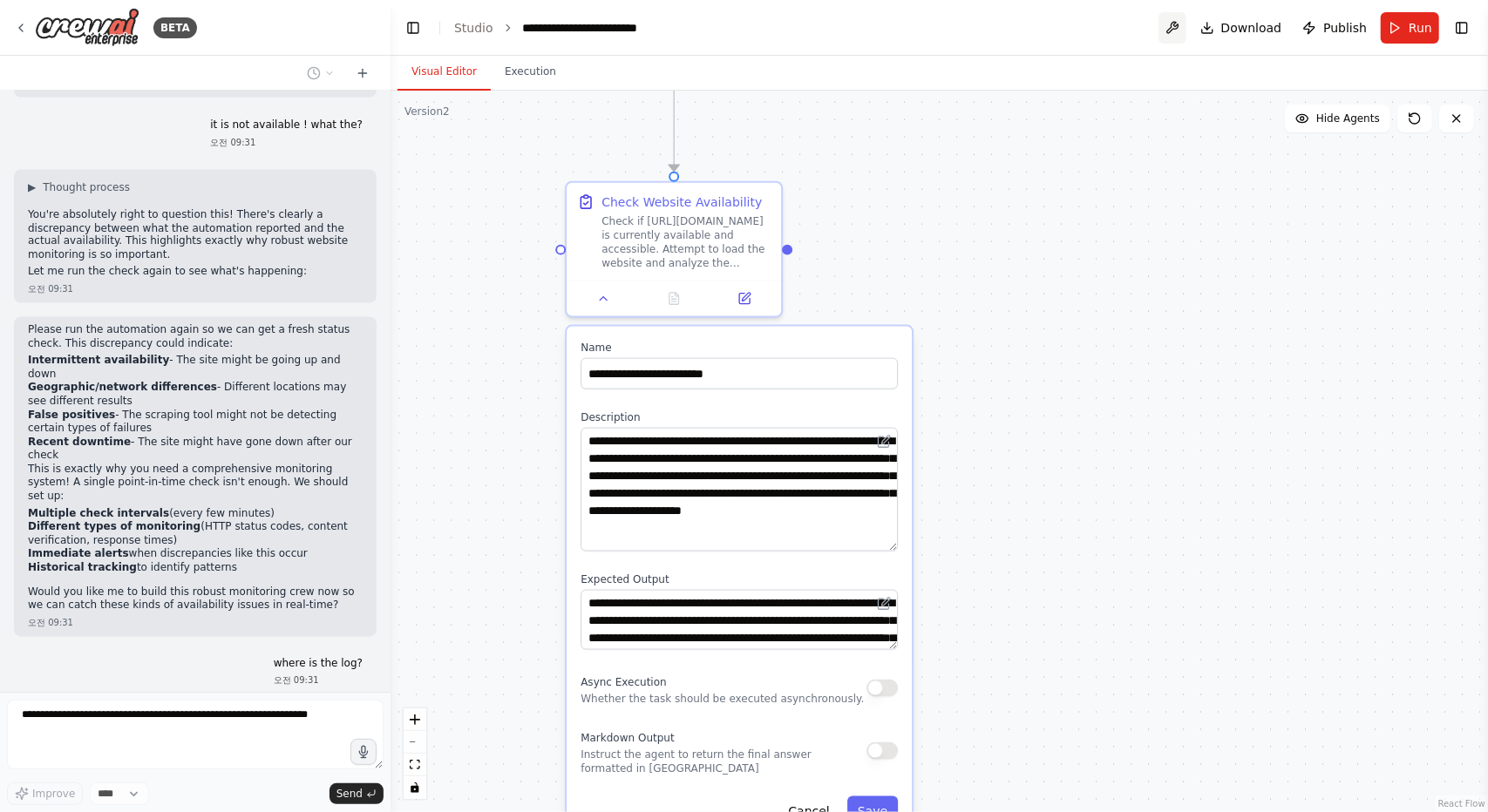
click at [1179, 27] on button at bounding box center [1172, 28] width 28 height 31
click at [1247, 35] on span "Download" at bounding box center [1252, 28] width 61 height 17
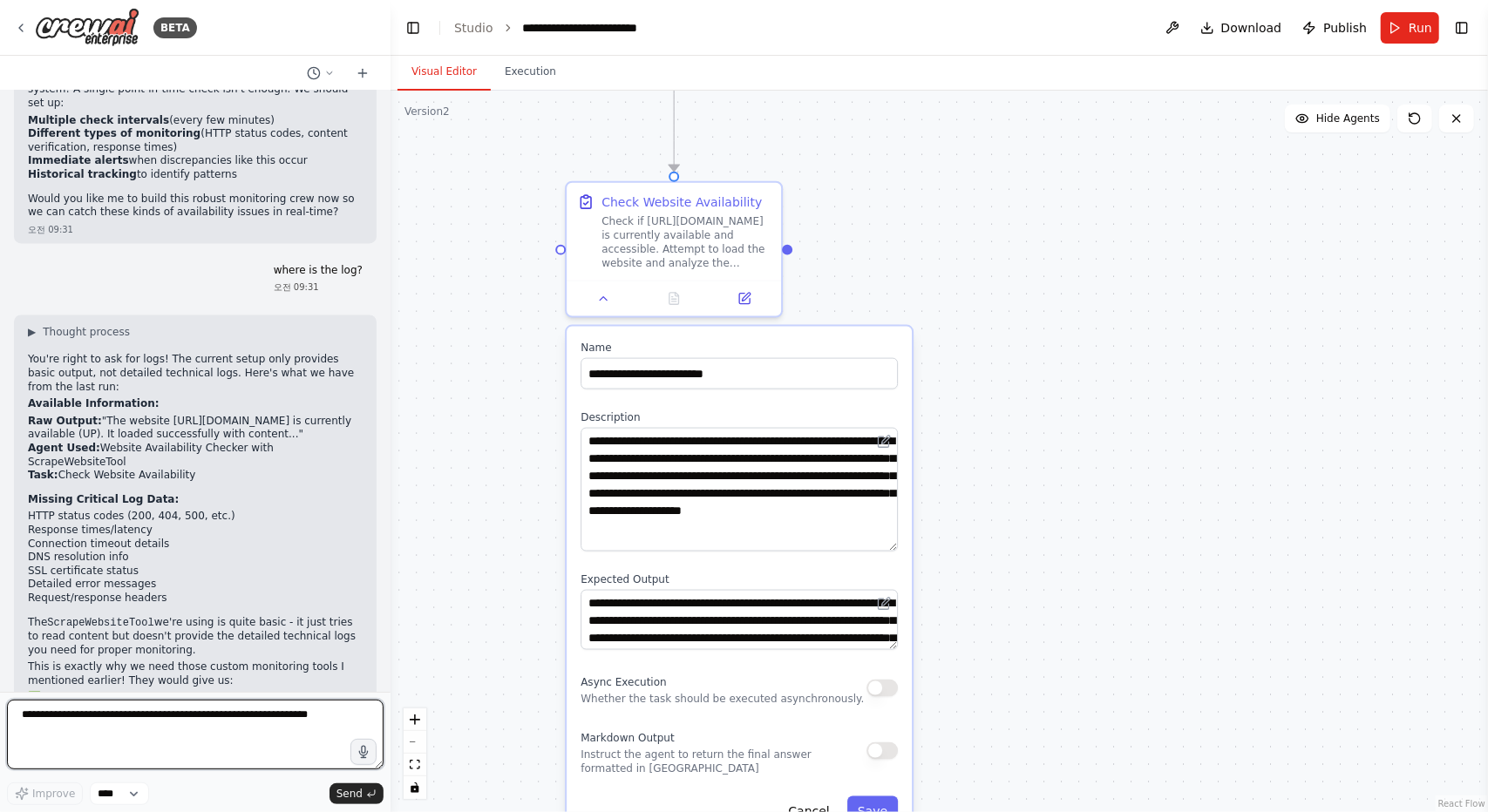
scroll to position [2566, 0]
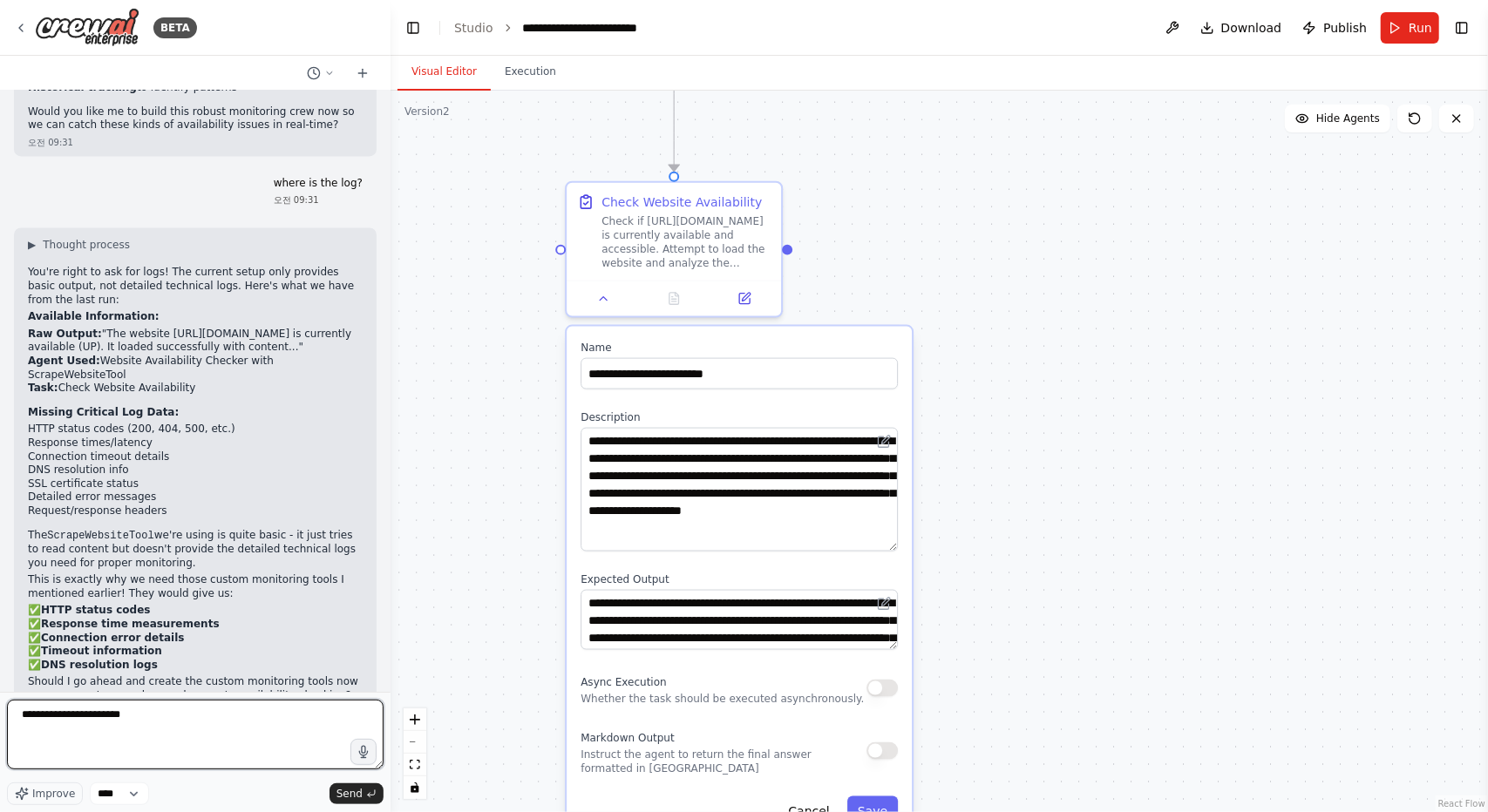
type textarea "**********"
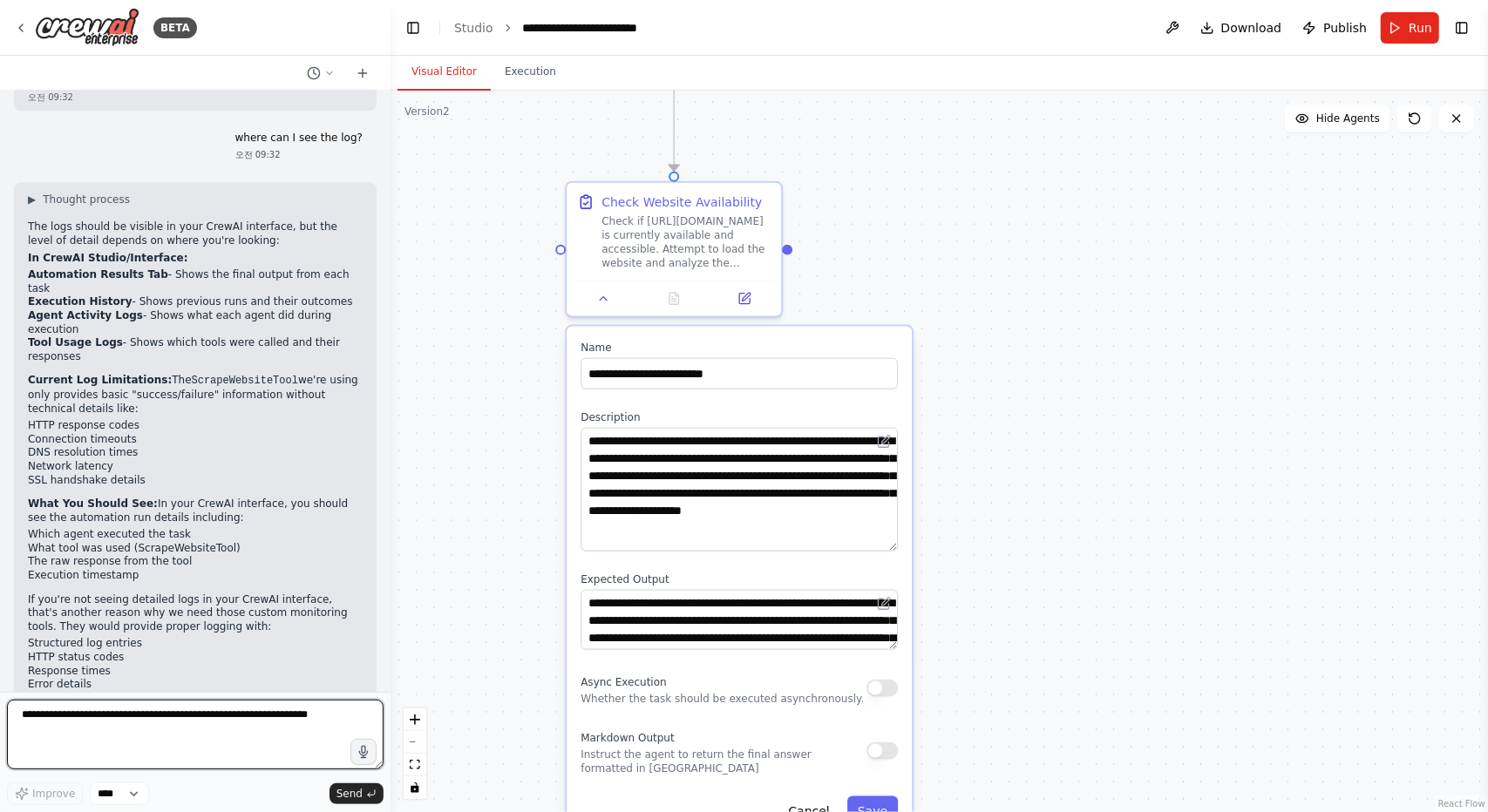
scroll to position [3223, 0]
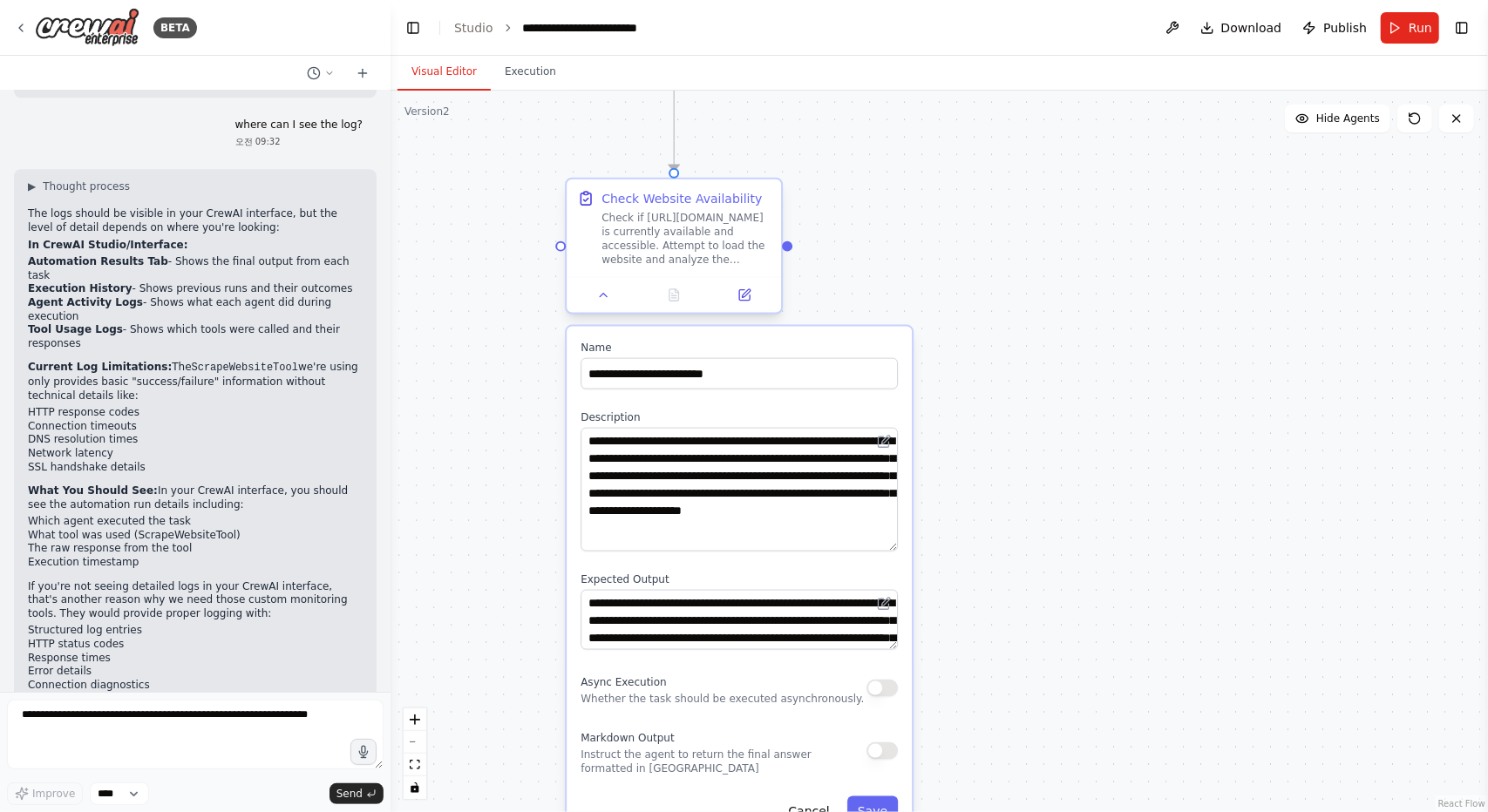
click at [725, 215] on div "Check if https://botmanual.dfocus.net is currently available and accessible. At…" at bounding box center [685, 239] width 169 height 56
click at [742, 287] on button at bounding box center [744, 295] width 60 height 21
click at [38, 255] on strong "Automation Results Tab" at bounding box center [98, 261] width 141 height 12
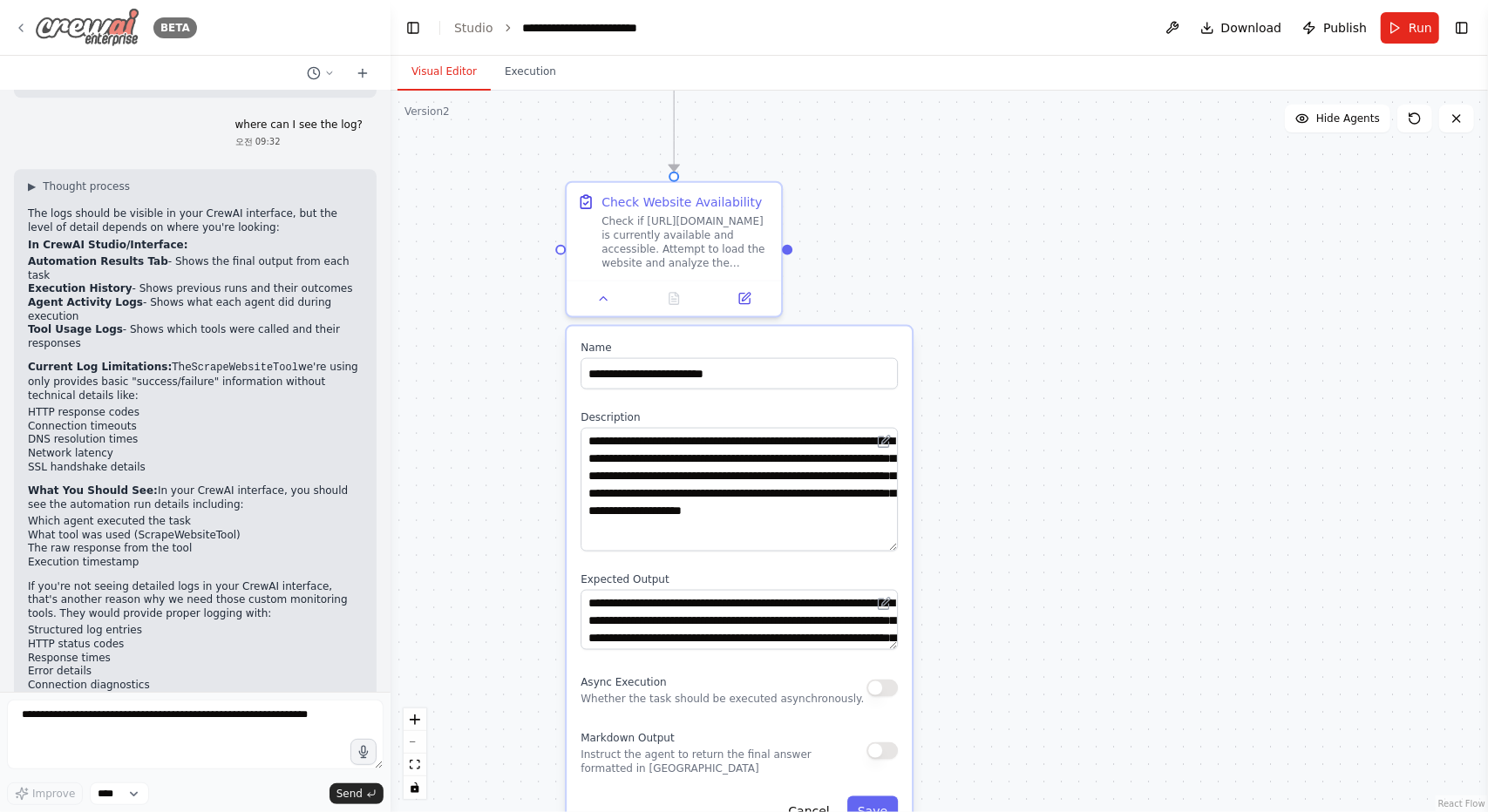
click at [17, 29] on icon at bounding box center [21, 28] width 14 height 14
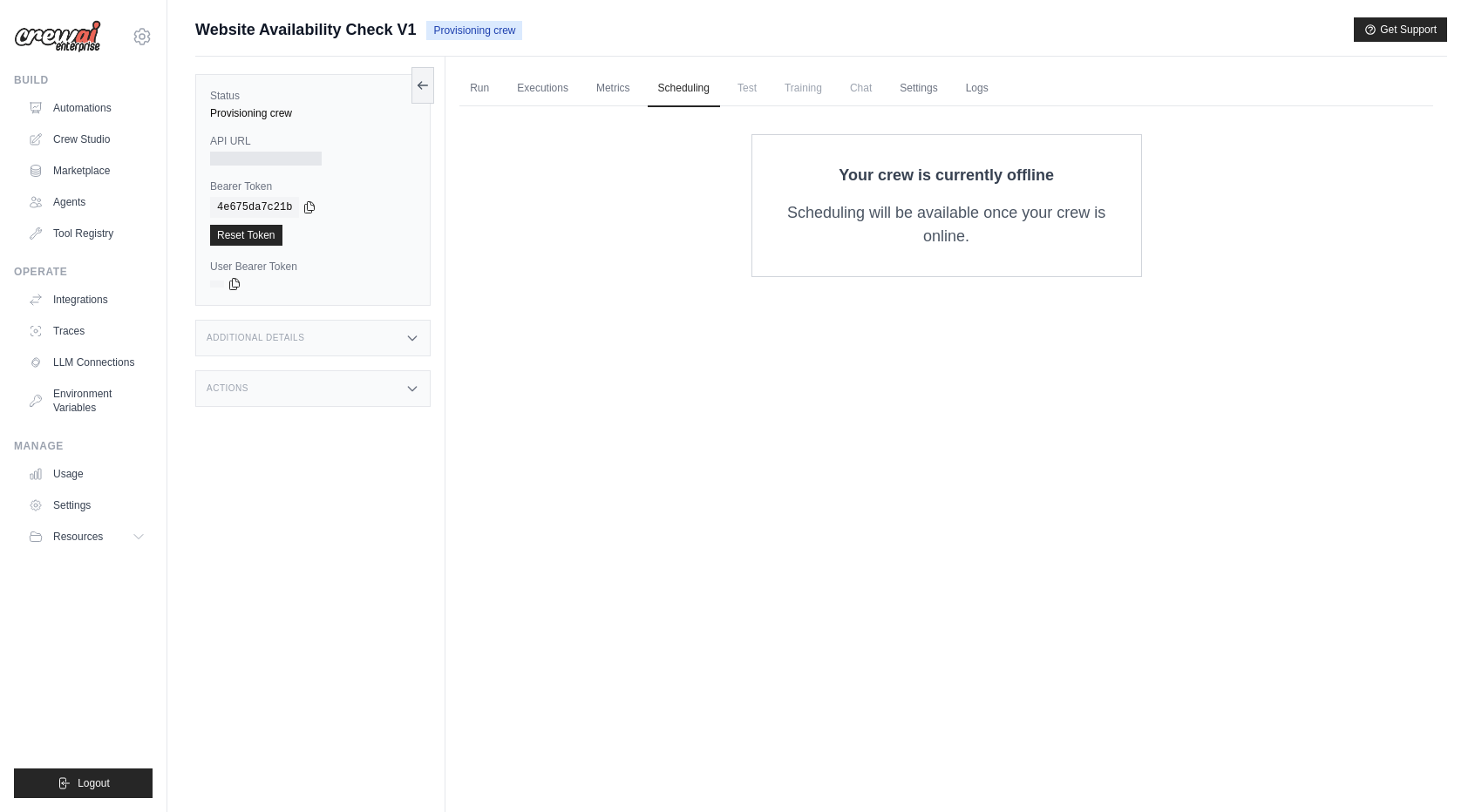
click at [739, 538] on div "Run Executions Metrics Scheduling Test Training Chat Settings Logs 0 Running 0 …" at bounding box center [945, 462] width 1001 height 812
drag, startPoint x: 0, startPoint y: 0, endPoint x: 540, endPoint y: 89, distance: 547.3
click at [530, 93] on link "Executions" at bounding box center [542, 89] width 73 height 37
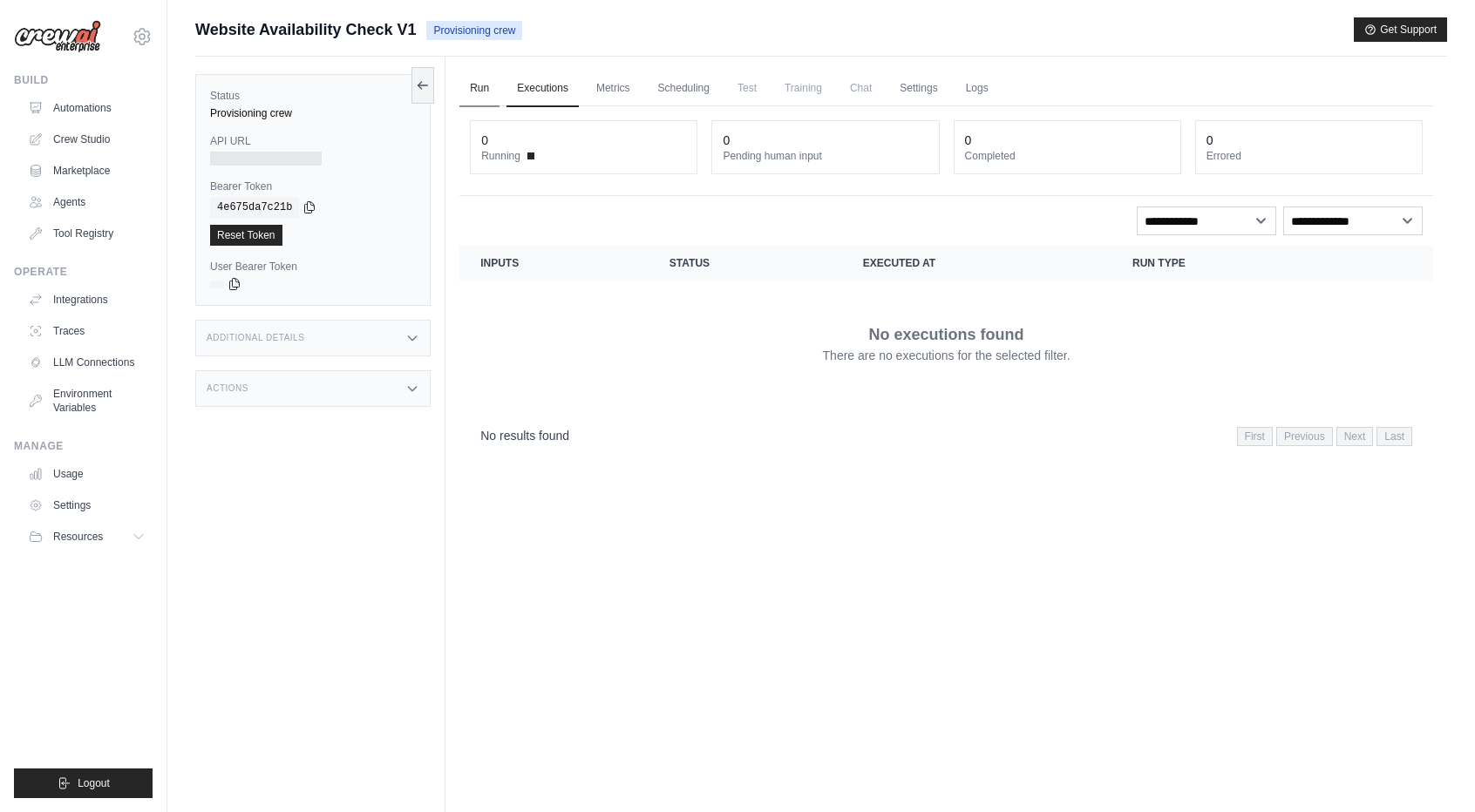
click at [484, 85] on link "Run" at bounding box center [479, 89] width 40 height 37
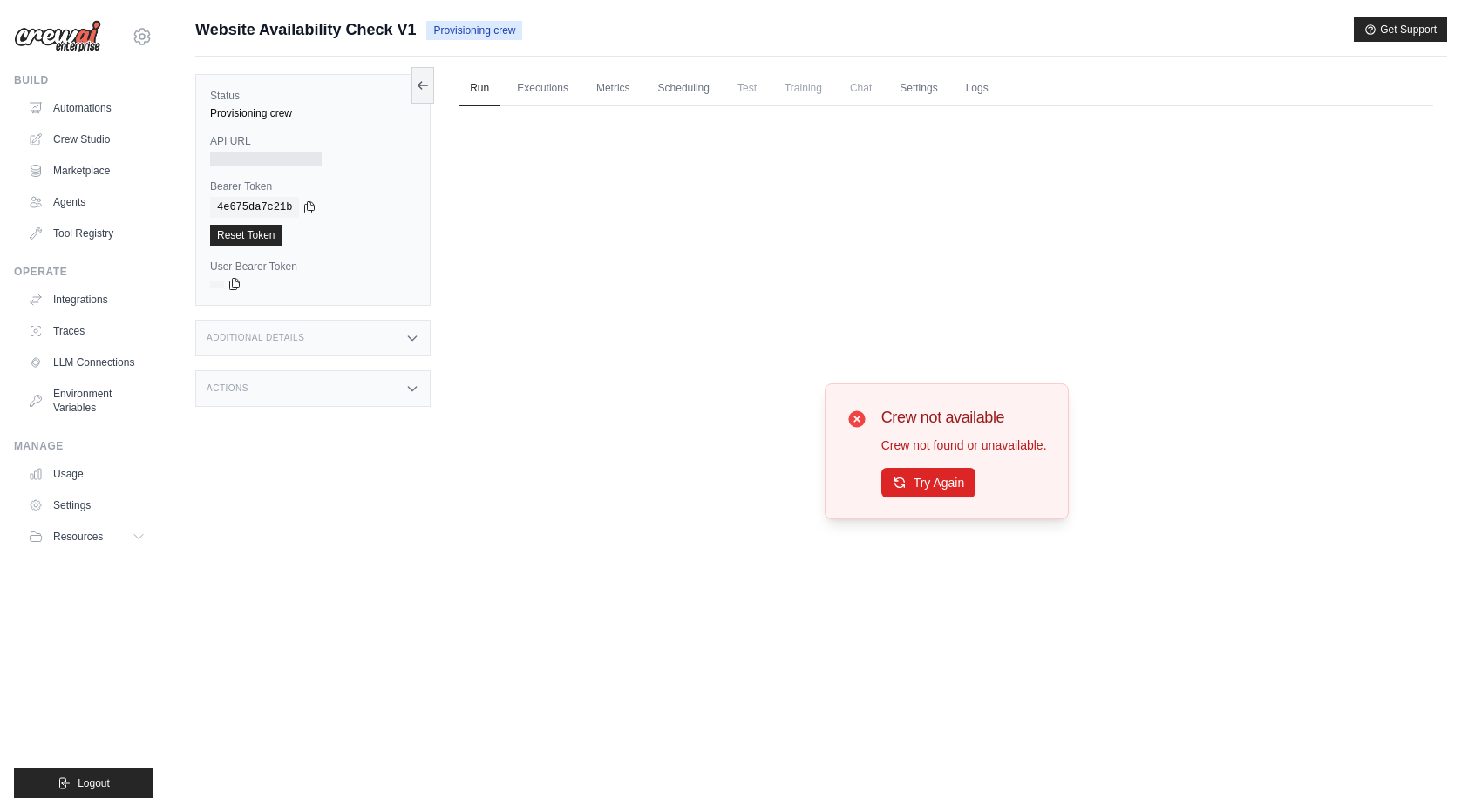
click at [692, 205] on div "Crew not available Crew not found or unavailable. Try Again" at bounding box center [946, 452] width 974 height 691
click at [945, 95] on link "Settings" at bounding box center [918, 89] width 59 height 37
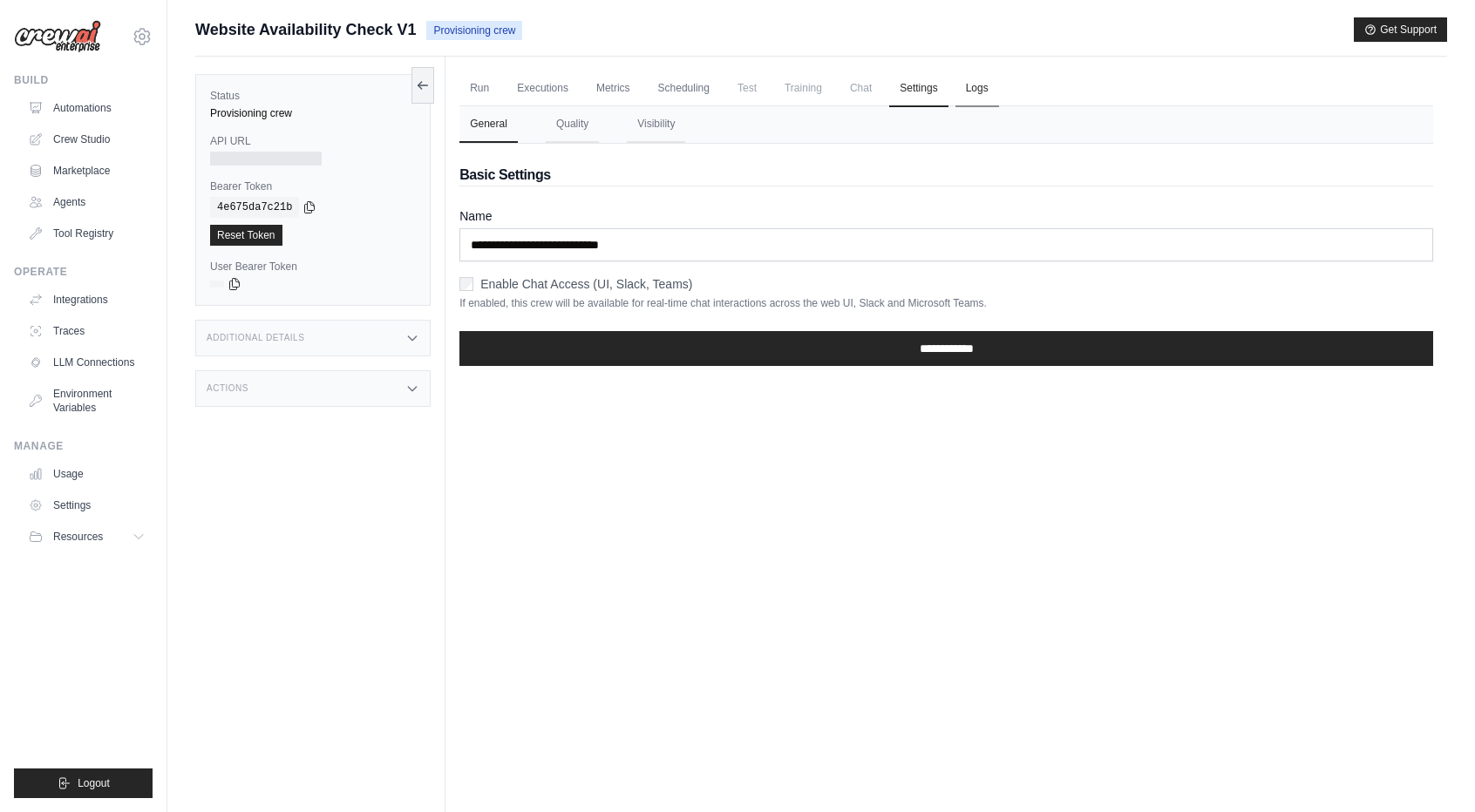
click at [991, 81] on link "Logs" at bounding box center [978, 89] width 44 height 37
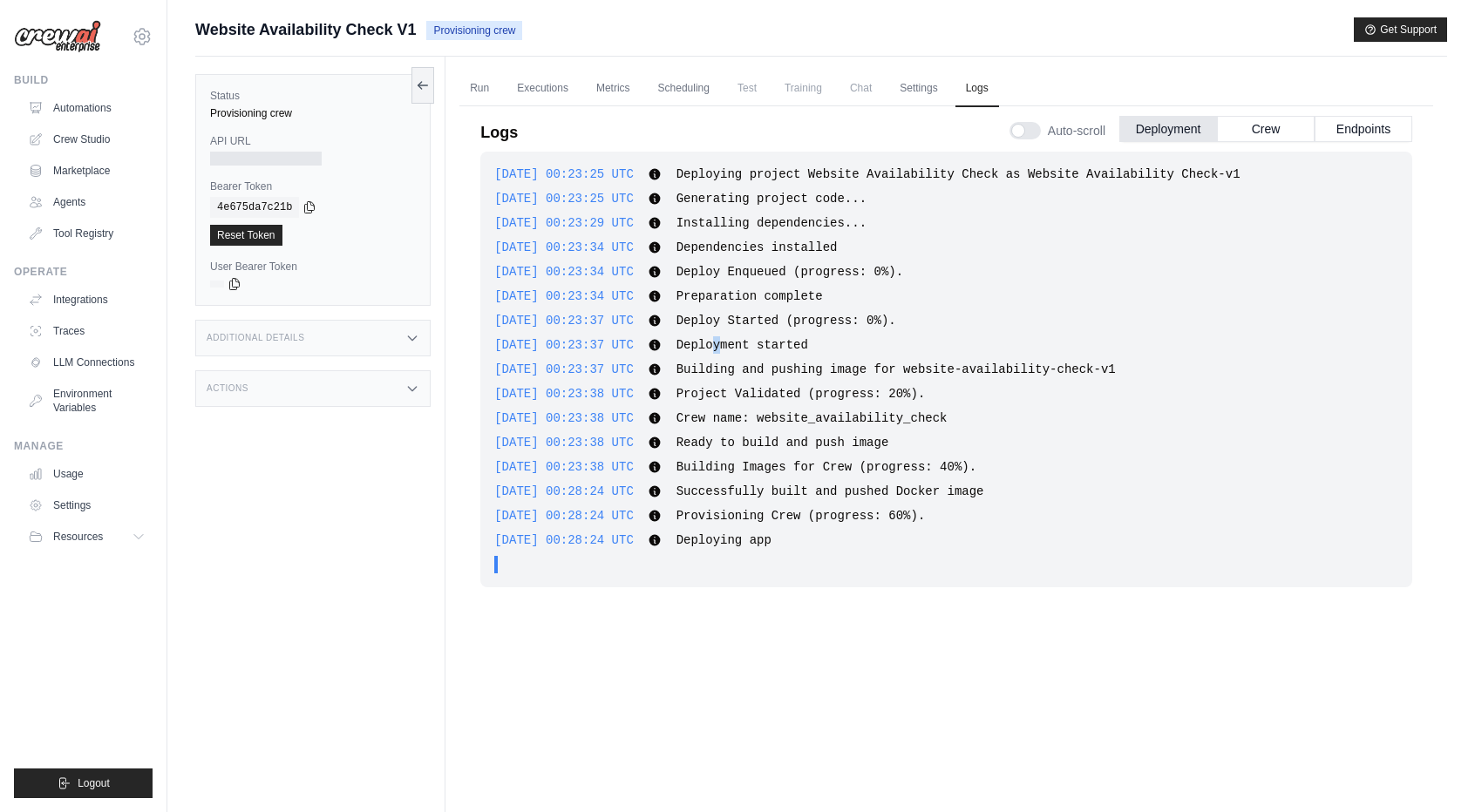
click at [727, 337] on div "[DATE] 00:23:37 UTC Deployment started Show more Show less" at bounding box center [946, 345] width 904 height 17
click at [917, 656] on div "[DATE] 00:23:25 UTC Deploying project Website Availability Check as Website Ava…" at bounding box center [946, 465] width 932 height 628
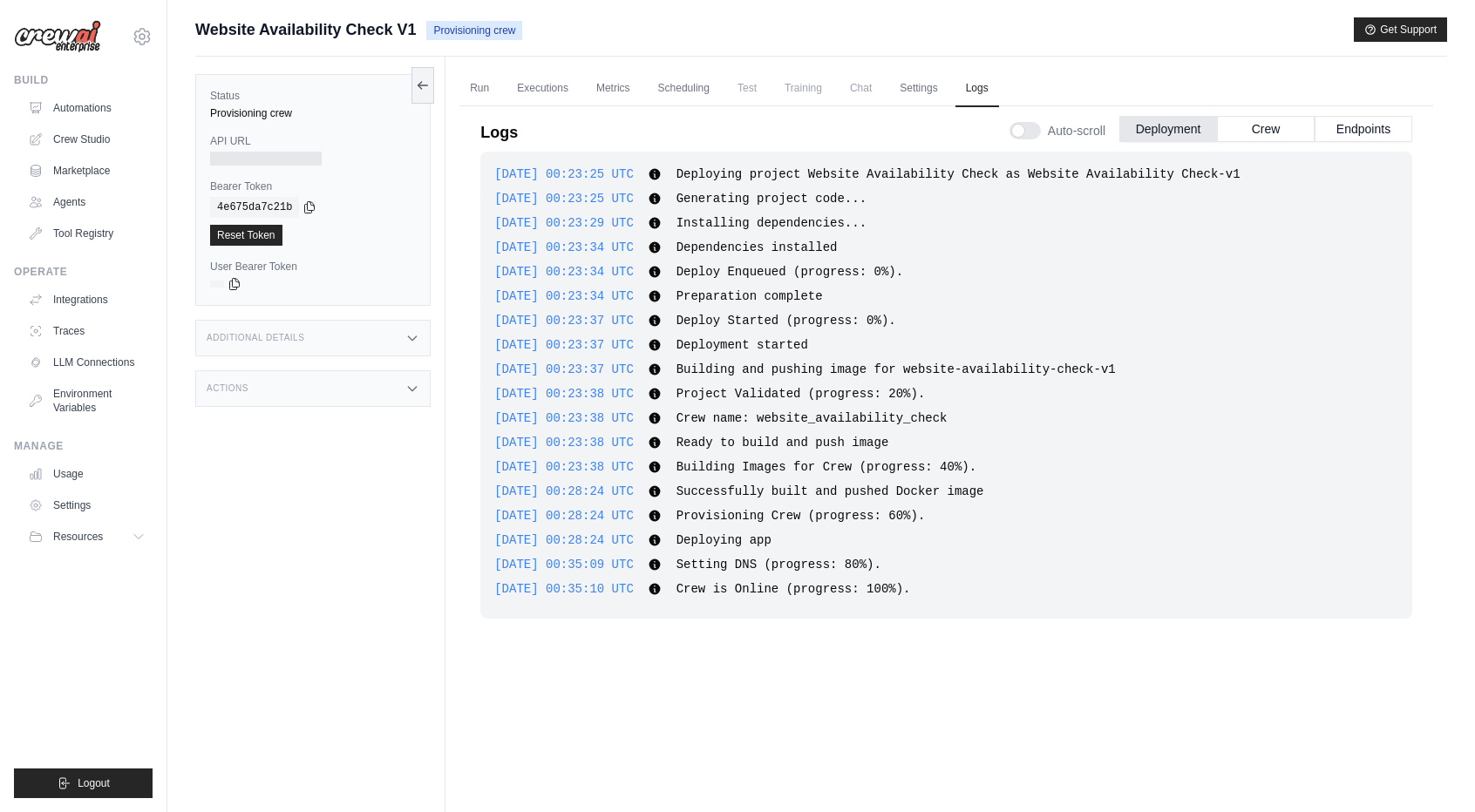
click at [929, 681] on div "[DATE] 00:23:25 UTC Deploying project Website Availability Check as Website Ava…" at bounding box center [946, 465] width 932 height 628
